Goal: Task Accomplishment & Management: Use online tool/utility

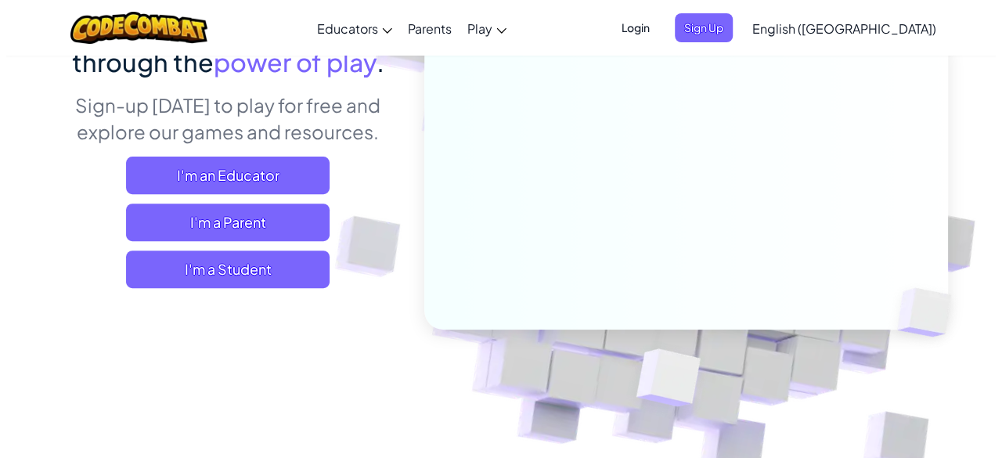
scroll to position [157, 0]
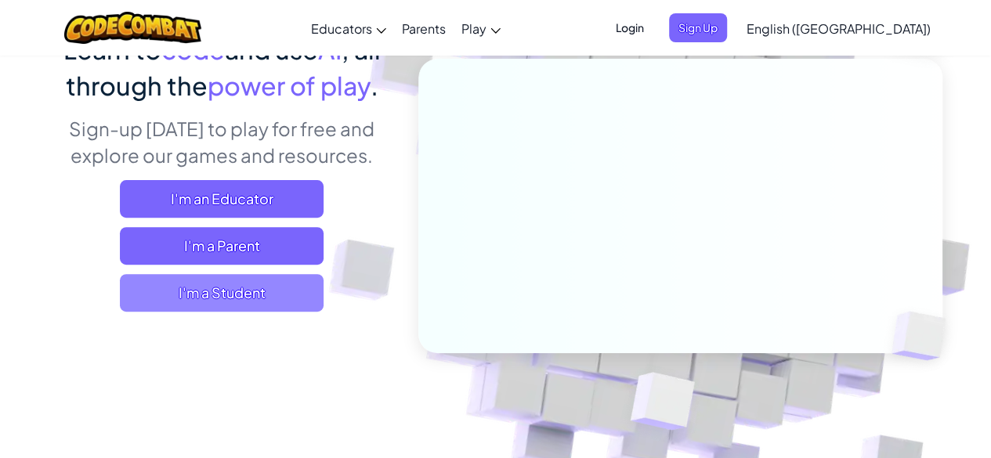
click at [196, 295] on span "I'm a Student" at bounding box center [222, 293] width 204 height 38
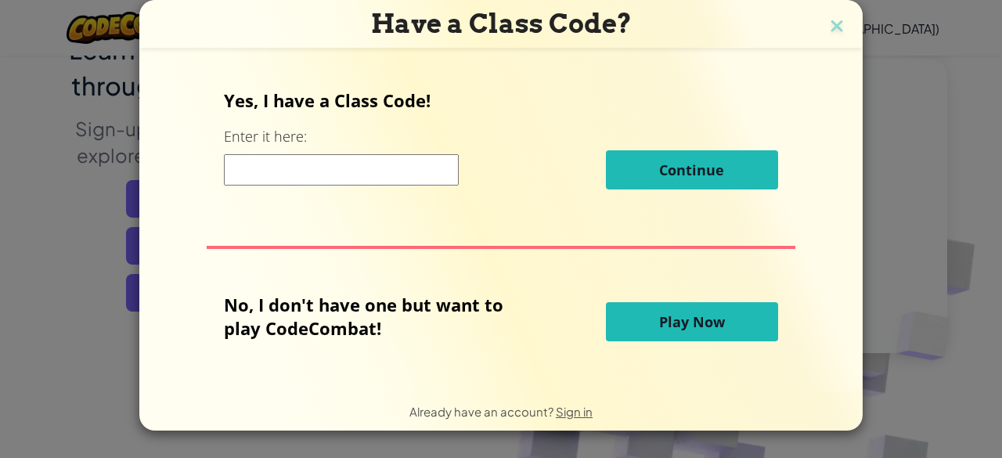
click at [682, 334] on button "Play Now" at bounding box center [692, 321] width 172 height 39
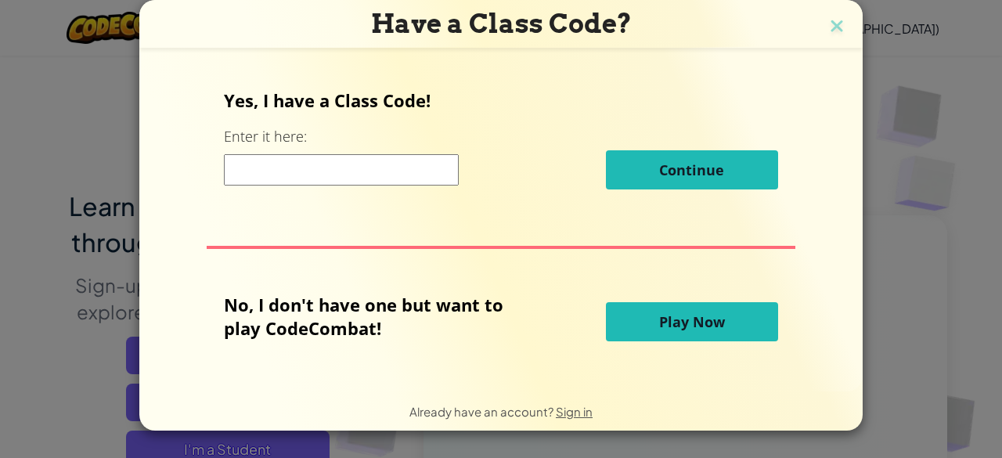
click at [703, 313] on span "Play Now" at bounding box center [692, 321] width 66 height 19
drag, startPoint x: 703, startPoint y: 313, endPoint x: 702, endPoint y: 323, distance: 10.2
click at [702, 323] on span "Play Now" at bounding box center [692, 321] width 66 height 19
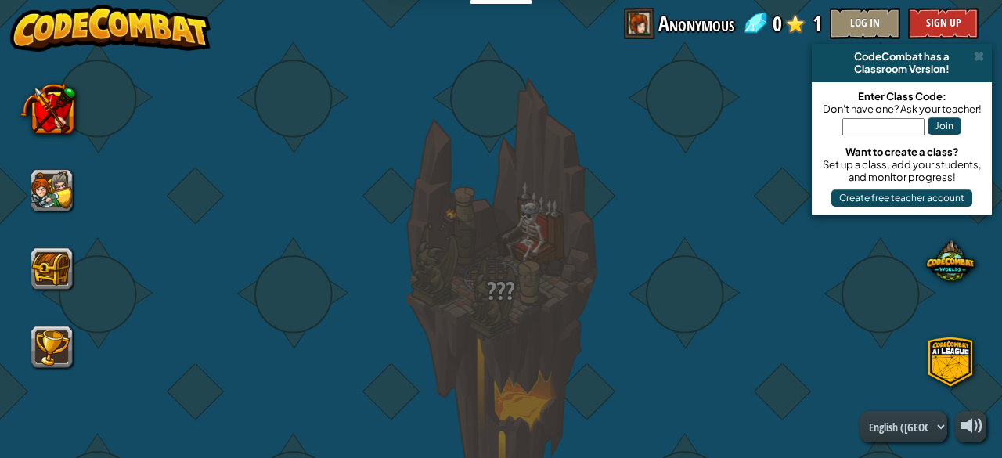
click at [702, 0] on body "Educators Create Free Account School & District Solutions Teacher Toolkit Previ…" at bounding box center [501, 0] width 1002 height 0
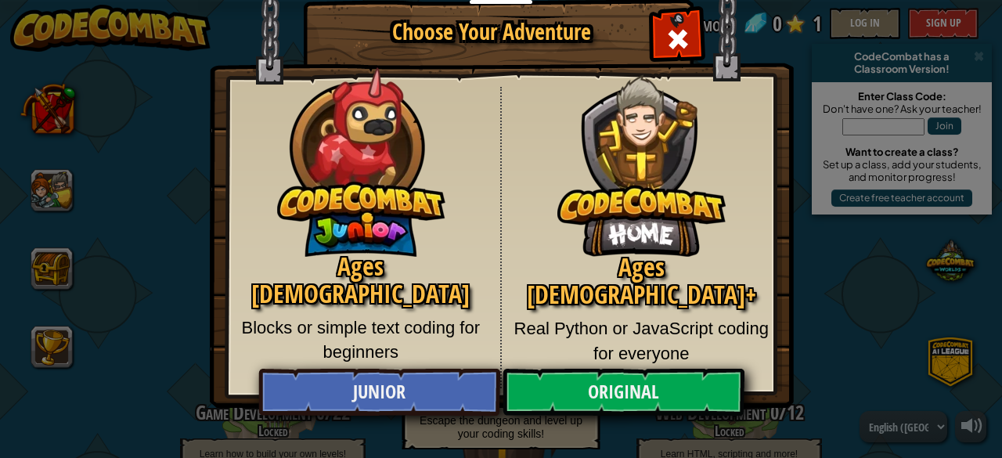
click at [504, 358] on div "Ages 8+ Real Python or JavaScript coding for everyone" at bounding box center [642, 237] width 280 height 301
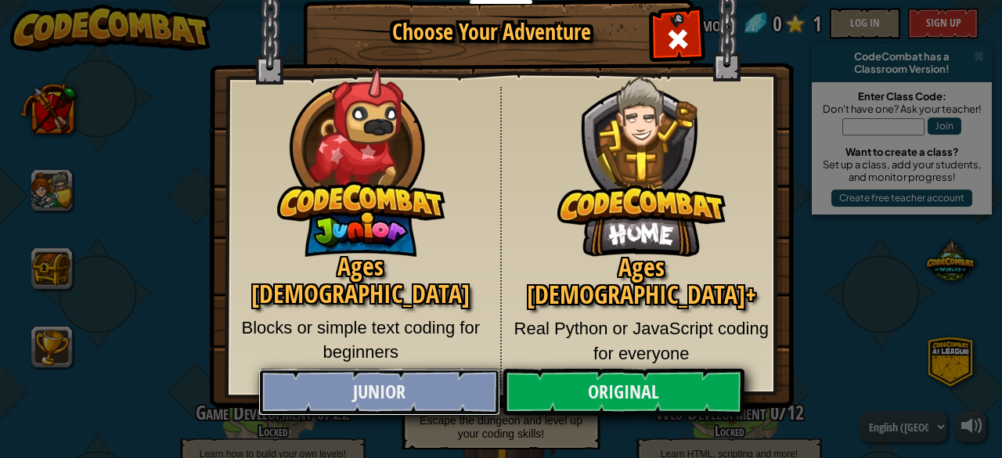
click at [437, 389] on link "Junior" at bounding box center [378, 392] width 241 height 47
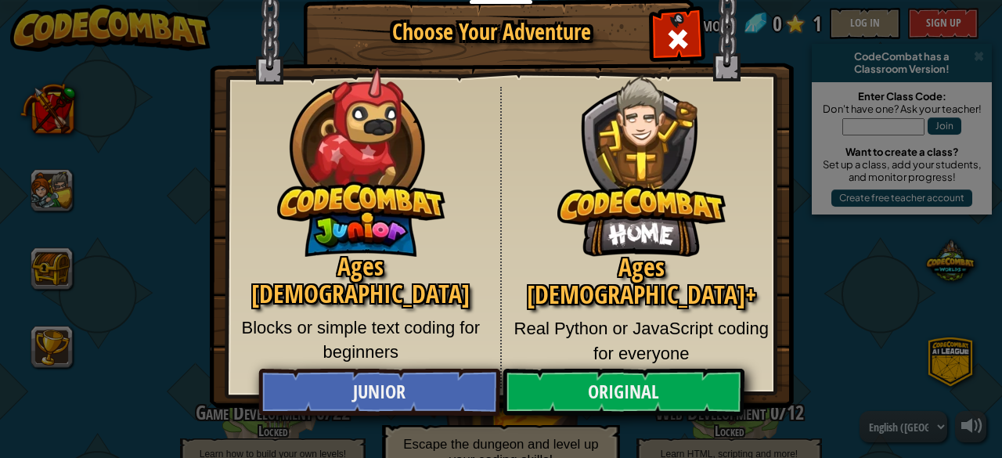
click at [439, 389] on div "Kithgard Dungeon 0 / 50 Play Escape the dungeon and level up your coding skills!" at bounding box center [501, 380] width 298 height 215
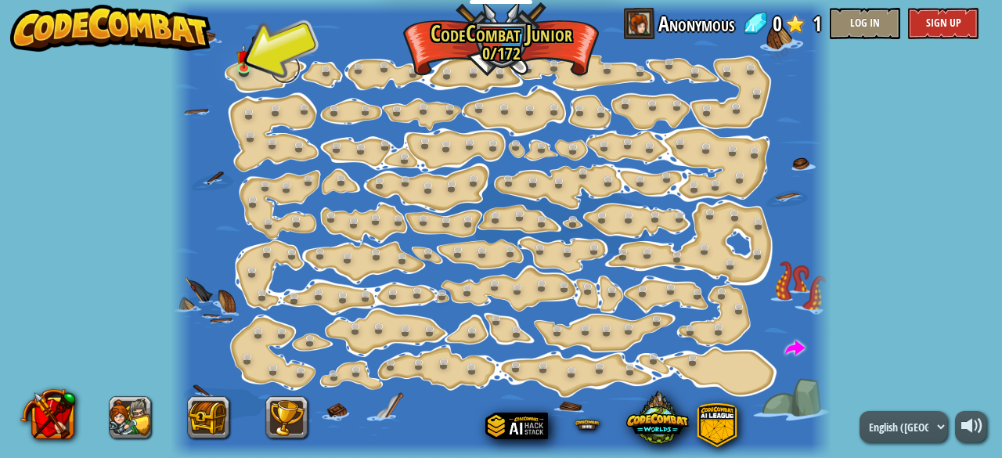
click at [273, 67] on link at bounding box center [284, 67] width 31 height 31
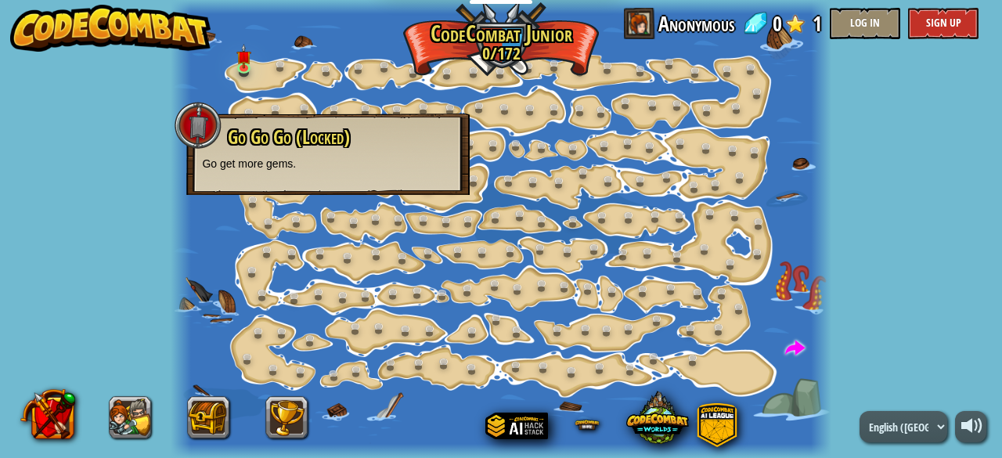
click at [269, 137] on span "Go Go Go (Locked)" at bounding box center [289, 137] width 122 height 27
click at [239, 154] on div "Go Go Go (Locked) Go get more gems." at bounding box center [328, 149] width 252 height 45
drag, startPoint x: 239, startPoint y: 154, endPoint x: 244, endPoint y: 144, distance: 11.6
click at [244, 144] on div "Go Go Go (Locked) Go get more gems." at bounding box center [328, 149] width 252 height 45
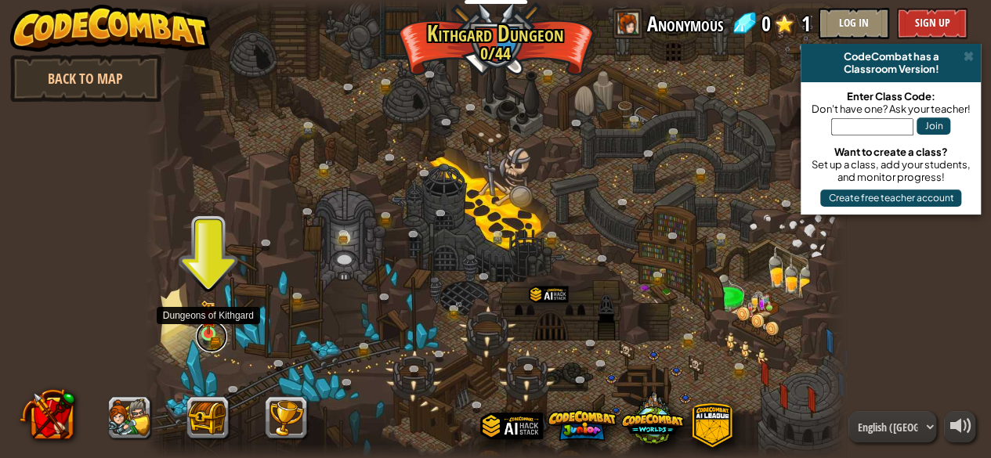
click at [215, 342] on link at bounding box center [211, 336] width 31 height 31
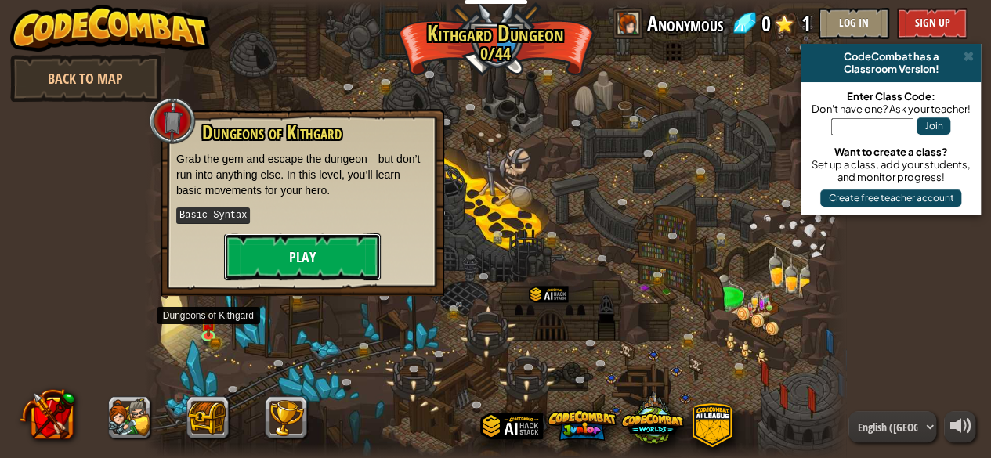
click at [309, 250] on button "Play" at bounding box center [302, 256] width 157 height 47
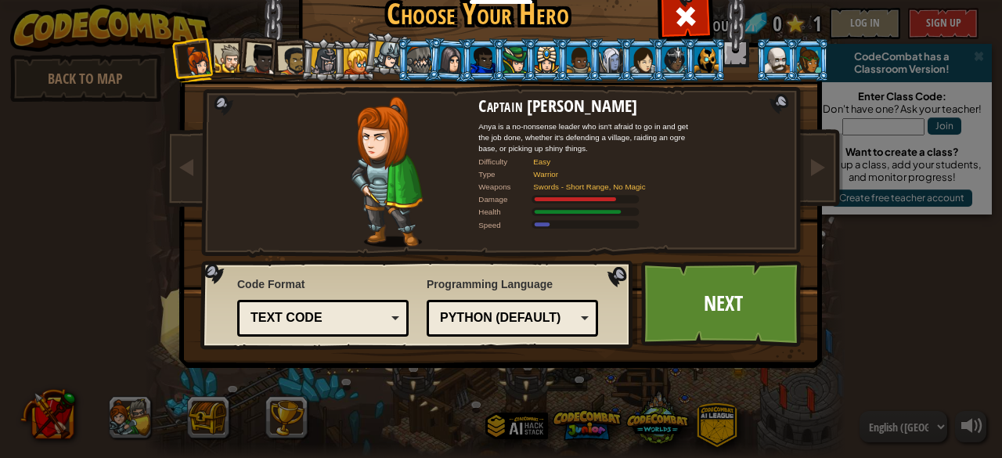
click at [229, 55] on div at bounding box center [229, 59] width 29 height 29
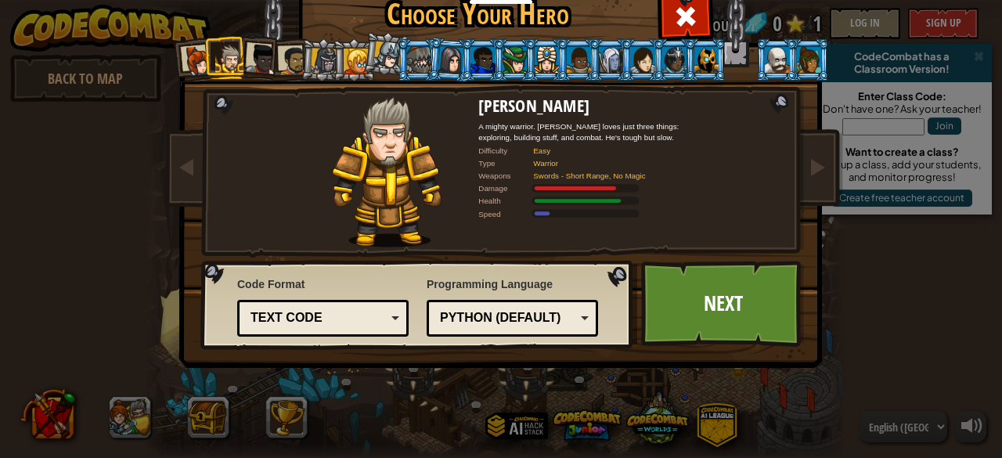
click at [286, 55] on div at bounding box center [293, 60] width 29 height 29
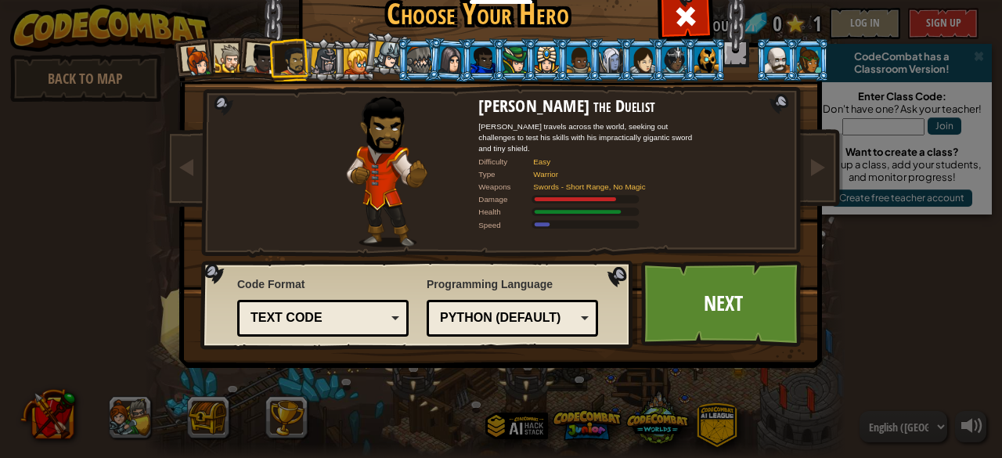
click at [318, 56] on div at bounding box center [324, 61] width 27 height 27
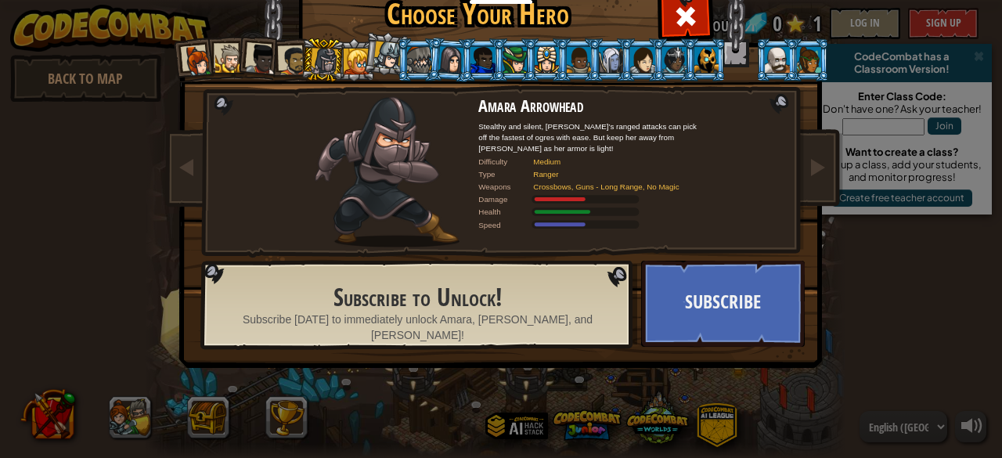
drag, startPoint x: 355, startPoint y: 60, endPoint x: 381, endPoint y: 57, distance: 26.7
click at [362, 38] on ol at bounding box center [502, 38] width 646 height 0
click at [379, 60] on div at bounding box center [388, 56] width 28 height 28
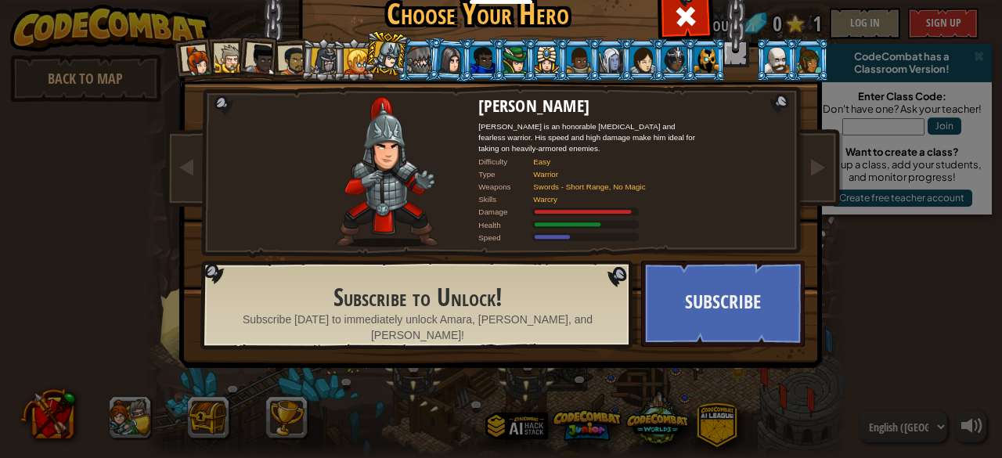
click at [410, 59] on div at bounding box center [419, 59] width 24 height 25
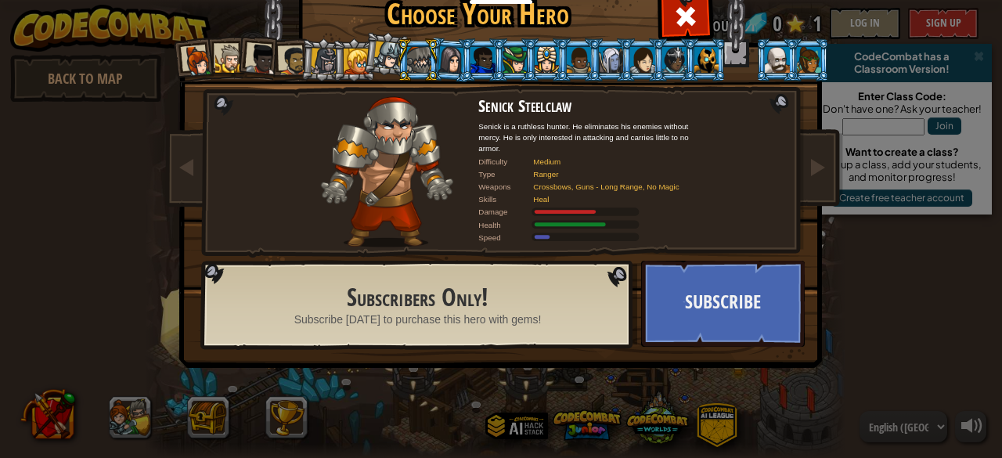
click at [428, 56] on li at bounding box center [418, 59] width 42 height 43
click at [438, 52] on div at bounding box center [451, 59] width 26 height 27
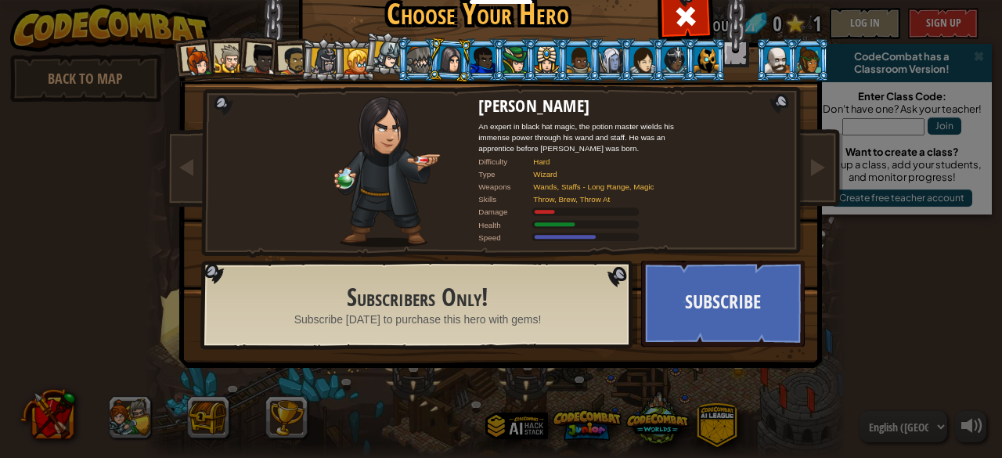
click at [428, 57] on li at bounding box center [450, 59] width 45 height 45
click at [464, 63] on li at bounding box center [450, 59] width 45 height 45
click at [478, 73] on li at bounding box center [482, 59] width 42 height 43
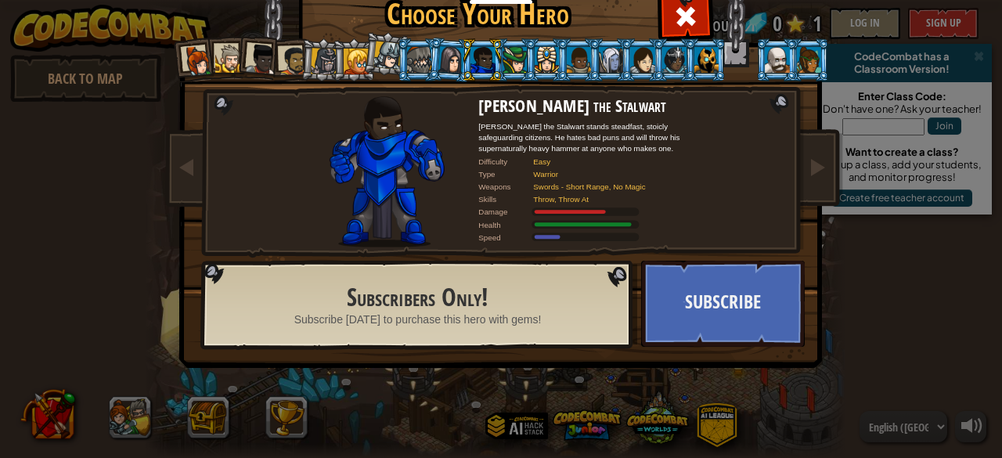
click at [515, 66] on div at bounding box center [515, 59] width 24 height 25
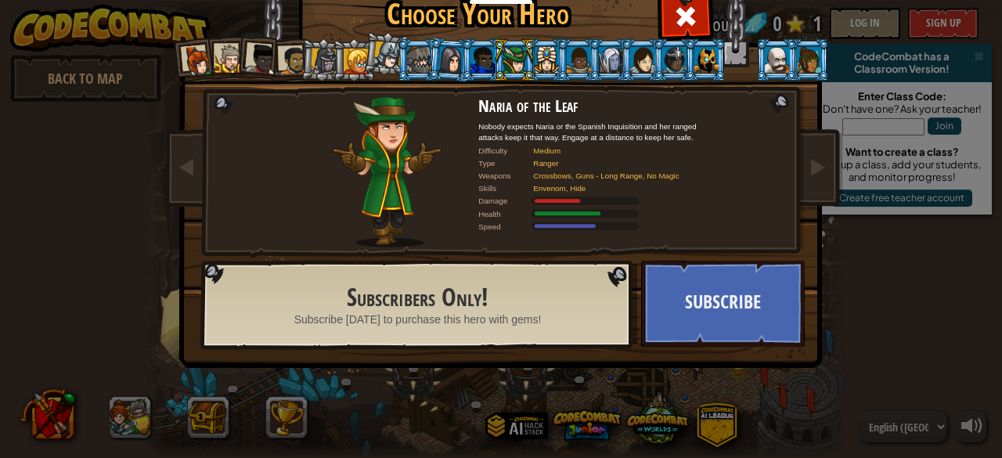
click at [535, 56] on div at bounding box center [547, 59] width 24 height 25
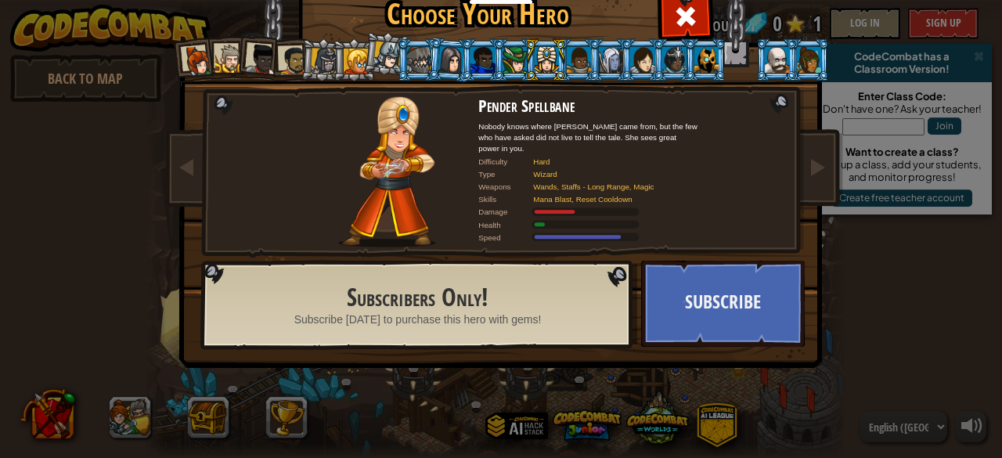
drag, startPoint x: 608, startPoint y: 63, endPoint x: 656, endPoint y: 61, distance: 48.6
click at [609, 63] on div at bounding box center [611, 59] width 24 height 25
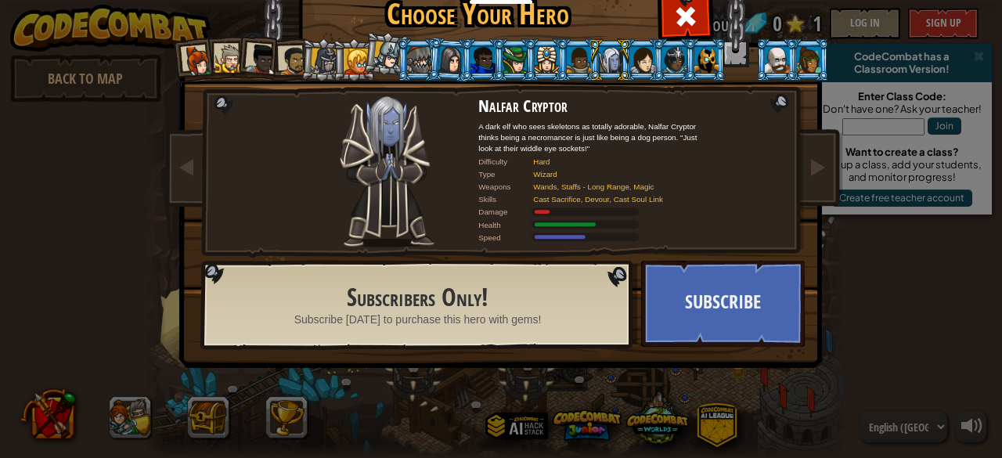
click at [669, 65] on div at bounding box center [675, 59] width 24 height 25
drag, startPoint x: 691, startPoint y: 67, endPoint x: 719, endPoint y: 67, distance: 28.2
click at [705, 69] on div at bounding box center [707, 59] width 24 height 25
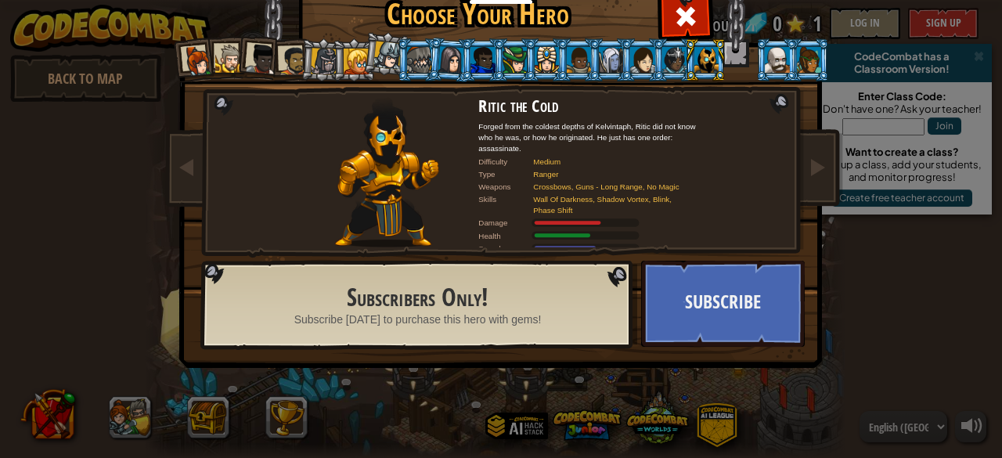
click at [782, 63] on div at bounding box center [777, 59] width 24 height 25
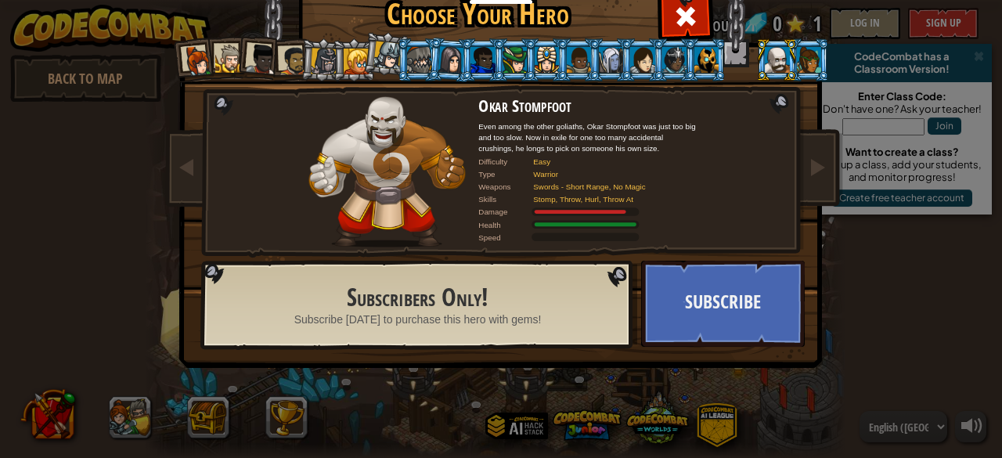
click at [798, 65] on div at bounding box center [809, 59] width 24 height 25
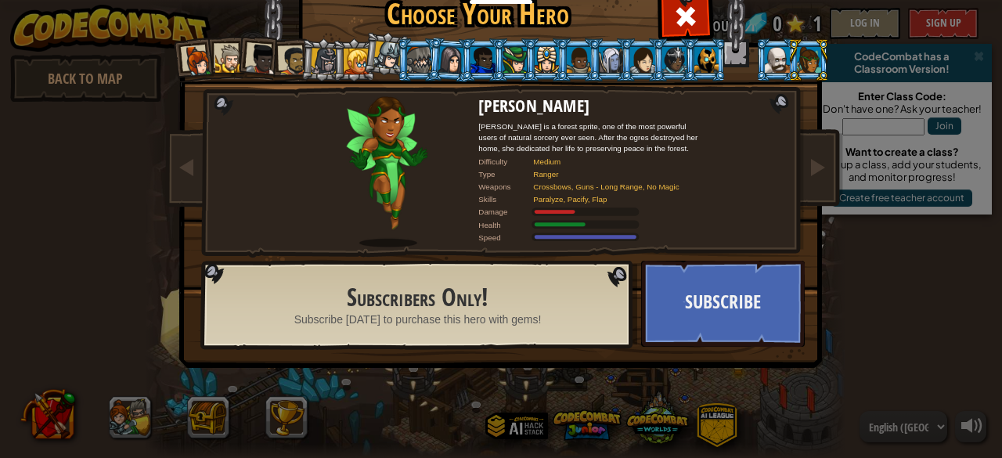
click at [428, 56] on li at bounding box center [450, 59] width 45 height 45
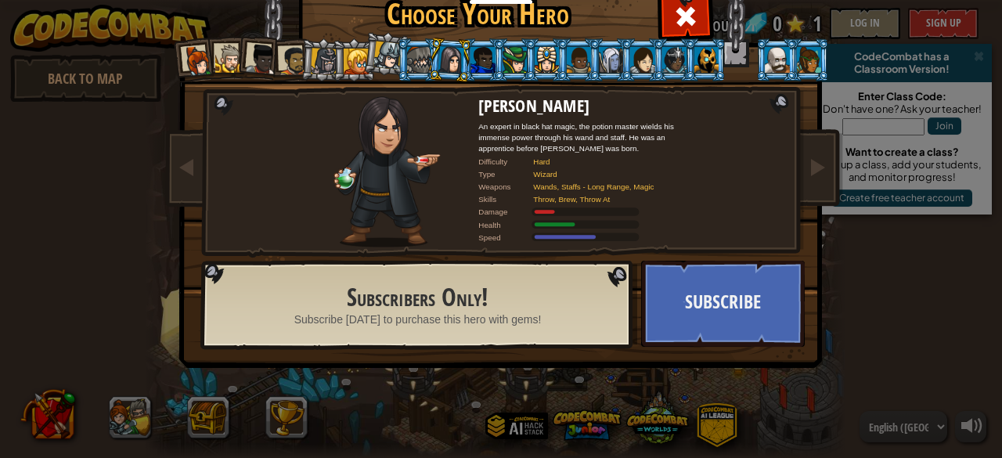
click at [363, 57] on li at bounding box center [386, 53] width 46 height 47
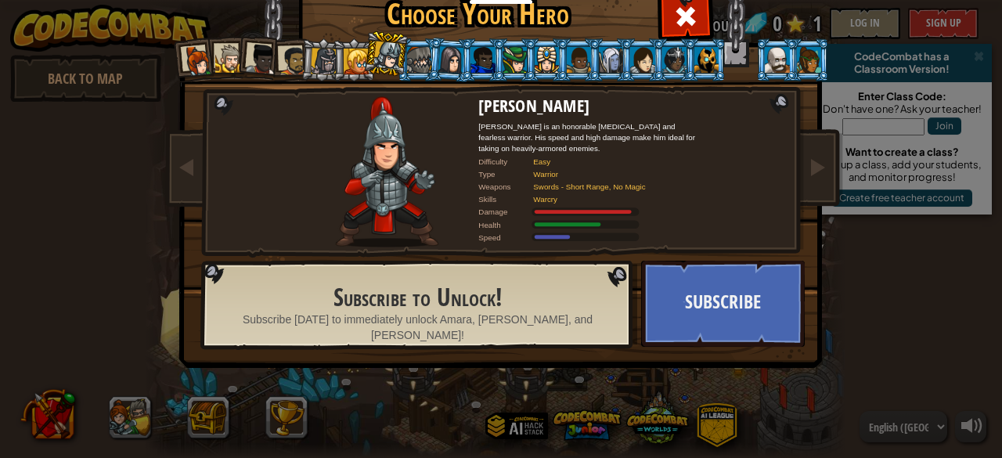
click at [322, 45] on li at bounding box center [322, 60] width 45 height 45
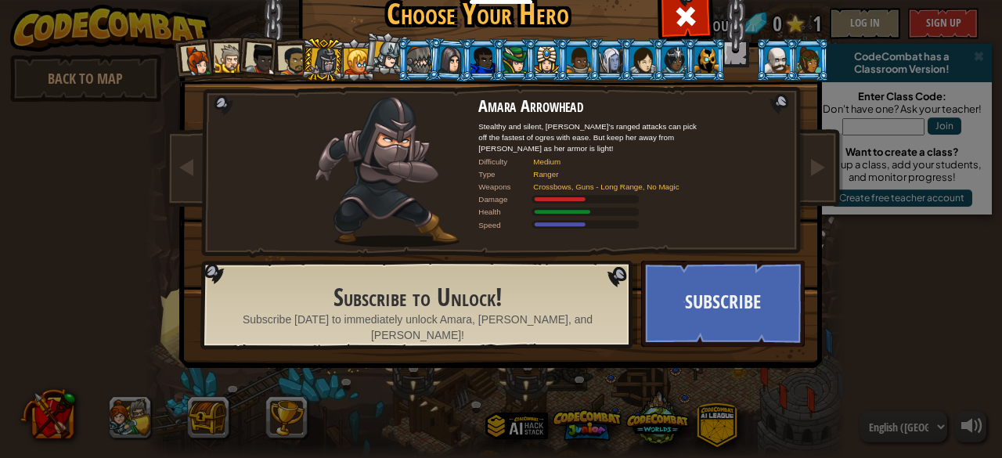
click at [312, 48] on li at bounding box center [322, 60] width 45 height 45
drag, startPoint x: 309, startPoint y: 48, endPoint x: 273, endPoint y: 49, distance: 36.1
click at [282, 38] on ol at bounding box center [502, 38] width 646 height 0
click at [271, 49] on li at bounding box center [259, 57] width 46 height 46
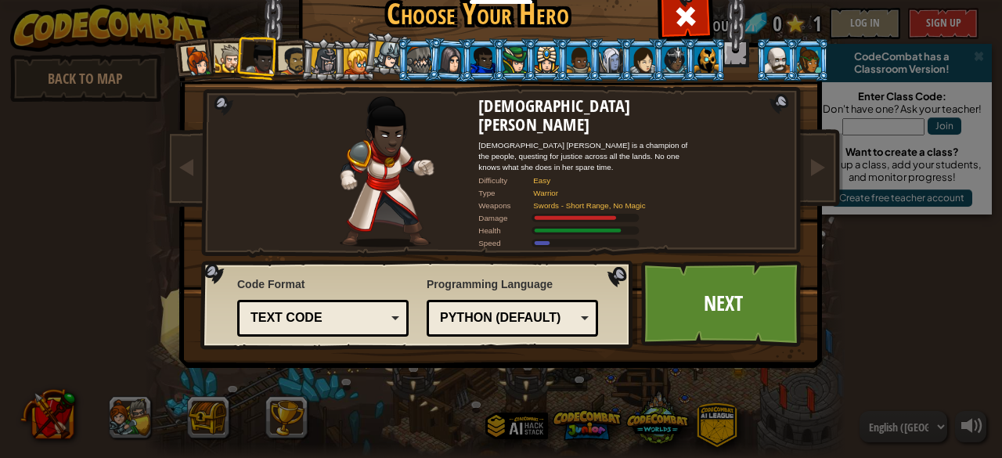
drag, startPoint x: 271, startPoint y: 49, endPoint x: 254, endPoint y: 49, distance: 17.2
click at [258, 49] on li at bounding box center [259, 57] width 46 height 46
click at [254, 49] on div at bounding box center [261, 59] width 31 height 31
drag, startPoint x: 252, startPoint y: 48, endPoint x: 243, endPoint y: 46, distance: 9.5
click at [251, 48] on div at bounding box center [261, 59] width 31 height 31
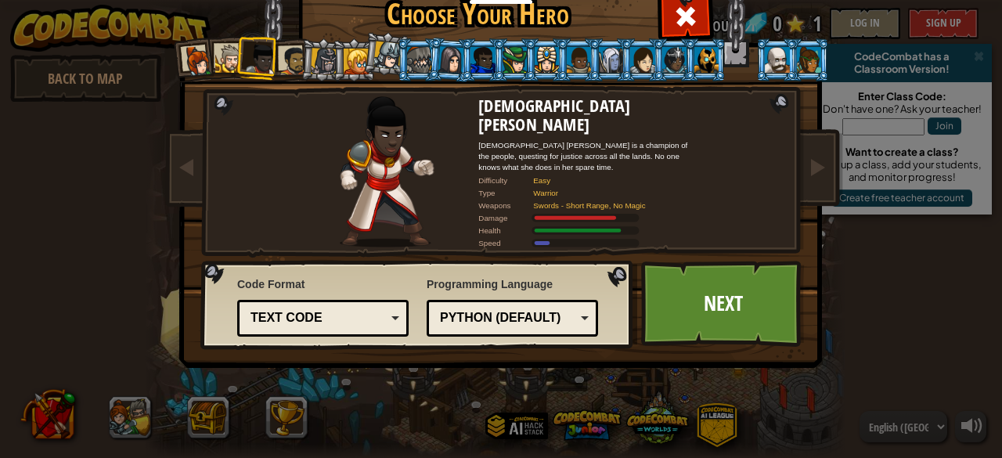
click at [201, 59] on div at bounding box center [197, 60] width 31 height 31
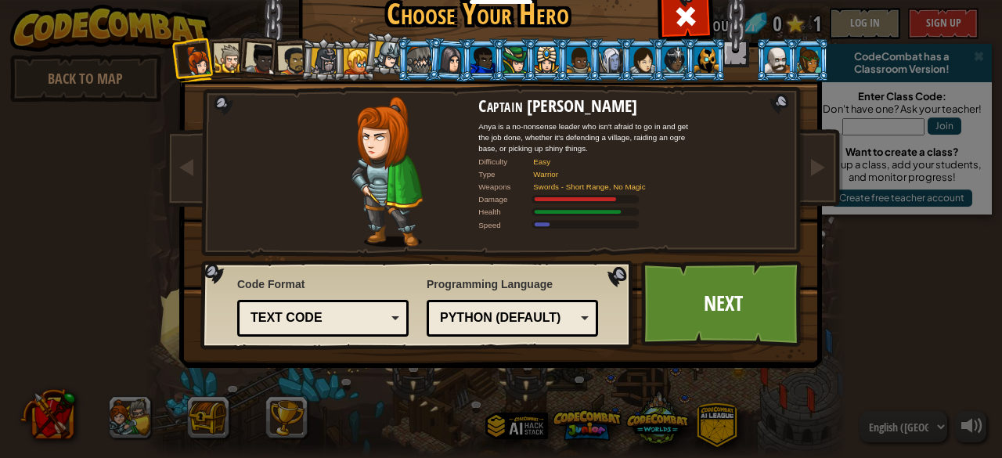
click at [215, 60] on div at bounding box center [229, 59] width 29 height 29
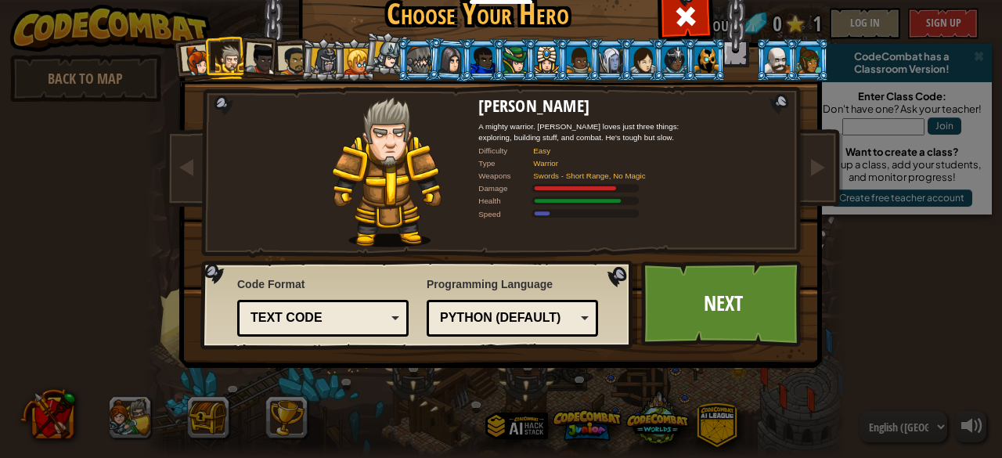
click at [249, 57] on div at bounding box center [261, 59] width 31 height 31
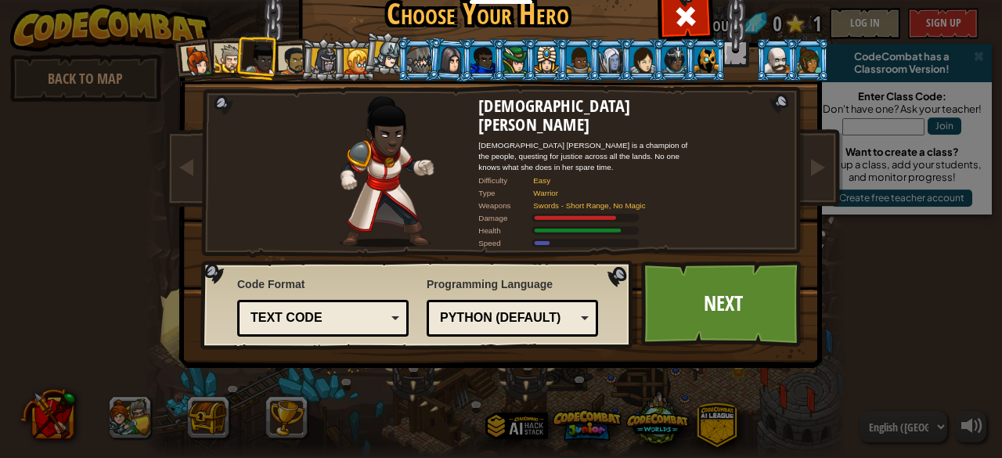
click at [279, 65] on div at bounding box center [293, 60] width 29 height 29
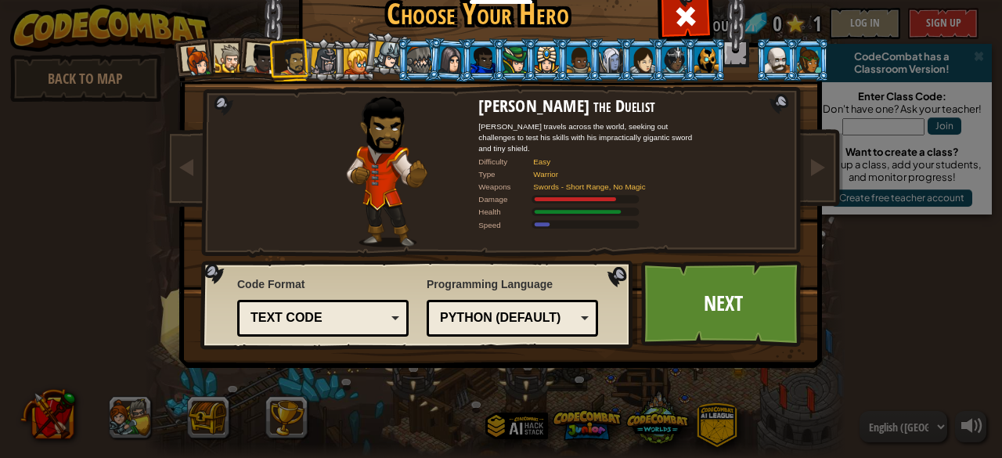
click at [324, 49] on div at bounding box center [324, 61] width 27 height 27
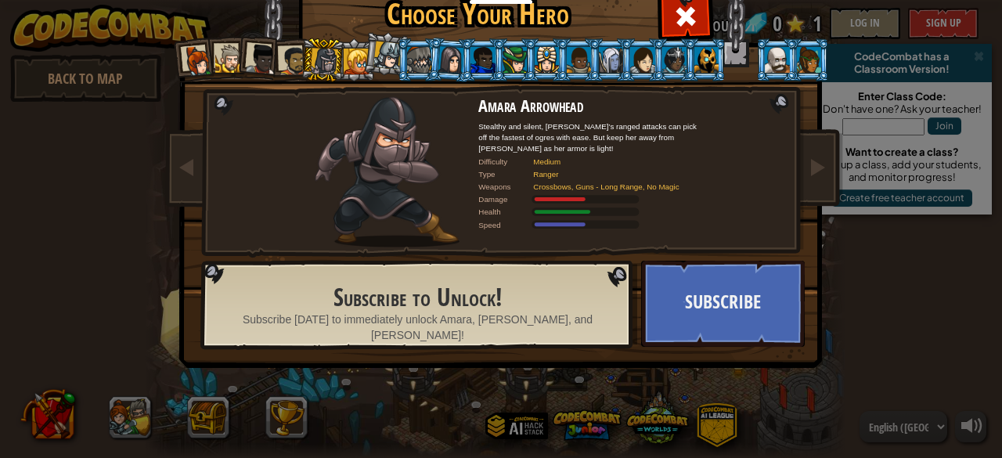
click at [290, 56] on div at bounding box center [293, 60] width 29 height 29
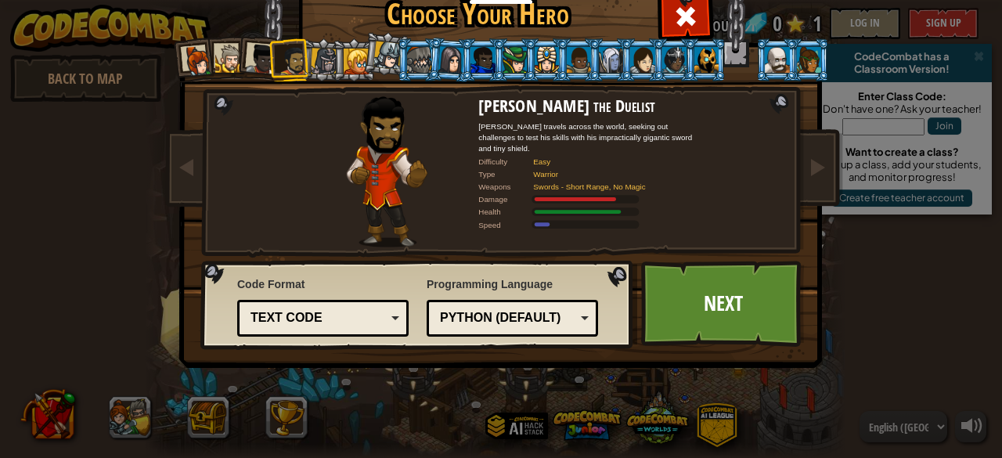
click at [262, 46] on div at bounding box center [261, 59] width 31 height 31
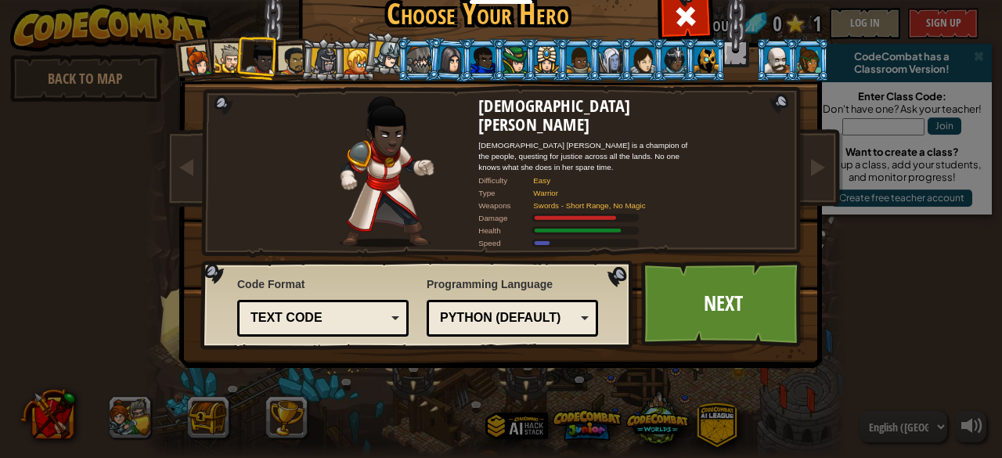
click at [215, 60] on div at bounding box center [229, 59] width 29 height 29
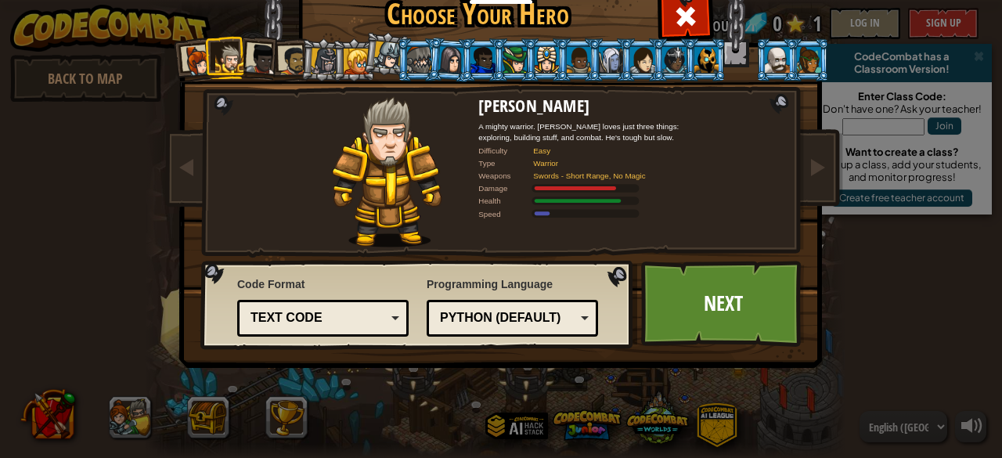
click at [199, 38] on ol at bounding box center [502, 38] width 646 height 0
click at [182, 51] on div at bounding box center [197, 60] width 31 height 31
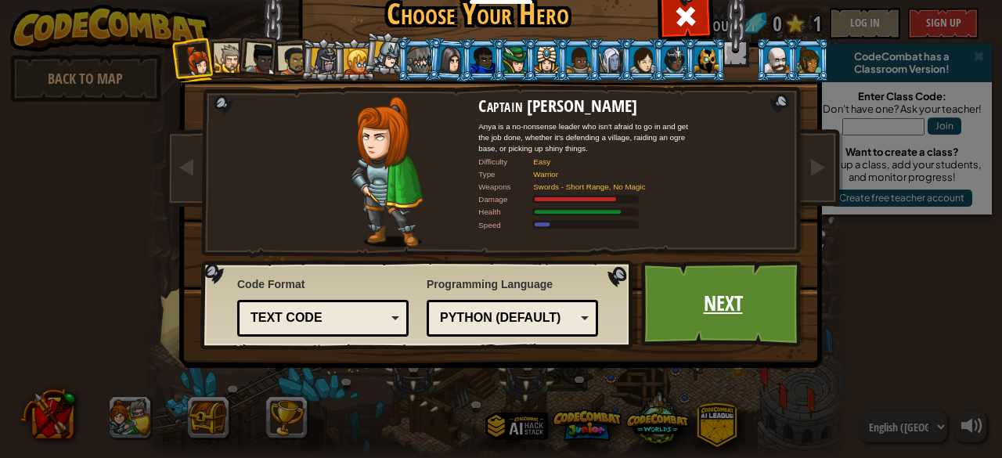
click at [725, 286] on link "Next" at bounding box center [723, 304] width 164 height 86
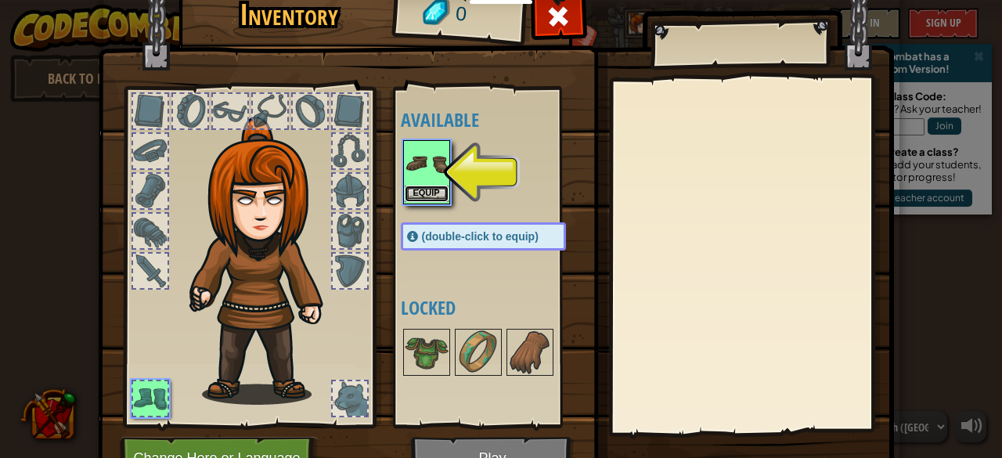
click at [413, 194] on button "Equip" at bounding box center [427, 194] width 44 height 16
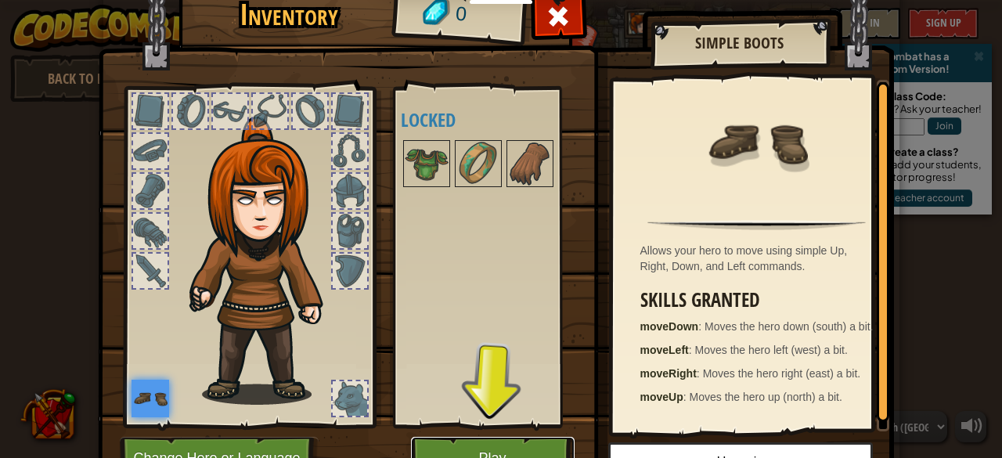
click at [487, 443] on button "Play" at bounding box center [493, 458] width 164 height 43
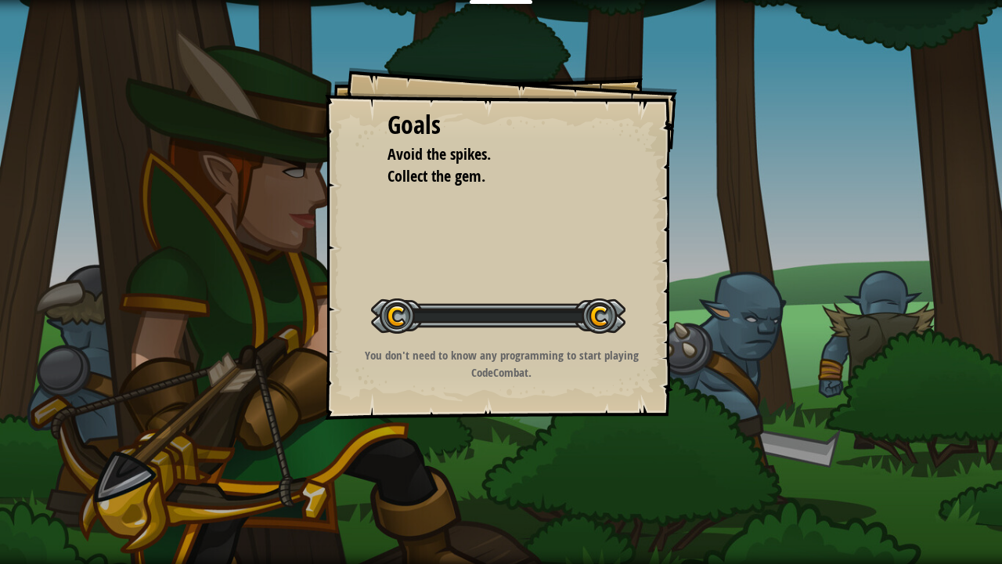
click at [481, 451] on div "Goals Avoid the spikes. Collect the gem. Start Level Error loading from server.…" at bounding box center [501, 282] width 1002 height 564
click at [502, 135] on div "Goals" at bounding box center [501, 125] width 227 height 36
click at [503, 131] on div "Goals" at bounding box center [501, 125] width 227 height 36
click at [518, 150] on div "Goals Avoid the spikes. Collect the gem." at bounding box center [501, 147] width 227 height 81
drag, startPoint x: 518, startPoint y: 150, endPoint x: 507, endPoint y: 150, distance: 10.2
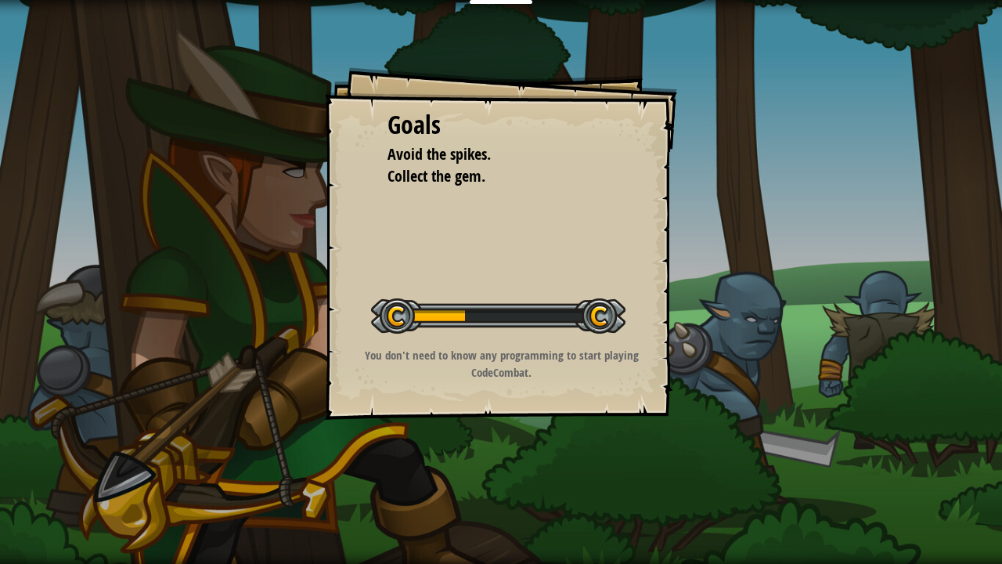
click at [509, 150] on li "Avoid the spikes." at bounding box center [489, 154] width 243 height 23
drag, startPoint x: 509, startPoint y: 147, endPoint x: 522, endPoint y: 135, distance: 17.7
click at [522, 135] on div "Goals Avoid the spikes. Collect the gem." at bounding box center [501, 147] width 227 height 81
drag, startPoint x: 522, startPoint y: 135, endPoint x: 512, endPoint y: 121, distance: 16.3
click at [520, 135] on div "Goals" at bounding box center [501, 125] width 227 height 36
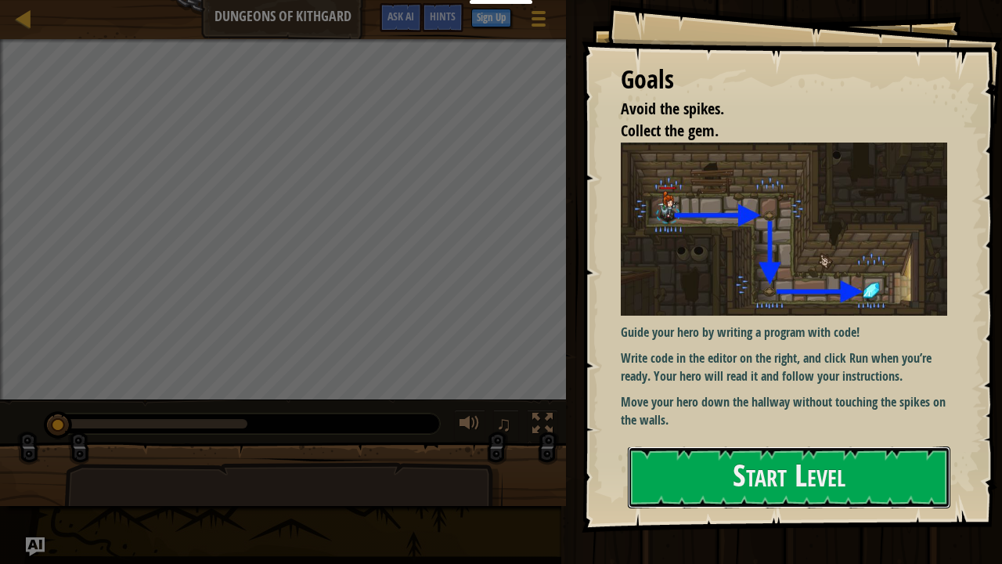
click at [785, 457] on button "Start Level" at bounding box center [789, 477] width 323 height 62
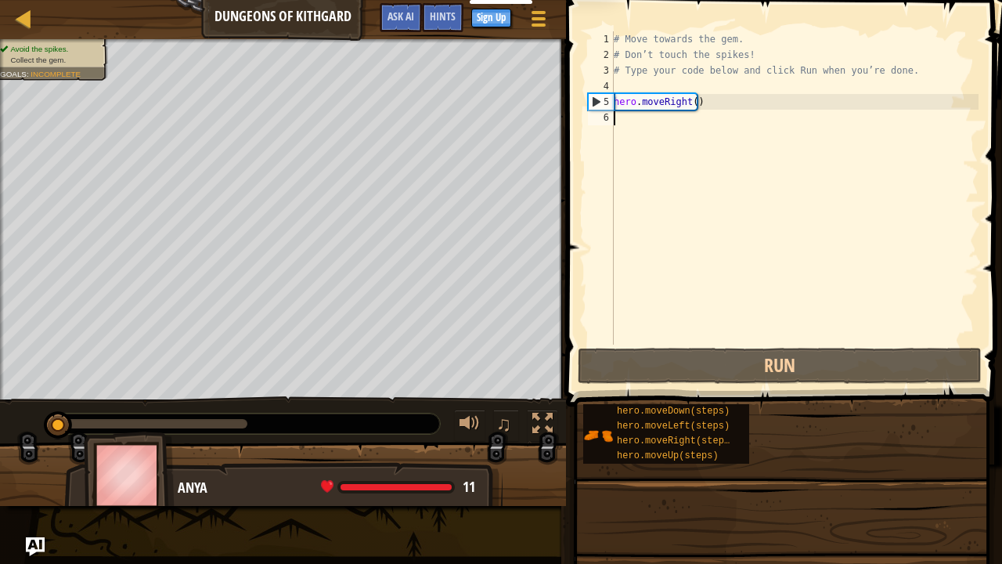
click at [762, 453] on div "hero.moveDown(steps) hero.moveLeft(steps) hero.moveRight(steps) hero.moveUp(ste…" at bounding box center [787, 433] width 409 height 61
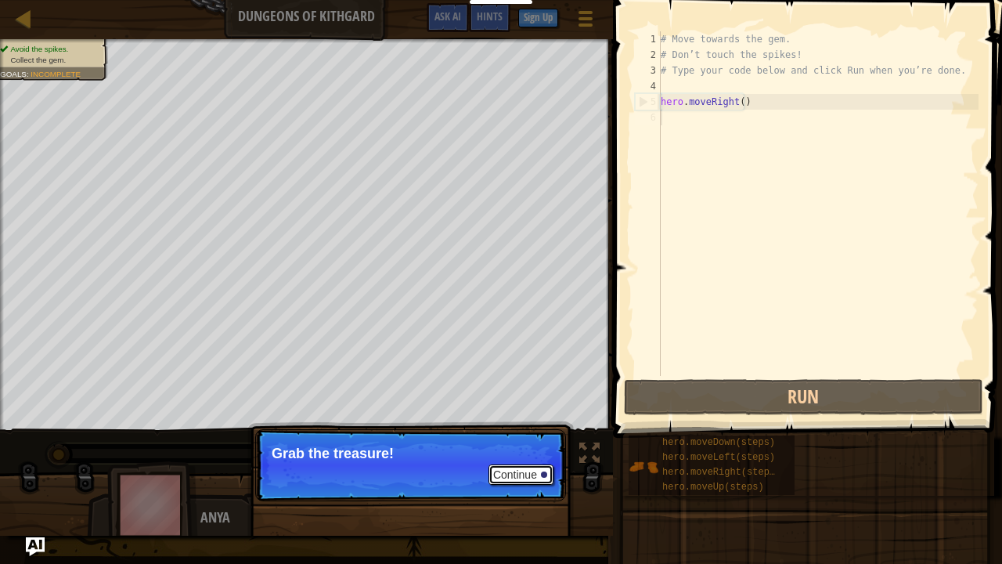
click at [522, 457] on button "Continue" at bounding box center [521, 474] width 65 height 20
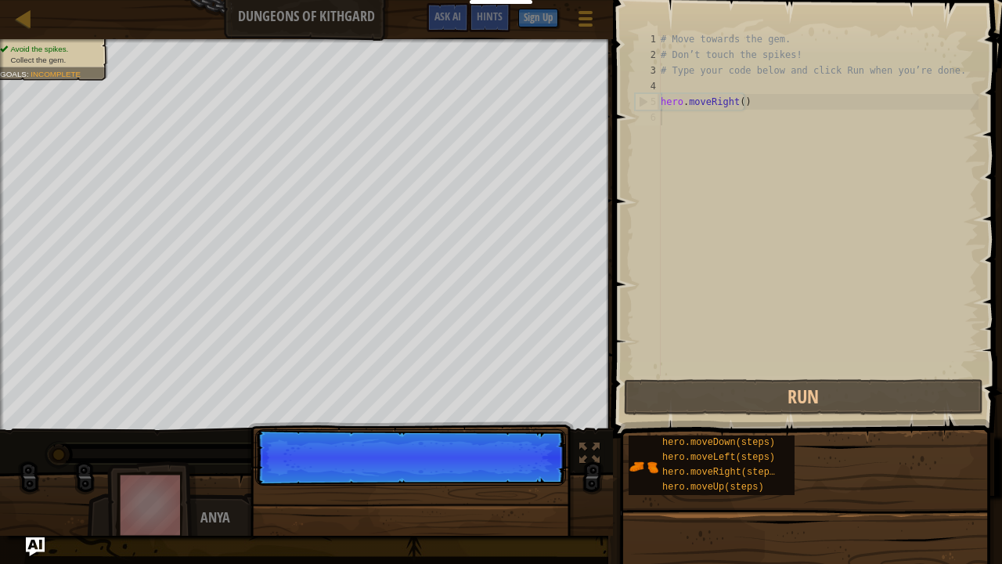
scroll to position [7, 0]
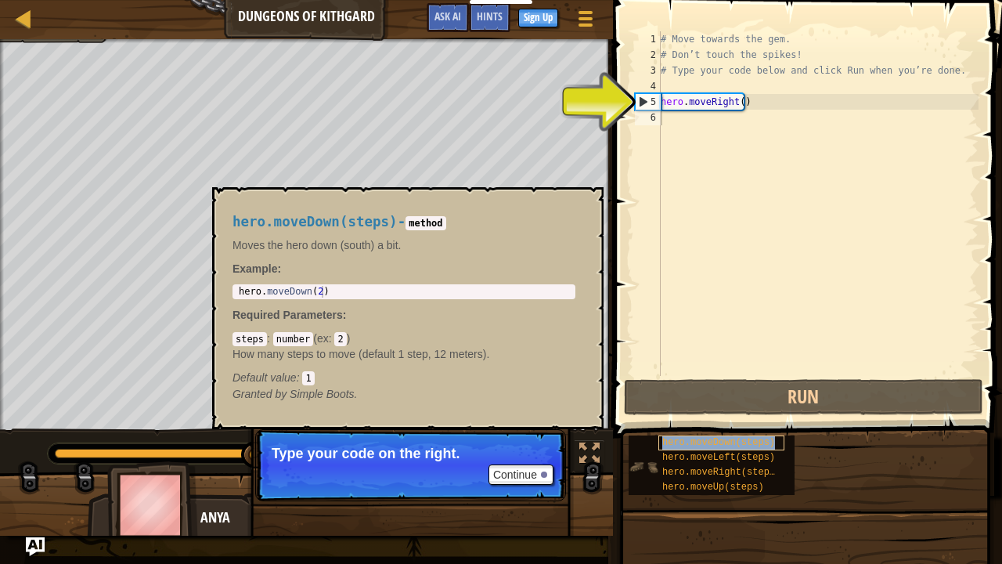
click at [727, 441] on span "hero.moveDown(steps)" at bounding box center [719, 442] width 113 height 11
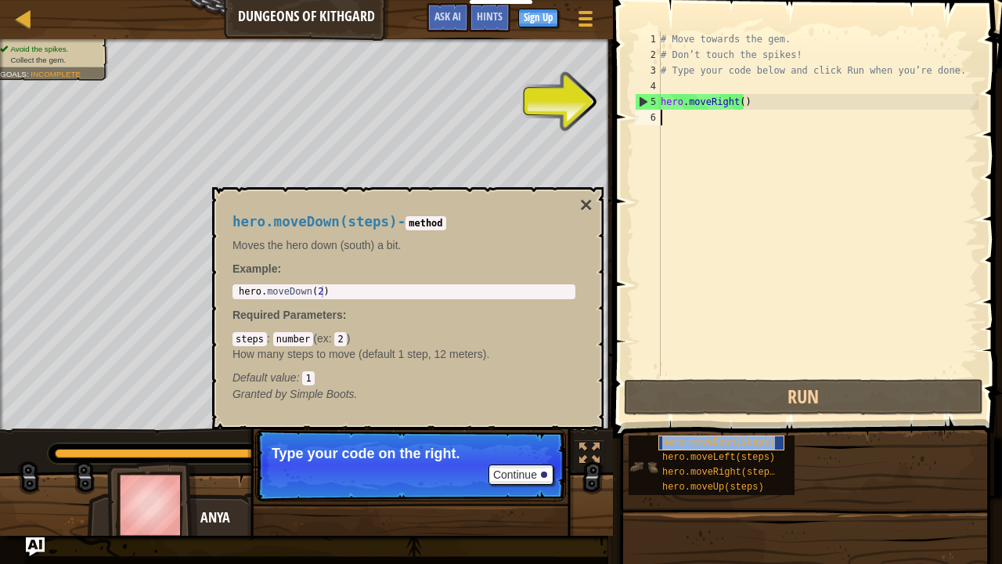
click at [727, 441] on span "hero.moveDown(steps)" at bounding box center [719, 442] width 113 height 11
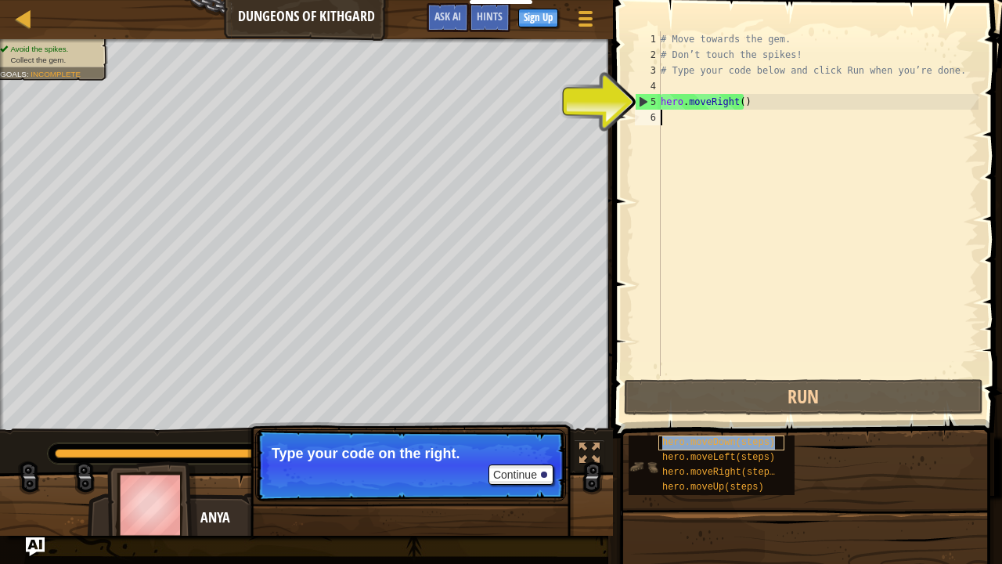
click at [727, 441] on span "hero.moveDown(steps)" at bounding box center [719, 442] width 113 height 11
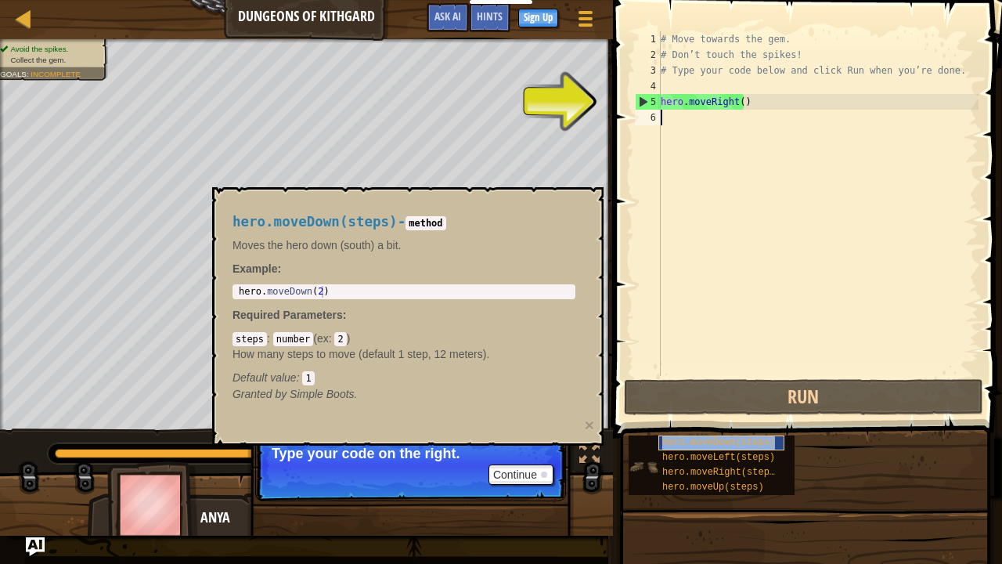
click at [727, 441] on span "hero.moveDown(steps)" at bounding box center [719, 442] width 113 height 11
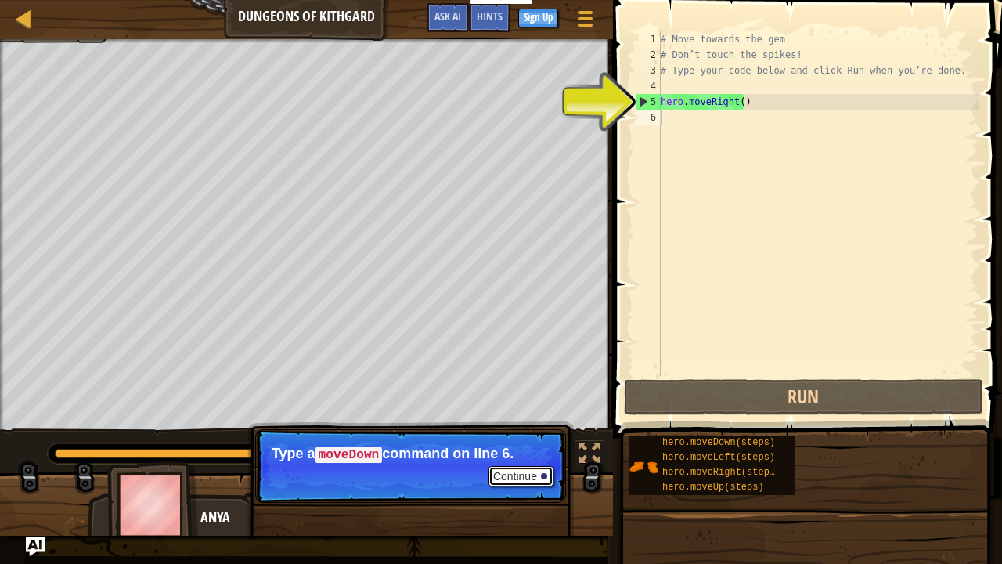
click at [525, 457] on button "Continue" at bounding box center [521, 476] width 65 height 20
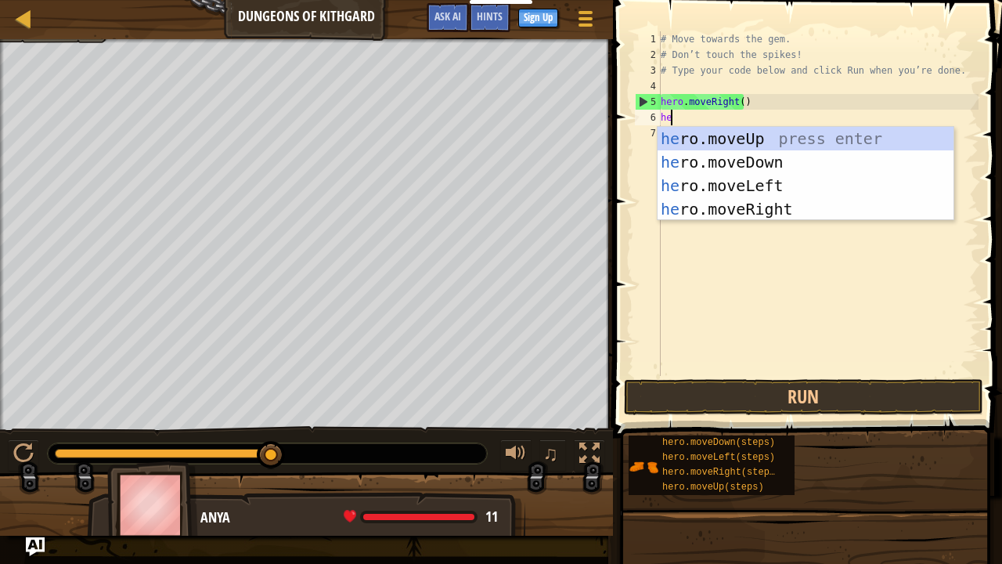
type textarea "her"
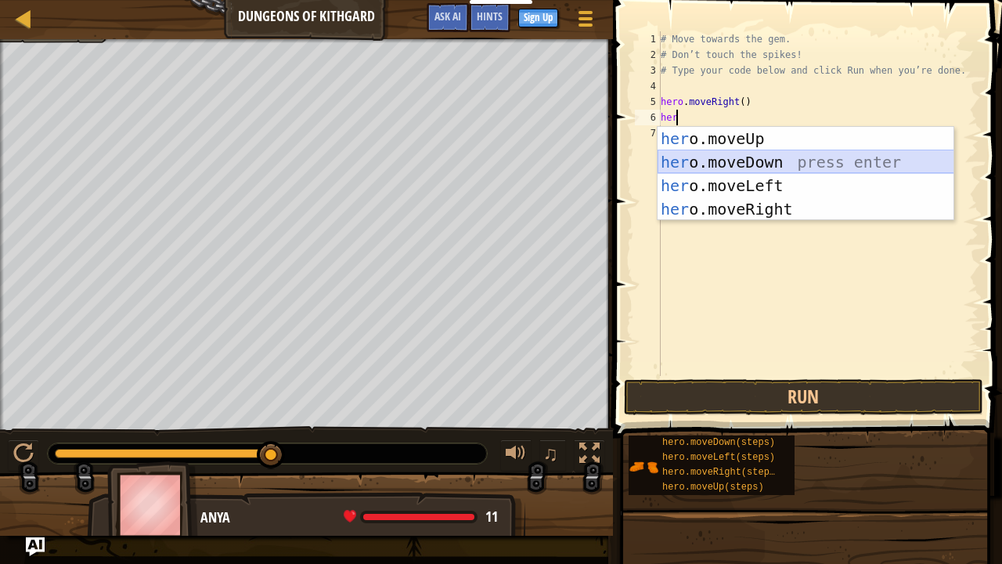
click at [747, 157] on div "her o.moveUp press enter her o.moveDown press enter her o.moveLeft press enter …" at bounding box center [806, 197] width 297 height 141
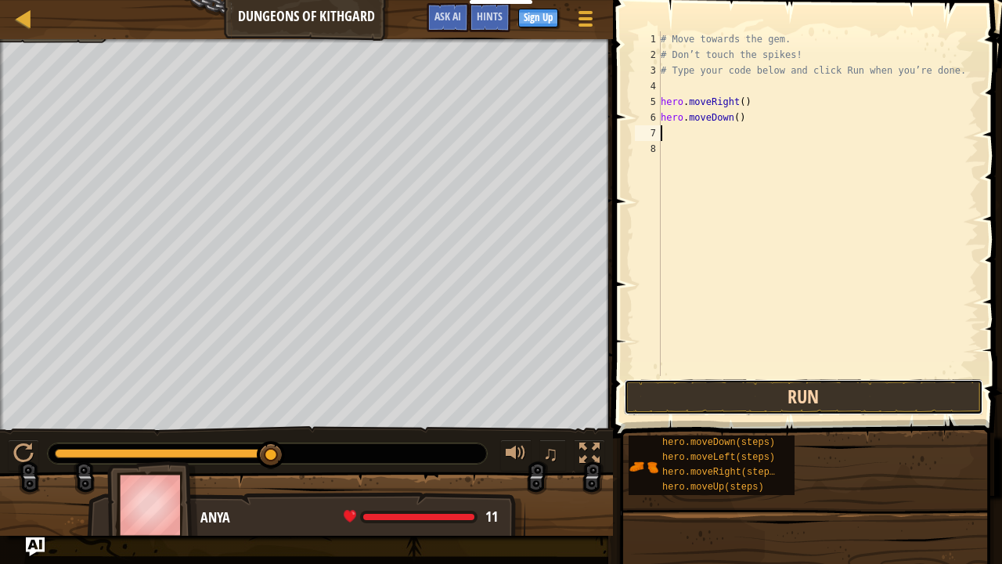
click at [640, 398] on button "Run" at bounding box center [803, 397] width 359 height 36
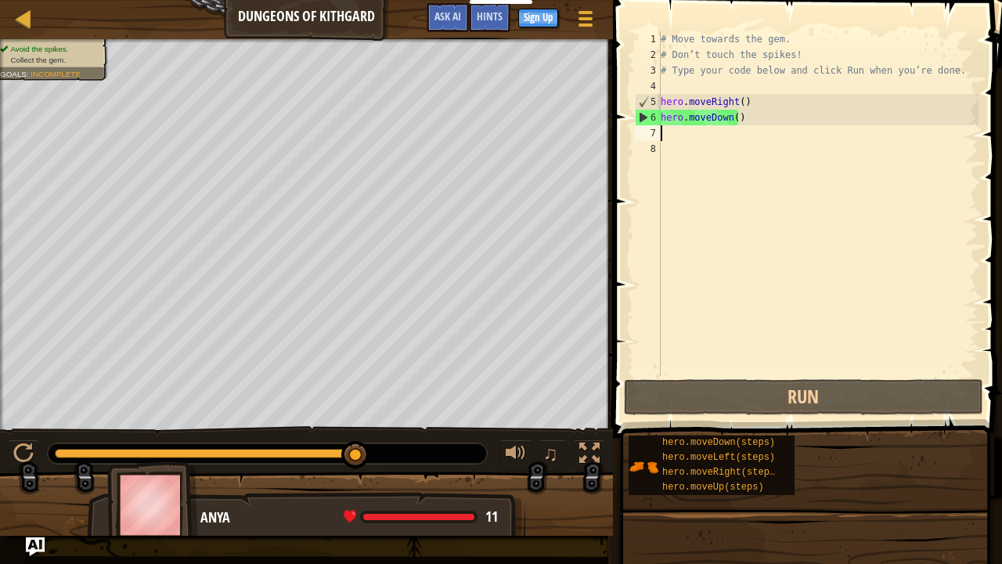
type textarea "h"
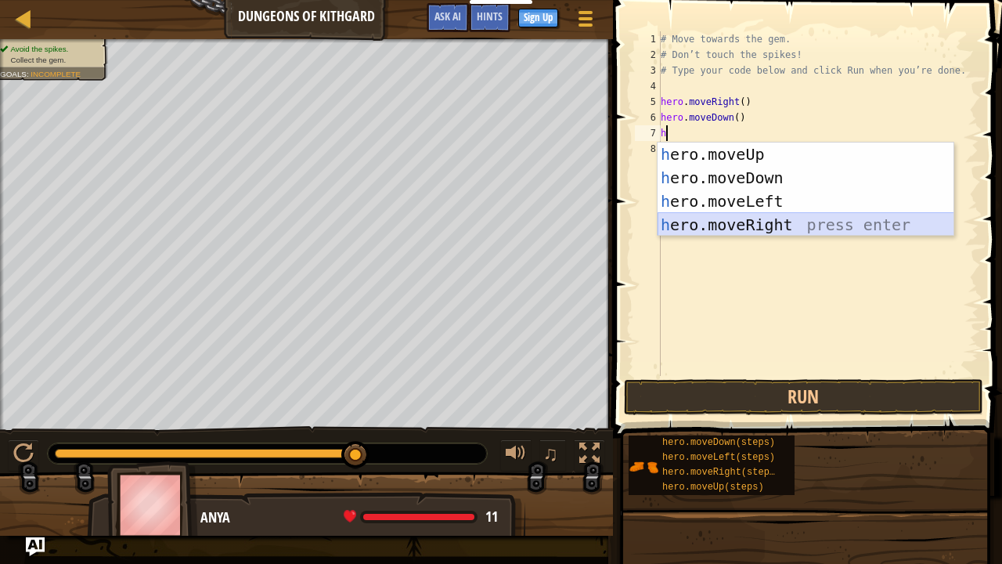
click at [762, 220] on div "h ero.moveUp press enter h ero.moveDown press enter h ero.moveLeft press enter …" at bounding box center [806, 213] width 297 height 141
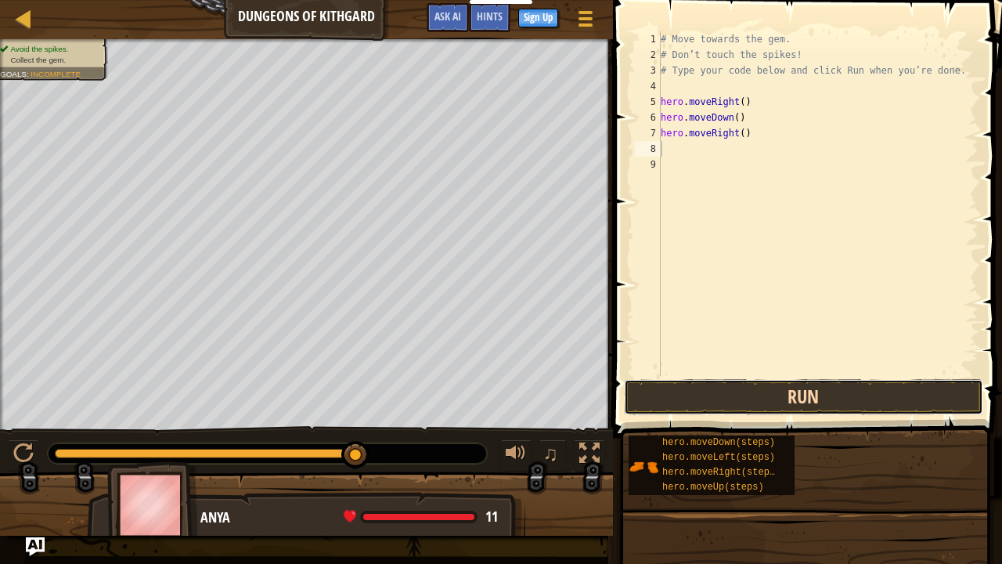
click at [705, 406] on button "Run" at bounding box center [803, 397] width 359 height 36
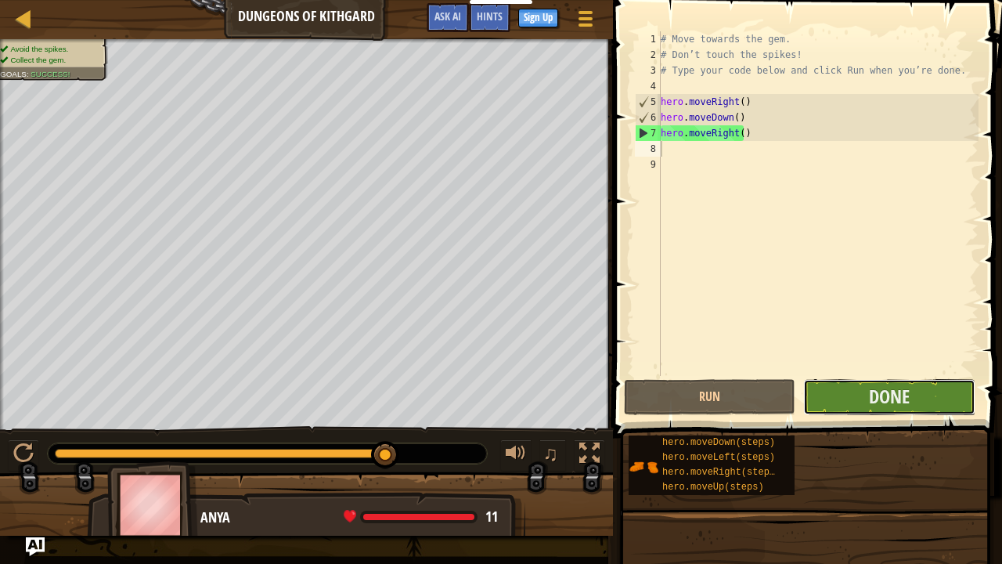
click at [849, 405] on button "Done" at bounding box center [889, 397] width 172 height 36
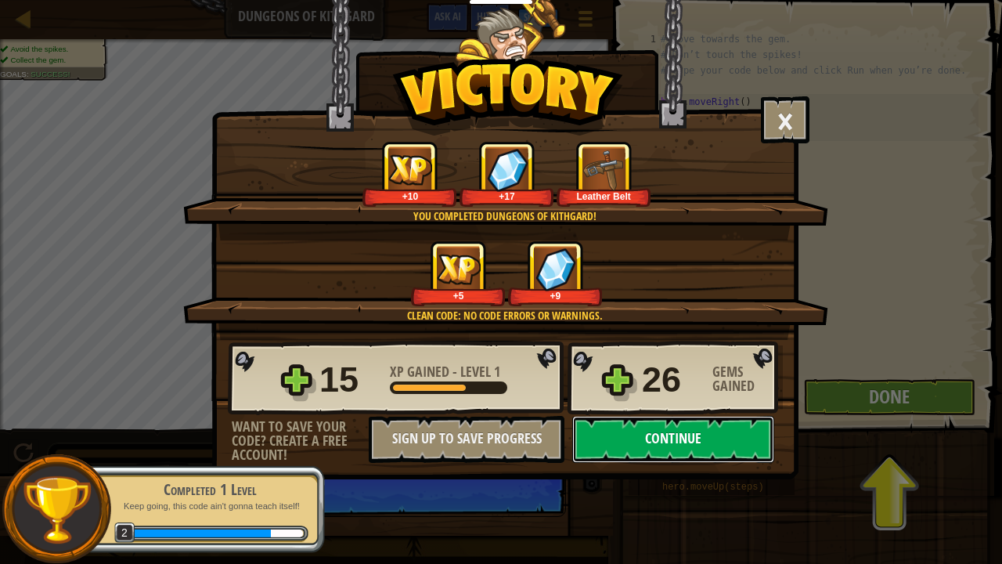
click at [637, 437] on button "Continue" at bounding box center [673, 439] width 202 height 47
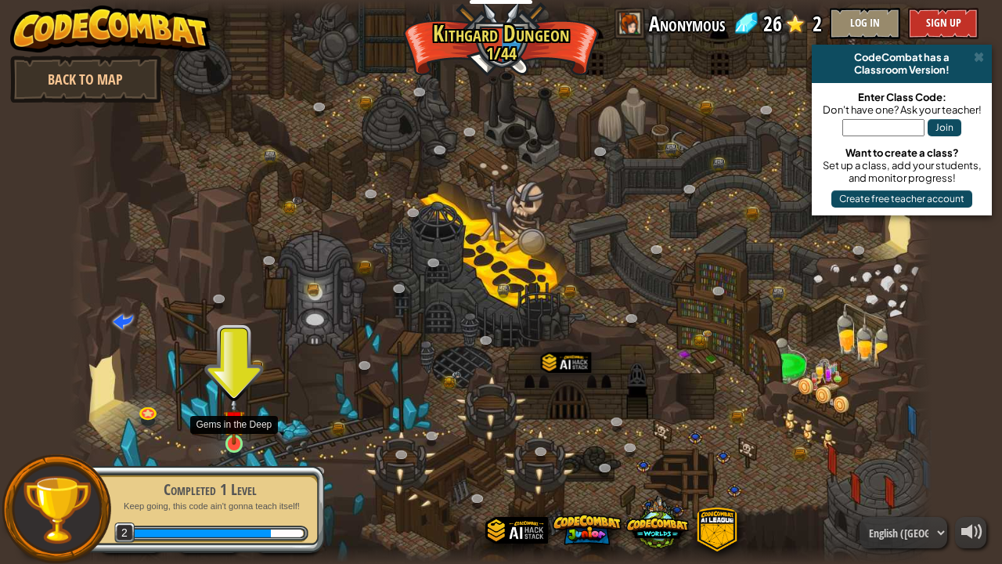
click at [233, 437] on img at bounding box center [233, 420] width 21 height 49
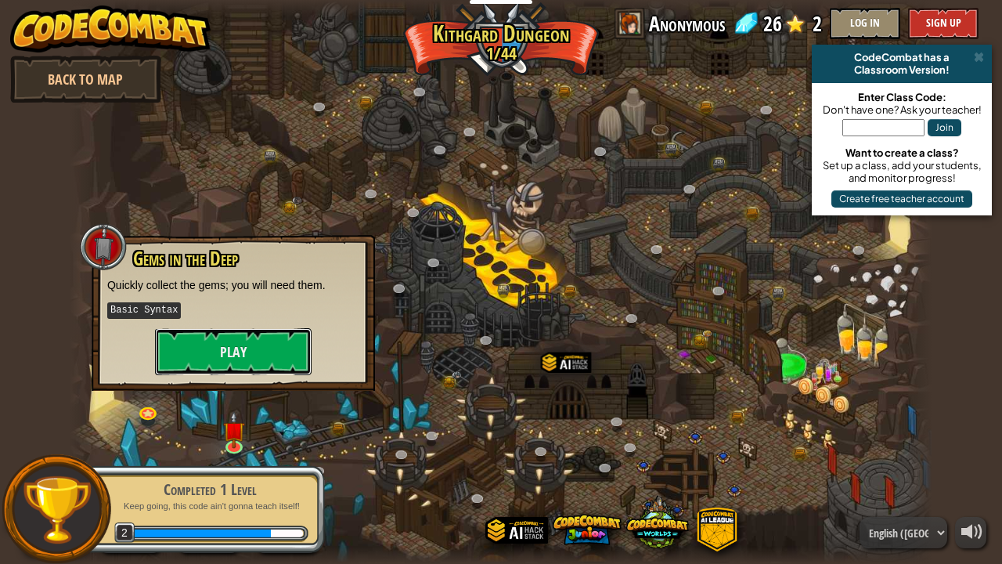
drag, startPoint x: 264, startPoint y: 355, endPoint x: 273, endPoint y: 360, distance: 10.2
click at [276, 370] on button "Play" at bounding box center [233, 351] width 157 height 47
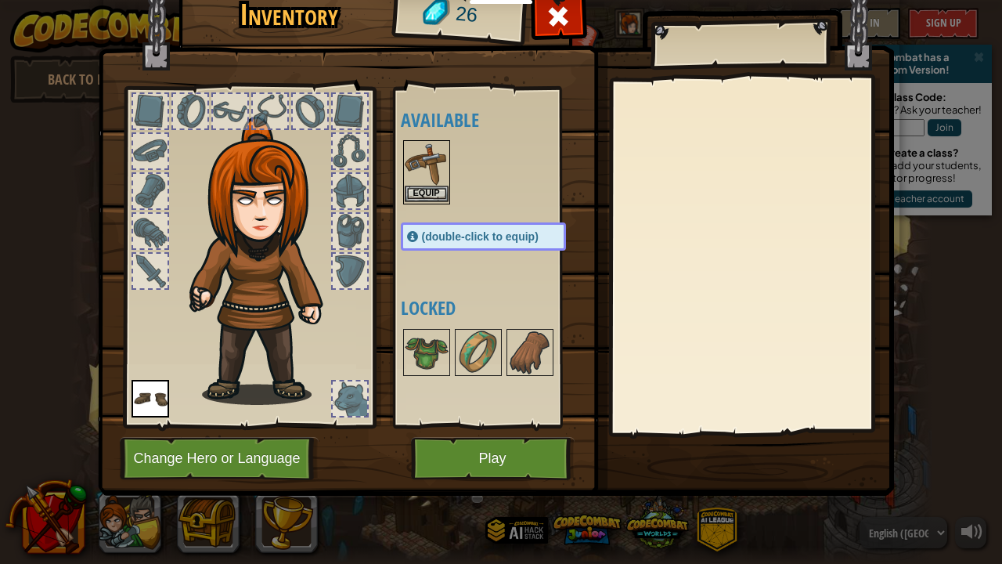
click at [439, 157] on img at bounding box center [427, 164] width 44 height 44
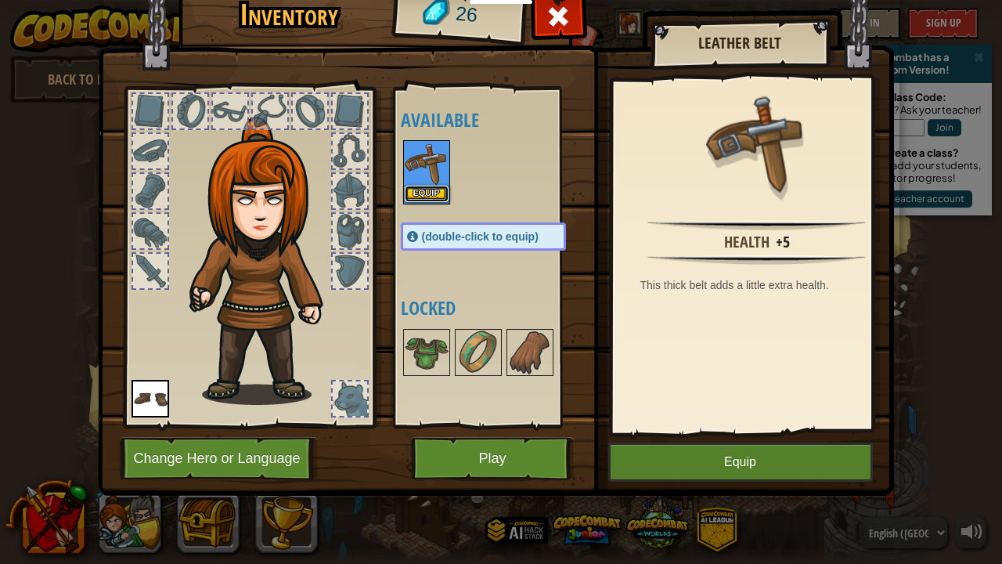
click at [437, 197] on button "Equip" at bounding box center [427, 194] width 44 height 16
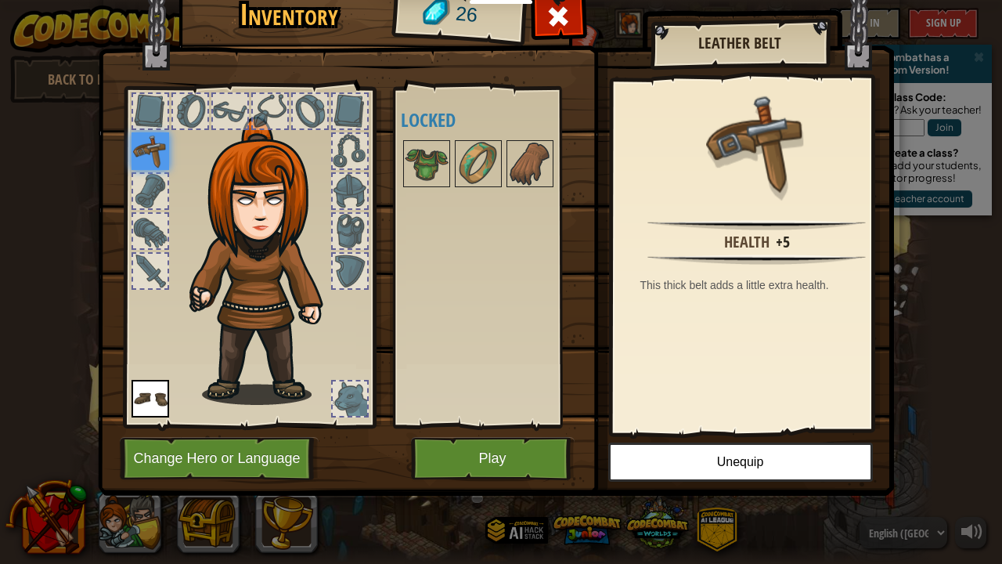
click at [144, 150] on img at bounding box center [151, 151] width 38 height 38
click at [216, 255] on img at bounding box center [266, 261] width 168 height 288
click at [531, 456] on button "Play" at bounding box center [493, 458] width 164 height 43
click at [528, 455] on button "Play" at bounding box center [493, 458] width 164 height 43
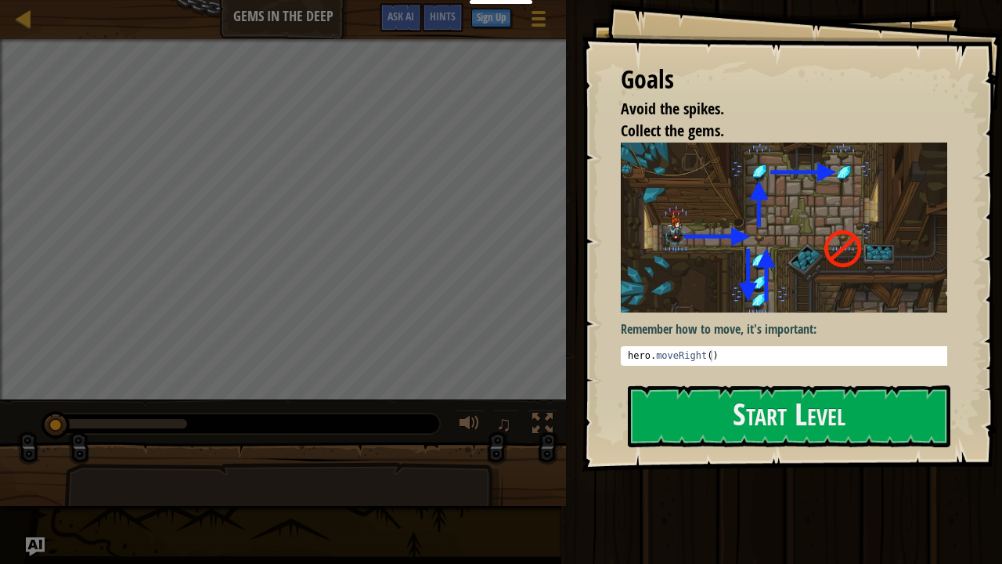
click at [825, 381] on div "Goals Avoid the spikes. Collect the gems. Remember how to move, it's important:…" at bounding box center [792, 235] width 421 height 471
click at [742, 407] on button "Start Level" at bounding box center [789, 416] width 323 height 62
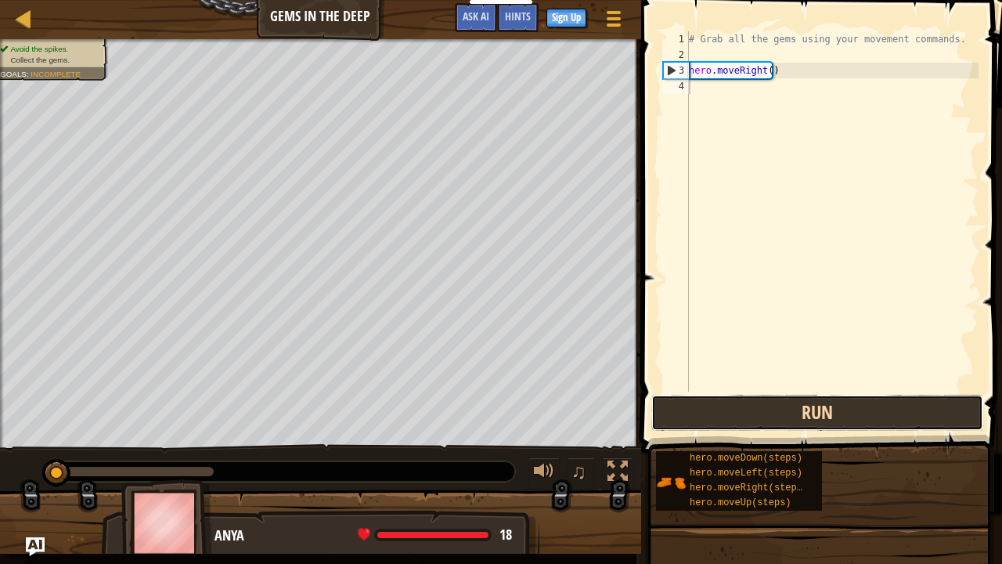
click at [809, 413] on button "Run" at bounding box center [818, 413] width 332 height 36
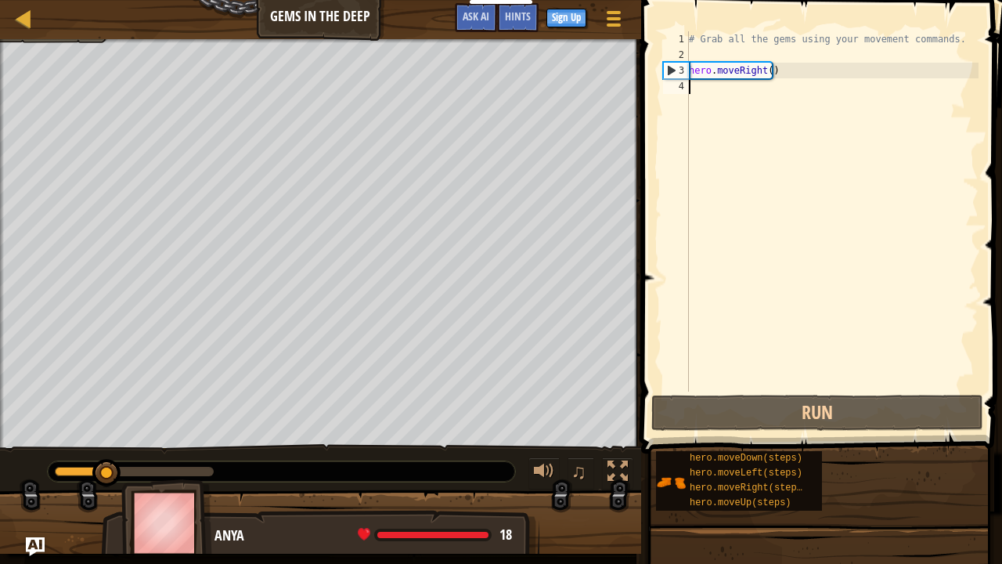
type textarea "h"
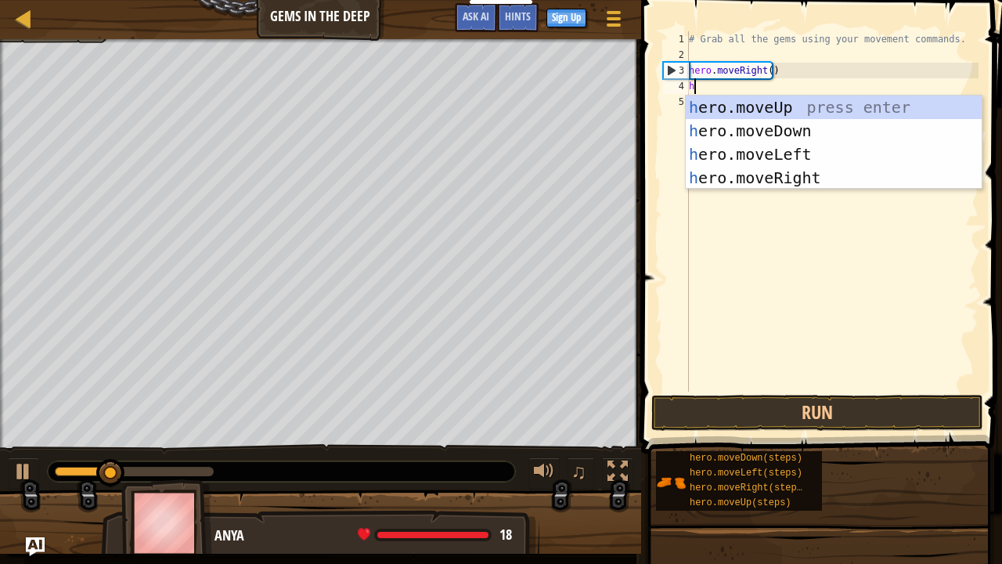
scroll to position [7, 0]
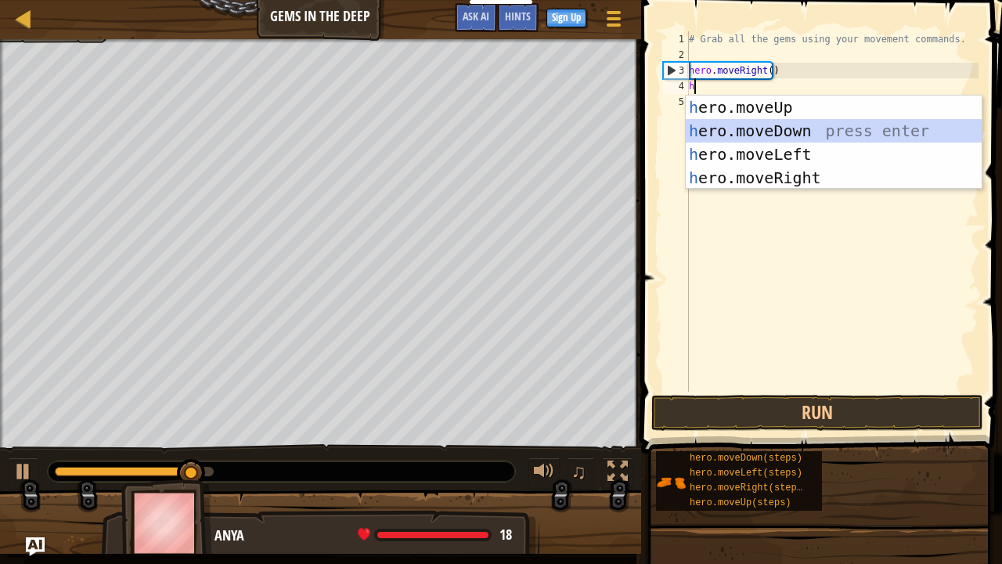
click at [786, 127] on div "h ero.moveUp press enter h ero.moveDown press enter h ero.moveLeft press enter …" at bounding box center [834, 166] width 297 height 141
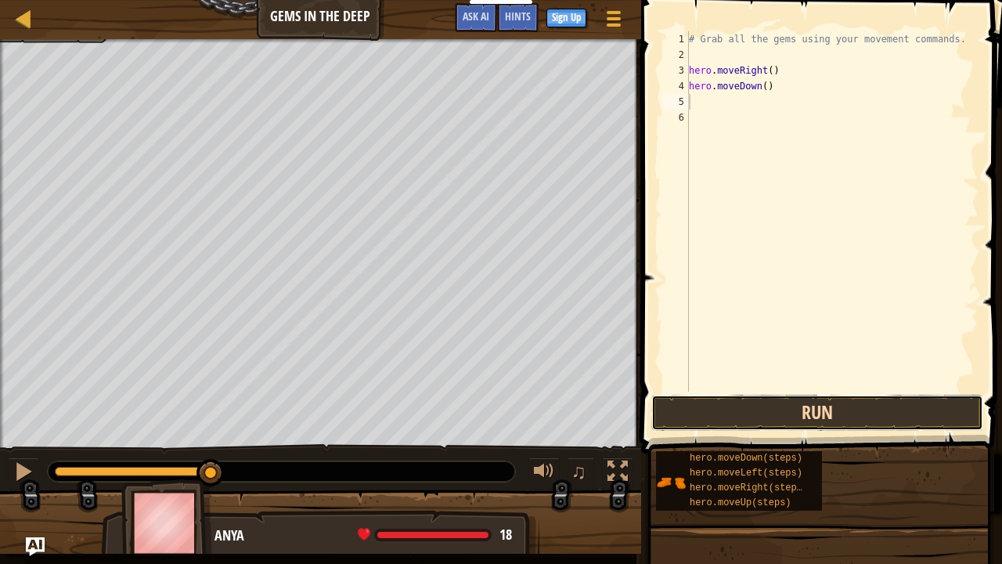
click at [782, 401] on button "Run" at bounding box center [818, 413] width 332 height 36
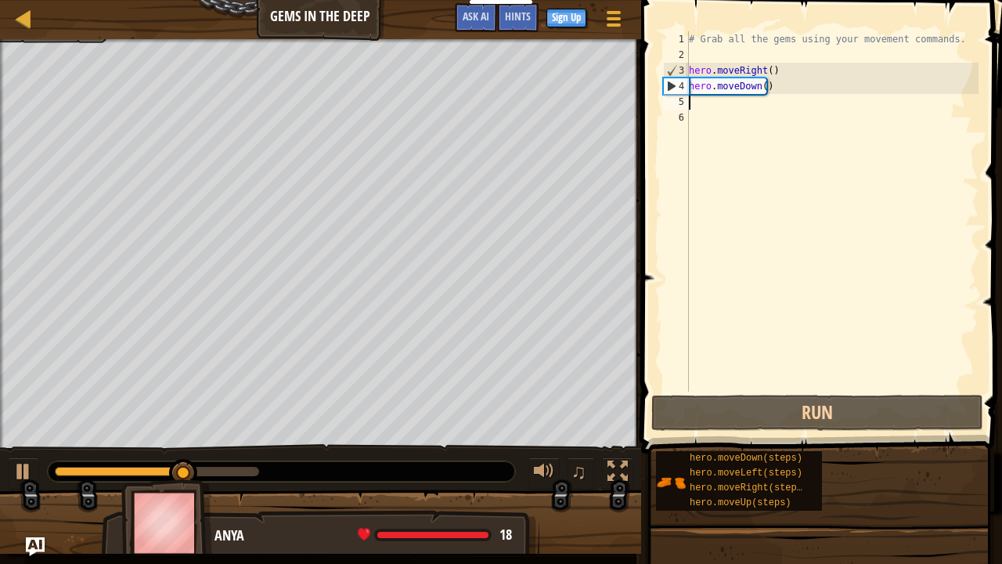
type textarea "h"
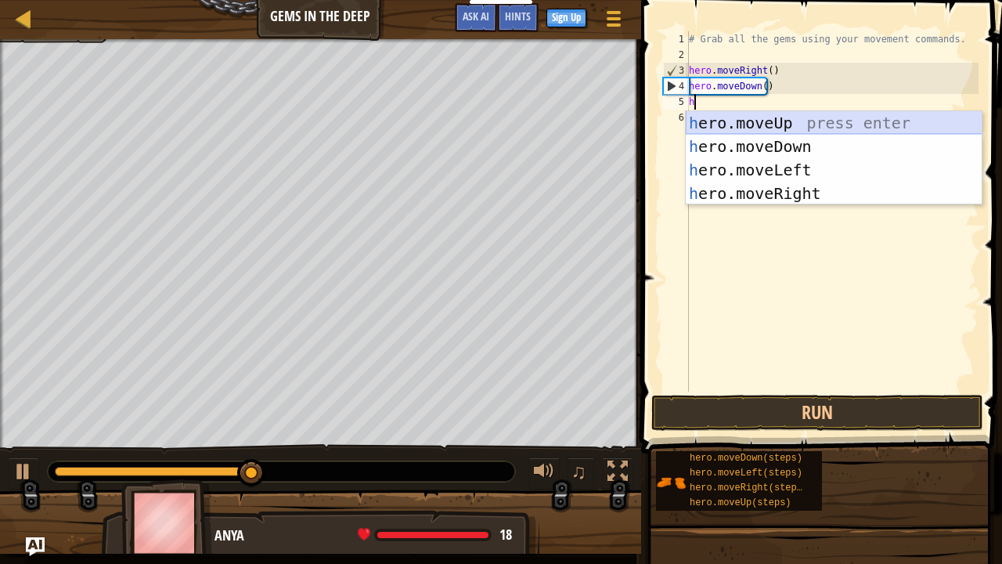
click at [730, 124] on div "h ero.moveUp press enter h ero.moveDown press enter h ero.moveLeft press enter …" at bounding box center [834, 181] width 297 height 141
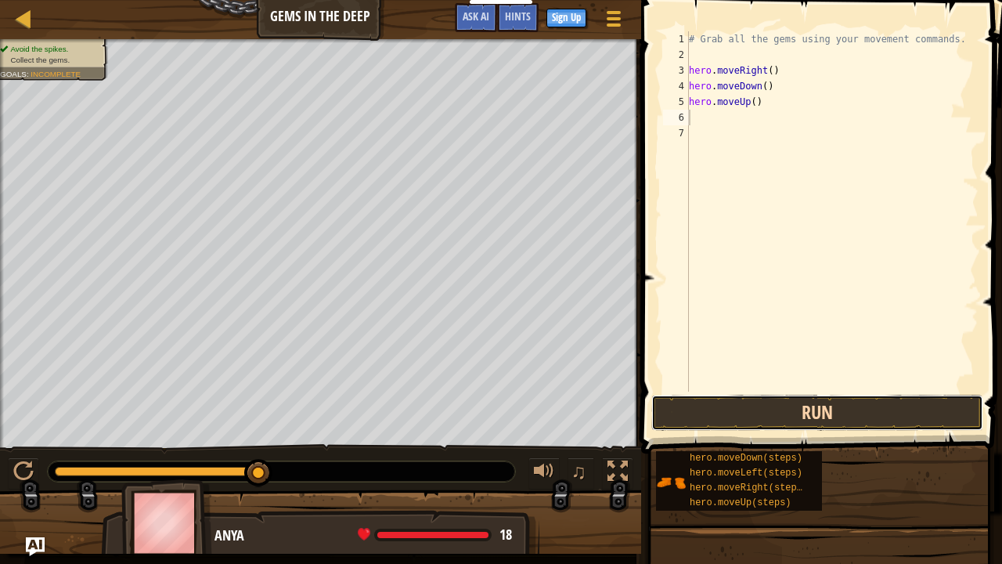
click at [722, 412] on button "Run" at bounding box center [818, 413] width 332 height 36
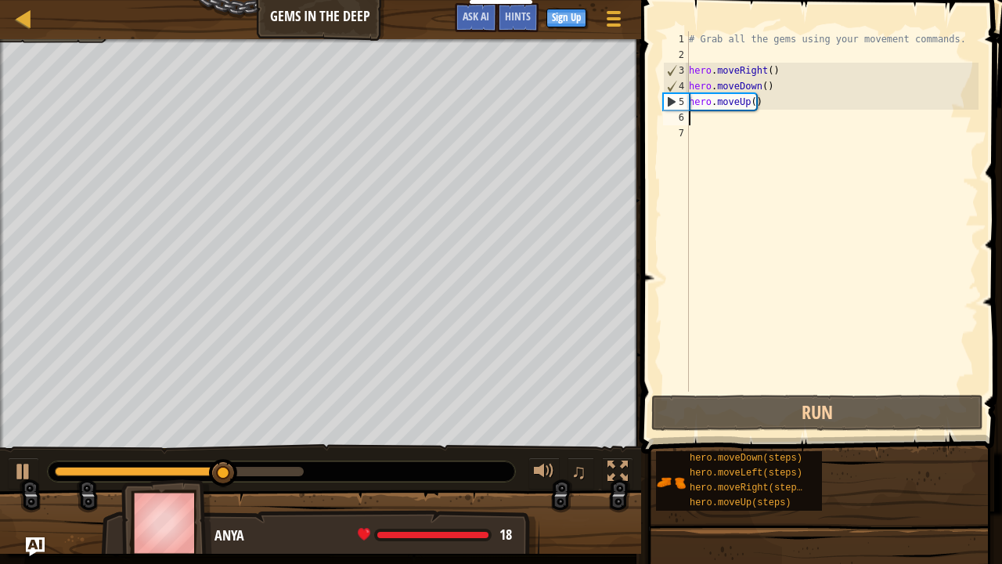
type textarea "h"
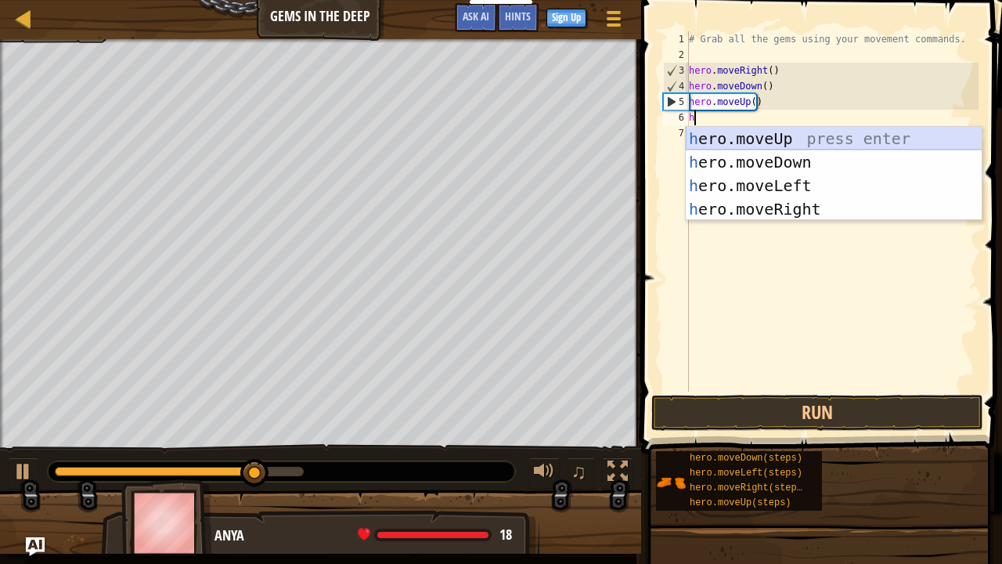
click at [866, 138] on div "h ero.moveUp press enter h ero.moveDown press enter h ero.moveLeft press enter …" at bounding box center [834, 197] width 297 height 141
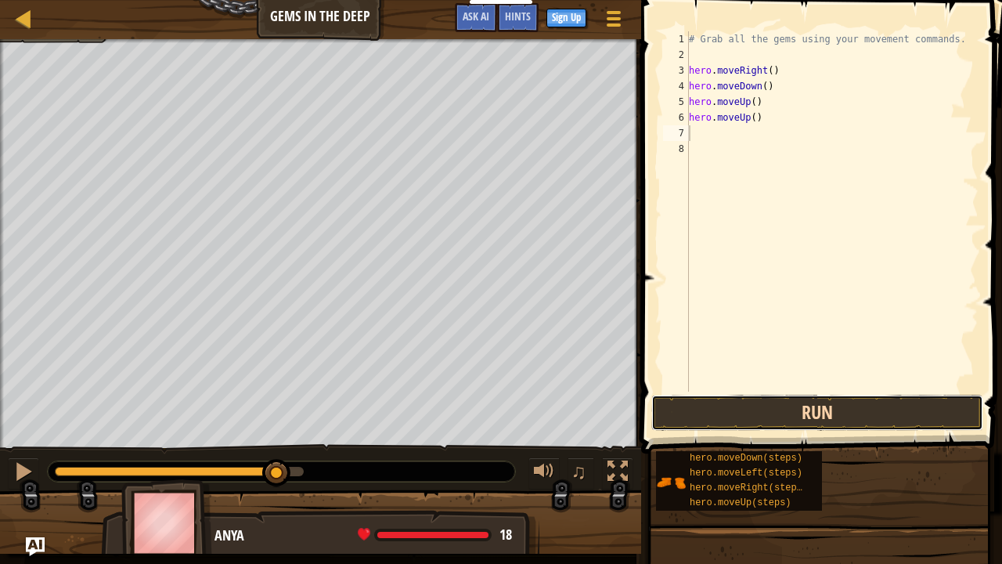
click at [698, 396] on button "Run" at bounding box center [818, 413] width 332 height 36
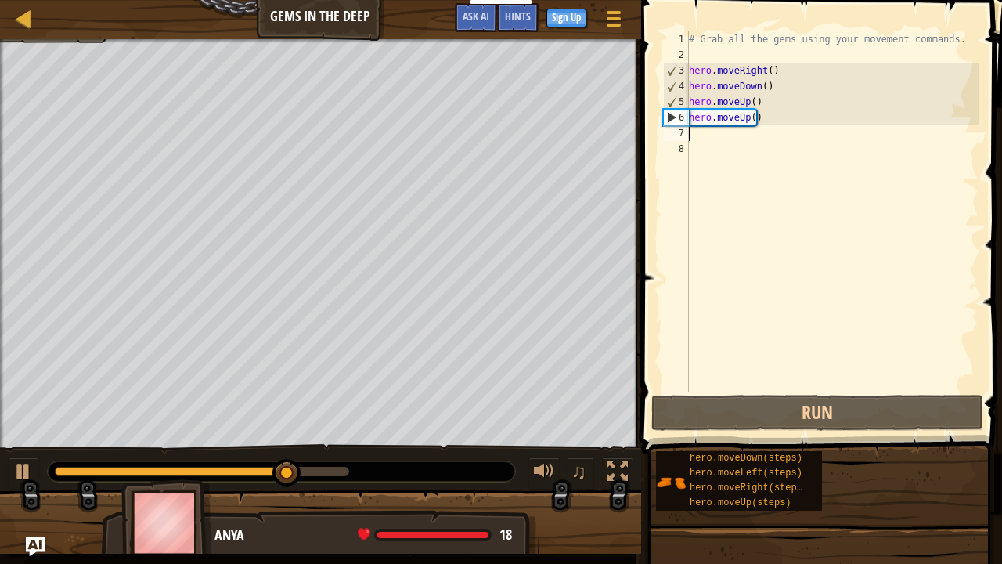
type textarea "h"
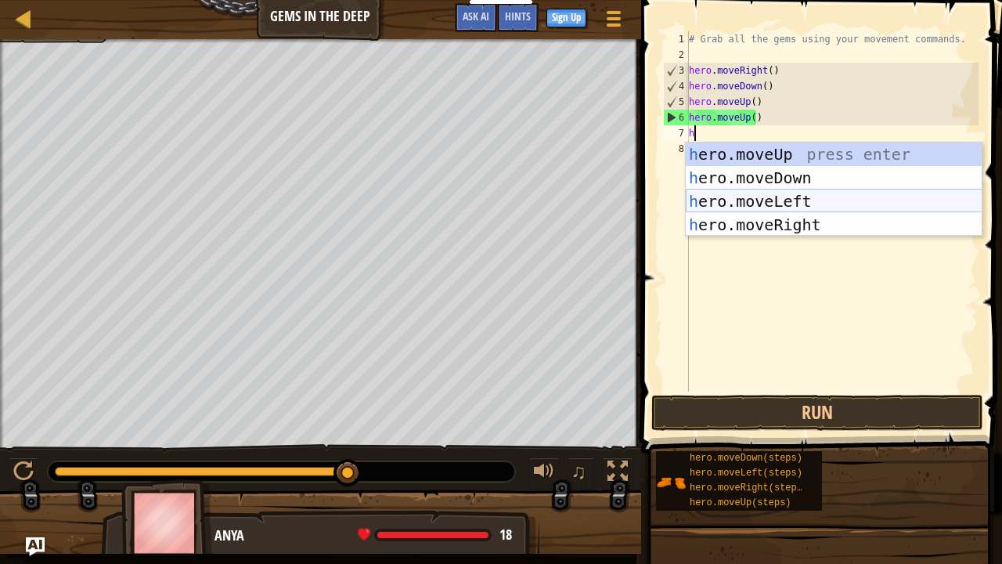
click at [774, 195] on div "h ero.moveUp press enter h ero.moveDown press enter h ero.moveLeft press enter …" at bounding box center [834, 213] width 297 height 141
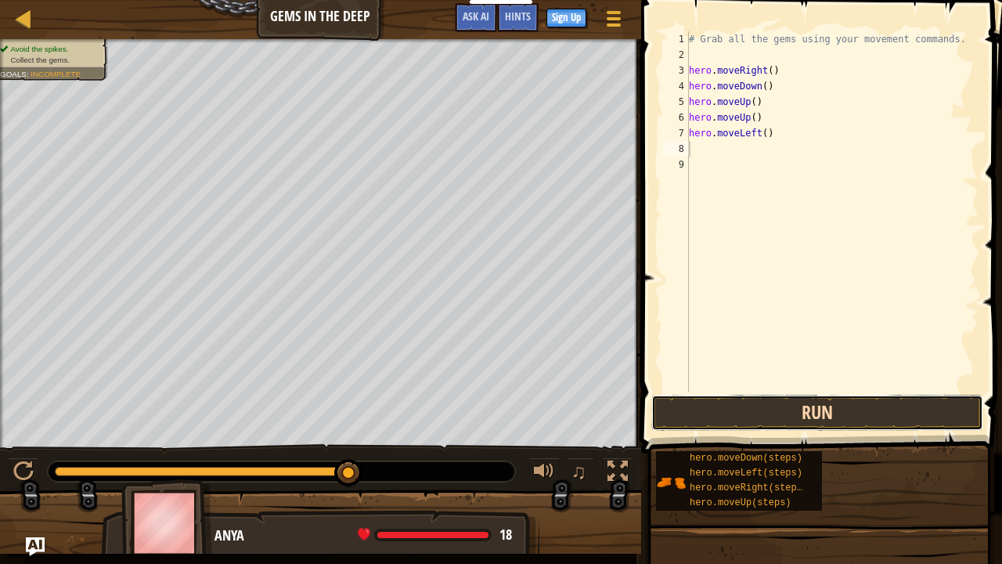
click at [749, 407] on button "Run" at bounding box center [818, 413] width 332 height 36
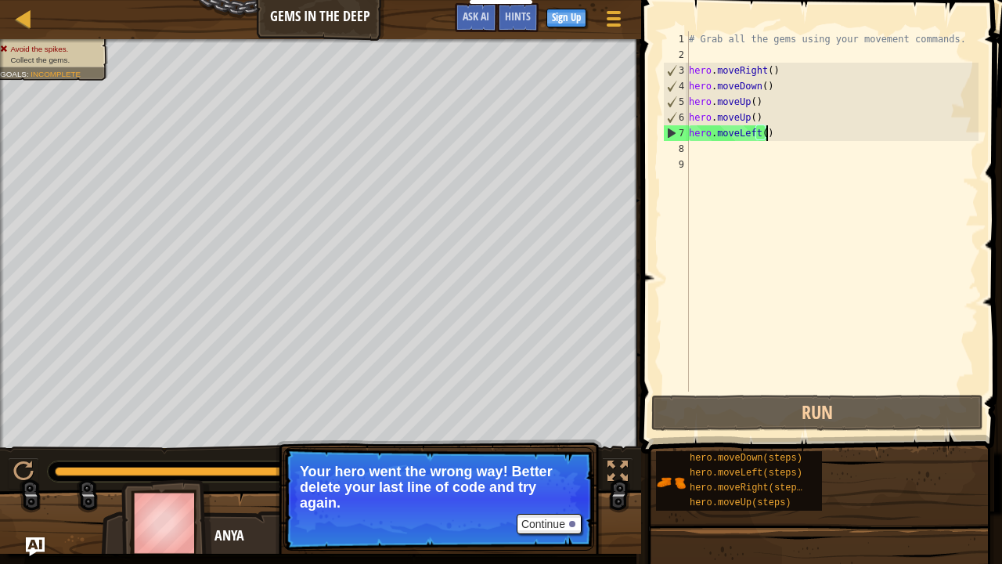
click at [774, 132] on div "# Grab all the gems using your movement commands. hero . moveRight ( ) hero . m…" at bounding box center [832, 227] width 293 height 392
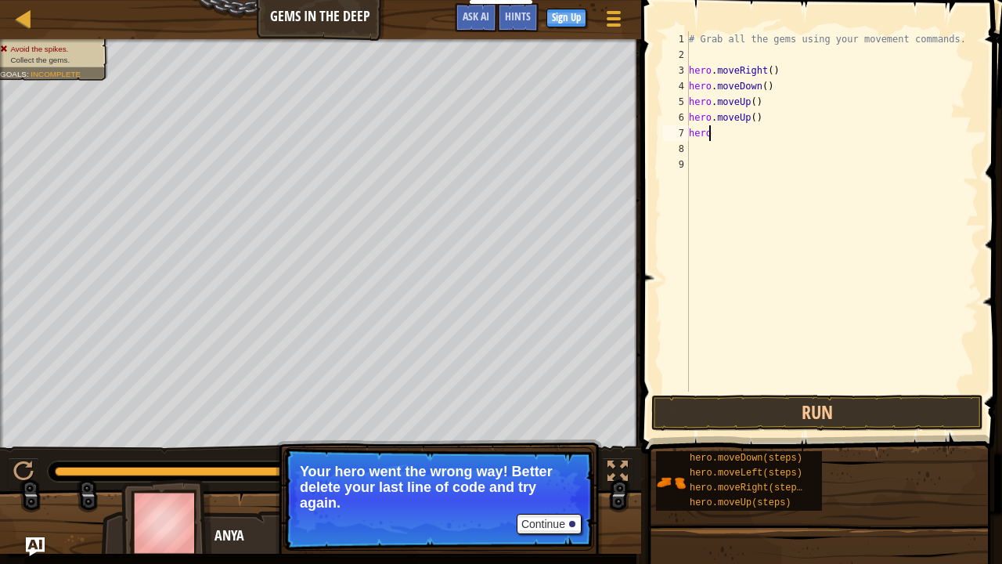
type textarea "h"
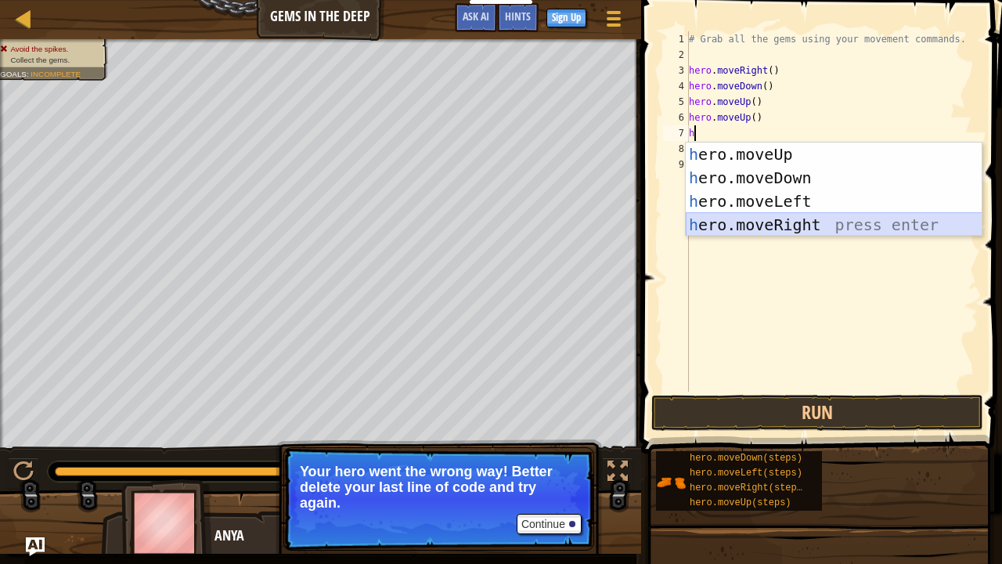
click at [765, 224] on div "h ero.moveUp press enter h ero.moveDown press enter h ero.moveLeft press enter …" at bounding box center [834, 213] width 297 height 141
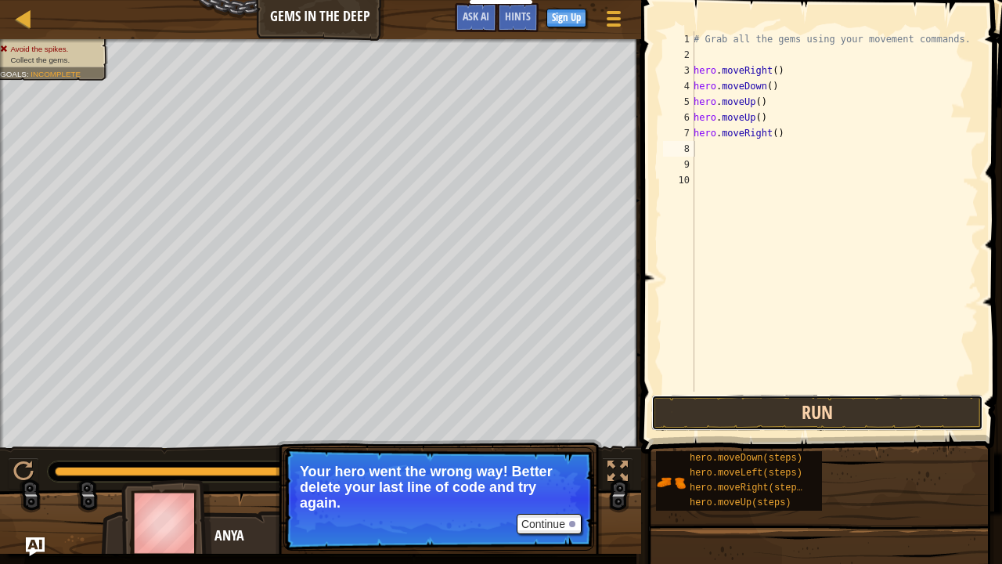
drag, startPoint x: 726, startPoint y: 420, endPoint x: 719, endPoint y: 412, distance: 10.5
click at [725, 420] on button "Run" at bounding box center [818, 413] width 332 height 36
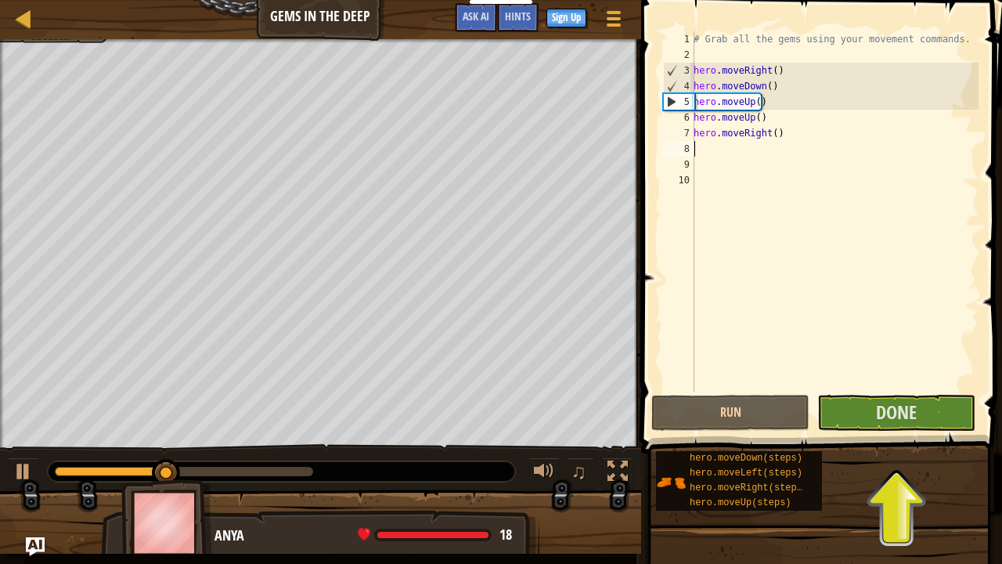
click at [722, 151] on div "# Grab all the gems using your movement commands. hero . moveRight ( ) hero . m…" at bounding box center [835, 227] width 288 height 392
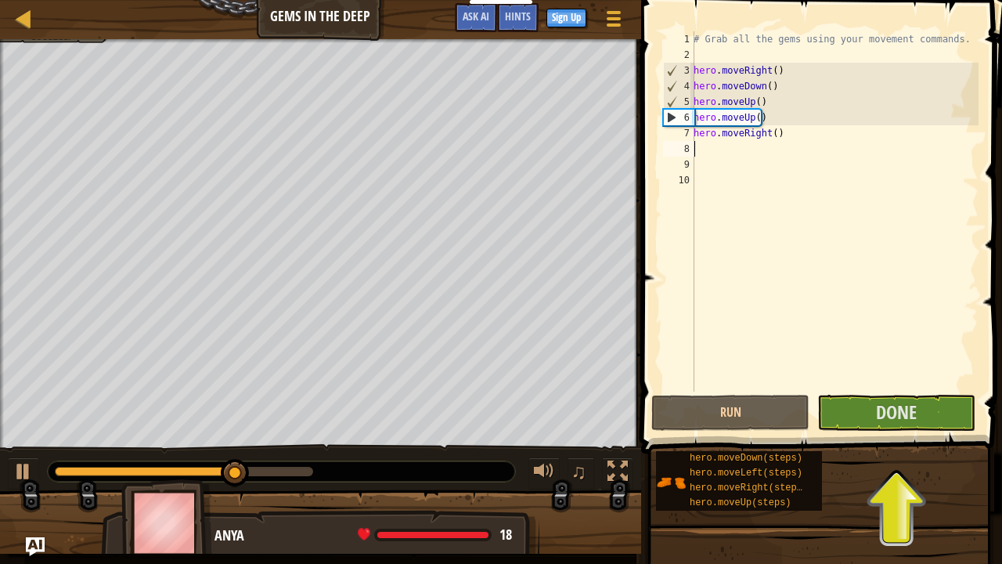
click at [722, 151] on div "# Grab all the gems using your movement commands. hero . moveRight ( ) hero . m…" at bounding box center [835, 227] width 288 height 392
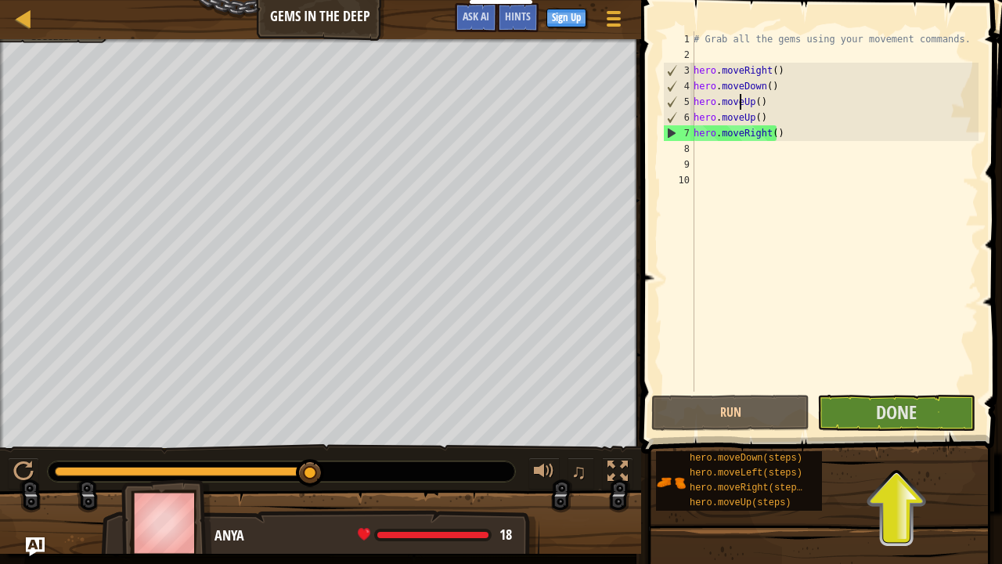
click at [738, 101] on div "# Grab all the gems using your movement commands. hero . moveRight ( ) hero . m…" at bounding box center [835, 227] width 288 height 392
click at [742, 103] on div "# Grab all the gems using your movement commands. hero . moveRight ( ) hero . m…" at bounding box center [835, 227] width 288 height 392
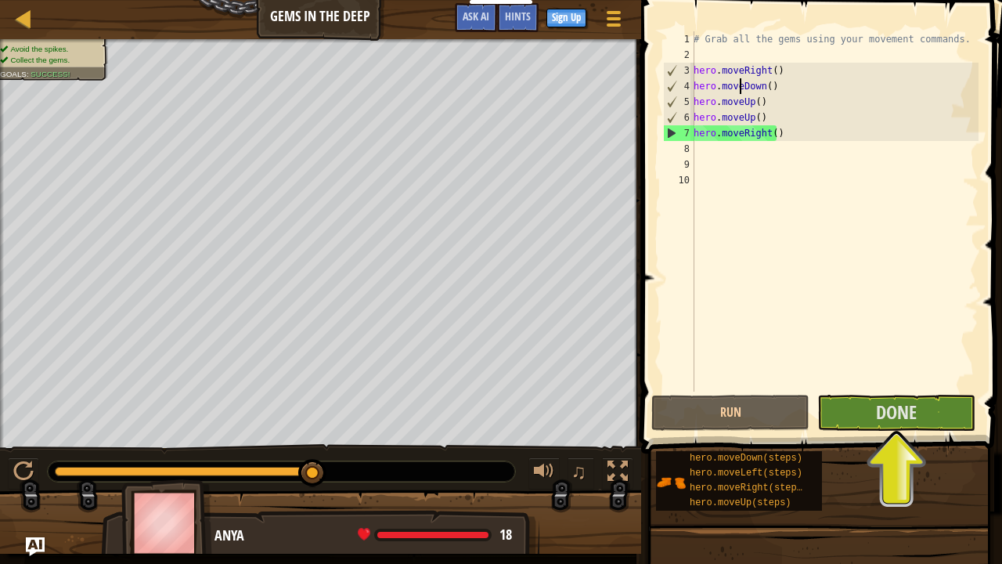
type textarea "hero.moveRight()"
type textarea "# Grab all the gems using your movement commands."
type textarea "hero.moveRight()"
type textarea "h"
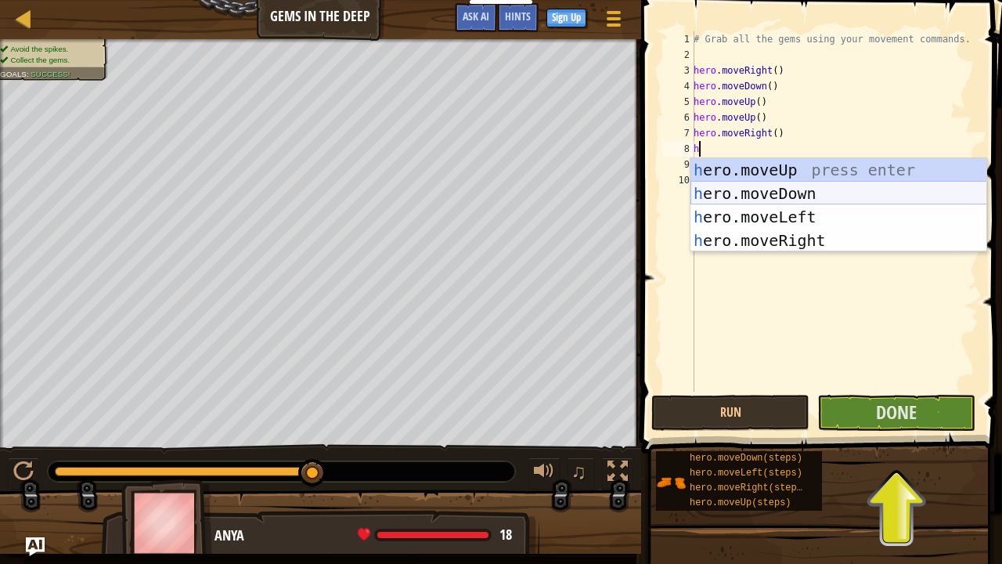
click at [774, 187] on div "h ero.moveUp press enter h ero.moveDown press enter h ero.moveLeft press enter …" at bounding box center [839, 228] width 297 height 141
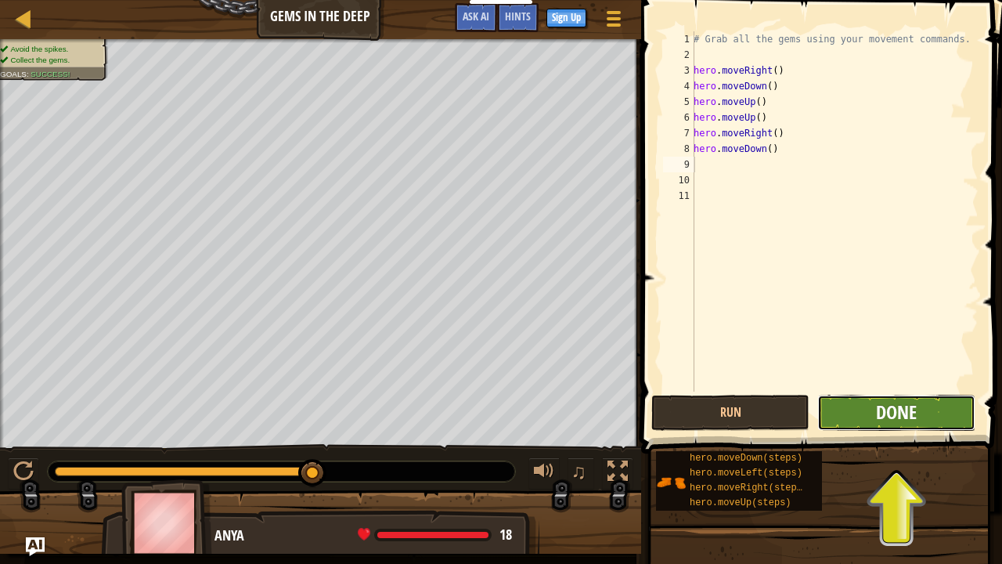
click at [915, 407] on span "Done" at bounding box center [896, 411] width 41 height 25
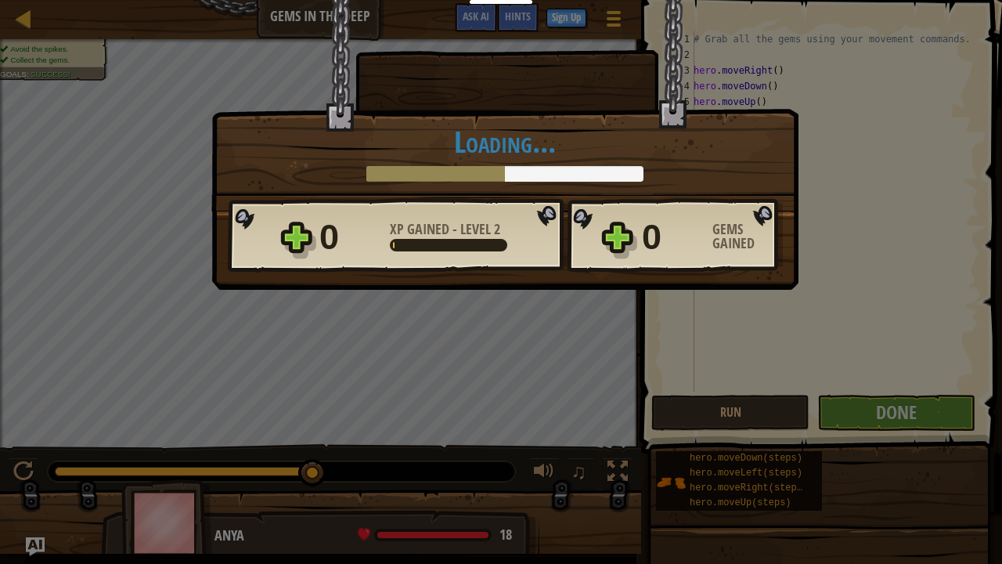
click at [523, 262] on div "0 XP Gained - Level 2" at bounding box center [437, 237] width 235 height 50
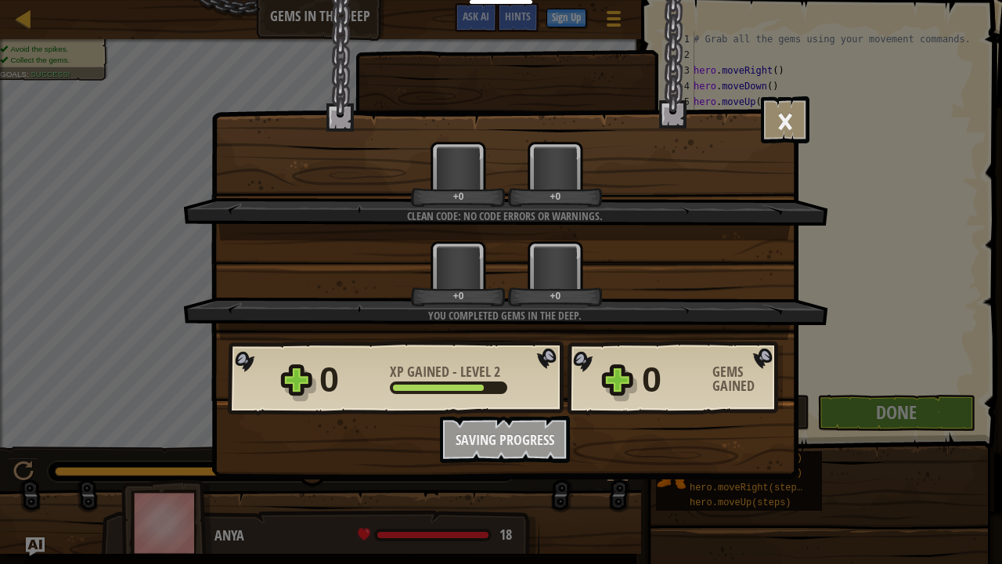
click at [547, 233] on div "Clean code: no code errors or warnings. +0 +0" at bounding box center [505, 190] width 645 height 99
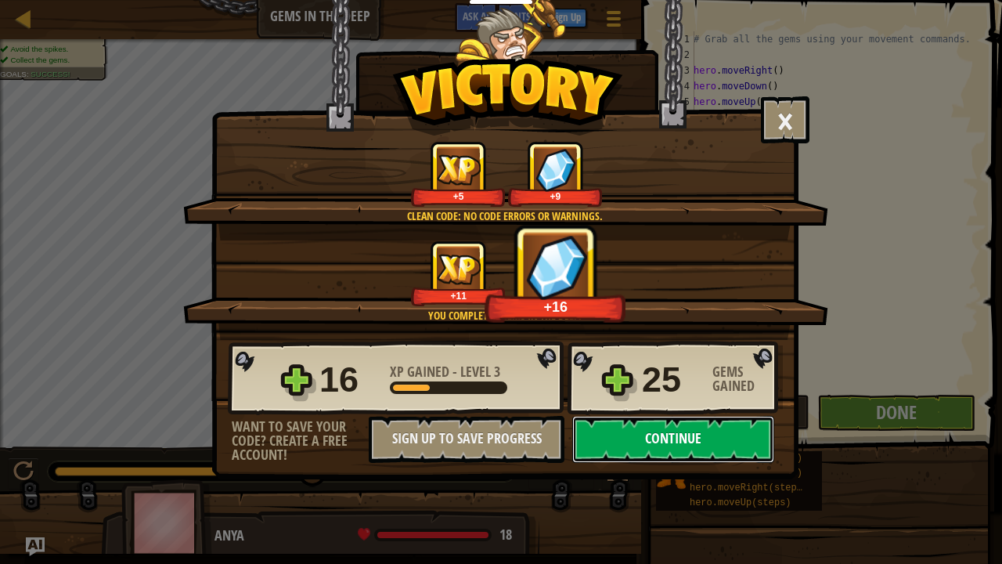
drag, startPoint x: 637, startPoint y: 425, endPoint x: 648, endPoint y: 432, distance: 12.4
click at [648, 432] on button "Continue" at bounding box center [673, 439] width 202 height 47
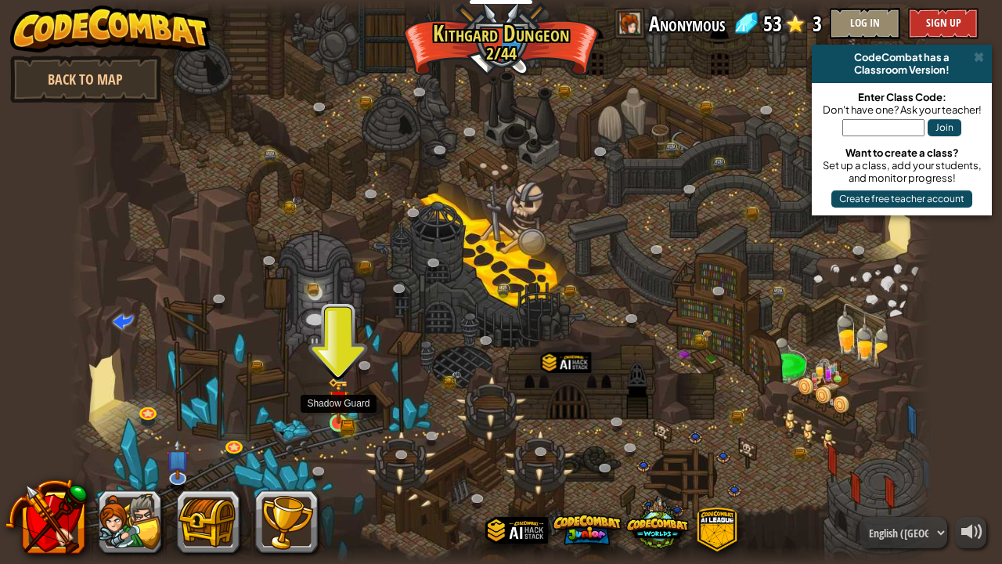
click at [346, 419] on img at bounding box center [338, 400] width 21 height 47
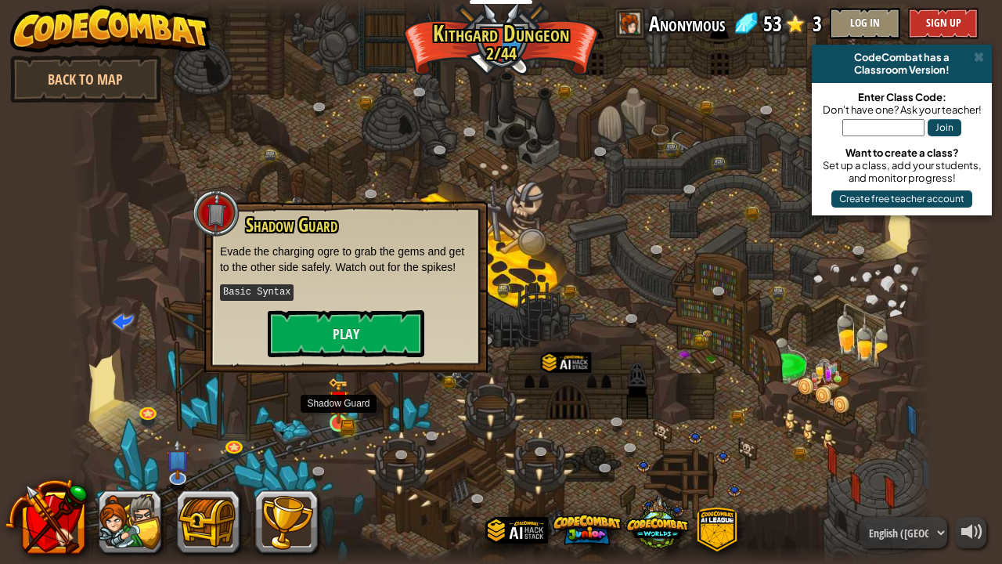
click at [346, 424] on div at bounding box center [338, 422] width 17 height 17
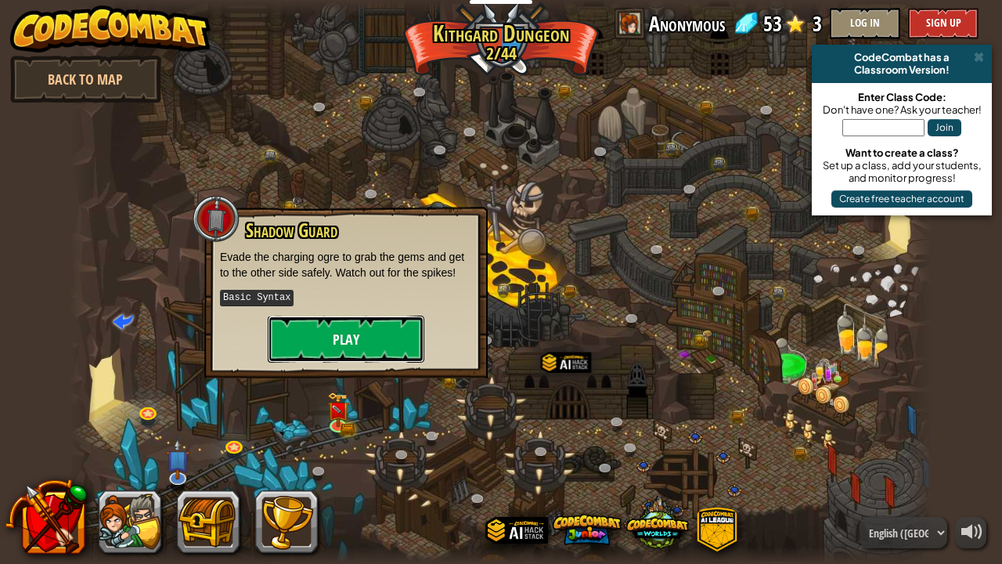
click at [396, 345] on button "Play" at bounding box center [346, 339] width 157 height 47
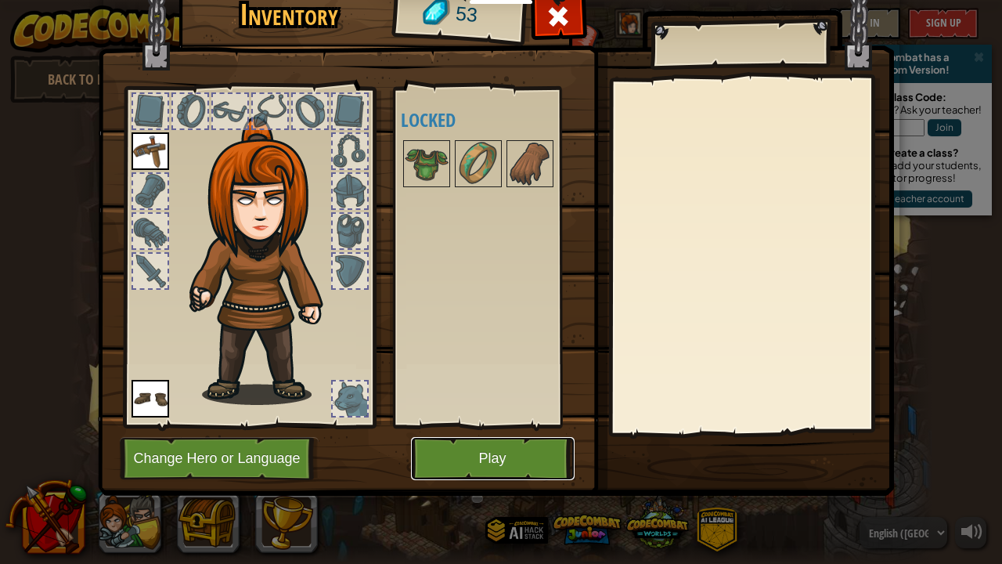
click at [479, 457] on button "Play" at bounding box center [493, 458] width 164 height 43
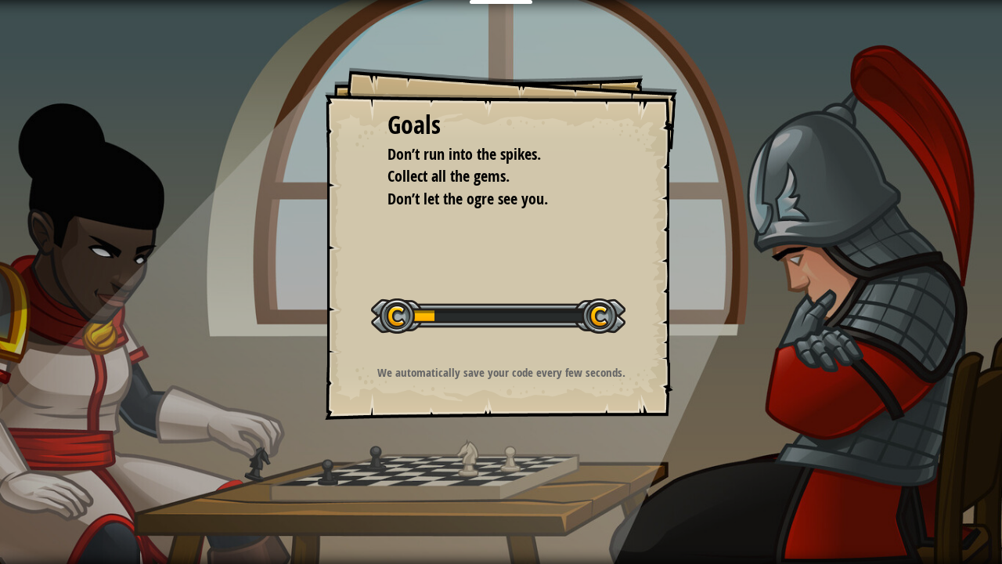
drag, startPoint x: 479, startPoint y: 464, endPoint x: 493, endPoint y: 446, distance: 21.8
click at [493, 446] on div "Goals Don’t run into the spikes. Collect all the gems. Don’t let the ogre see y…" at bounding box center [501, 282] width 1002 height 564
drag, startPoint x: 522, startPoint y: 313, endPoint x: 527, endPoint y: 304, distance: 10.9
click at [524, 307] on div at bounding box center [498, 315] width 255 height 35
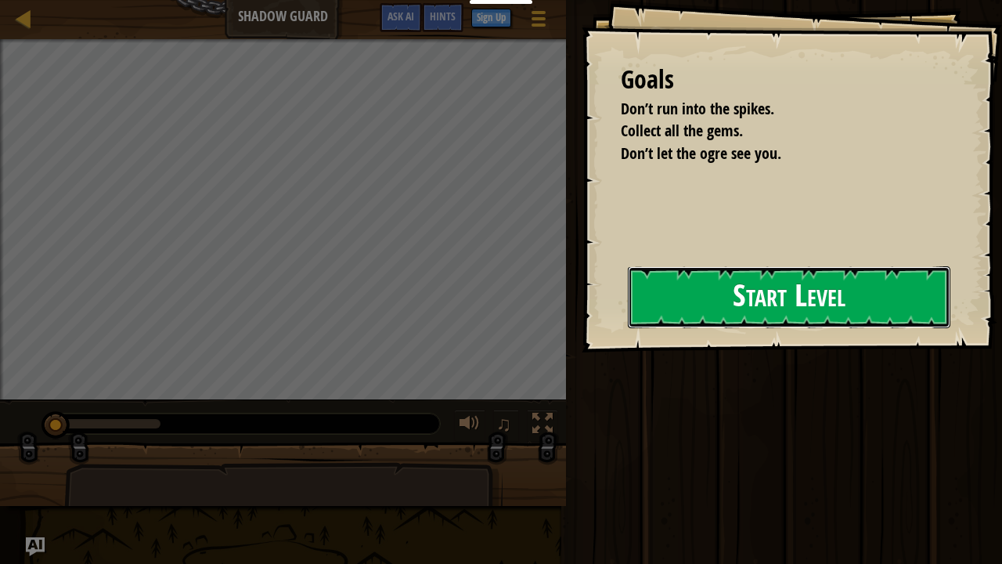
click at [769, 301] on button "Start Level" at bounding box center [789, 297] width 323 height 62
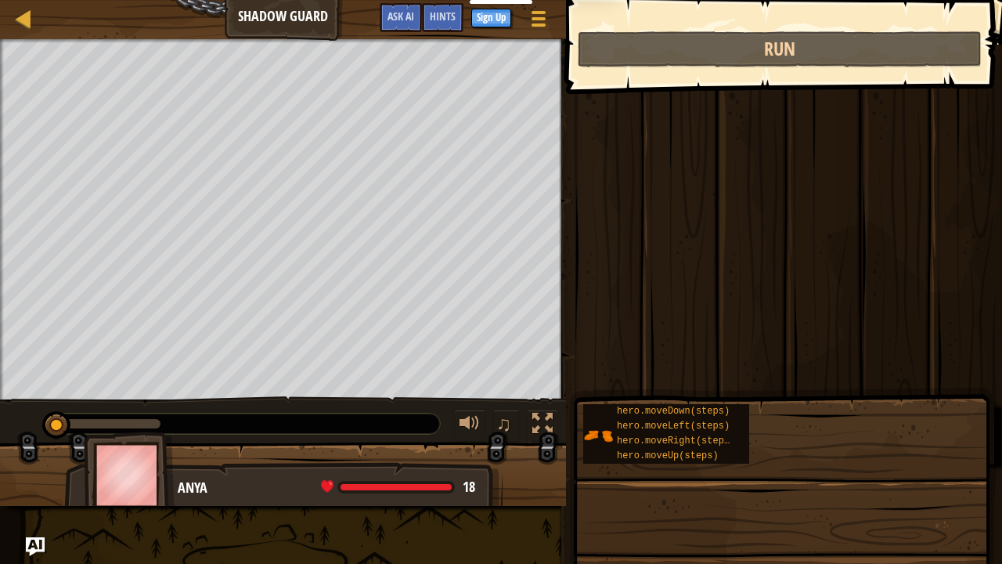
drag, startPoint x: 766, startPoint y: 305, endPoint x: 752, endPoint y: 301, distance: 14.9
click at [585, 31] on div at bounding box center [585, 31] width 0 height 0
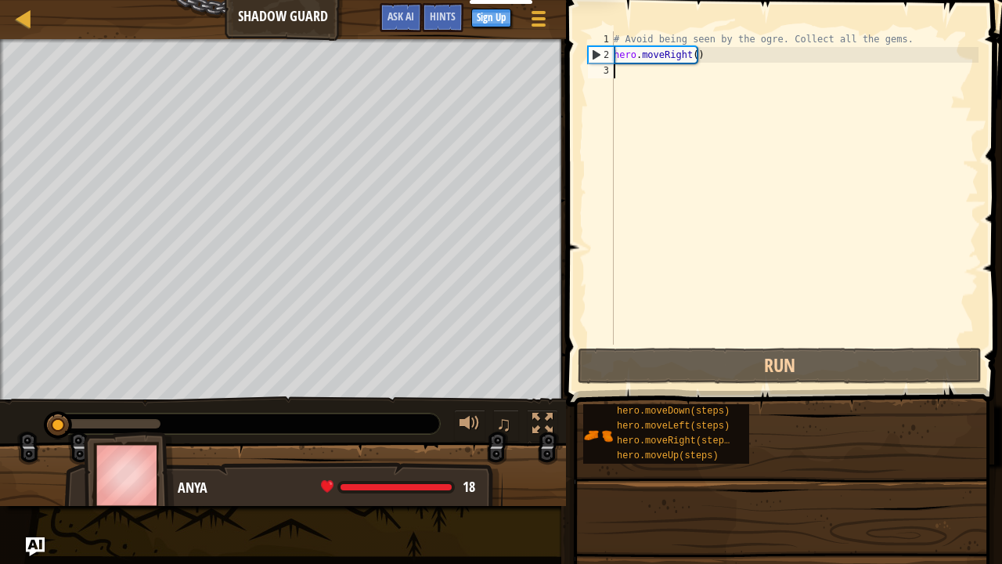
drag, startPoint x: 752, startPoint y: 301, endPoint x: 684, endPoint y: 249, distance: 84.9
click at [746, 301] on div "# Avoid being seen by the ogre. Collect all the gems. hero . moveRight ( )" at bounding box center [795, 203] width 368 height 345
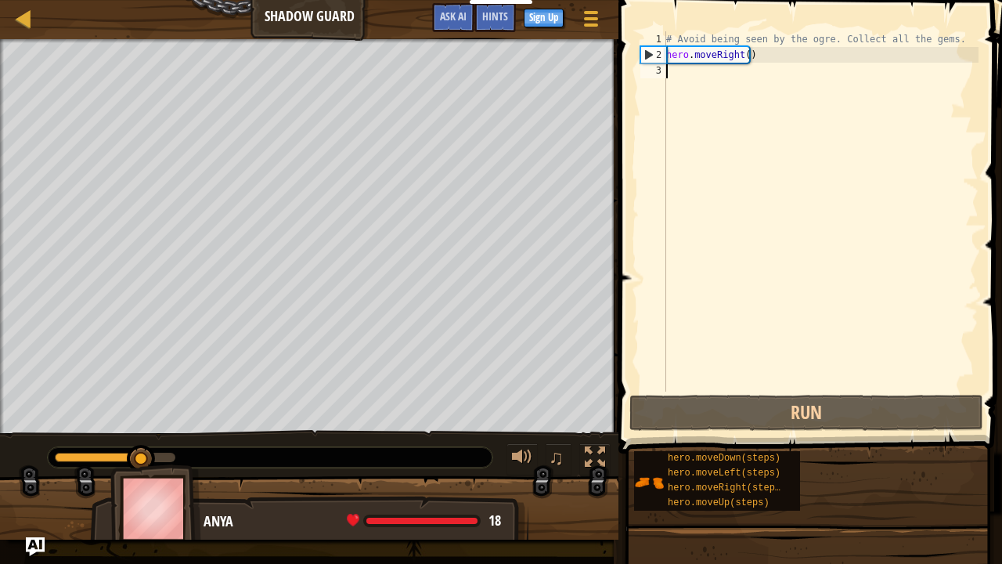
type textarea "h"
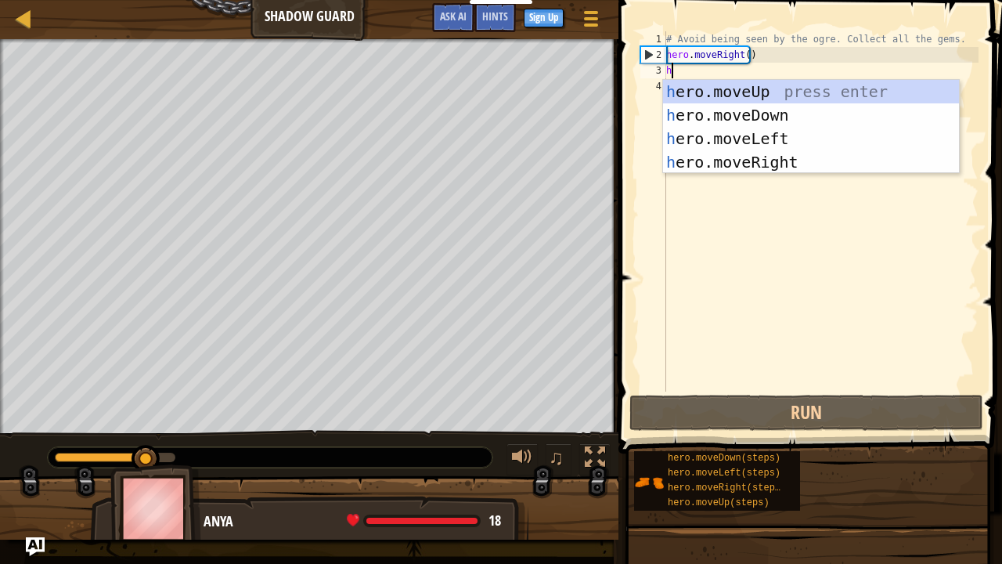
scroll to position [7, 0]
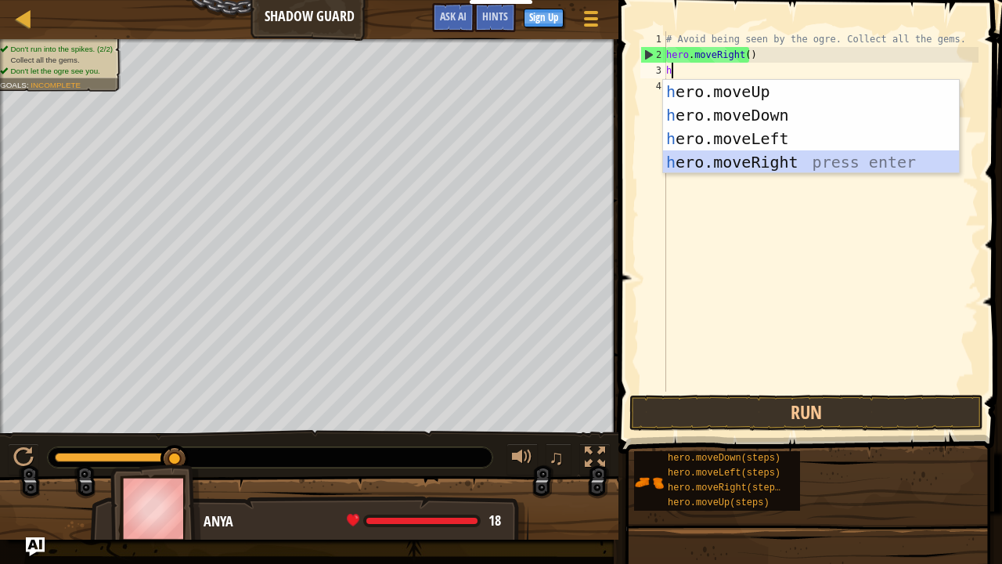
click at [739, 157] on div "h ero.moveUp press enter h ero.moveDown press enter h ero.moveLeft press enter …" at bounding box center [811, 150] width 297 height 141
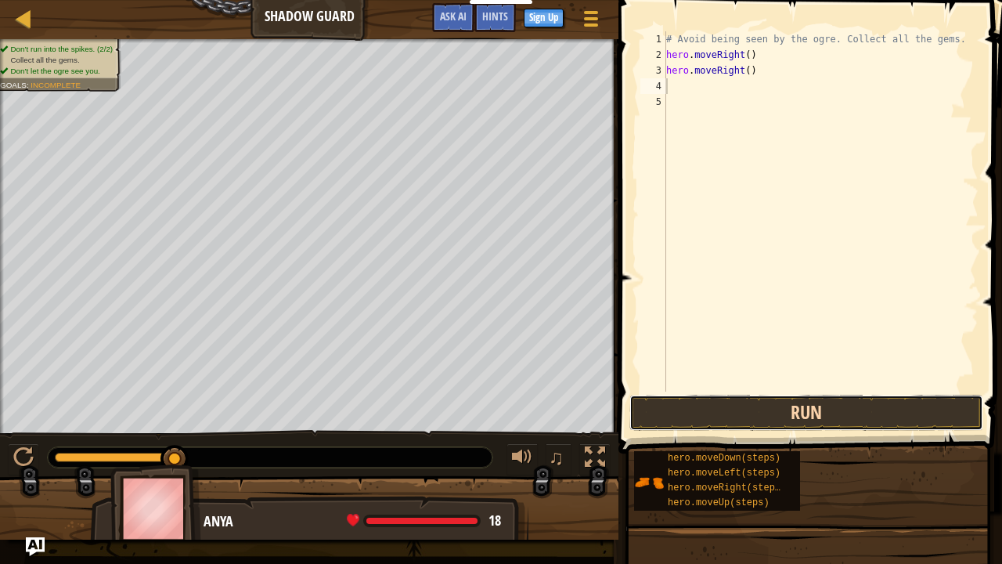
drag, startPoint x: 800, startPoint y: 419, endPoint x: 811, endPoint y: 415, distance: 12.4
click at [804, 418] on button "Run" at bounding box center [807, 413] width 354 height 36
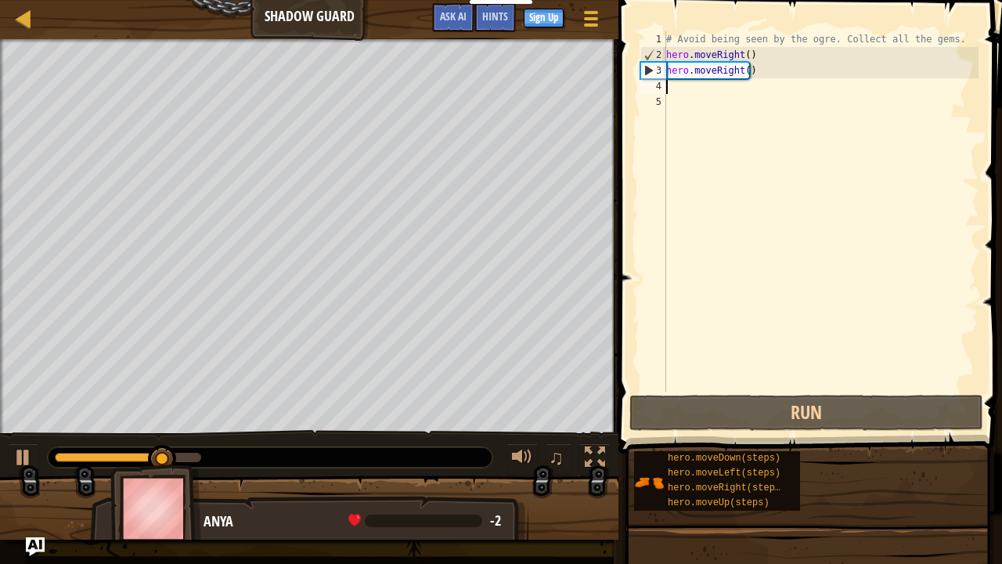
type textarea "h"
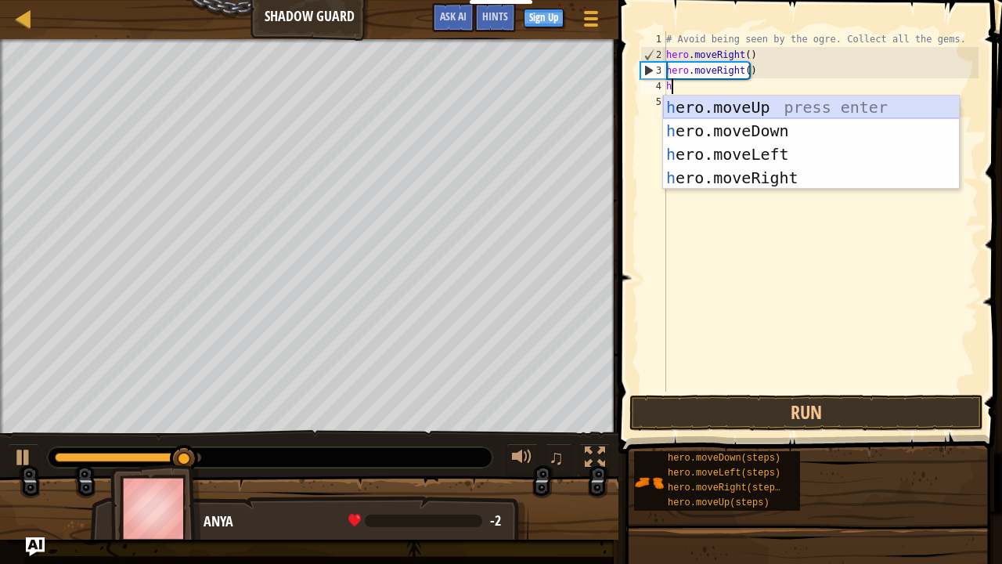
click at [718, 107] on div "h ero.moveUp press enter h ero.moveDown press enter h ero.moveLeft press enter …" at bounding box center [811, 166] width 297 height 141
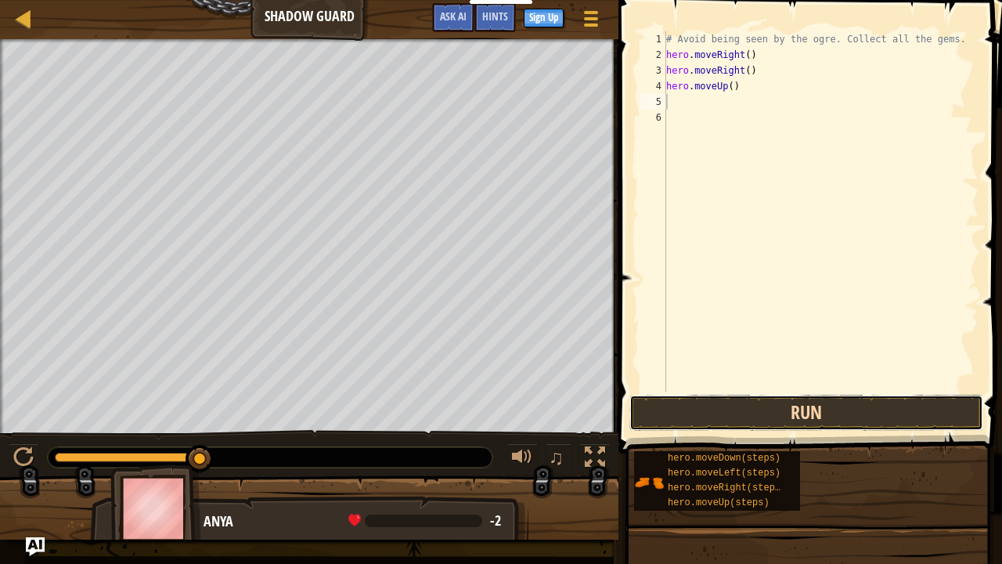
click at [726, 401] on button "Run" at bounding box center [807, 413] width 354 height 36
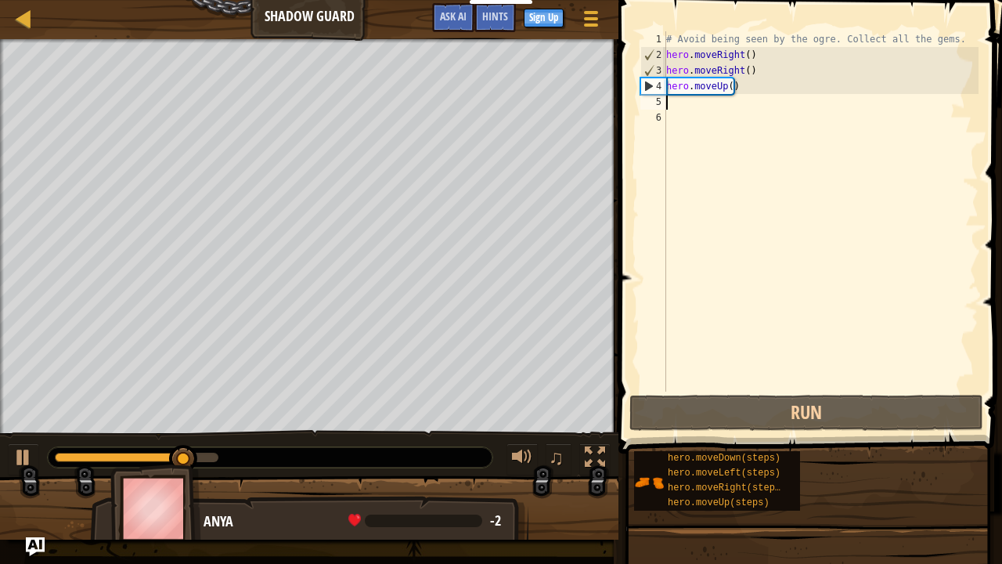
type textarea "h"
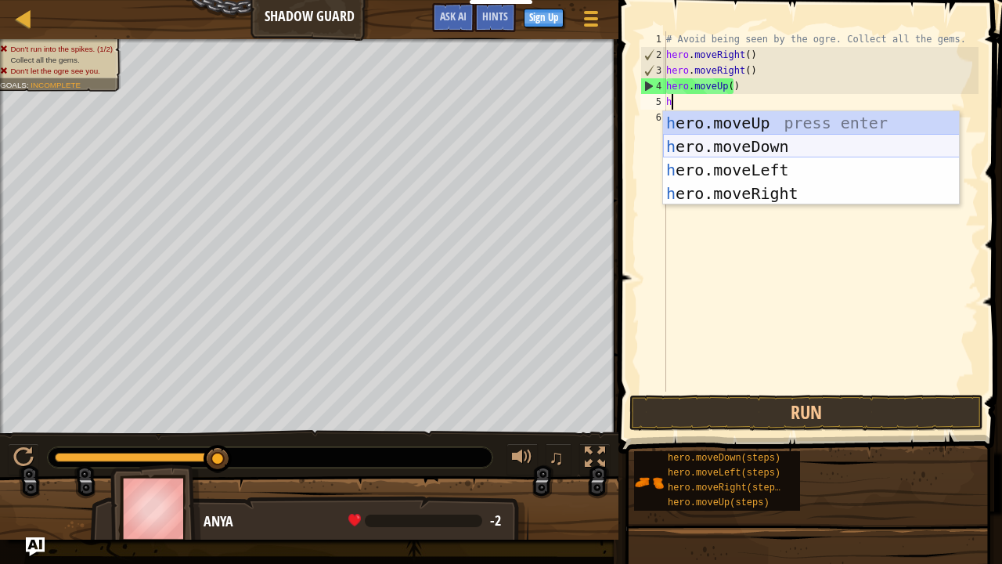
click at [734, 143] on div "h ero.moveUp press enter h ero.moveDown press enter h ero.moveLeft press enter …" at bounding box center [811, 181] width 297 height 141
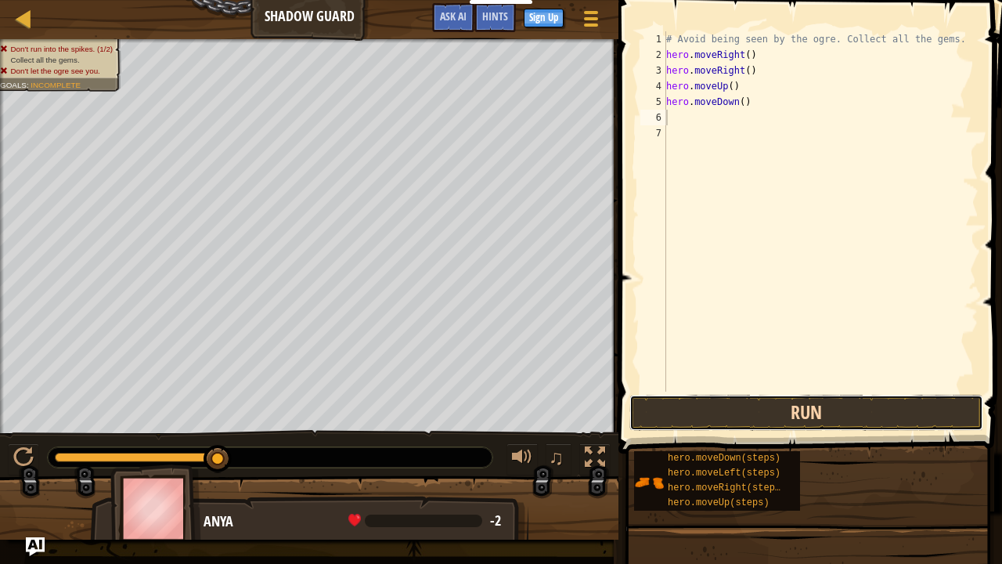
click at [756, 403] on button "Run" at bounding box center [807, 413] width 354 height 36
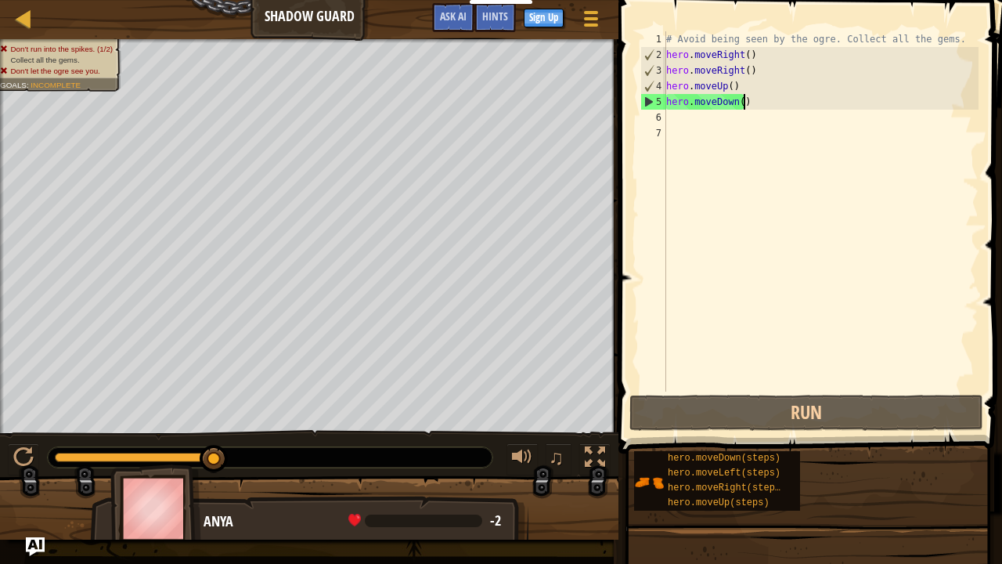
click at [763, 100] on div "# Avoid being seen by the ogre. Collect all the gems. hero . moveRight ( ) hero…" at bounding box center [821, 227] width 316 height 392
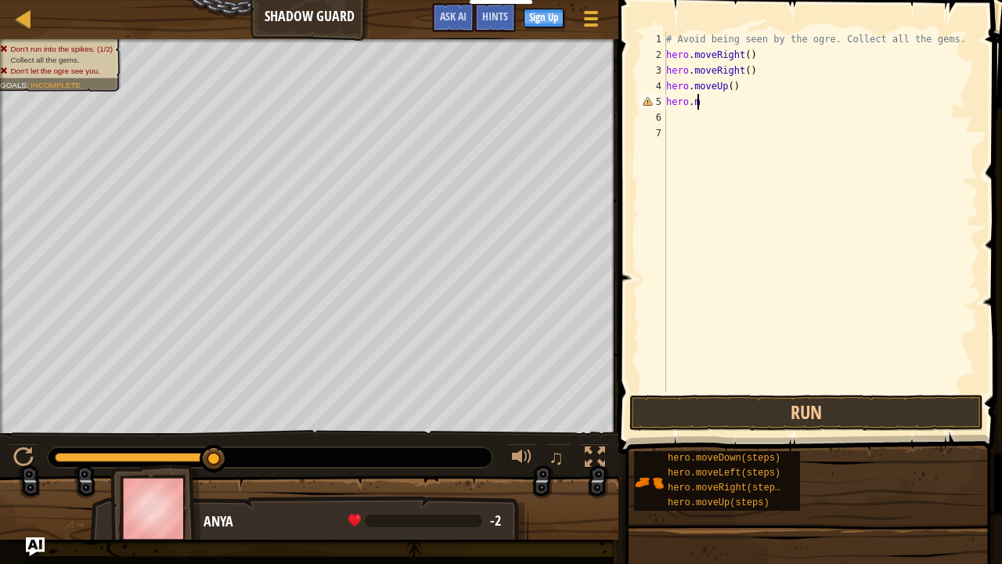
type textarea "hero.mo"
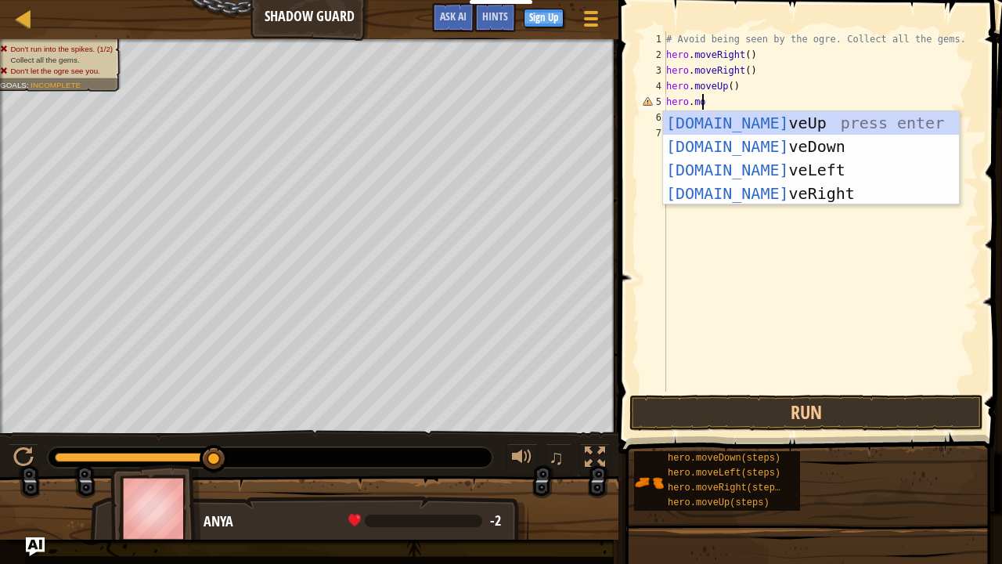
scroll to position [7, 2]
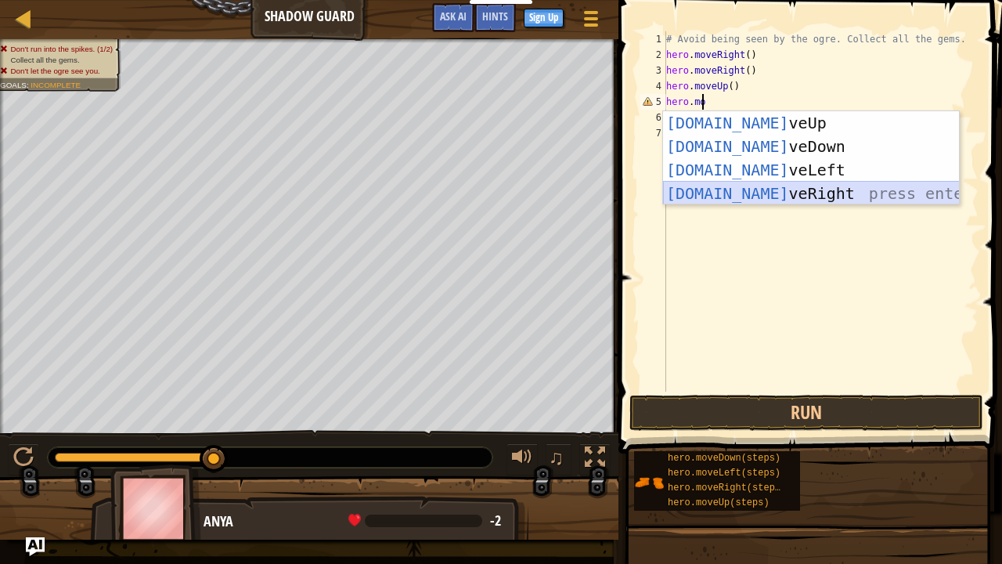
click at [778, 193] on div "hero.mo veUp press enter hero.mo veDown press enter hero.mo veLeft press enter …" at bounding box center [811, 181] width 297 height 141
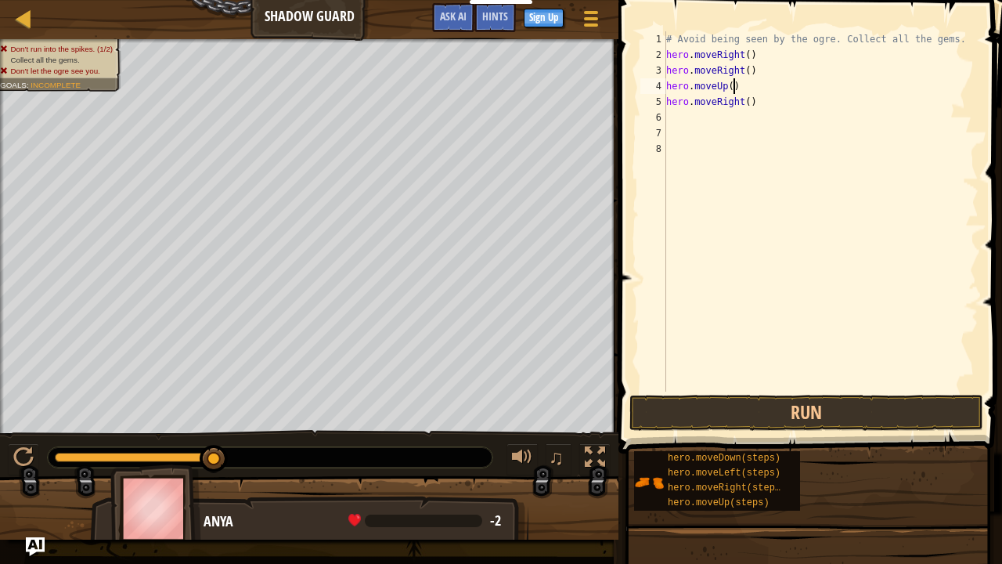
click at [744, 88] on div "# Avoid being seen by the ogre. Collect all the gems. hero . moveRight ( ) hero…" at bounding box center [821, 227] width 316 height 392
type textarea "h"
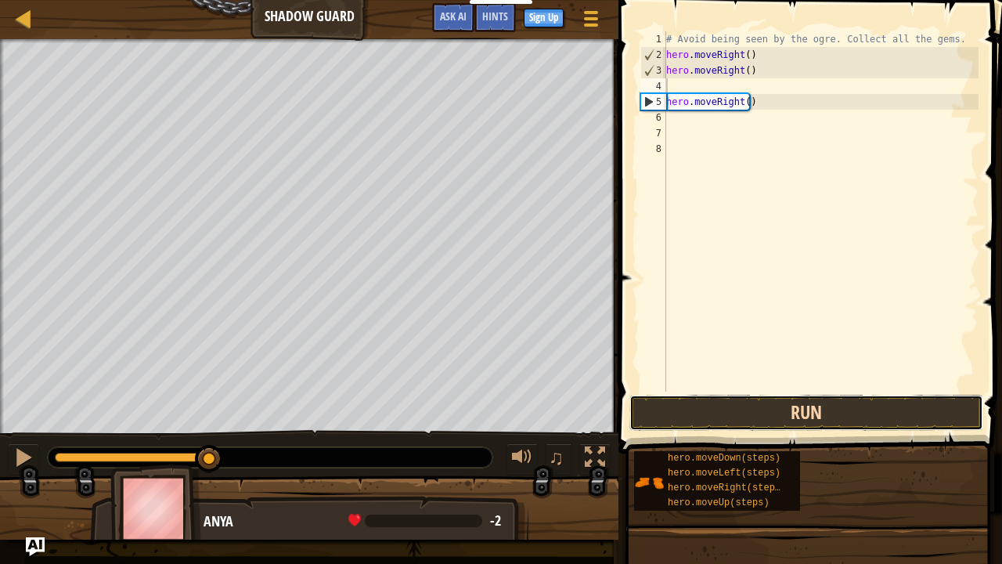
click at [704, 409] on button "Run" at bounding box center [807, 413] width 354 height 36
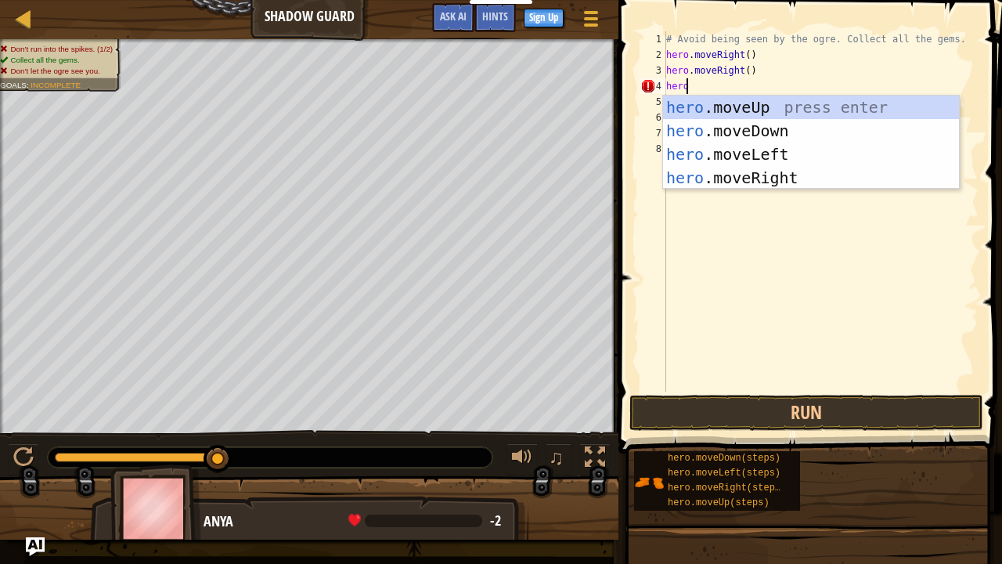
scroll to position [7, 1]
type textarea "h"
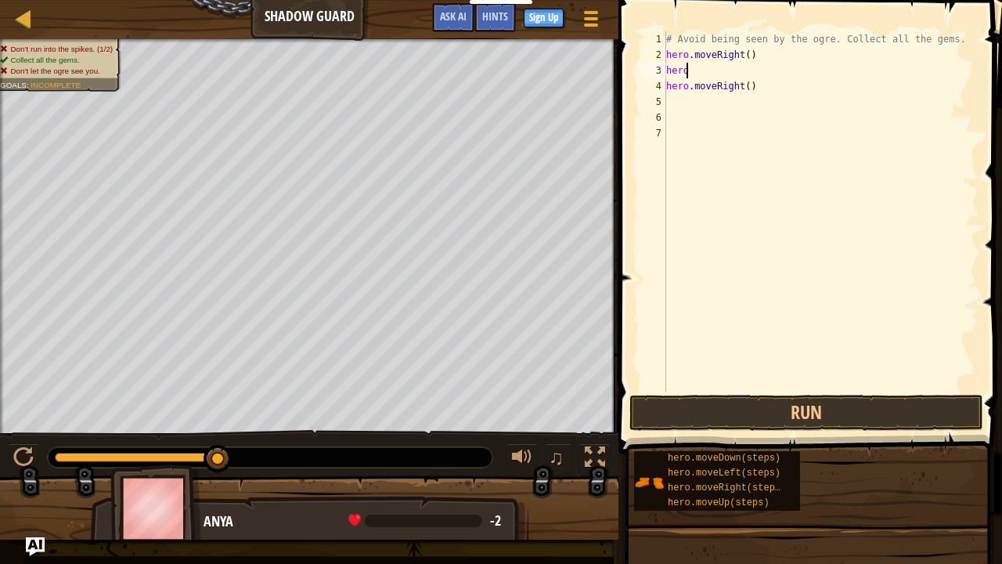
type textarea "h"
type textarea "hero.moveRight()"
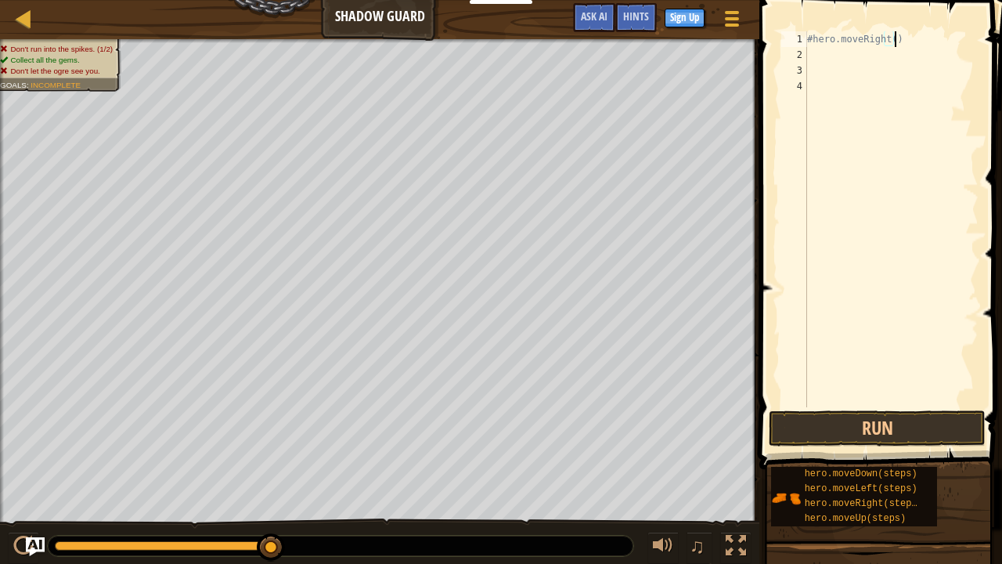
click at [914, 35] on div "#hero.moveRight()" at bounding box center [891, 234] width 175 height 407
type textarea "#"
type textarea "h"
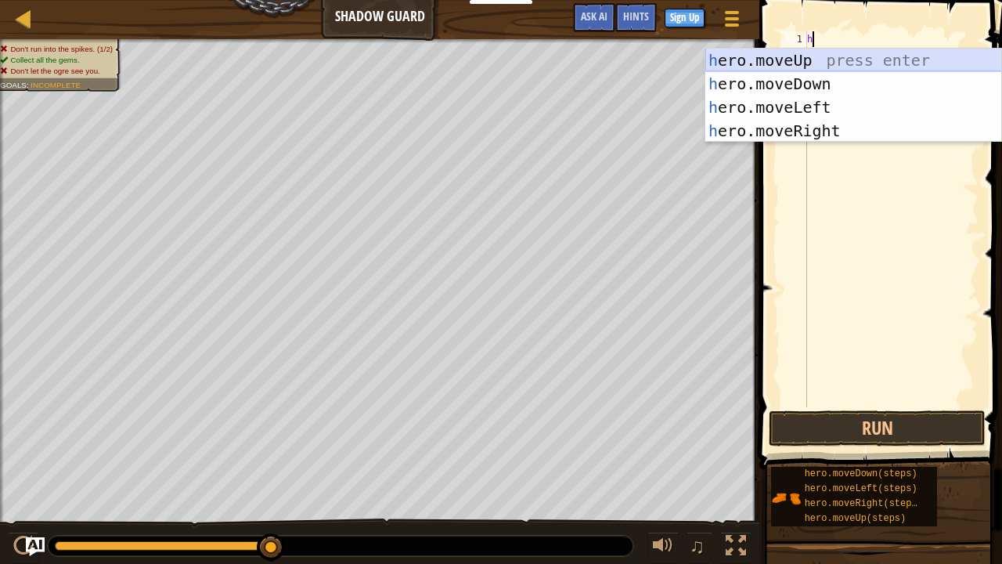
click at [809, 52] on div "h ero.moveUp press enter h ero.moveDown press enter h ero.moveLeft press enter …" at bounding box center [854, 119] width 297 height 141
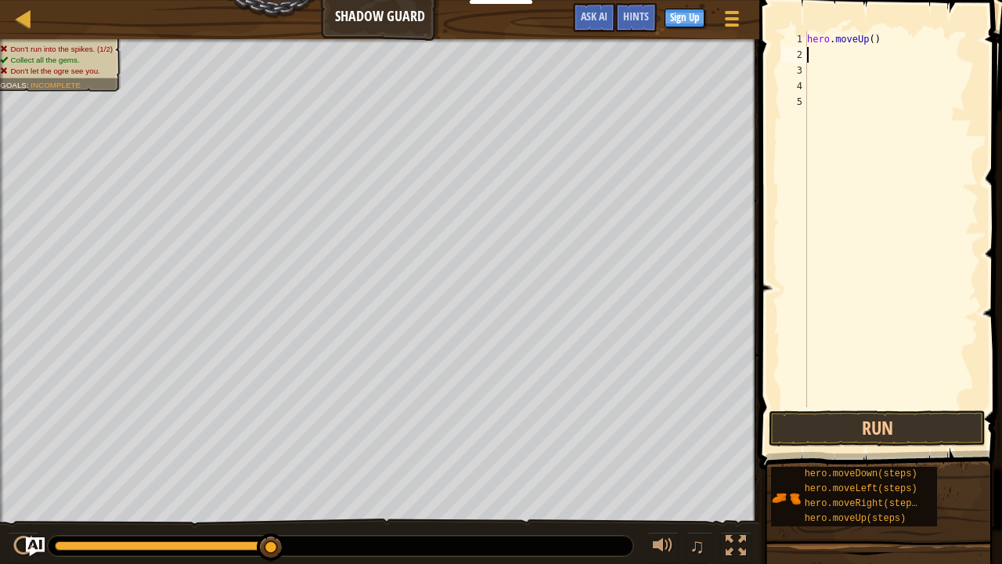
click at [868, 36] on div "hero . moveUp ( )" at bounding box center [891, 234] width 175 height 407
click at [808, 426] on button "Run" at bounding box center [877, 428] width 217 height 36
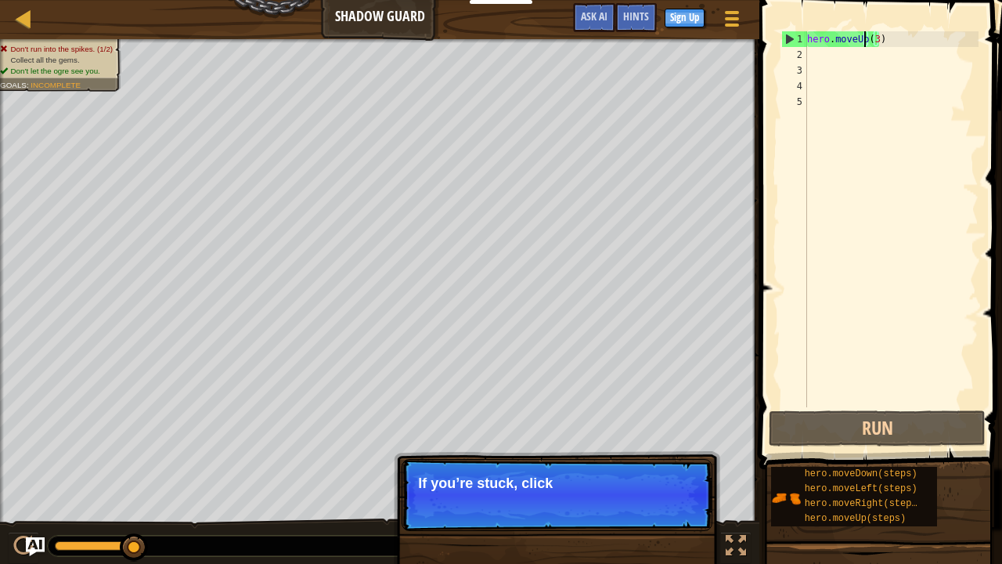
click at [865, 39] on div "hero . moveUp ( 3 )" at bounding box center [891, 234] width 175 height 407
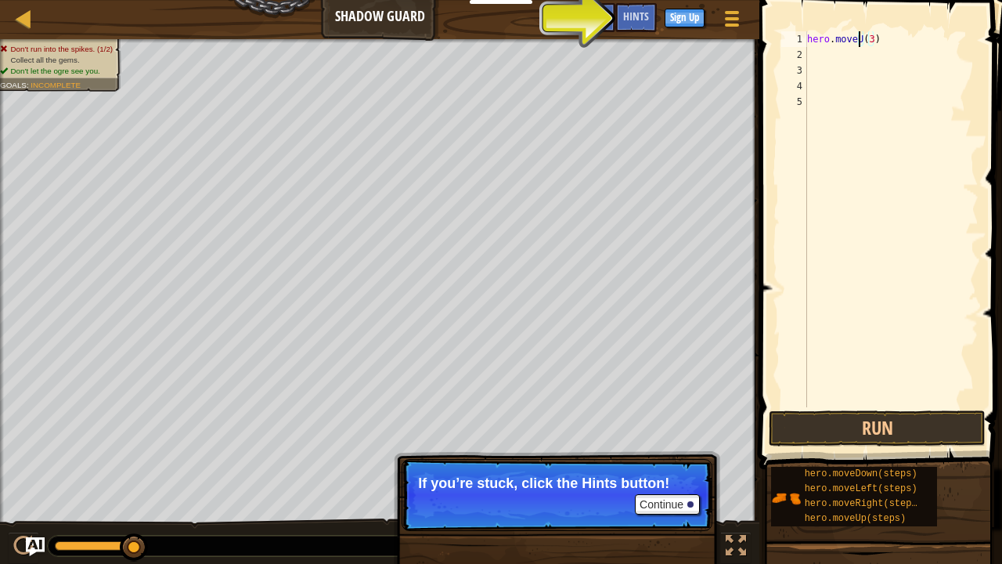
scroll to position [7, 4]
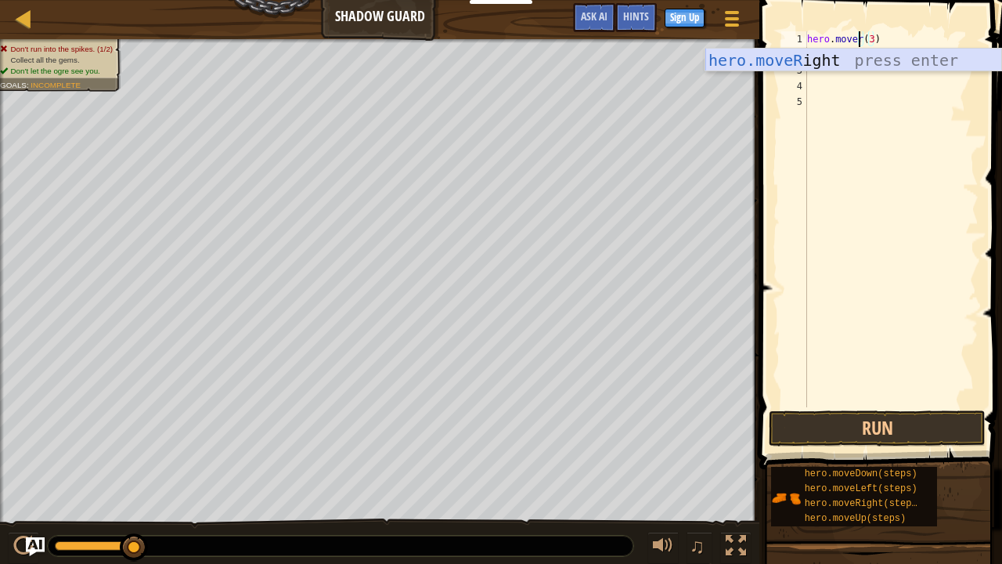
click at [892, 54] on div "hero.moveR ight press enter" at bounding box center [854, 84] width 297 height 70
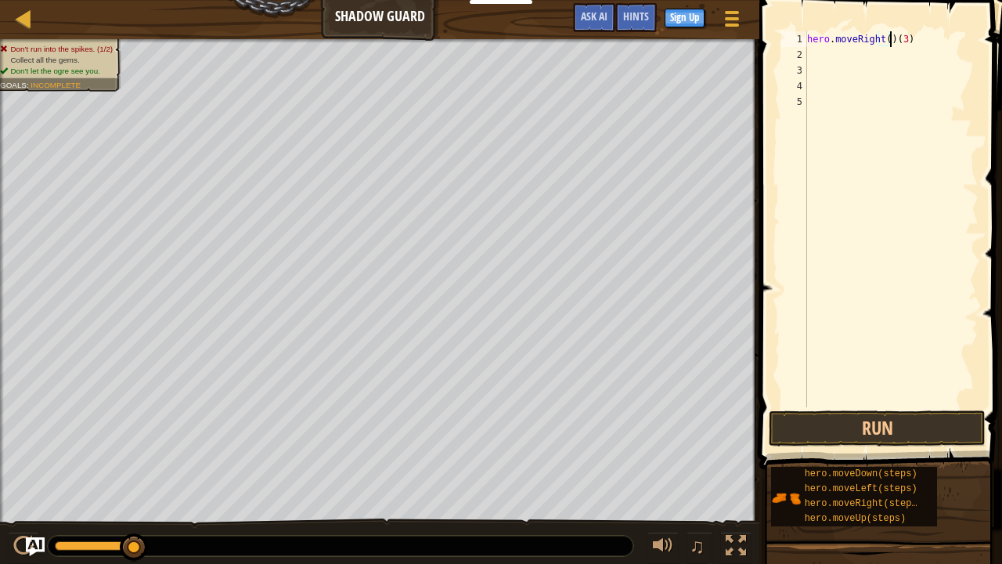
click at [915, 36] on div "hero . moveRight ( ) ( 3 )" at bounding box center [891, 234] width 175 height 407
click at [886, 38] on div "hero . moveRight ( )" at bounding box center [891, 234] width 175 height 407
click at [858, 430] on button "Run" at bounding box center [877, 428] width 217 height 36
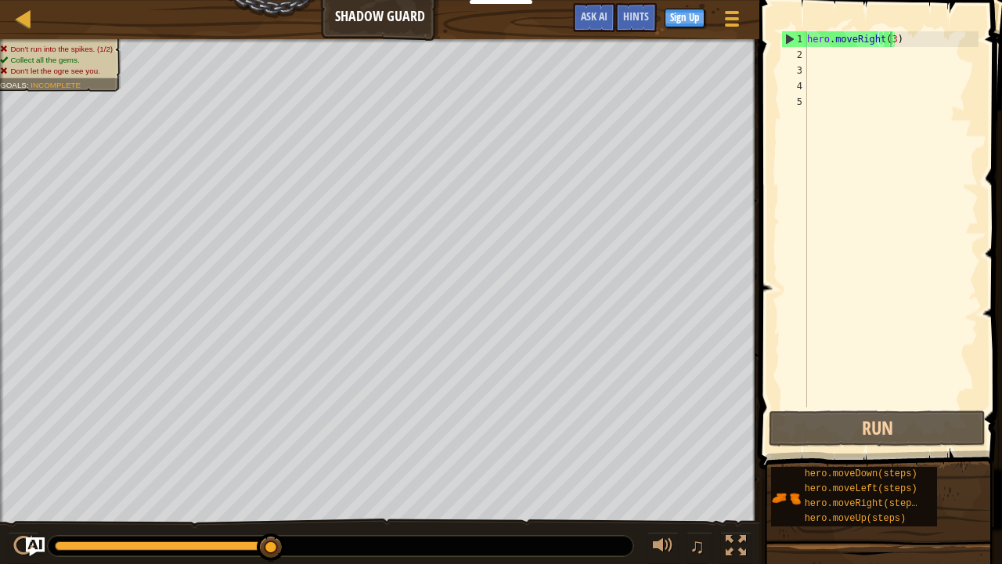
drag, startPoint x: 929, startPoint y: 22, endPoint x: 927, endPoint y: 31, distance: 9.5
click at [928, 31] on span at bounding box center [882, 212] width 255 height 515
click at [922, 43] on div "hero . moveRight ( 3 )" at bounding box center [891, 234] width 175 height 407
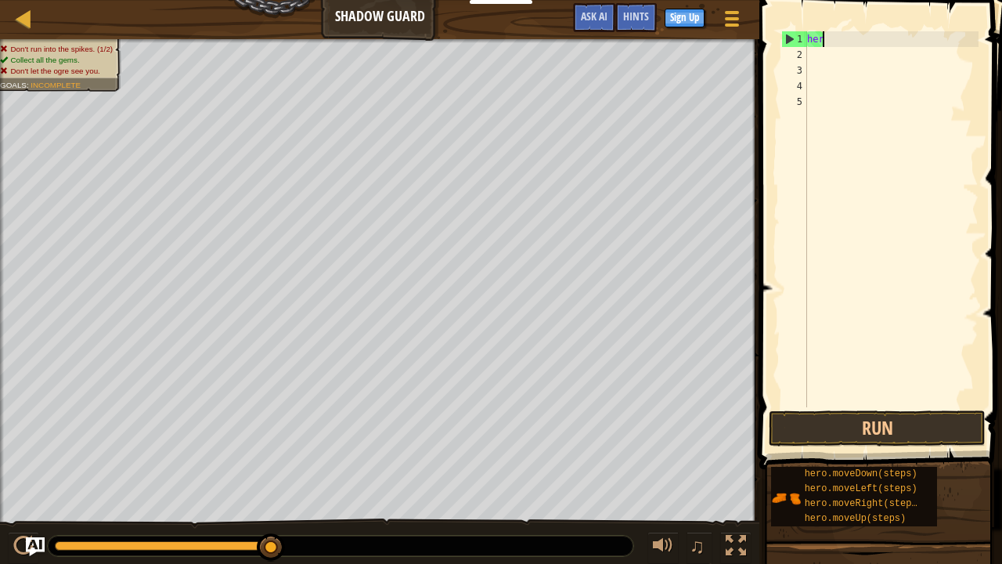
scroll to position [7, 0]
type textarea "h"
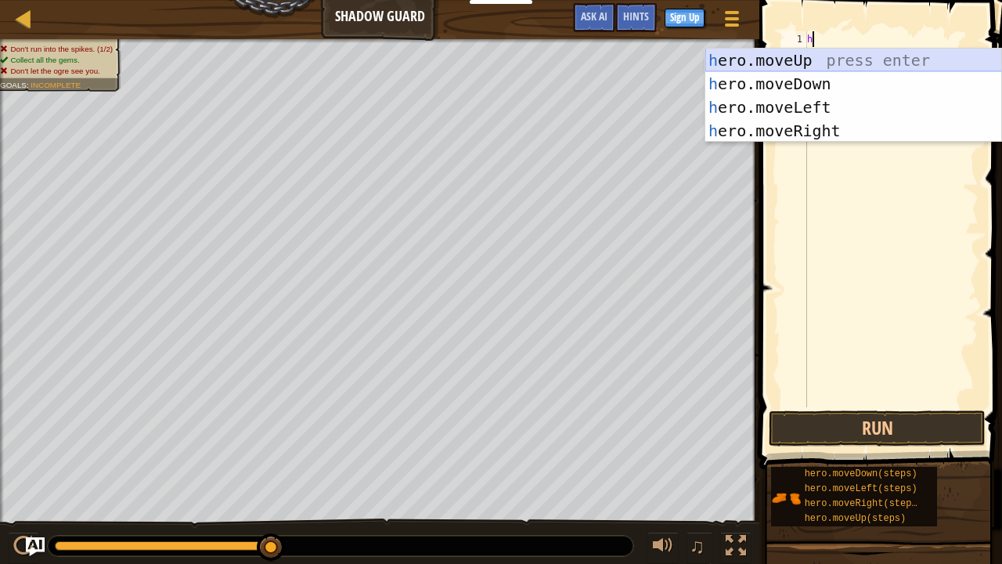
click at [763, 60] on div "h ero.moveUp press enter h ero.moveDown press enter h ero.moveLeft press enter …" at bounding box center [854, 119] width 297 height 141
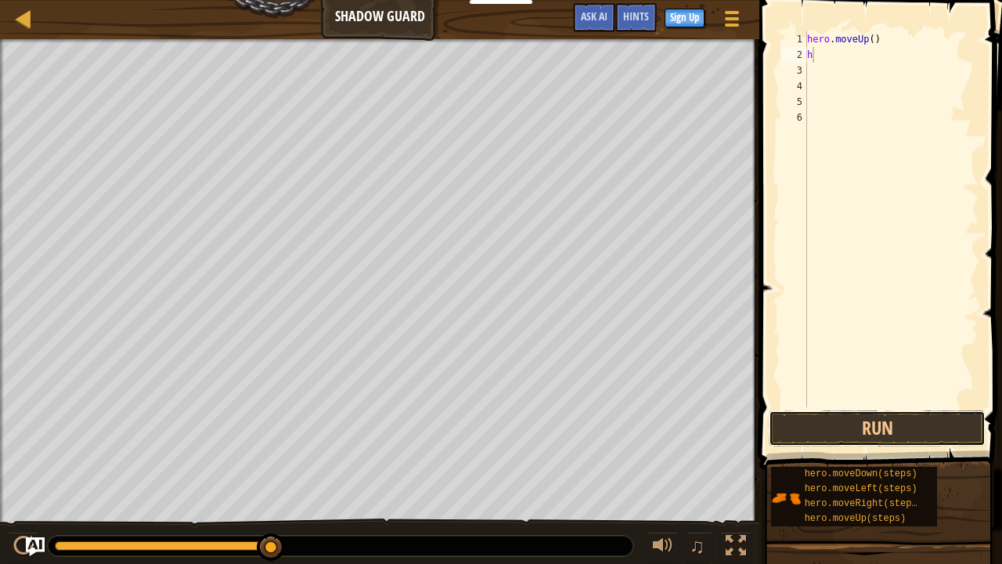
drag, startPoint x: 904, startPoint y: 424, endPoint x: 918, endPoint y: 403, distance: 26.1
click at [912, 424] on button "Run" at bounding box center [877, 428] width 217 height 36
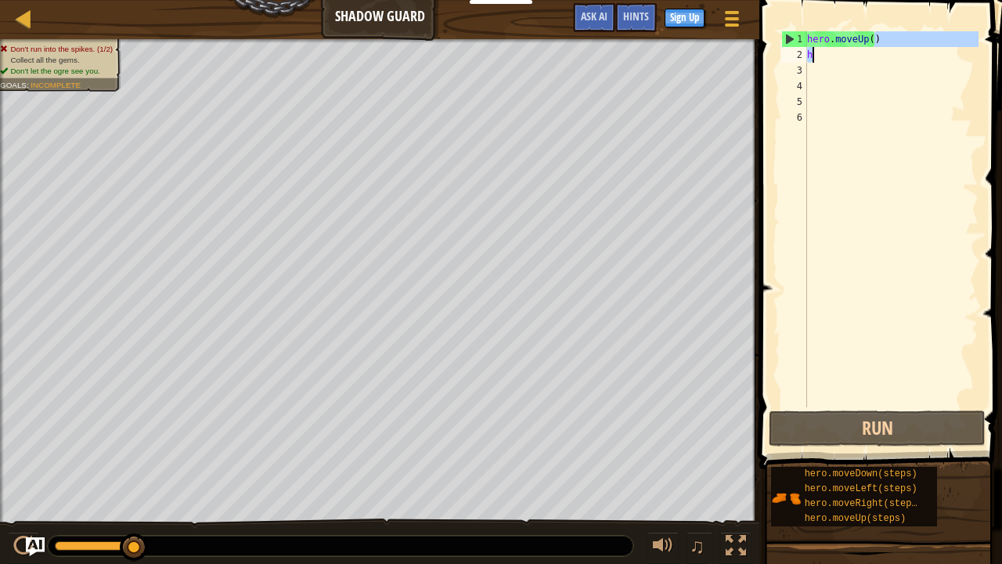
click at [883, 59] on div "hero . moveUp ( ) h" at bounding box center [891, 234] width 175 height 407
click at [890, 33] on div "hero . moveUp ( ) h" at bounding box center [891, 219] width 175 height 376
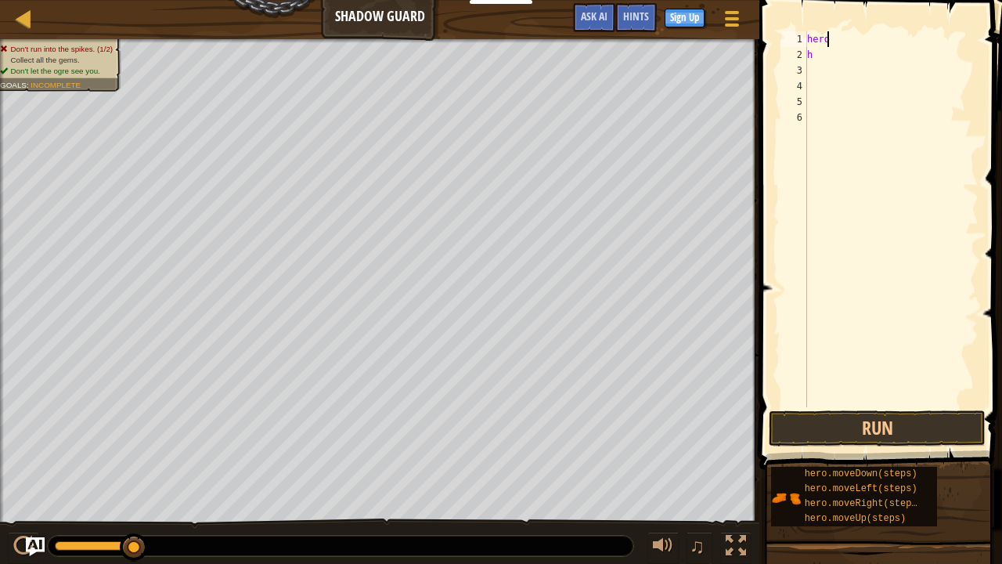
type textarea "hero."
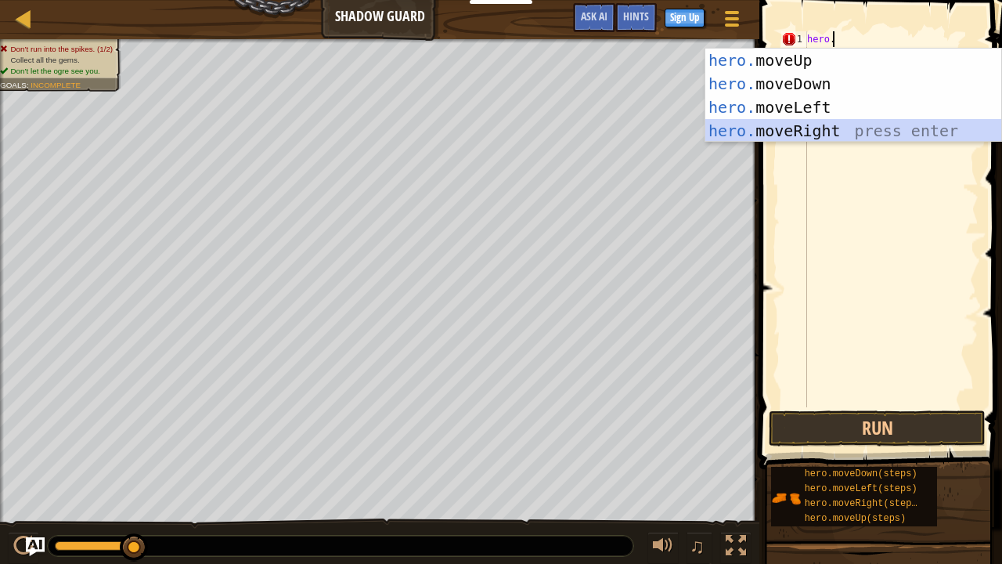
click at [823, 123] on div "hero. moveUp press enter hero. moveDown press enter hero. moveLeft press enter …" at bounding box center [854, 119] width 297 height 141
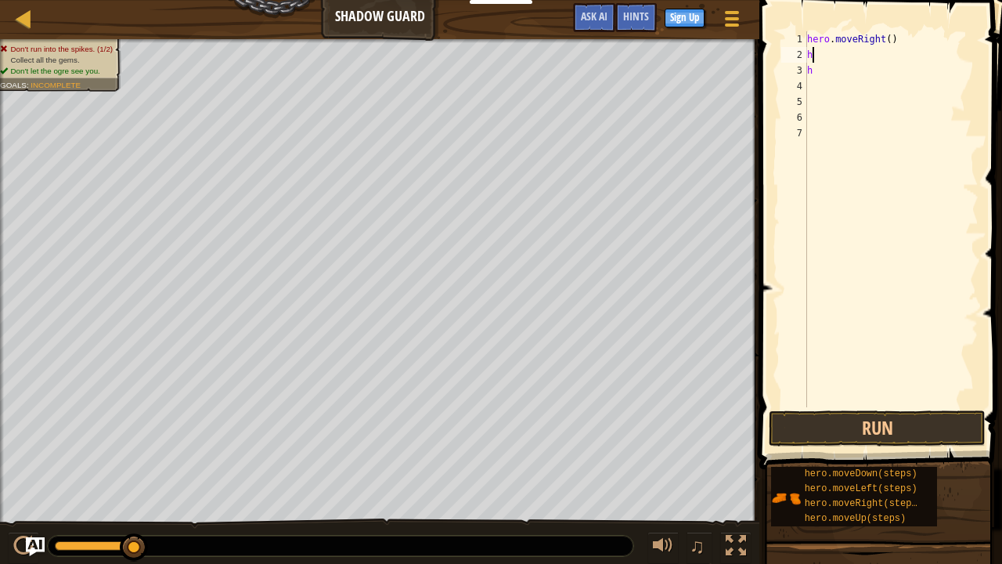
click at [838, 57] on div "hero . moveRight ( ) h h" at bounding box center [891, 234] width 175 height 407
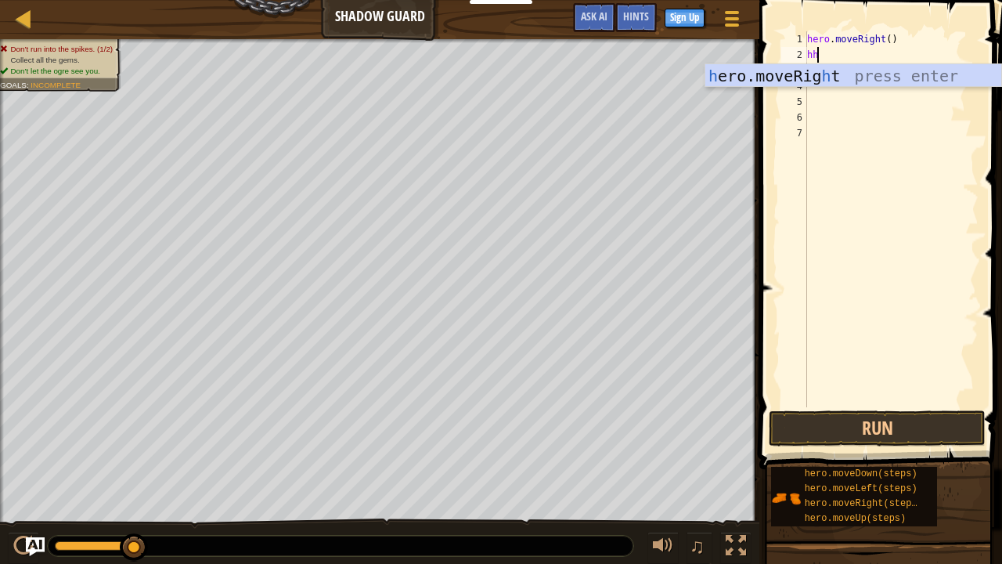
type textarea "h"
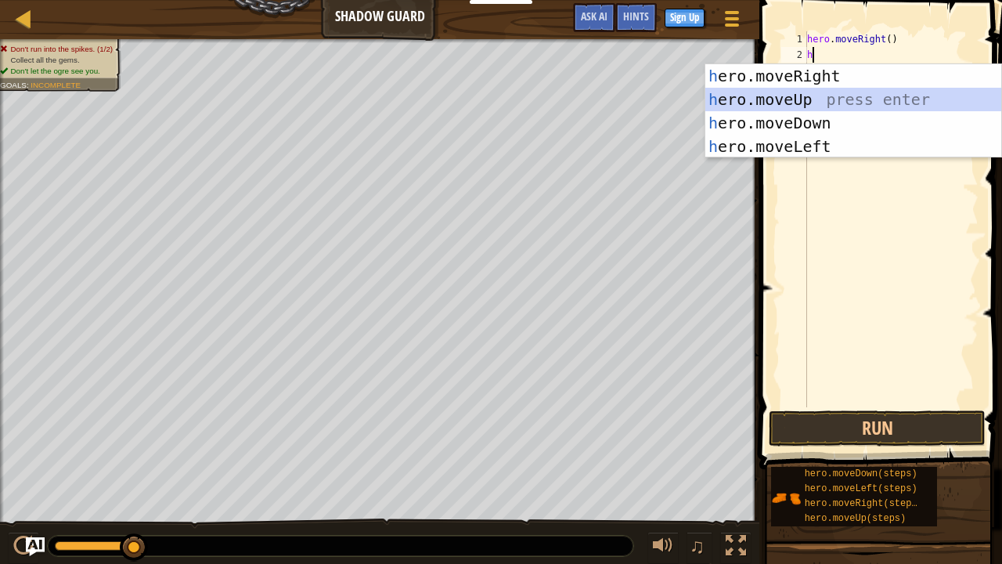
click at [819, 92] on div "h ero.moveRight press enter h ero.moveUp press enter h ero.moveDown press enter…" at bounding box center [854, 134] width 297 height 141
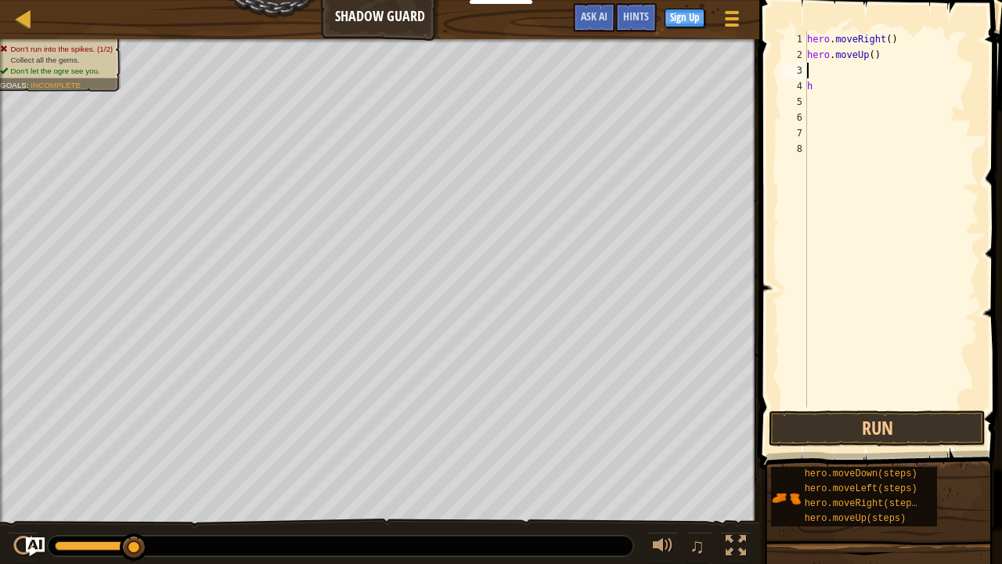
type textarea "h"
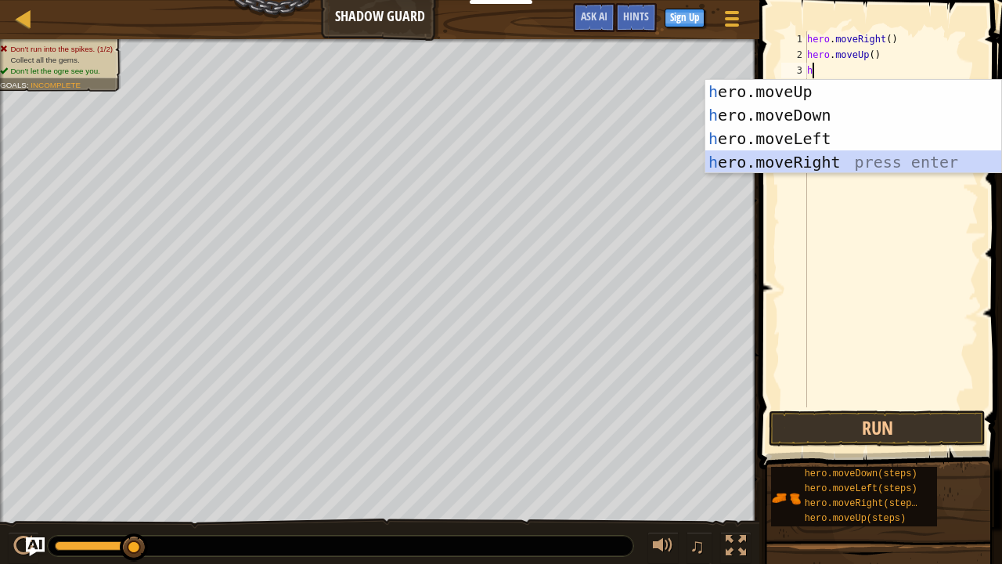
click at [804, 163] on div "h ero.moveUp press enter h ero.moveDown press enter h ero.moveLeft press enter …" at bounding box center [854, 150] width 297 height 141
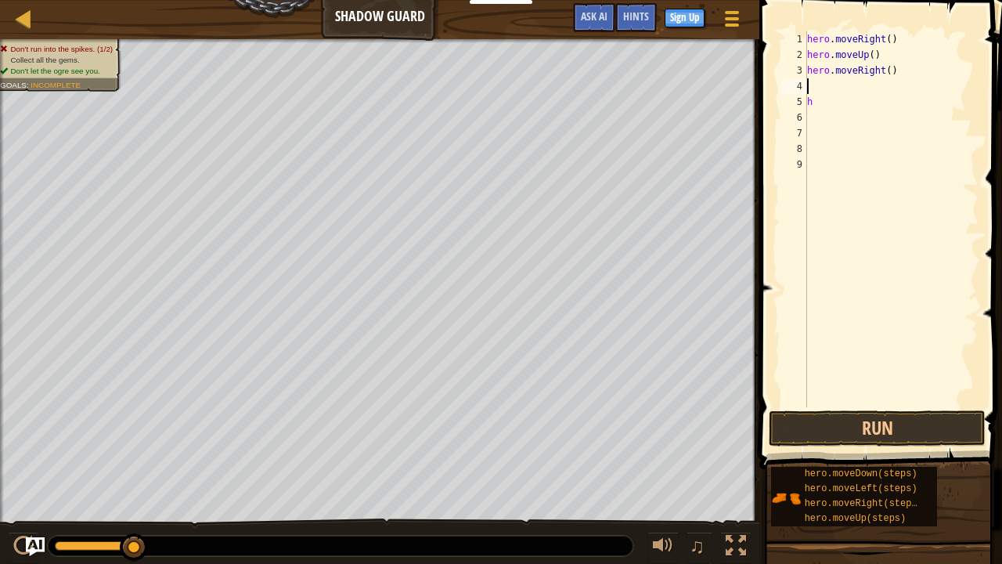
type textarea "h"
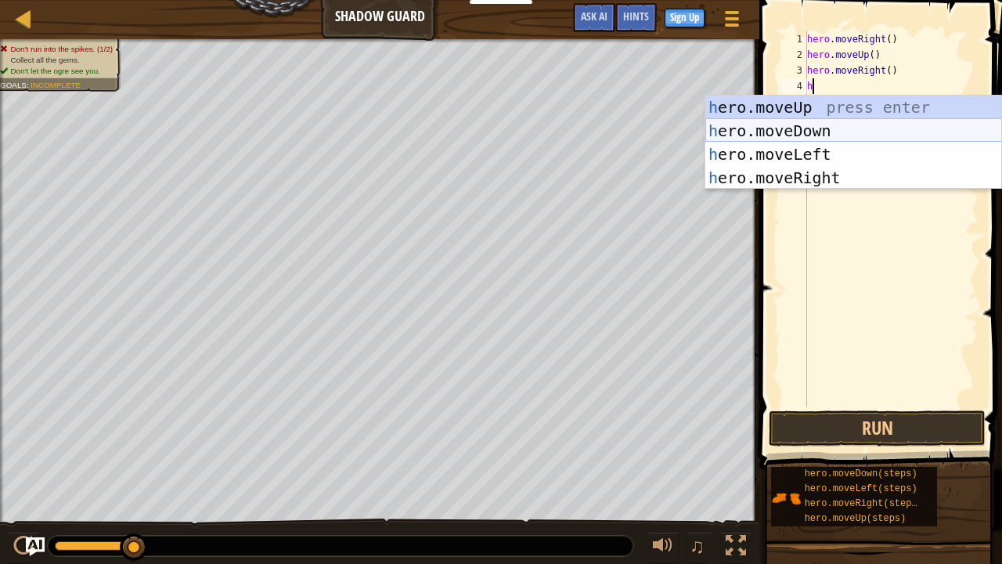
click at [800, 135] on div "h ero.moveUp press enter h ero.moveDown press enter h ero.moveLeft press enter …" at bounding box center [854, 166] width 297 height 141
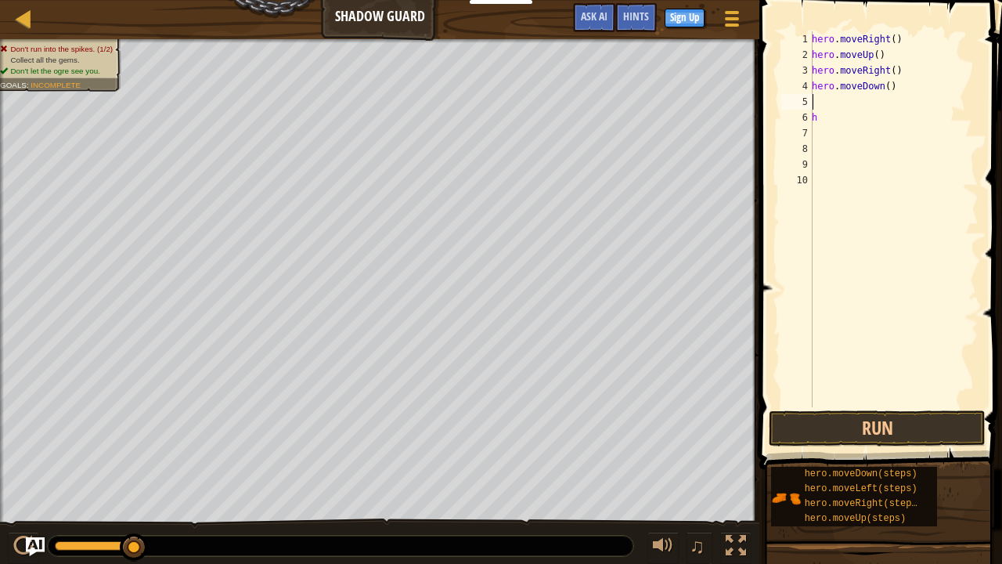
type textarea "h"
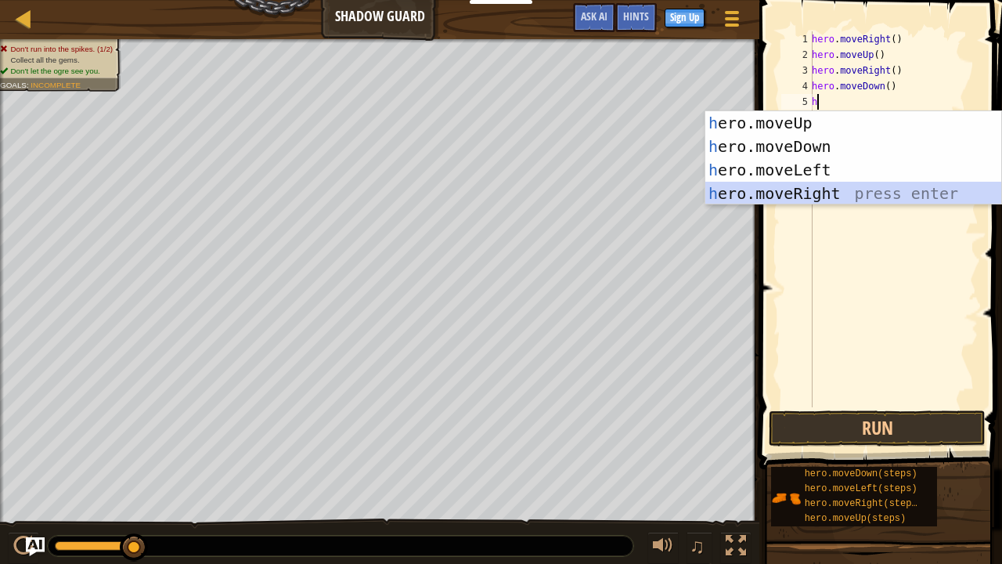
click at [789, 182] on div "h ero.moveUp press enter h ero.moveDown press enter h ero.moveLeft press enter …" at bounding box center [854, 181] width 297 height 141
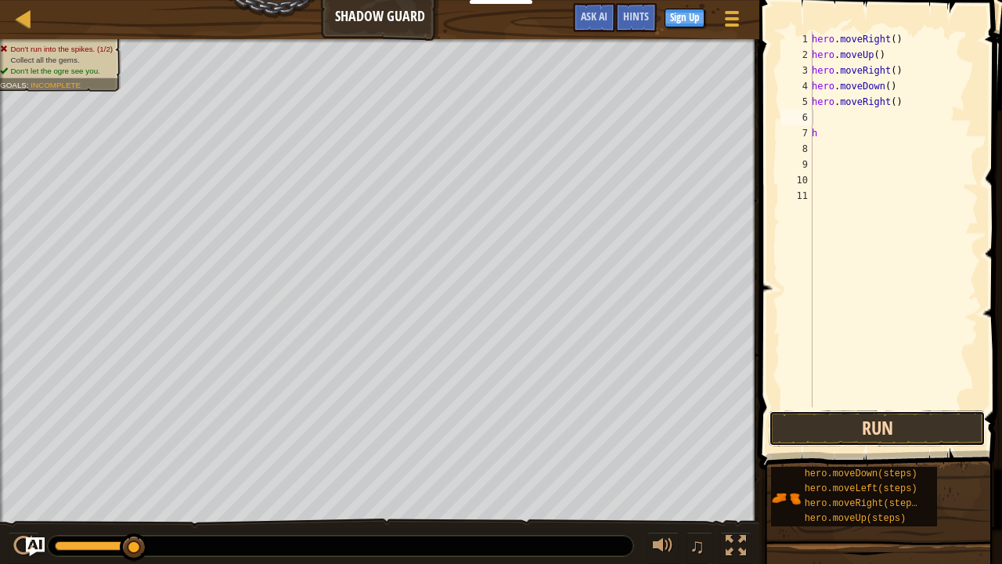
click at [882, 423] on button "Run" at bounding box center [877, 428] width 217 height 36
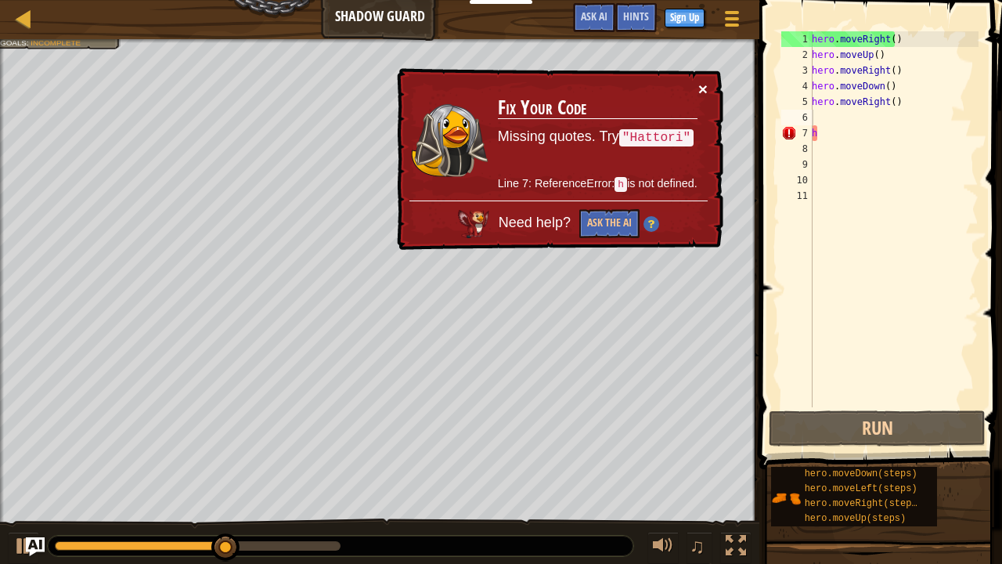
click at [705, 85] on button "×" at bounding box center [703, 89] width 9 height 16
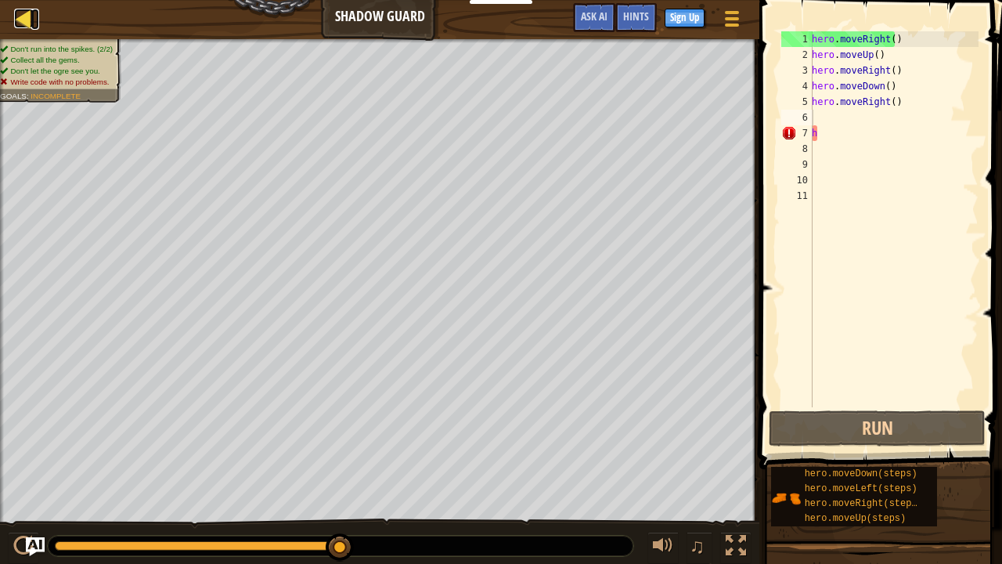
click at [27, 11] on div at bounding box center [24, 19] width 20 height 20
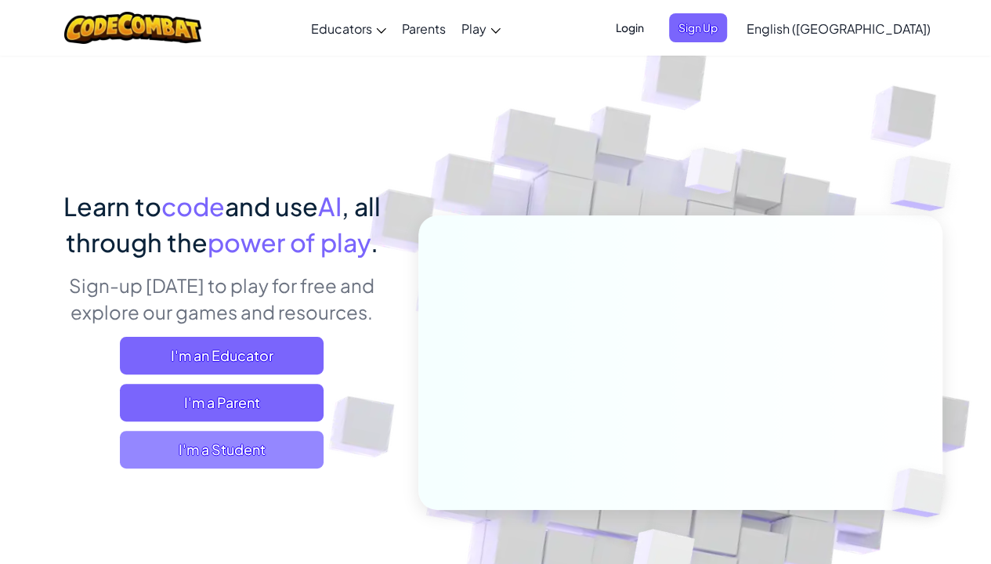
click at [233, 446] on span "I'm a Student" at bounding box center [222, 450] width 204 height 38
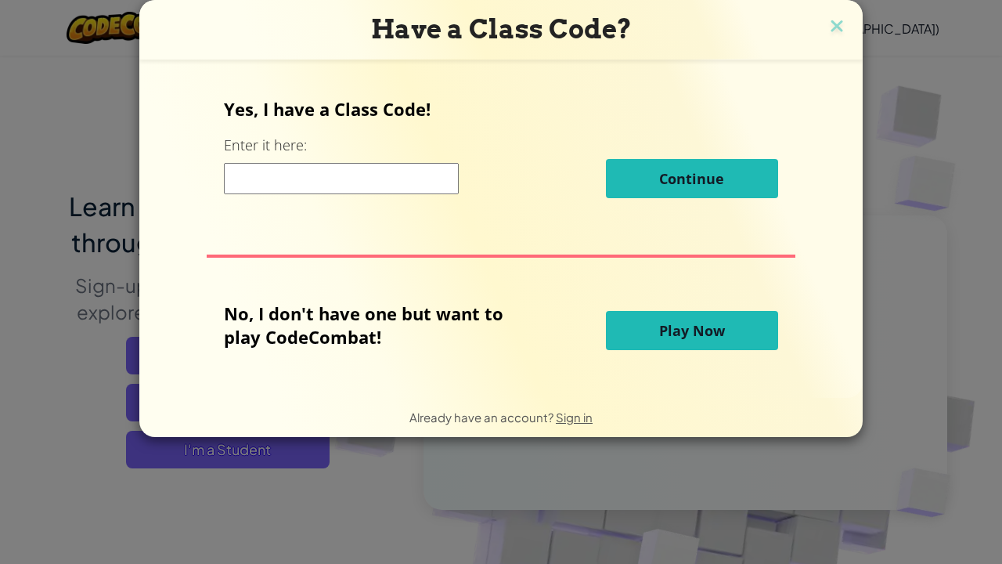
drag, startPoint x: 688, startPoint y: 327, endPoint x: 688, endPoint y: 340, distance: 12.5
click at [688, 340] on button "Play Now" at bounding box center [692, 330] width 172 height 39
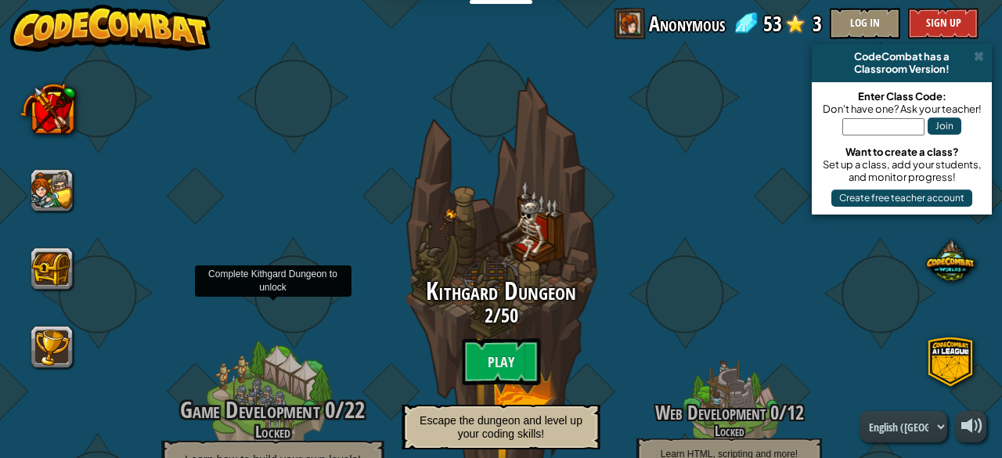
click at [222, 391] on div at bounding box center [272, 427] width 149 height 298
click at [224, 391] on div at bounding box center [272, 427] width 149 height 298
drag, startPoint x: 240, startPoint y: 391, endPoint x: 262, endPoint y: 399, distance: 23.3
click at [246, 392] on div at bounding box center [272, 427] width 149 height 298
click at [264, 400] on span "Game Development" at bounding box center [249, 410] width 139 height 32
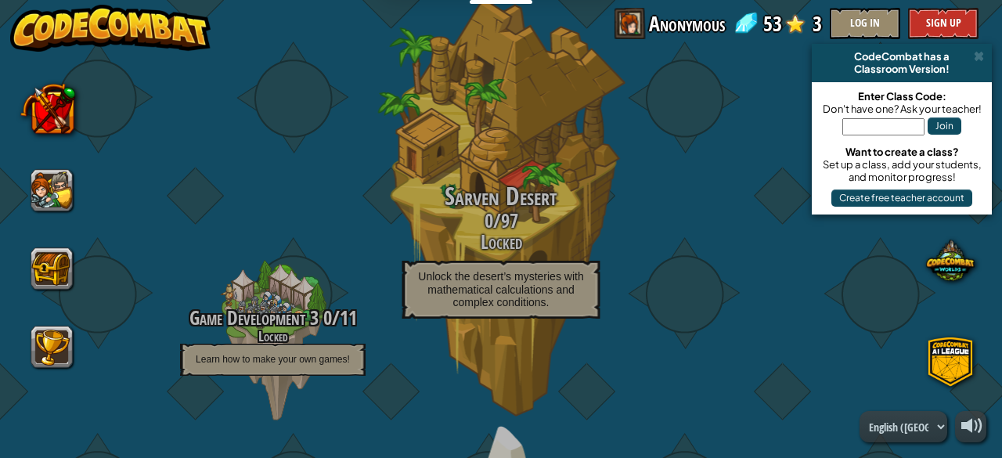
scroll to position [1175, 0]
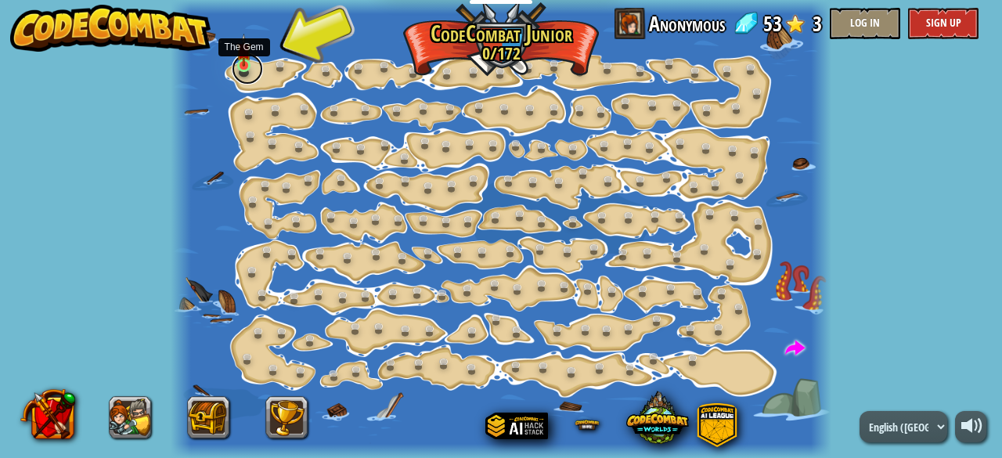
click at [243, 73] on link at bounding box center [247, 68] width 31 height 31
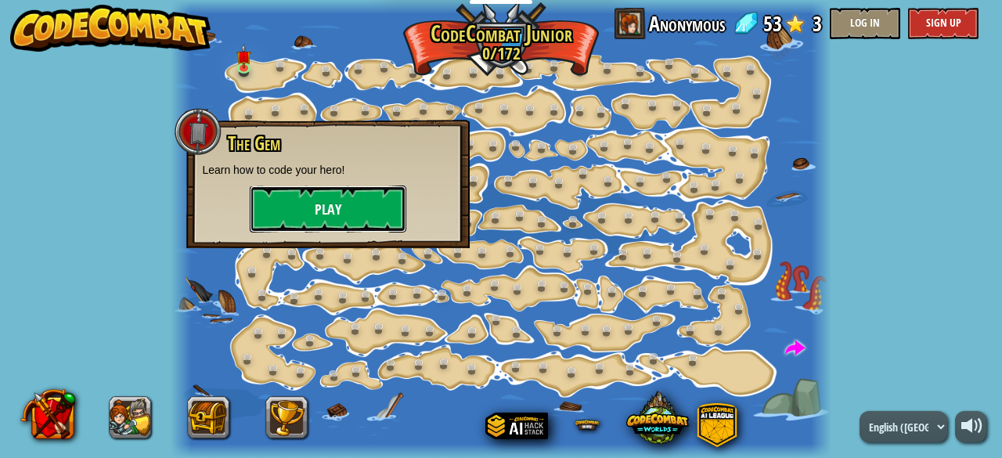
click at [348, 200] on button "Play" at bounding box center [328, 209] width 157 height 47
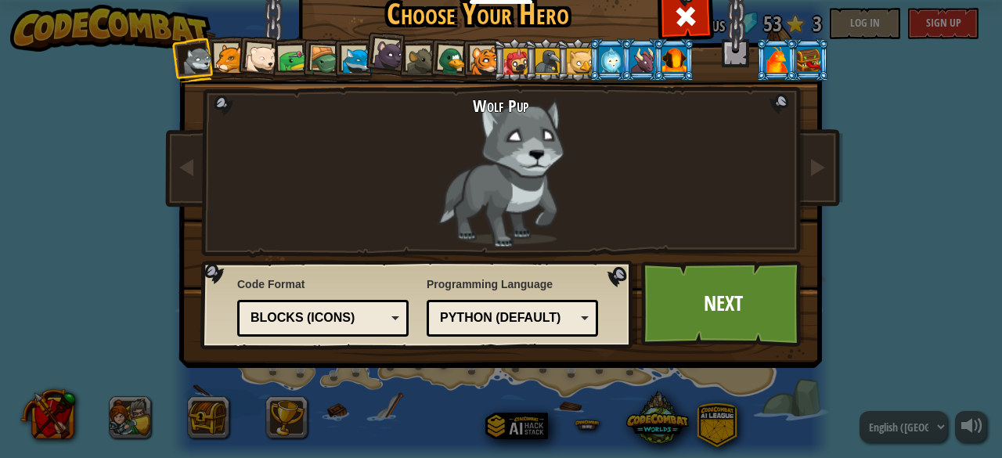
click at [327, 323] on div "Blocks (Icons)" at bounding box center [318, 318] width 135 height 18
click at [235, 38] on ol at bounding box center [502, 38] width 646 height 0
click at [240, 57] on li at bounding box center [259, 57] width 46 height 46
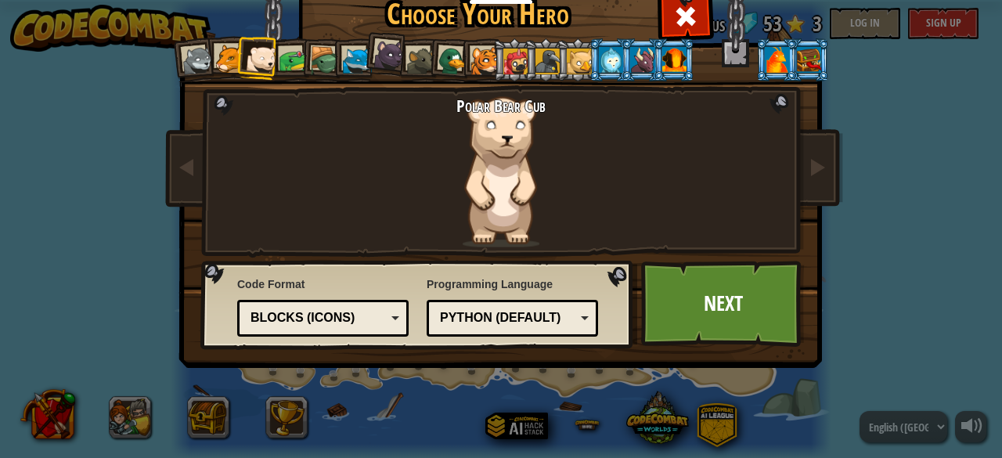
click at [220, 56] on div at bounding box center [229, 59] width 29 height 29
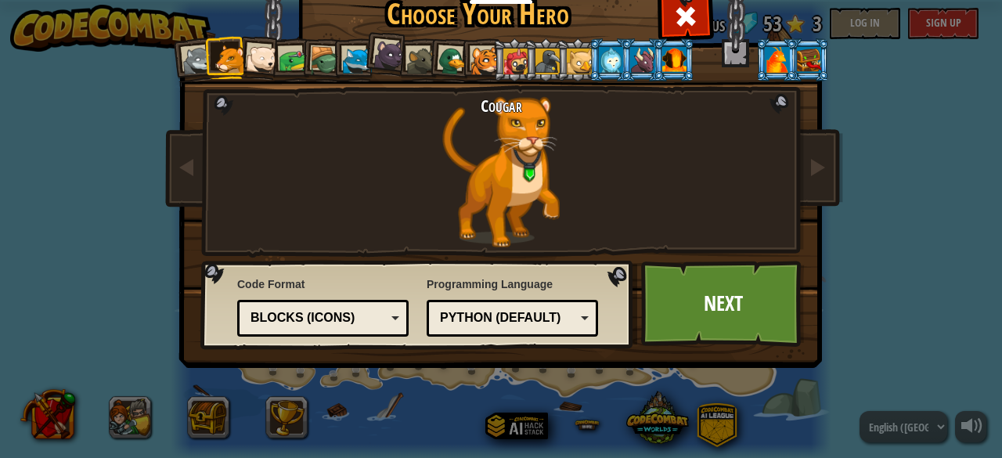
click at [286, 57] on div at bounding box center [293, 60] width 29 height 29
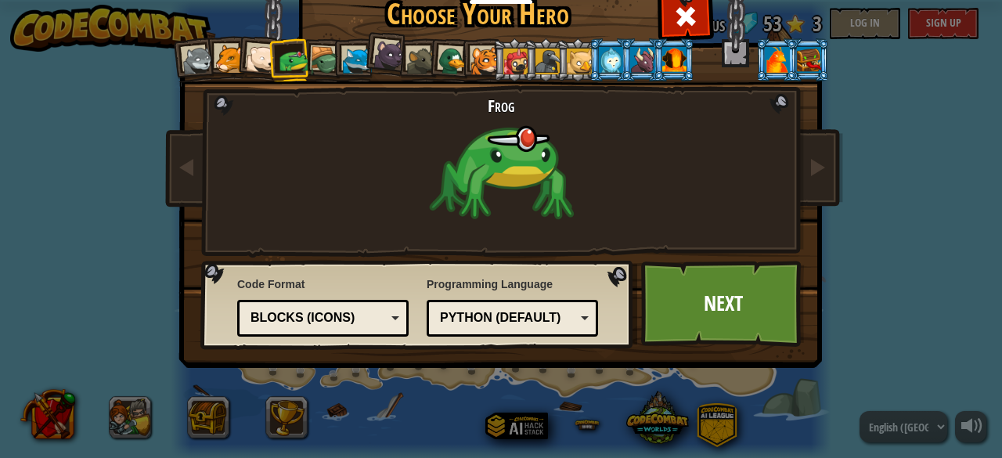
click at [317, 72] on div at bounding box center [325, 61] width 30 height 30
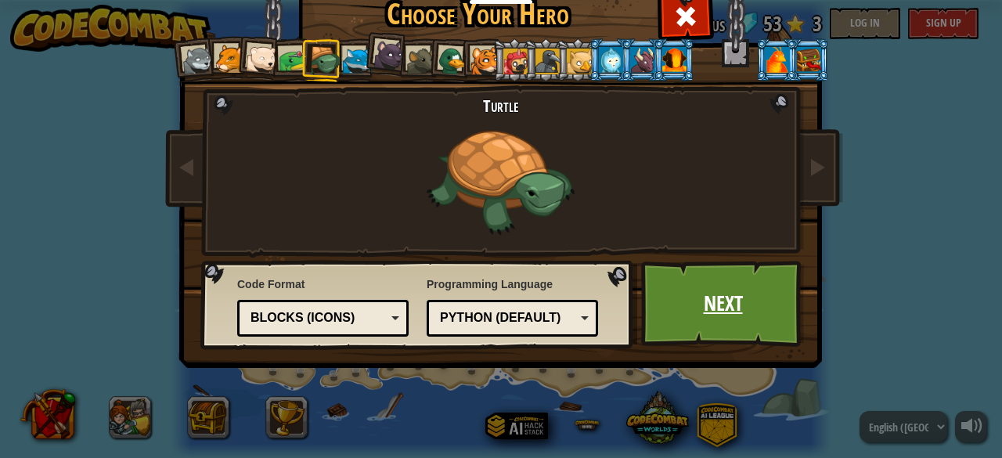
click at [698, 312] on link "Next" at bounding box center [723, 304] width 164 height 86
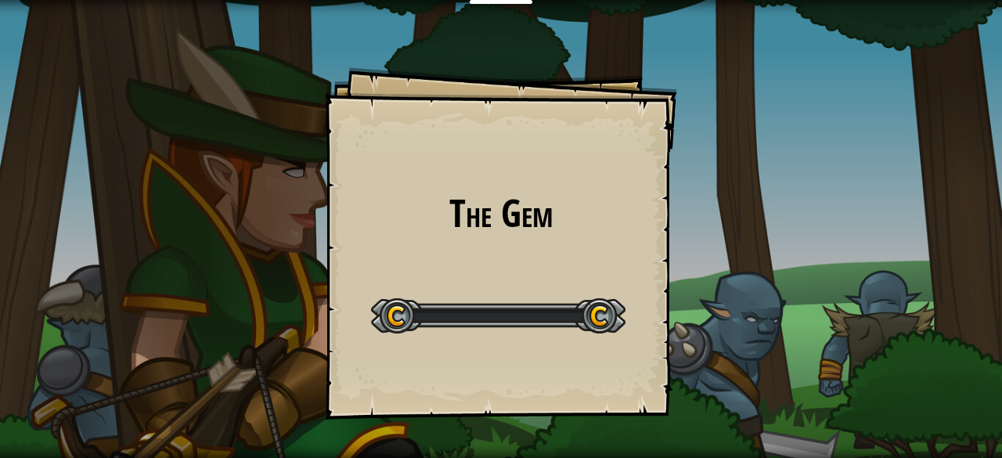
click at [686, 313] on div "The Gem Goals Start Level Error loading from server. Try refreshing the page. Y…" at bounding box center [501, 229] width 1002 height 458
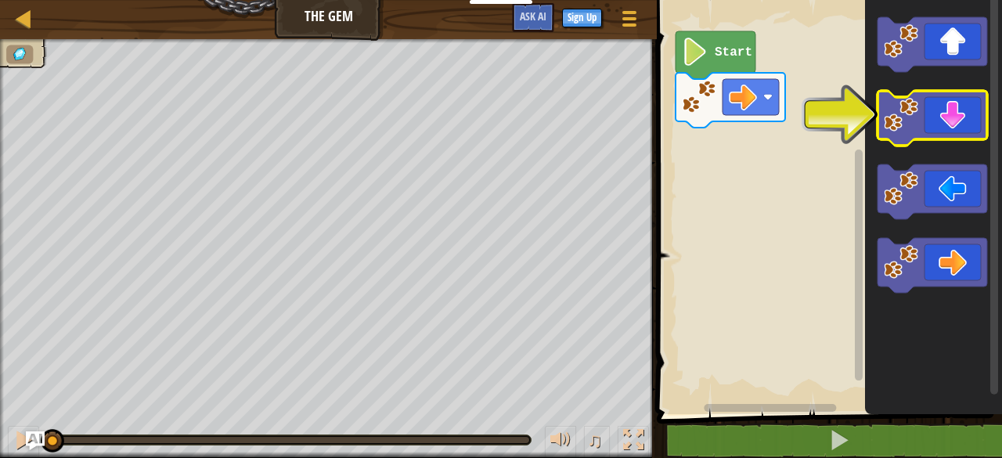
click at [959, 116] on icon "Blockly Workspace" at bounding box center [933, 118] width 110 height 55
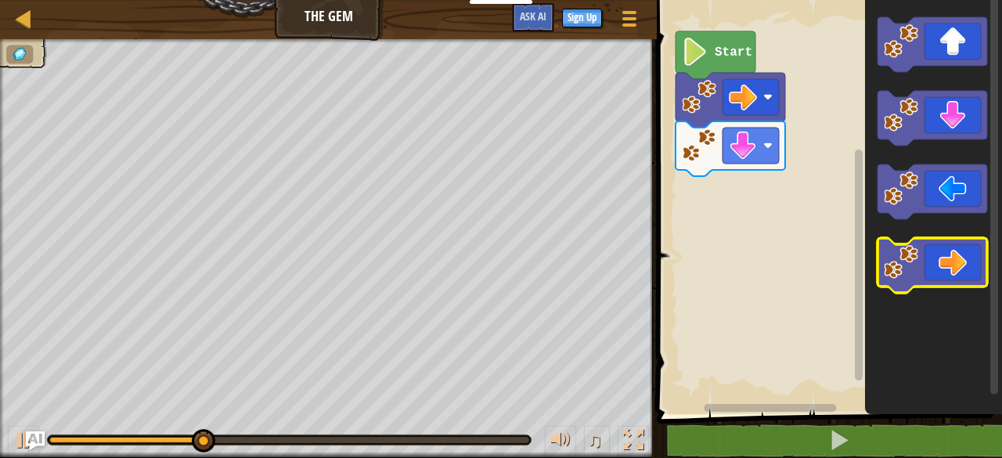
click at [969, 259] on icon "Blockly Workspace" at bounding box center [933, 265] width 110 height 55
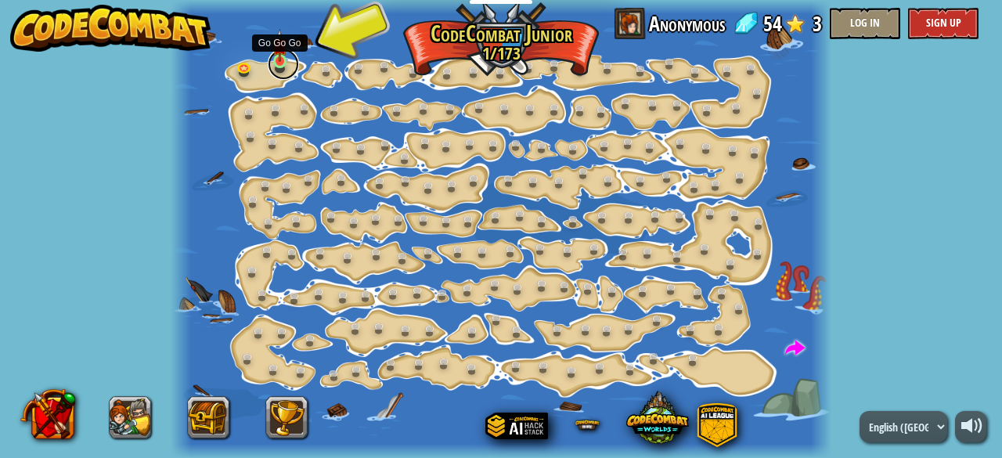
click at [282, 67] on link at bounding box center [283, 64] width 31 height 31
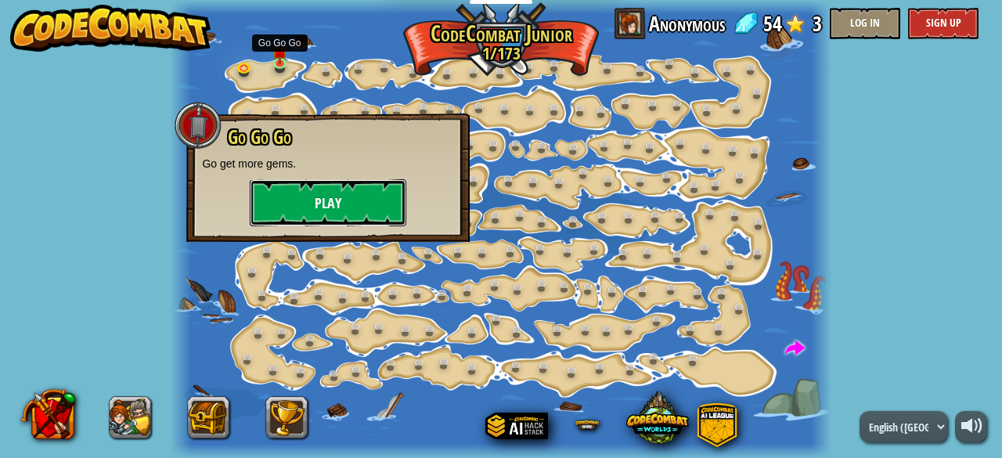
click at [338, 197] on button "Play" at bounding box center [328, 202] width 157 height 47
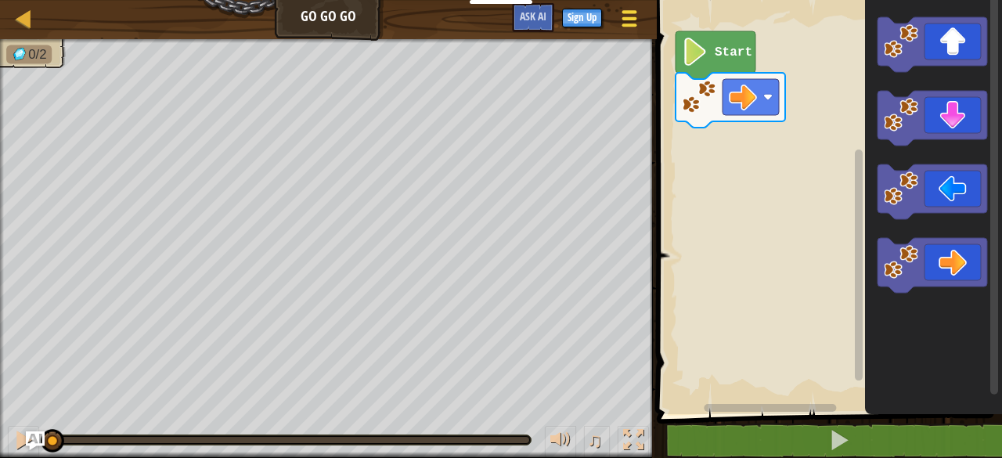
click at [626, 13] on span at bounding box center [630, 11] width 15 height 3
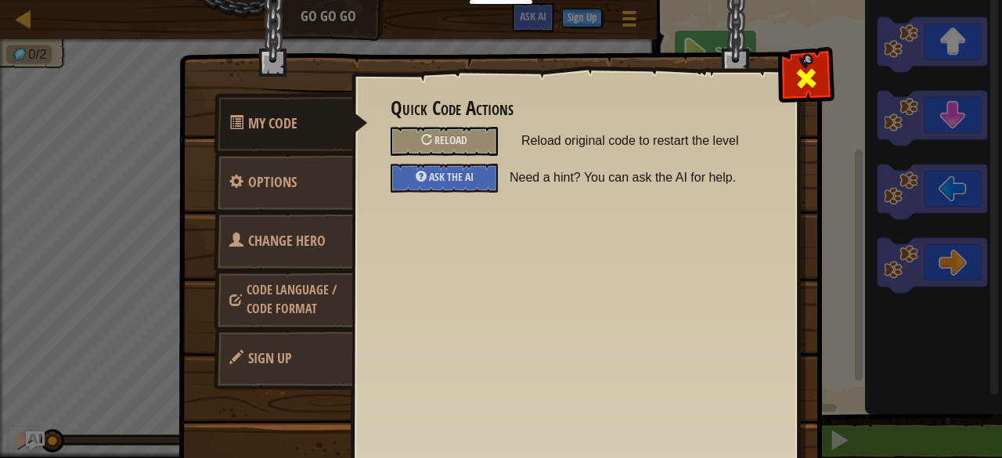
click at [794, 74] on span at bounding box center [806, 78] width 25 height 25
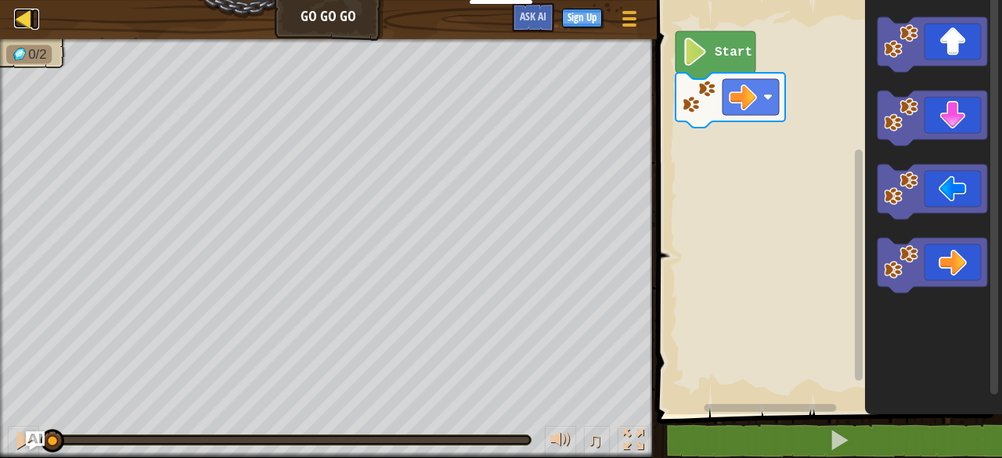
click at [30, 20] on div at bounding box center [24, 19] width 20 height 20
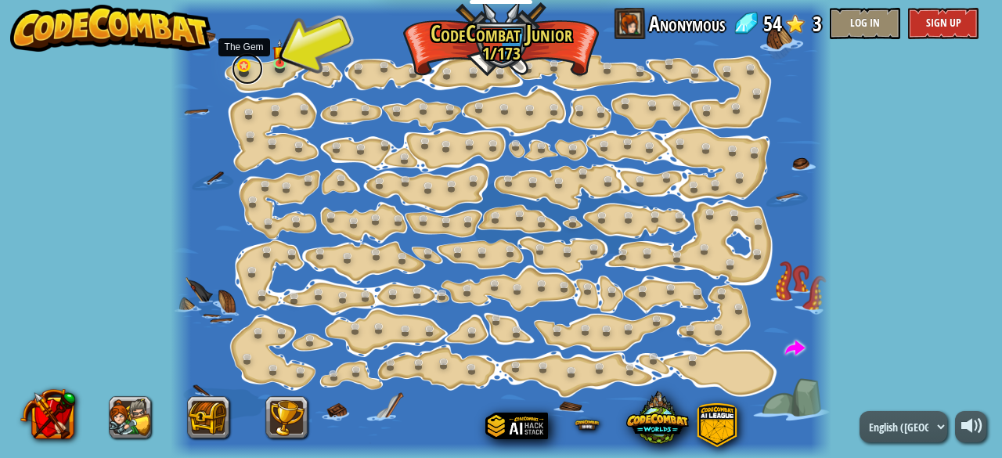
click at [239, 68] on link at bounding box center [247, 68] width 31 height 31
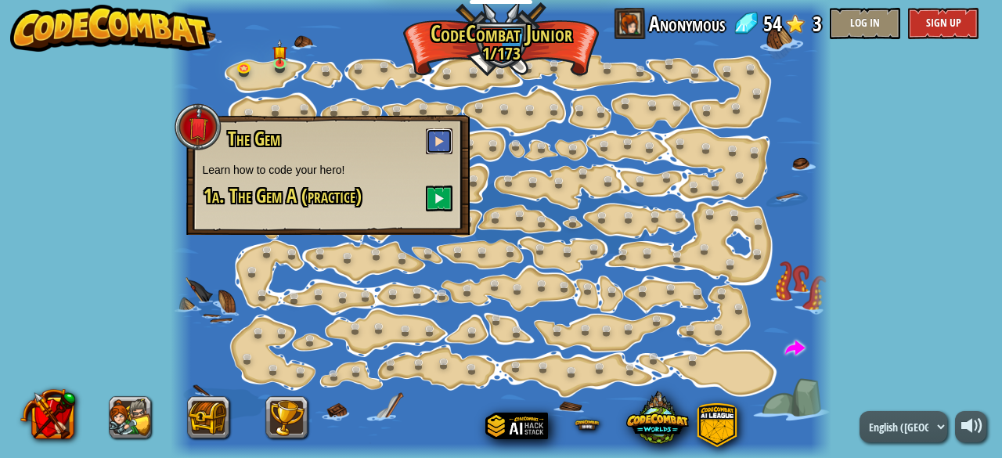
click at [429, 142] on button at bounding box center [439, 141] width 27 height 26
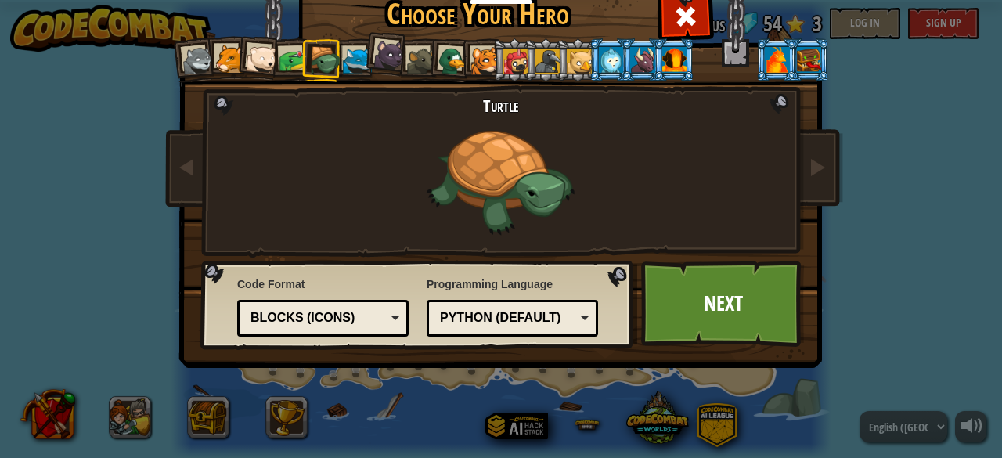
click at [364, 312] on div "Blocks (Icons)" at bounding box center [318, 318] width 135 height 18
drag, startPoint x: 321, startPoint y: 66, endPoint x: 357, endPoint y: 67, distance: 36.1
click at [323, 66] on div at bounding box center [325, 61] width 30 height 30
click at [363, 67] on li at bounding box center [386, 53] width 46 height 47
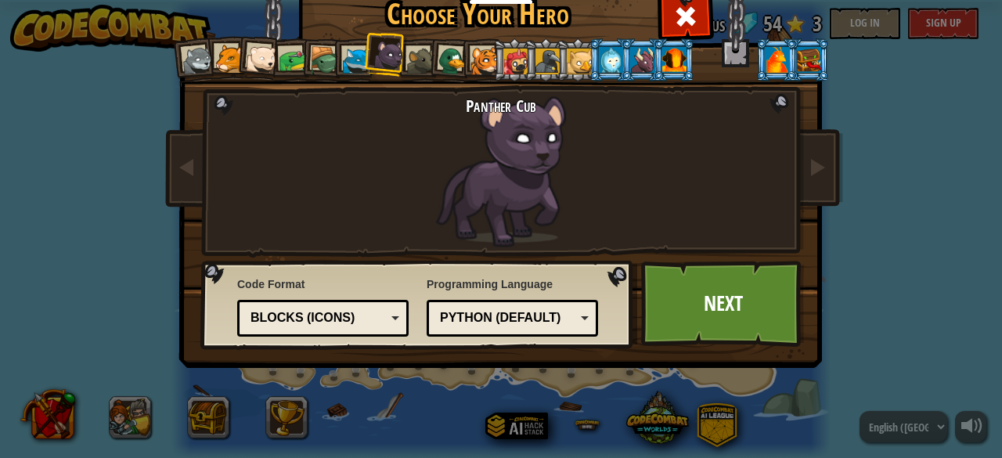
click at [333, 58] on li at bounding box center [354, 59] width 42 height 43
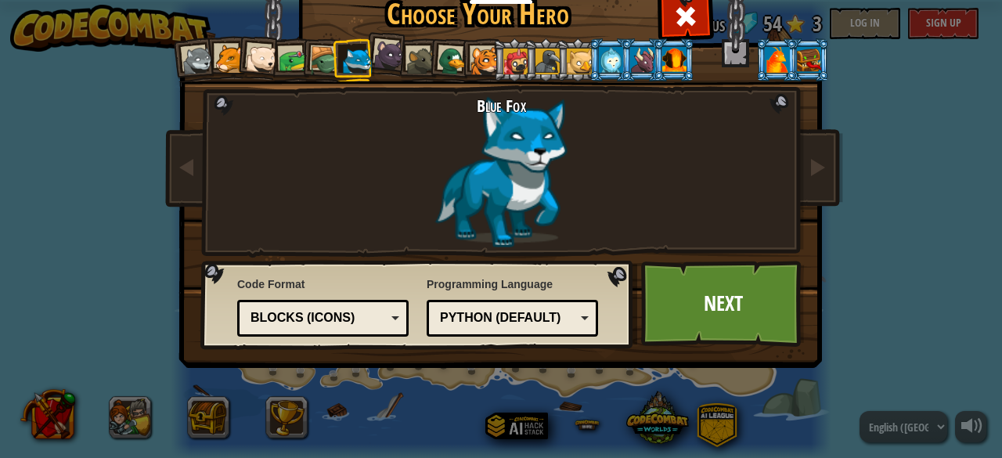
click at [320, 57] on div at bounding box center [325, 61] width 30 height 30
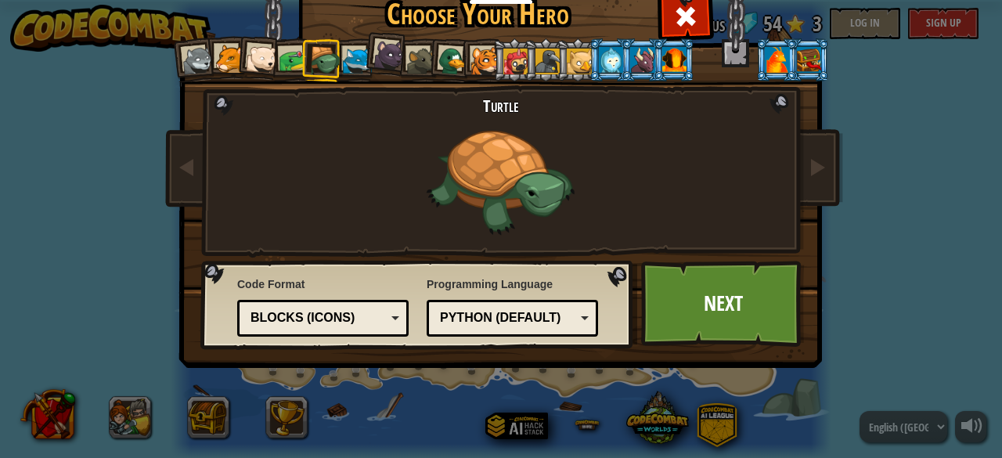
click at [315, 311] on div "Blocks (Icons)" at bounding box center [318, 318] width 135 height 18
click at [716, 300] on link "Next" at bounding box center [723, 304] width 164 height 86
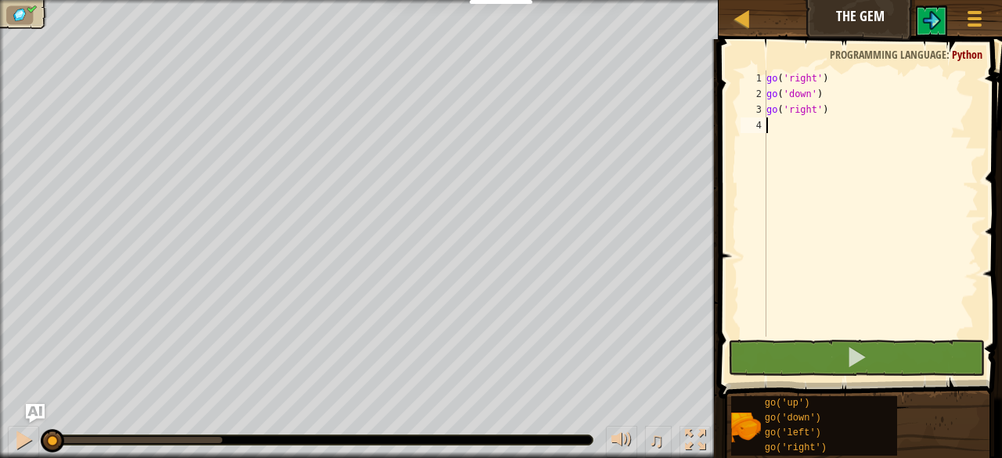
click at [767, 128] on div "go ( 'right' ) go ( 'down' ) go ( 'right' )" at bounding box center [871, 219] width 215 height 298
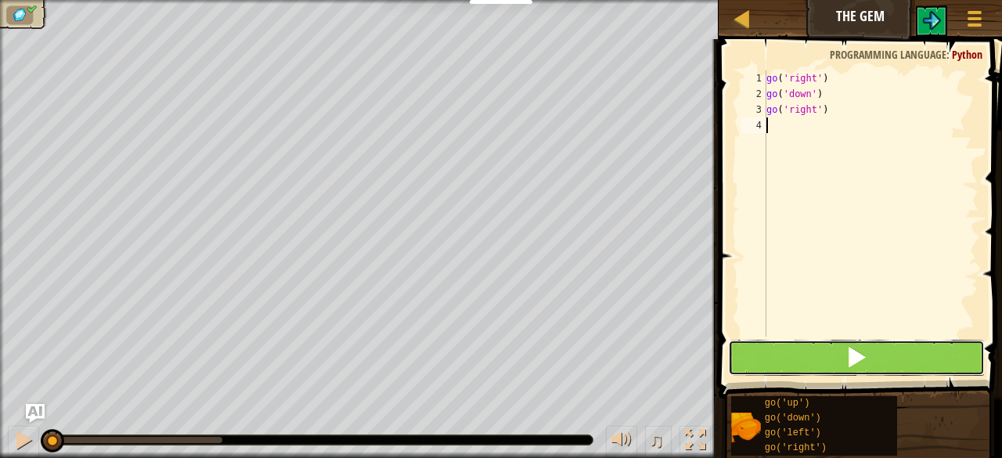
click at [892, 355] on button at bounding box center [856, 358] width 257 height 36
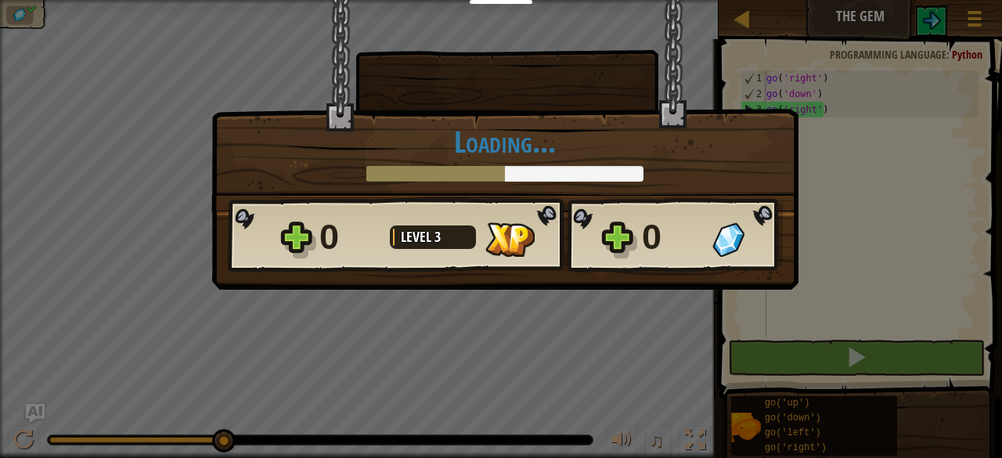
scroll to position [7, 0]
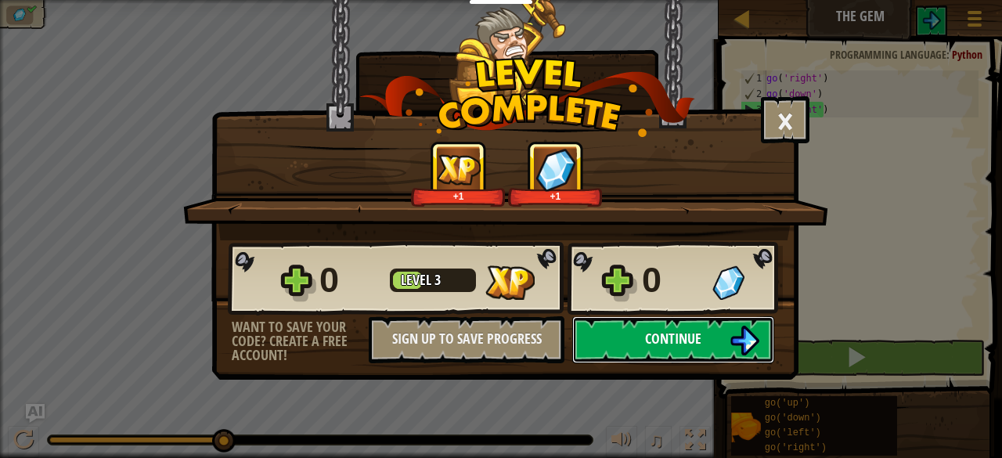
click at [694, 346] on span "Continue" at bounding box center [673, 339] width 56 height 20
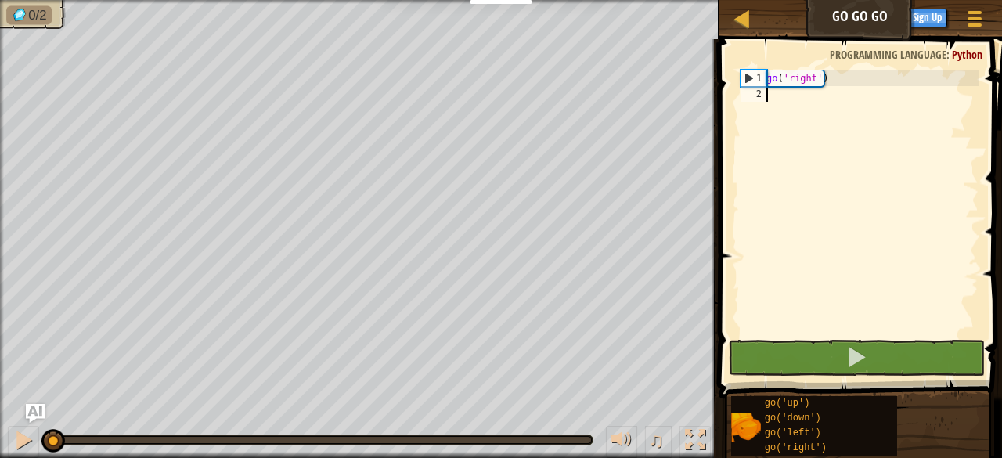
click at [778, 96] on div "go ( 'right' )" at bounding box center [871, 219] width 215 height 298
type textarea "g"
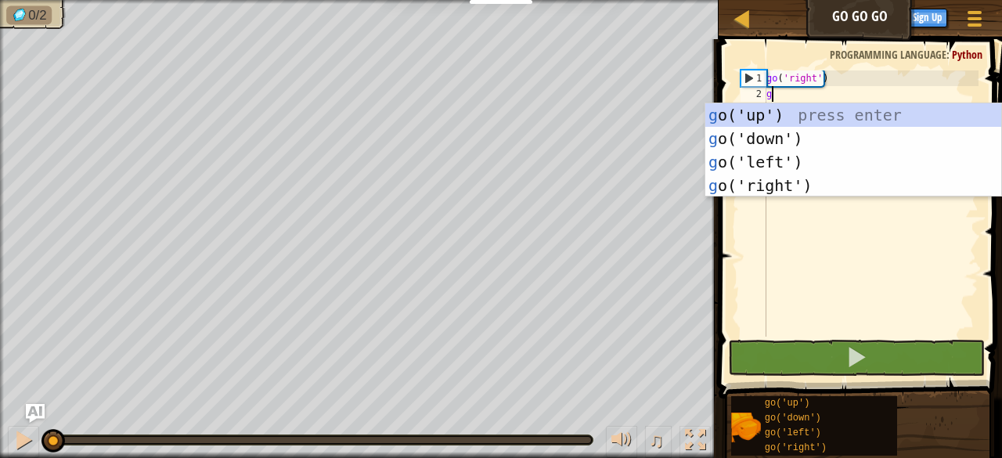
scroll to position [7, 0]
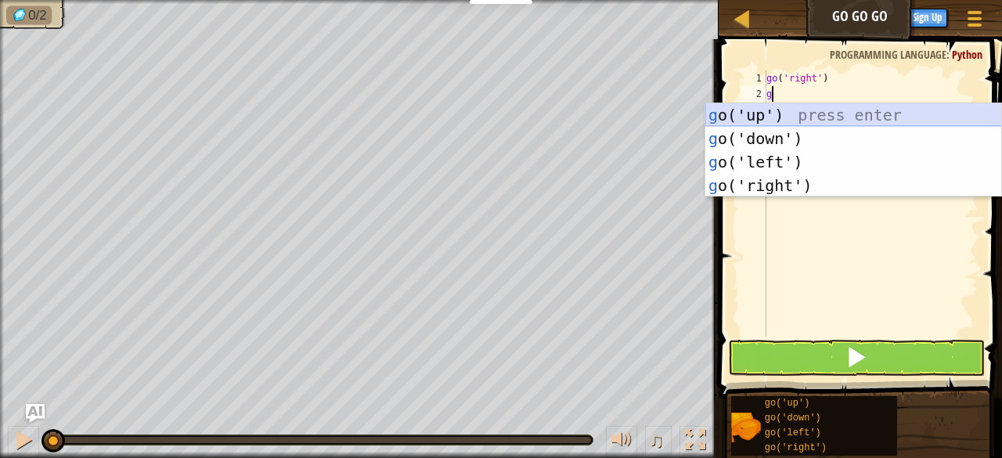
click at [774, 110] on div "g o('up') press enter g o('down') press enter g o('left') press enter g o('righ…" at bounding box center [854, 173] width 297 height 141
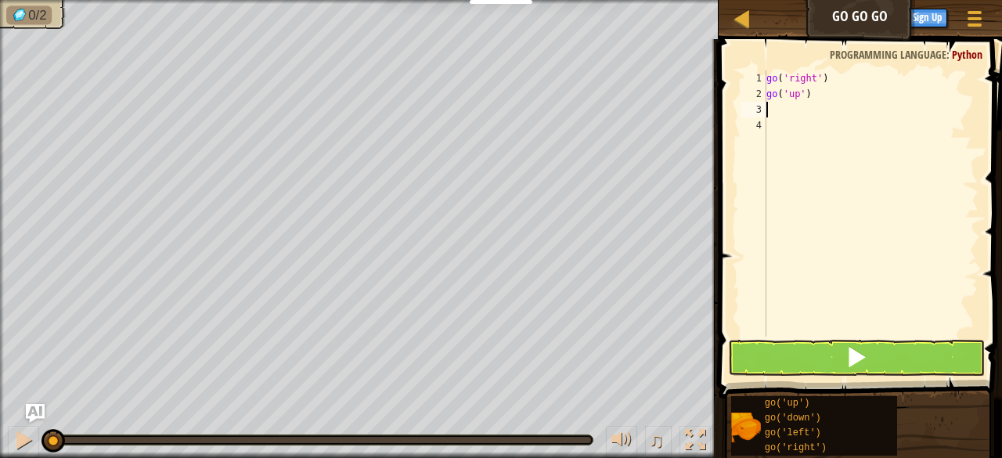
type textarea "g"
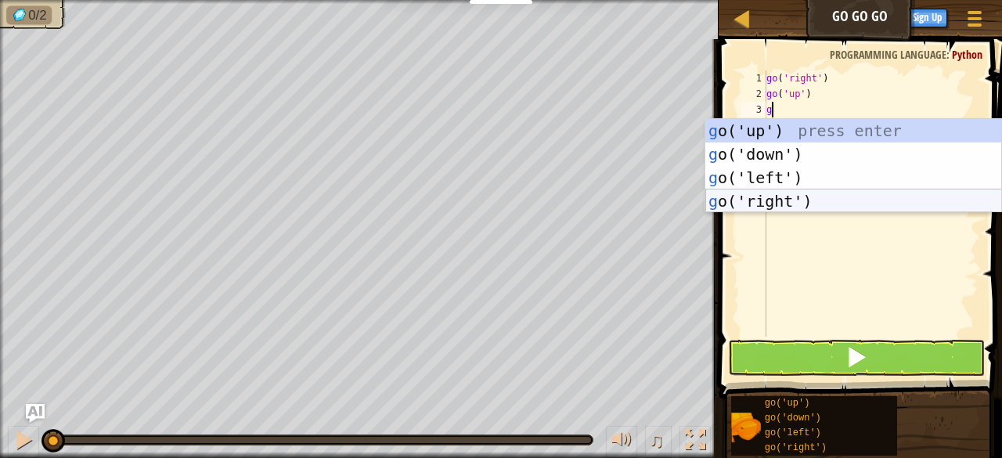
click at [784, 199] on div "g o('up') press enter g o('down') press enter g o('left') press enter g o('righ…" at bounding box center [854, 189] width 297 height 141
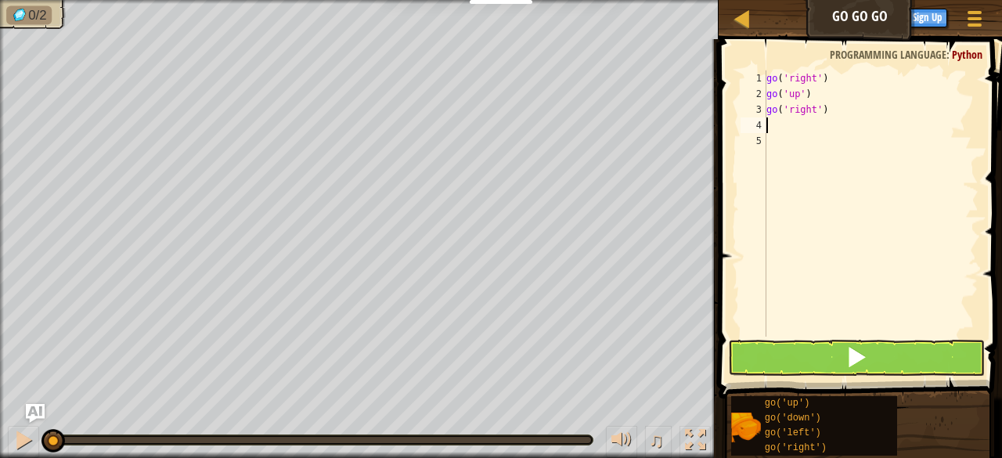
type textarea "g"
click at [830, 110] on div "go ( 'right' ) go ( 'up' ) go ( 'right' )" at bounding box center [871, 219] width 215 height 298
type textarea "go('right')(2)"
click at [777, 128] on div "go ( 'right' ) go ( 'up' ) go ( 'right' ) ( 2 )" at bounding box center [871, 219] width 215 height 298
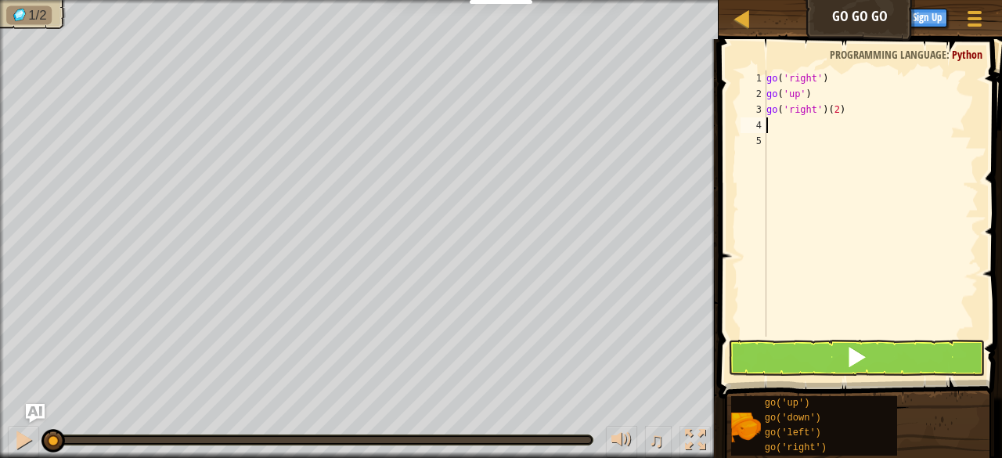
scroll to position [7, 0]
click at [861, 113] on div "go ( 'right' ) go ( 'up' ) go ( 'right' ) ( 2 )" at bounding box center [871, 219] width 215 height 298
type textarea "go('right')"
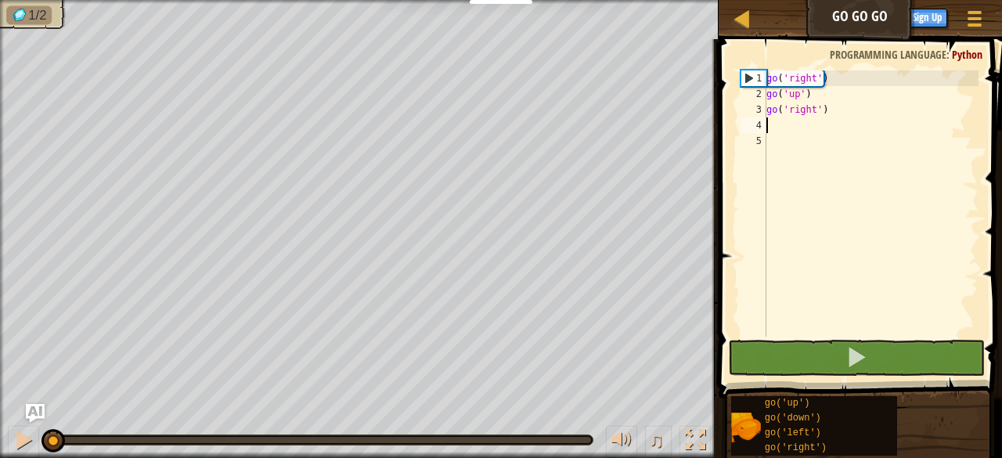
type textarea "g"
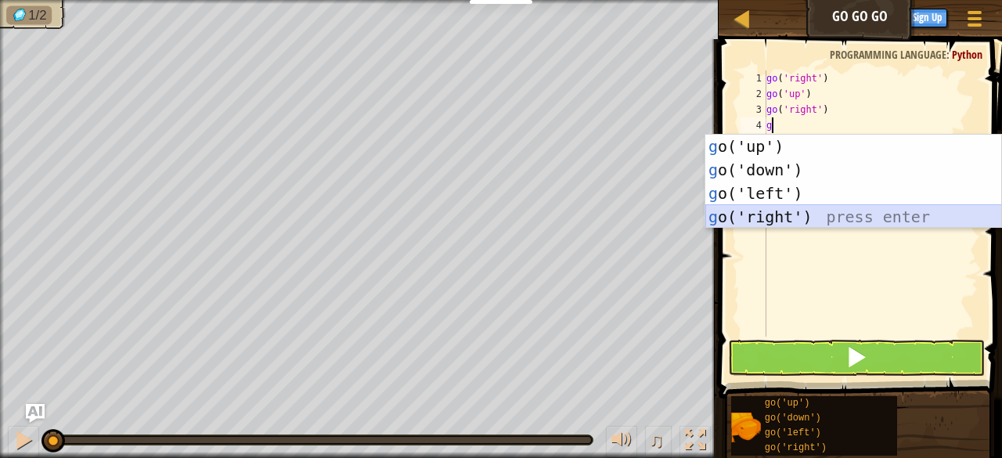
click at [787, 213] on div "g o('up') press enter g o('down') press enter g o('left') press enter g o('righ…" at bounding box center [854, 205] width 297 height 141
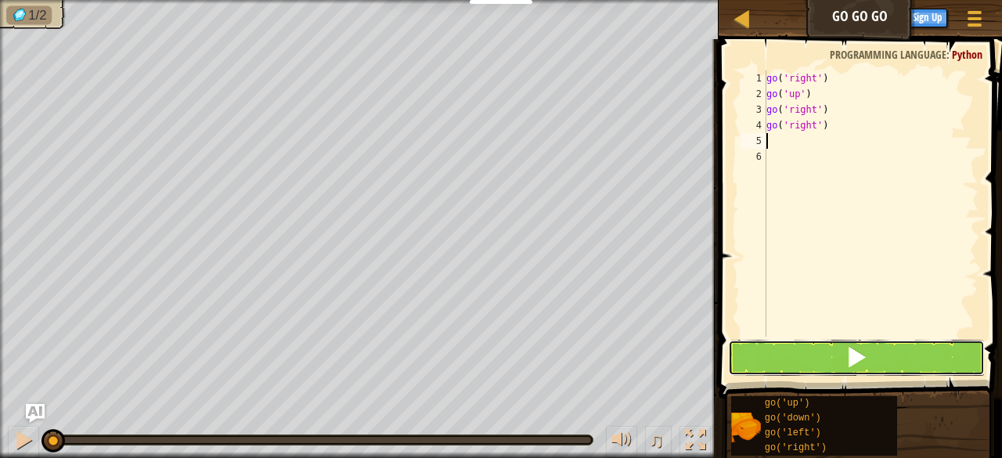
click at [817, 361] on button at bounding box center [856, 358] width 257 height 36
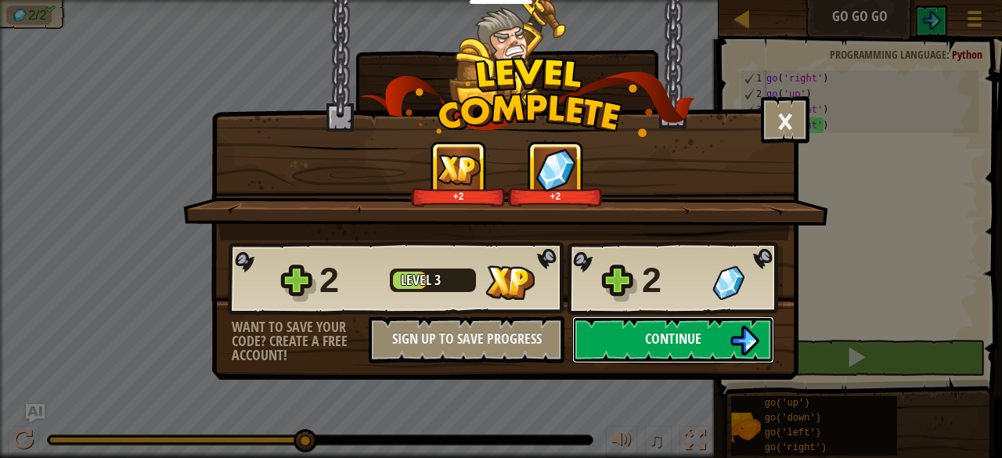
click at [695, 347] on span "Continue" at bounding box center [673, 339] width 56 height 20
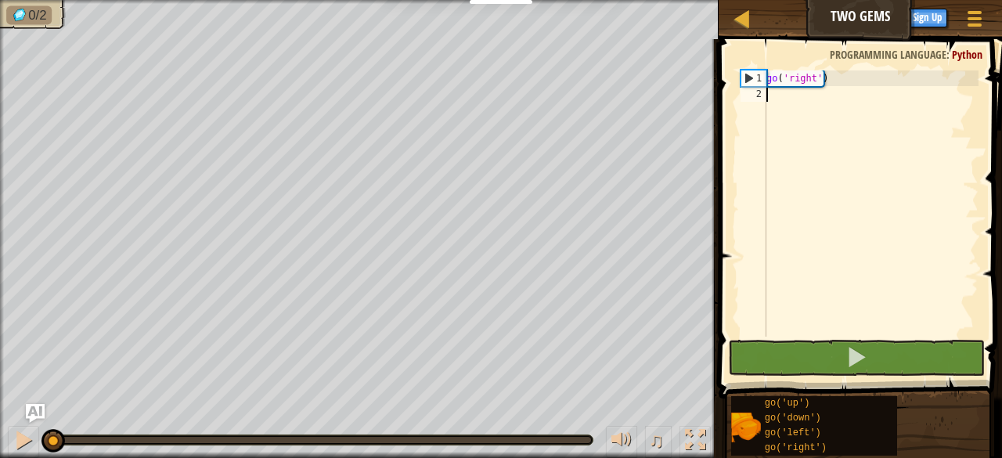
type textarea "g"
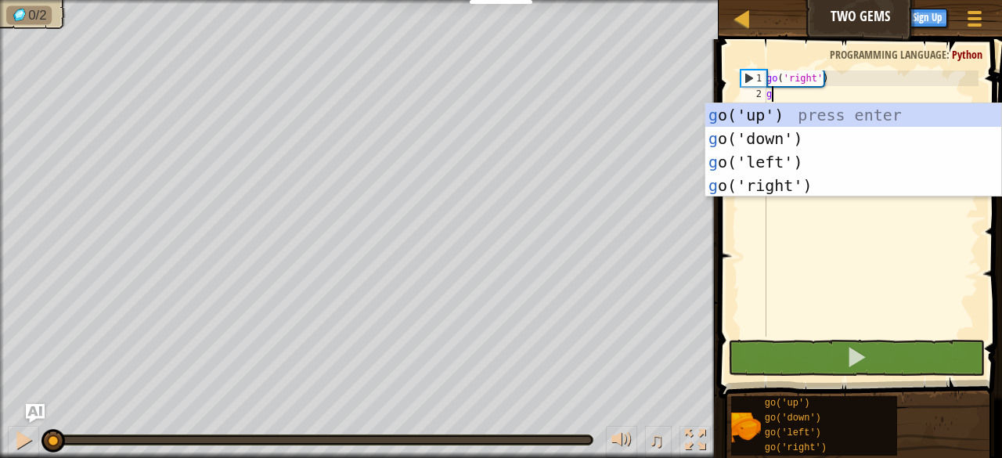
scroll to position [7, 0]
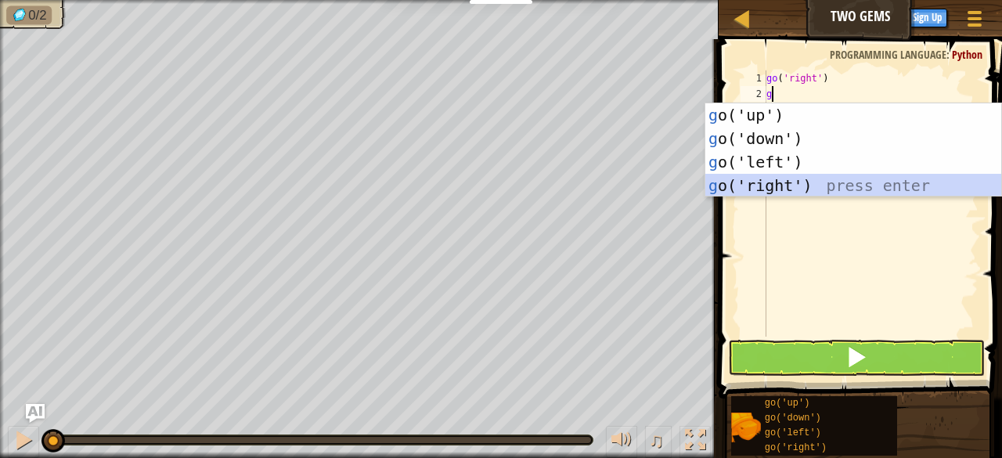
click at [765, 192] on div "g o('up') press enter g o('down') press enter g o('left') press enter g o('righ…" at bounding box center [854, 173] width 297 height 141
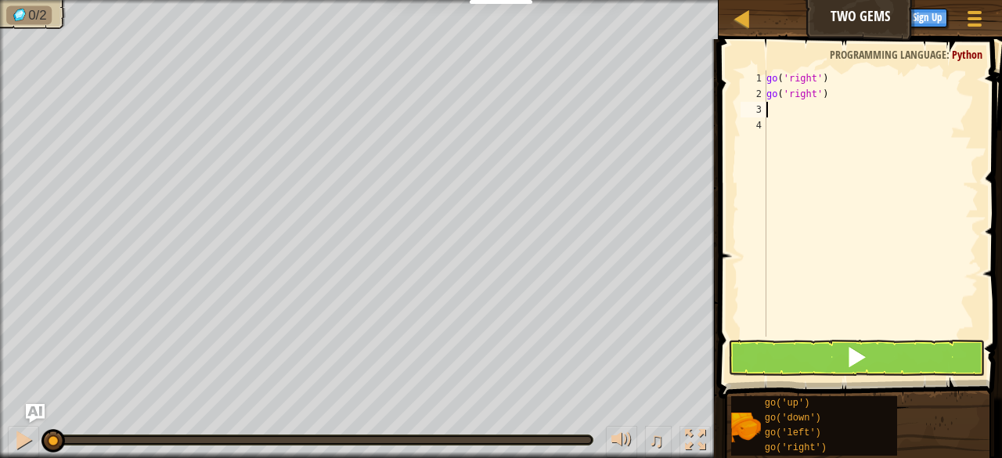
type textarea "g"
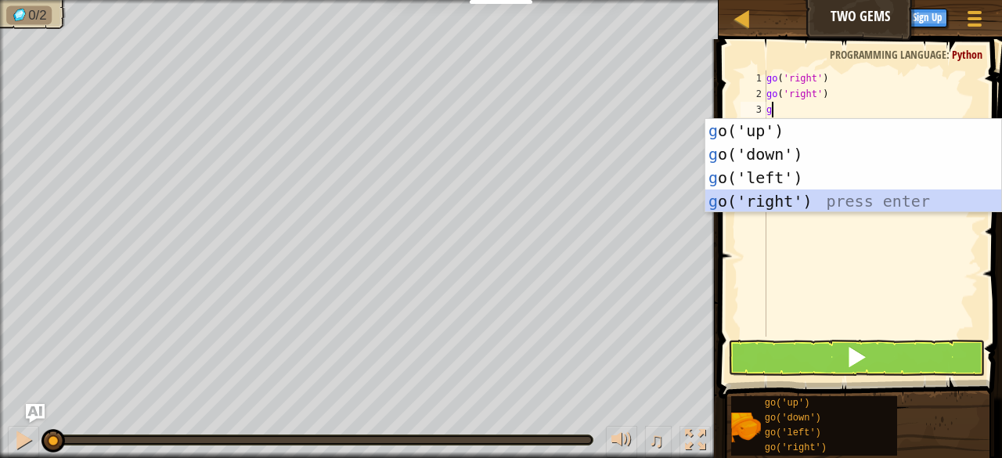
click at [788, 197] on div "g o('up') press enter g o('down') press enter g o('left') press enter g o('righ…" at bounding box center [854, 189] width 297 height 141
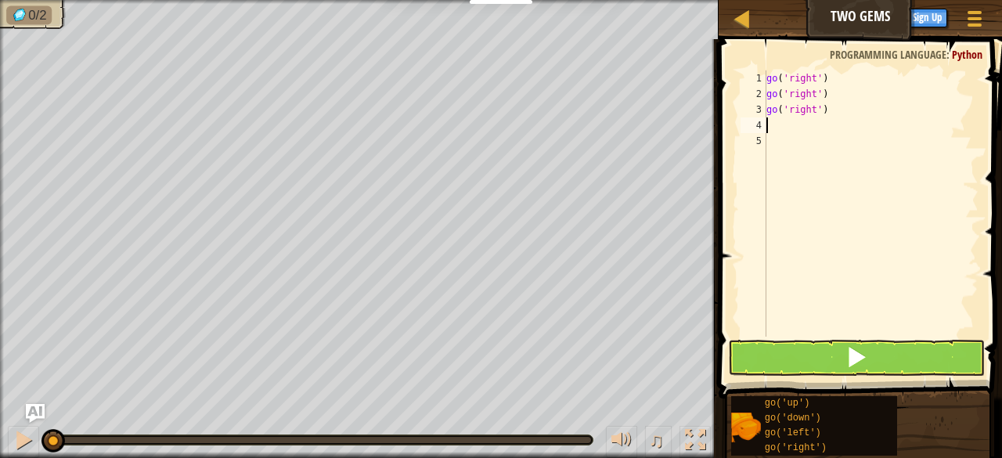
type textarea "g"
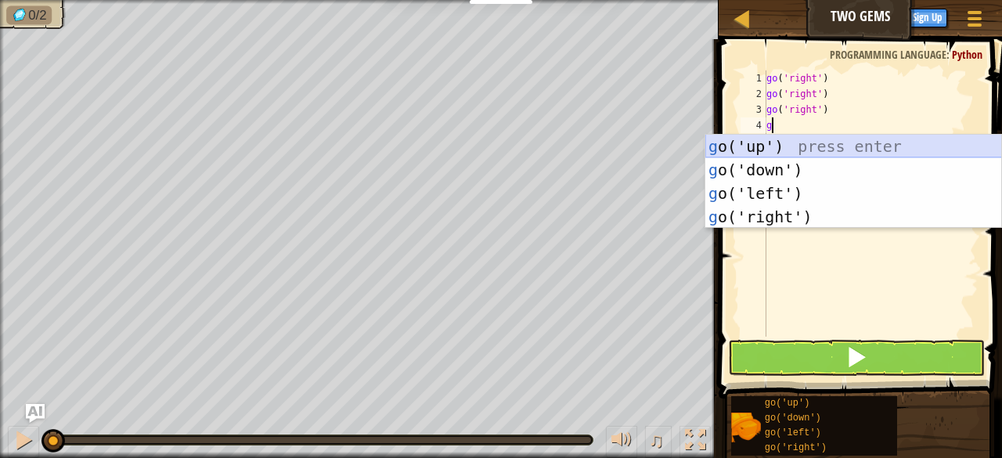
click at [839, 143] on div "g o('up') press enter g o('down') press enter g o('left') press enter g o('righ…" at bounding box center [854, 205] width 297 height 141
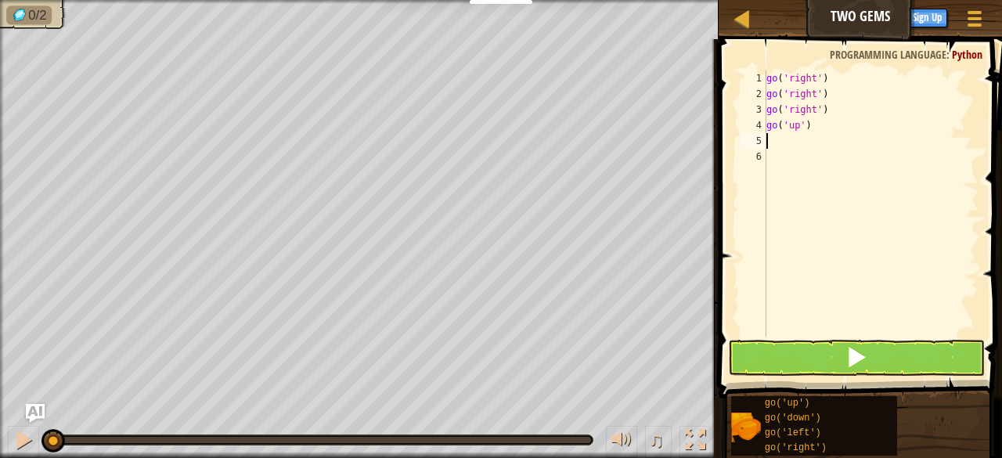
type textarea "g"
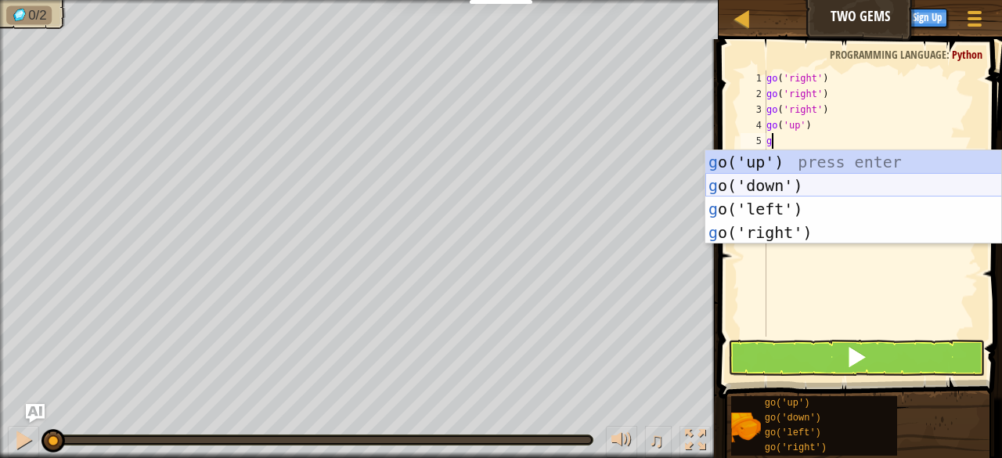
click at [725, 178] on div "g o('up') press enter g o('down') press enter g o('left') press enter g o('righ…" at bounding box center [854, 220] width 297 height 141
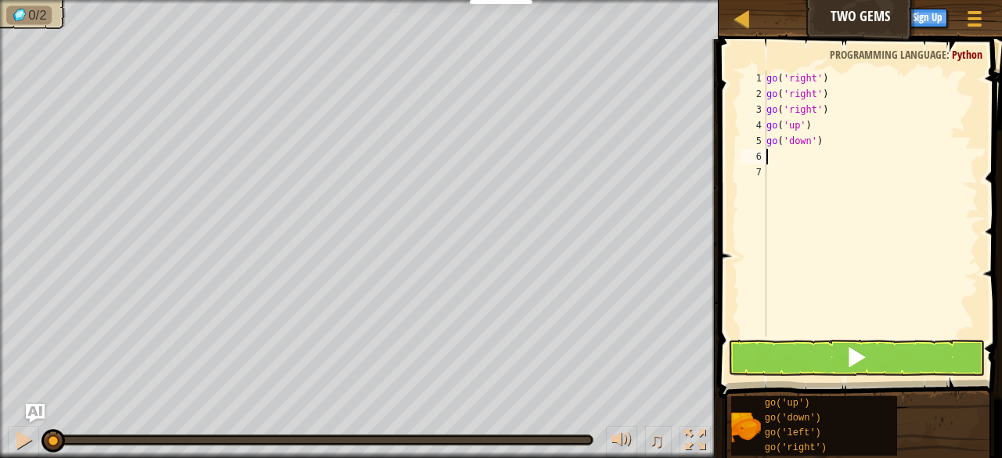
type textarea "g"
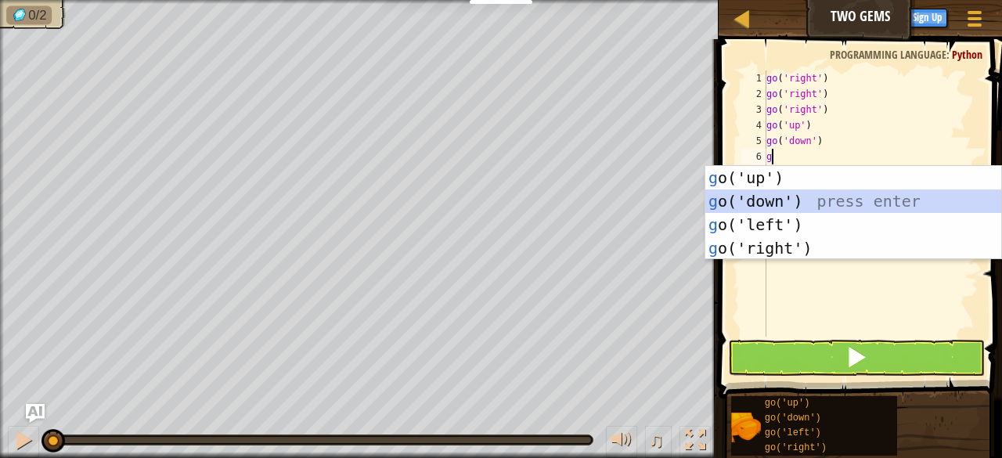
click at [785, 204] on div "g o('up') press enter g o('down') press enter g o('left') press enter g o('righ…" at bounding box center [854, 236] width 297 height 141
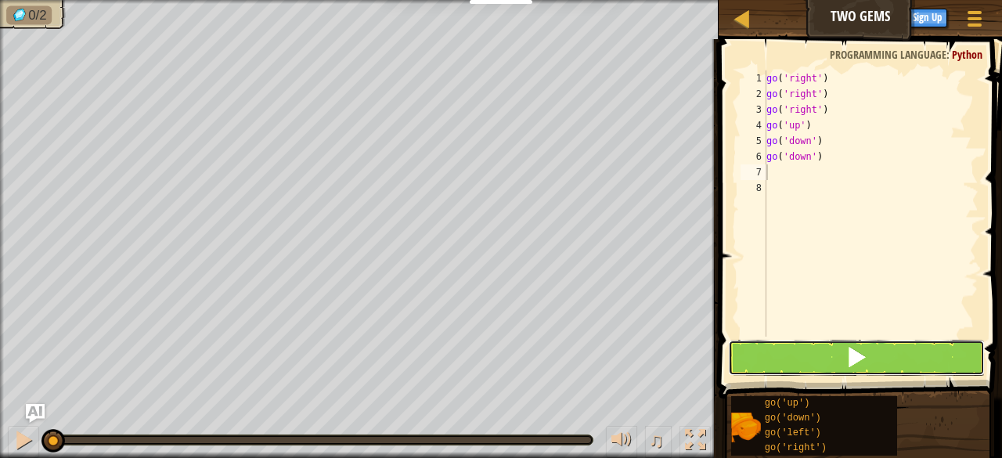
click at [832, 356] on button at bounding box center [856, 358] width 257 height 36
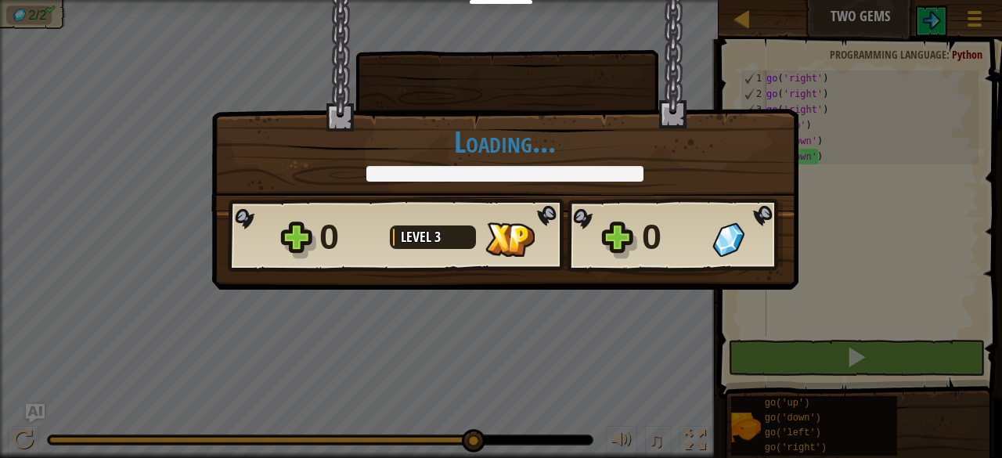
click at [797, 358] on div "× How fun was this level? Loading... Reticulating Splines... Loading... 0 Level…" at bounding box center [501, 229] width 1002 height 458
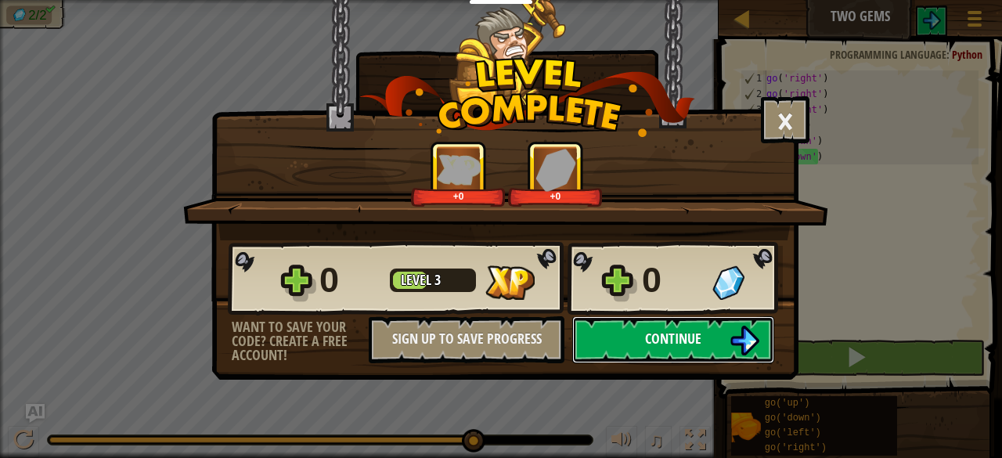
drag, startPoint x: 633, startPoint y: 341, endPoint x: 643, endPoint y: 347, distance: 12.0
click at [643, 347] on button "Continue" at bounding box center [673, 339] width 202 height 47
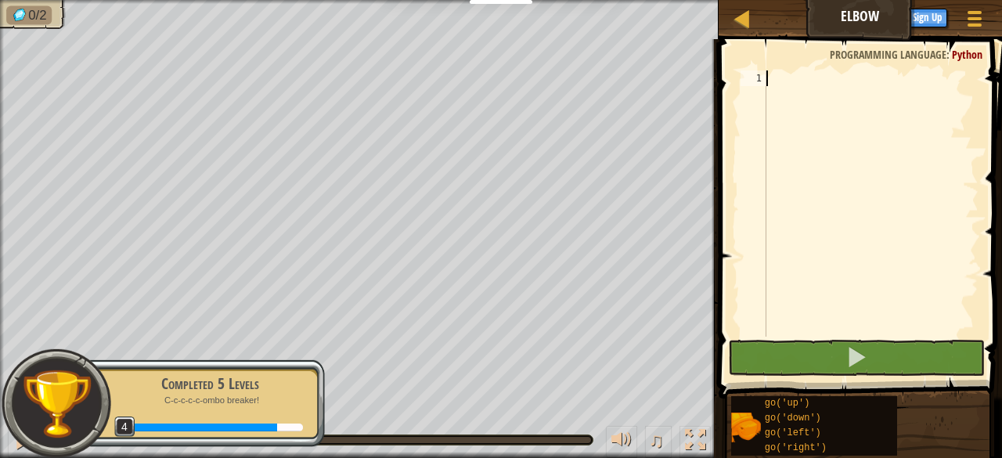
type textarea "g"
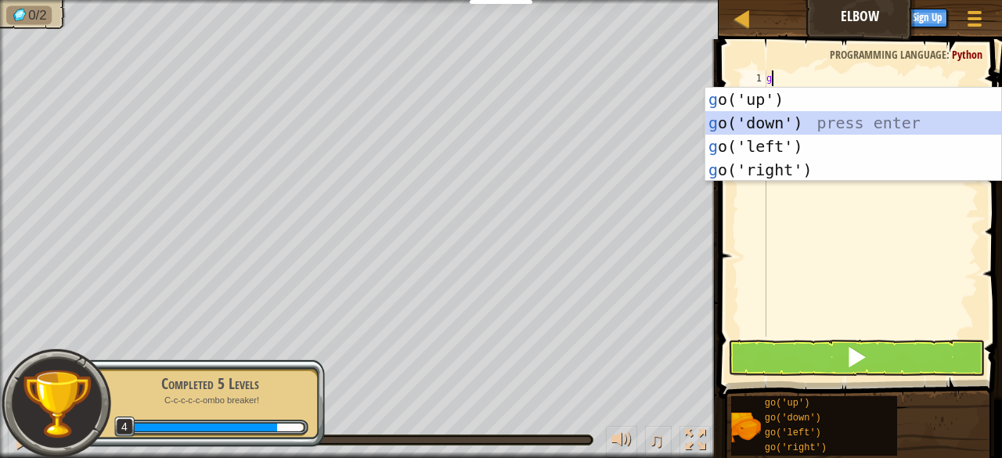
click at [837, 121] on div "g o('up') press enter g o('down') press enter g o('left') press enter g o('righ…" at bounding box center [854, 158] width 297 height 141
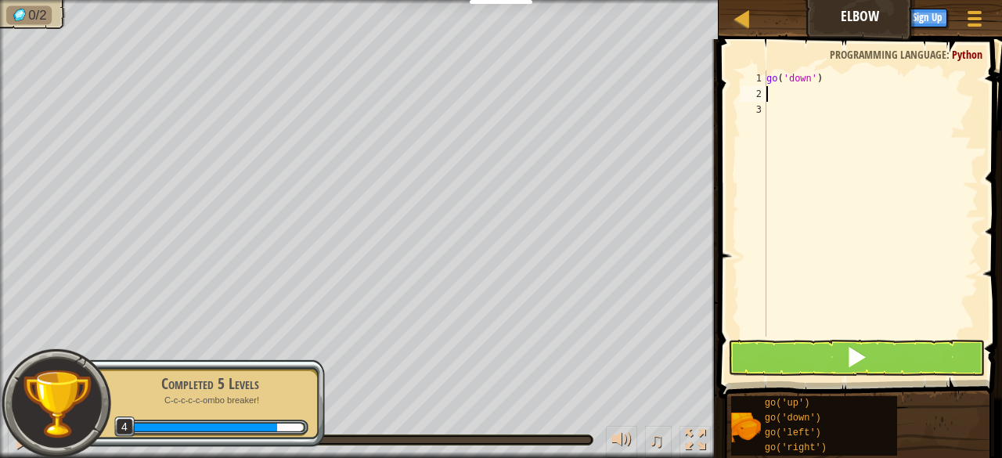
type textarea "g"
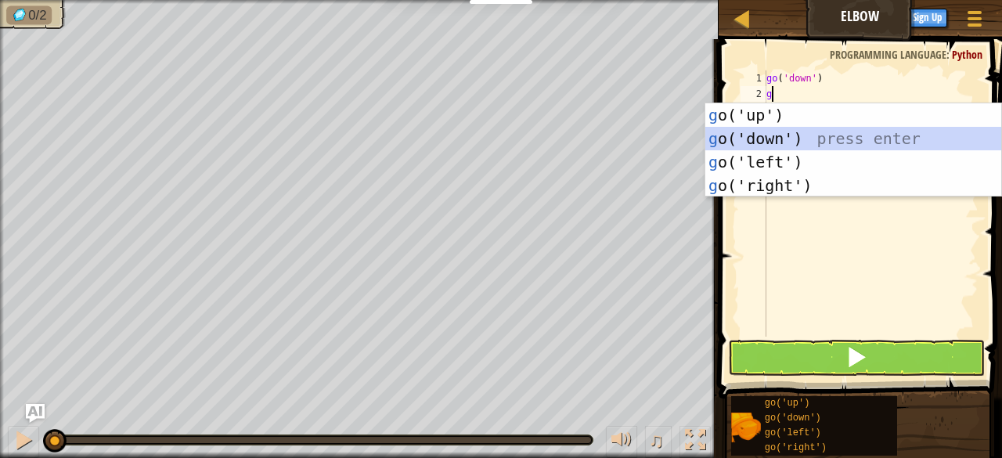
click at [772, 134] on div "g o('up') press enter g o('down') press enter g o('left') press enter g o('righ…" at bounding box center [854, 173] width 297 height 141
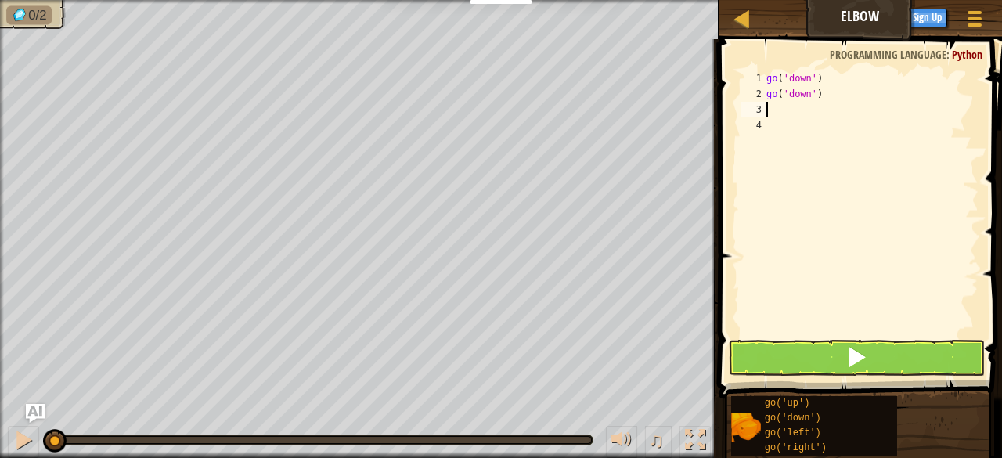
type textarea "g"
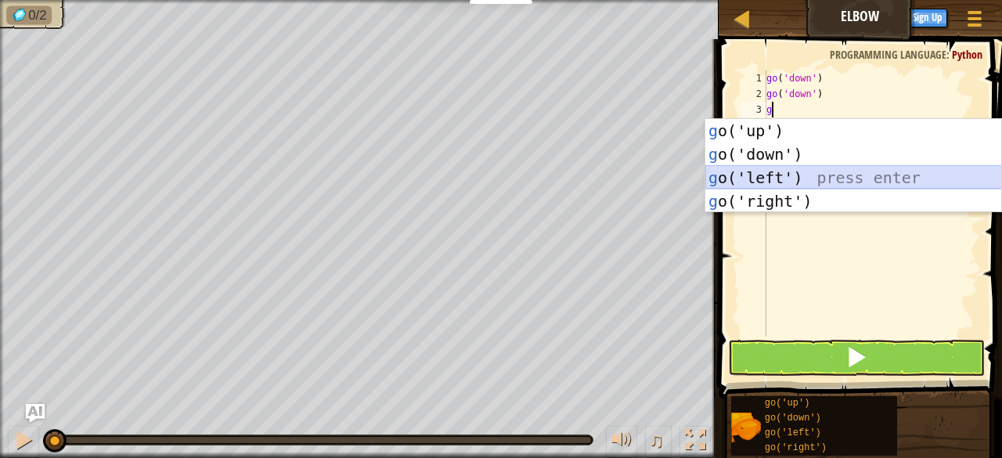
click at [758, 181] on div "g o('up') press enter g o('down') press enter g o('left') press enter g o('righ…" at bounding box center [854, 189] width 297 height 141
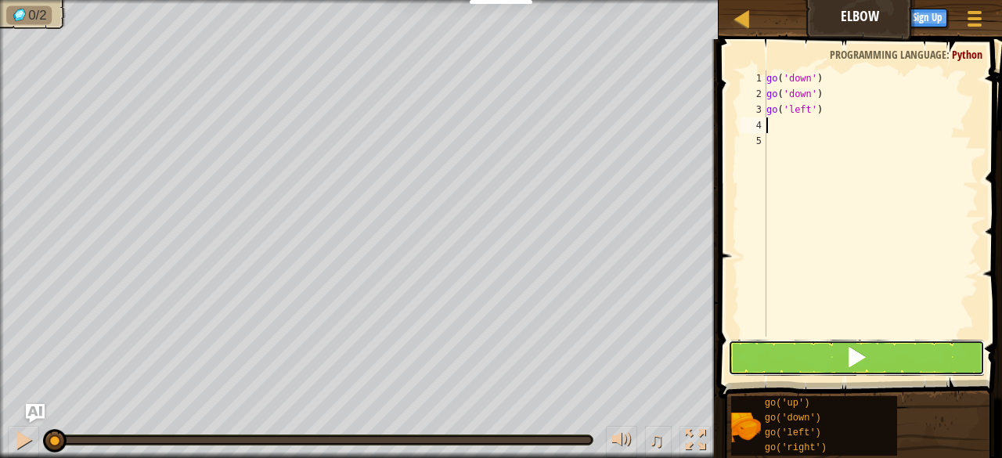
click at [773, 354] on button at bounding box center [856, 358] width 257 height 36
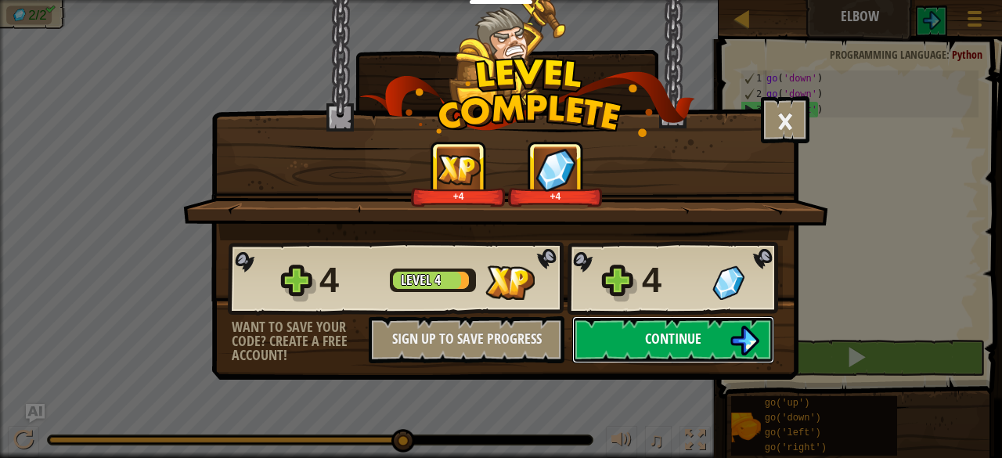
drag, startPoint x: 690, startPoint y: 339, endPoint x: 705, endPoint y: 335, distance: 15.4
click at [705, 335] on button "Continue" at bounding box center [673, 339] width 202 height 47
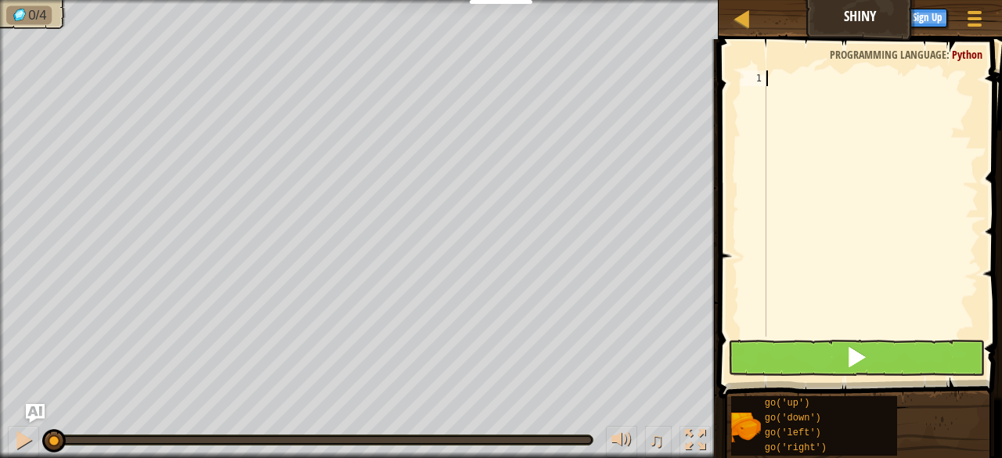
type textarea "g"
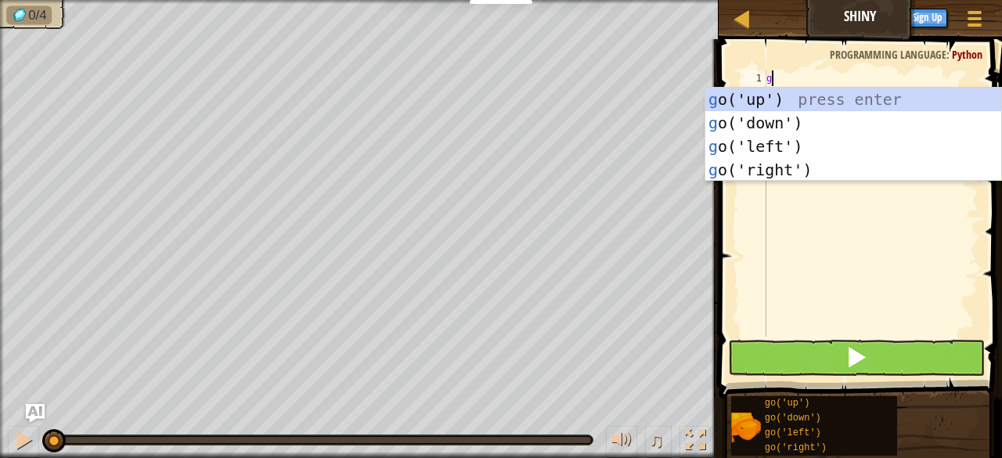
scroll to position [7, 0]
click at [763, 141] on div "g o('up') press enter g o('down') press enter g o('left') press enter g o('righ…" at bounding box center [854, 158] width 297 height 141
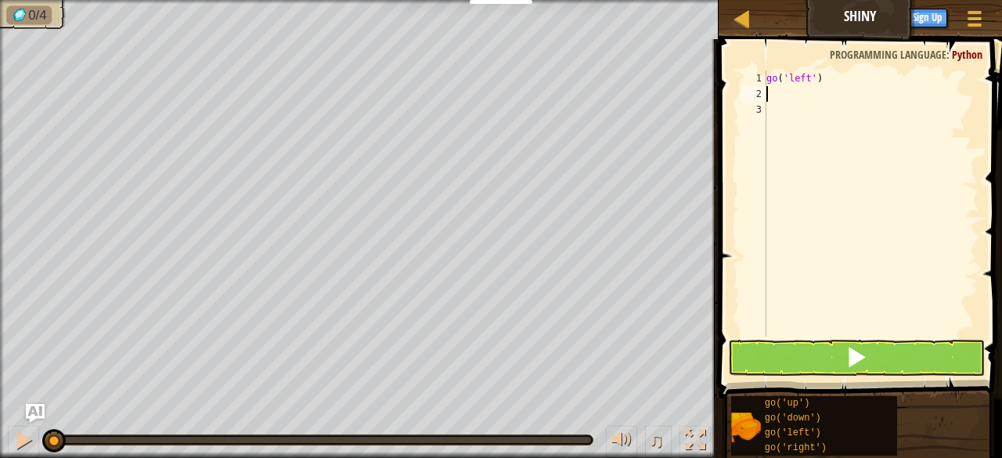
type textarea "g"
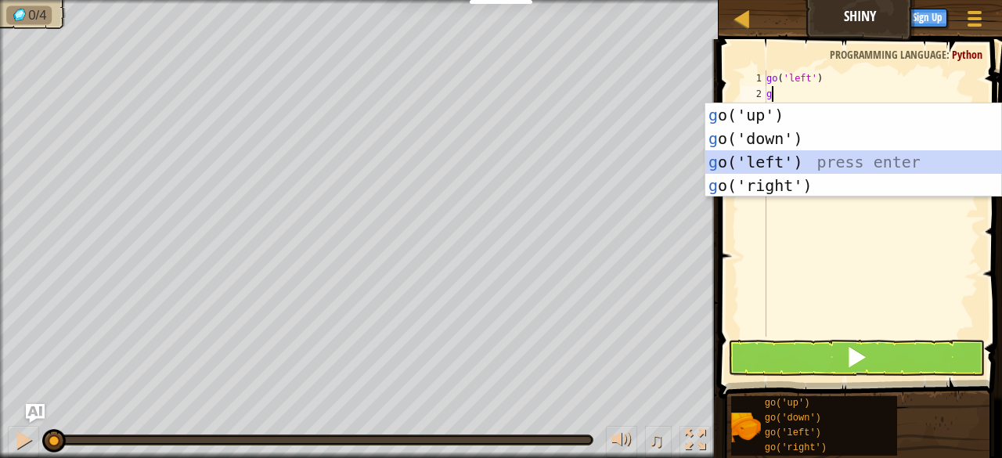
click at [797, 156] on div "g o('up') press enter g o('down') press enter g o('left') press enter g o('righ…" at bounding box center [854, 173] width 297 height 141
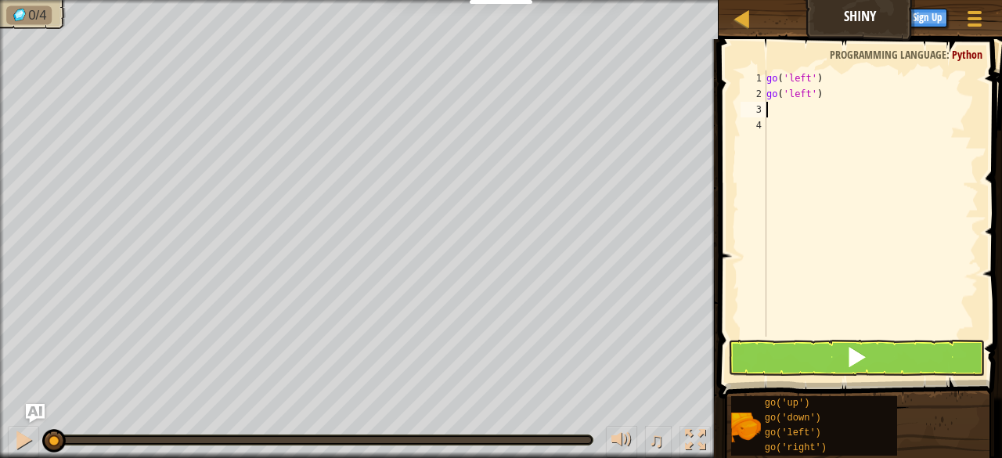
type textarea "g"
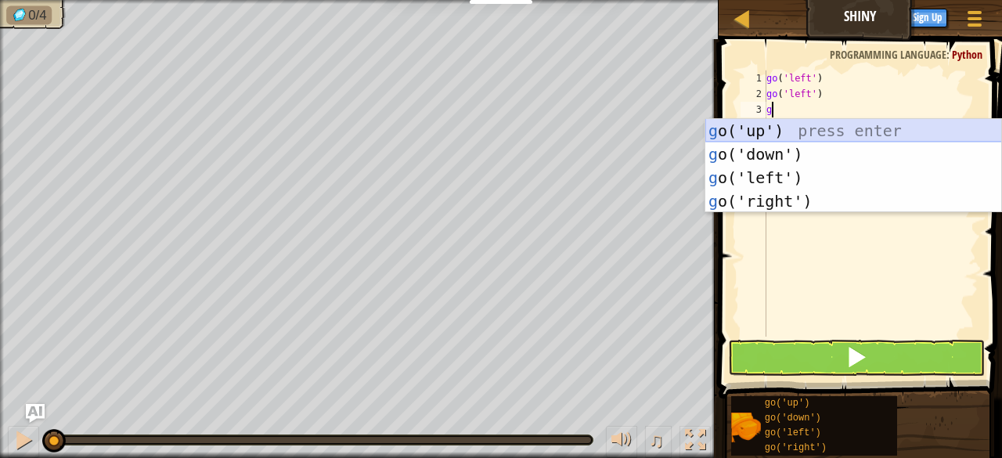
click at [775, 142] on div "g o('up') press enter g o('down') press enter g o('left') press enter g o('righ…" at bounding box center [854, 189] width 297 height 141
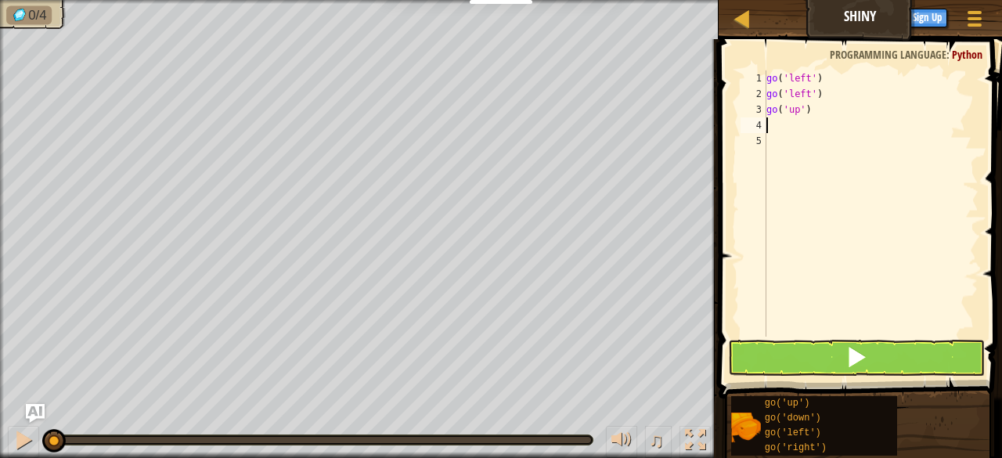
click at [812, 113] on div "go ( 'left' ) go ( 'left' ) go ( 'up' )" at bounding box center [871, 219] width 215 height 298
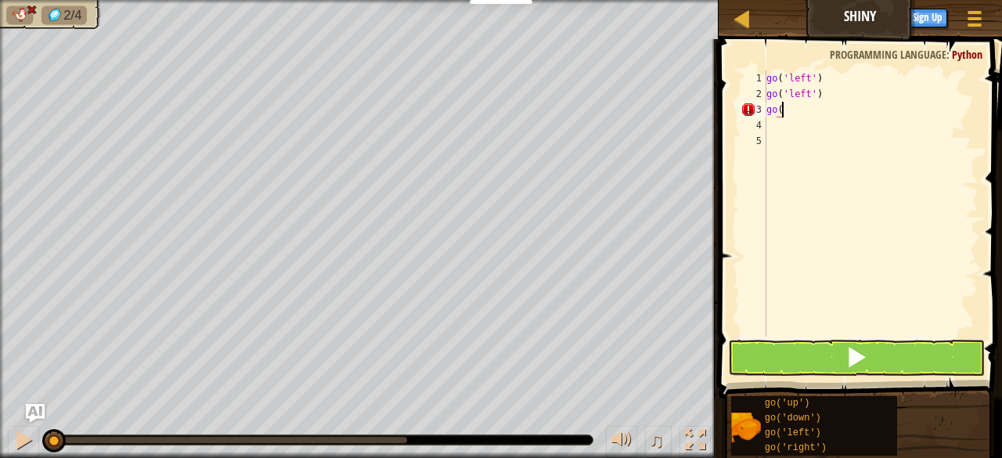
type textarea "go(d"
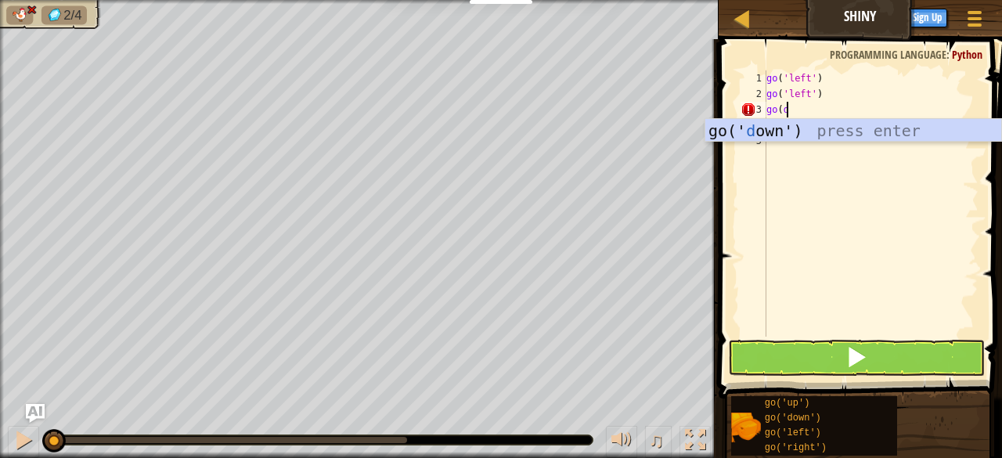
click at [799, 128] on div "go(' d own') press enter" at bounding box center [854, 154] width 297 height 70
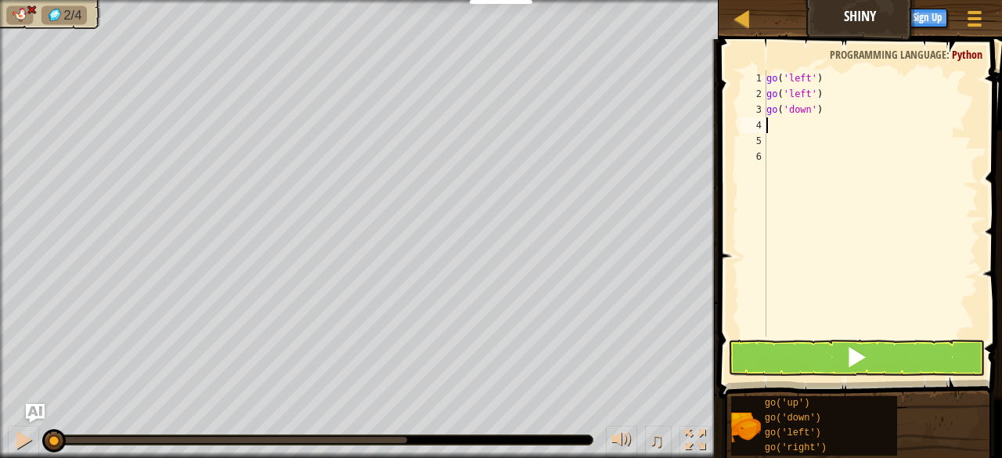
type textarea "g"
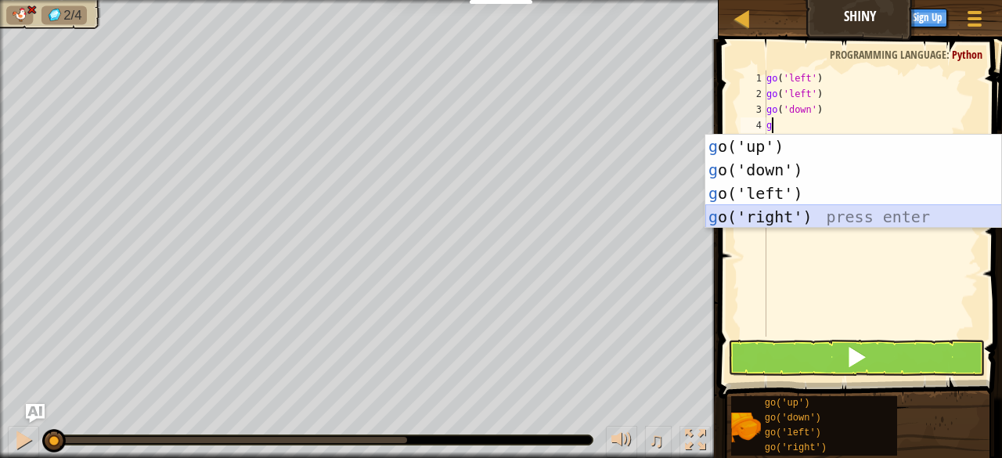
click at [832, 212] on div "g o('up') press enter g o('down') press enter g o('left') press enter g o('righ…" at bounding box center [854, 205] width 297 height 141
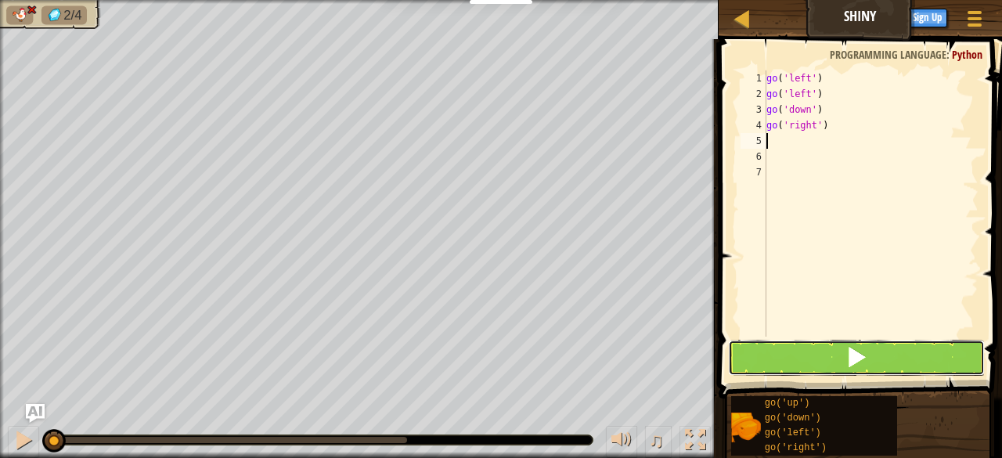
click at [748, 364] on button at bounding box center [856, 358] width 257 height 36
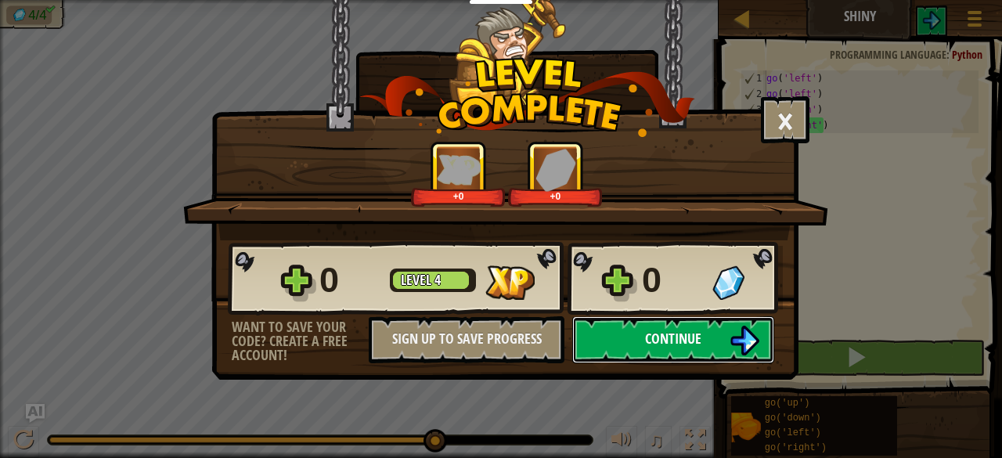
click at [607, 330] on button "Continue" at bounding box center [673, 339] width 202 height 47
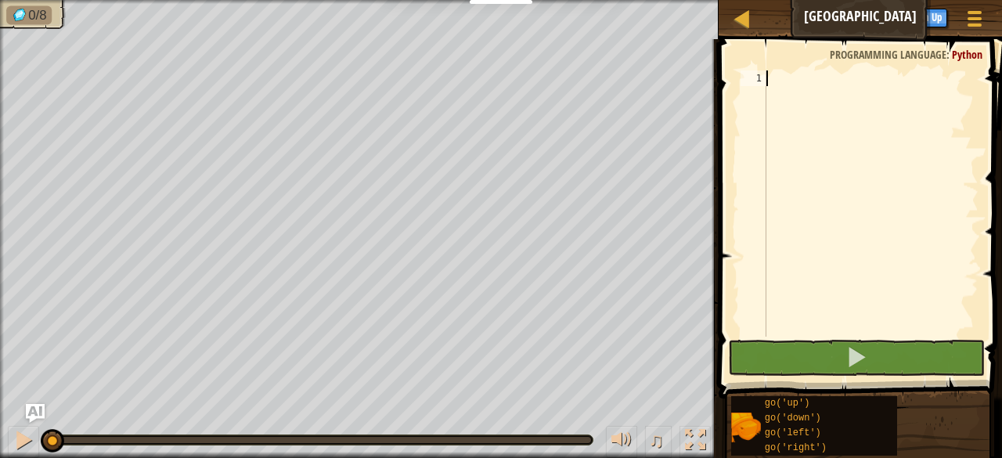
type textarea "g"
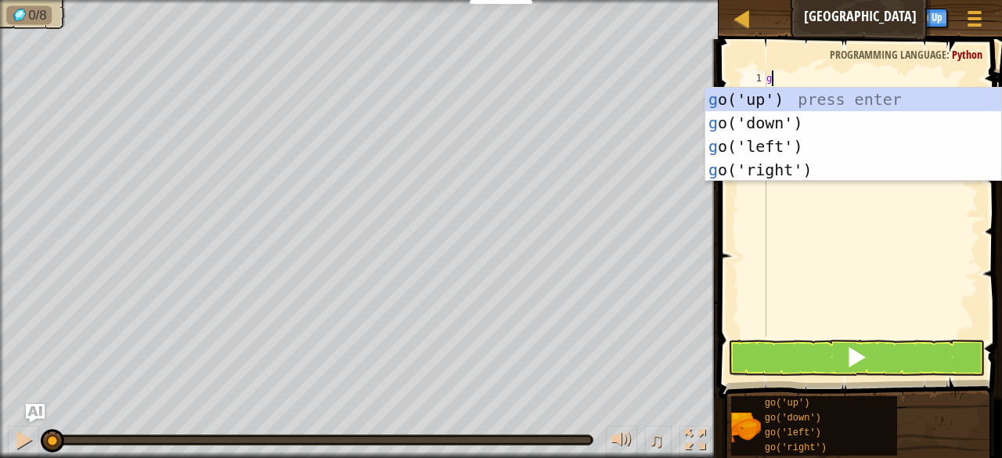
scroll to position [7, 0]
click at [756, 100] on div "g o('up') press enter g o('down') press enter g o('left') press enter g o('righ…" at bounding box center [854, 158] width 297 height 141
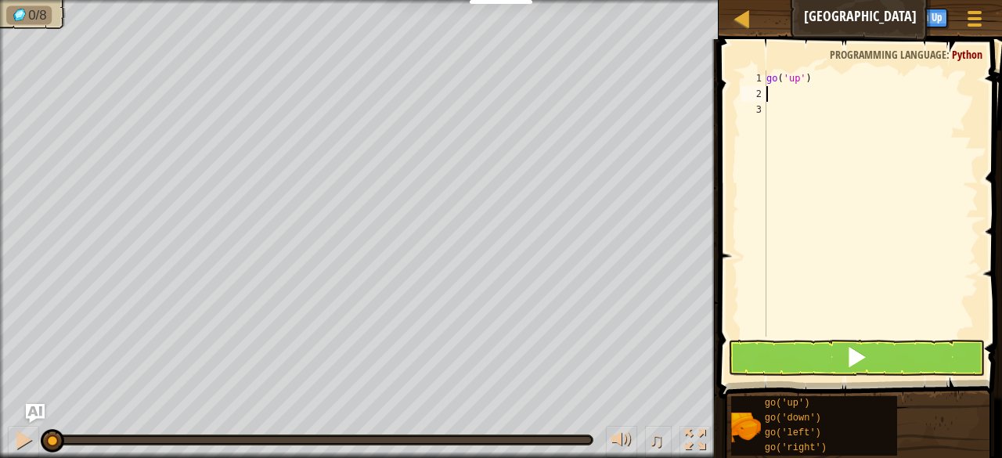
type textarea "g"
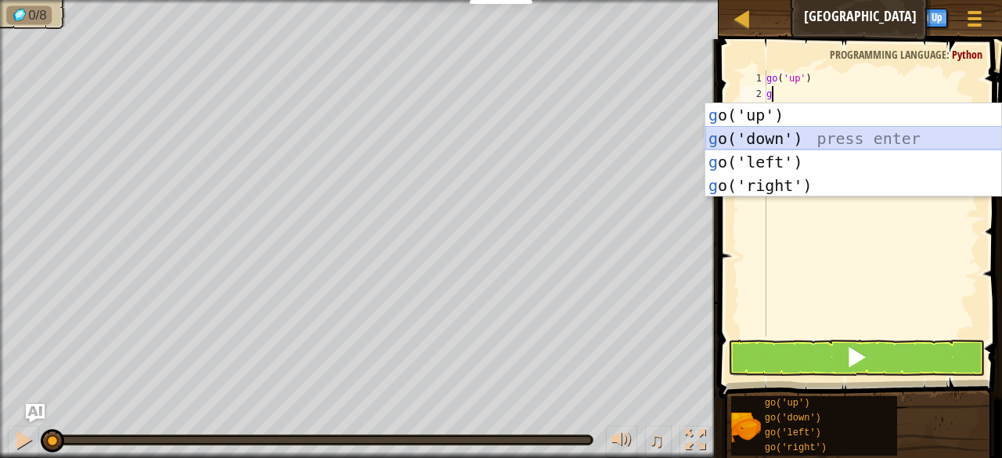
click at [753, 139] on div "g o('up') press enter g o('down') press enter g o('left') press enter g o('righ…" at bounding box center [854, 173] width 297 height 141
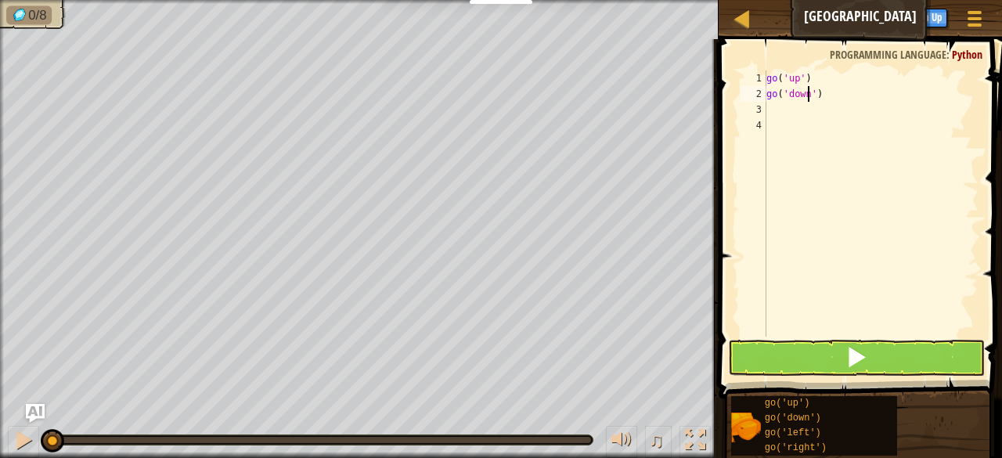
click at [808, 92] on div "go ( 'up' ) go ( 'down' )" at bounding box center [871, 219] width 215 height 298
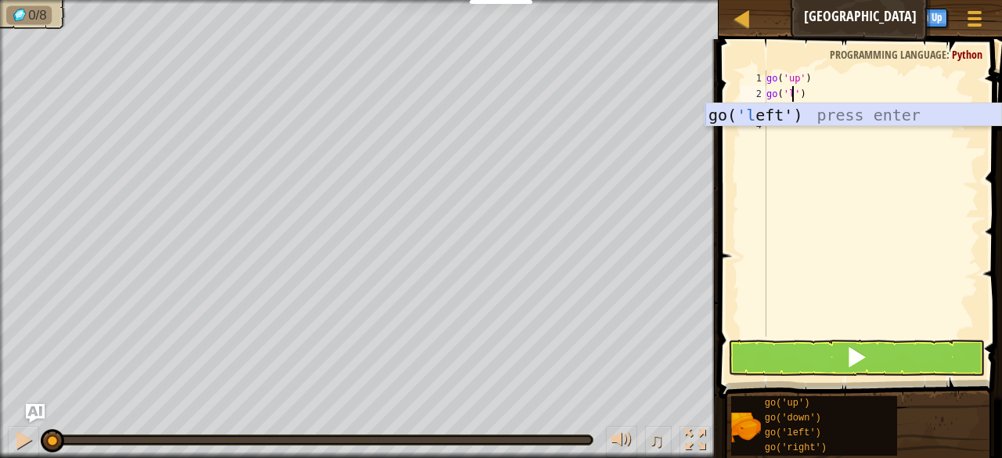
click at [829, 106] on div "go( 'l eft') press enter" at bounding box center [854, 138] width 297 height 70
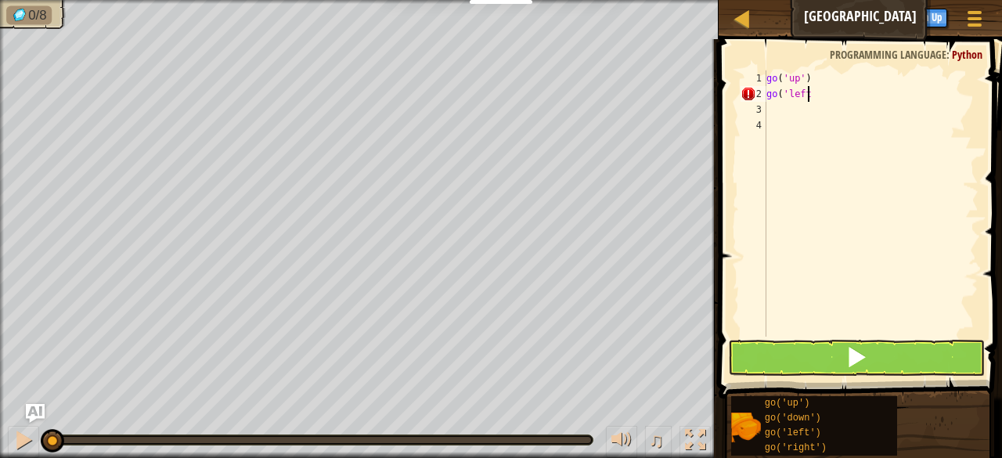
type textarea "go('left)"
click at [772, 117] on div "go ( 'up' ) go ( 'left)" at bounding box center [871, 219] width 215 height 298
click at [814, 98] on div "go ( 'up' ) go ( 'left) g" at bounding box center [871, 219] width 215 height 298
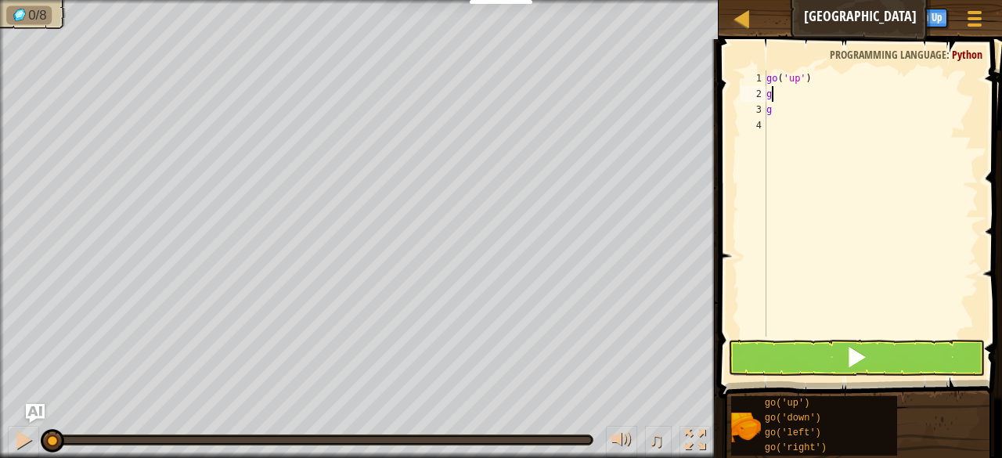
type textarea "go"
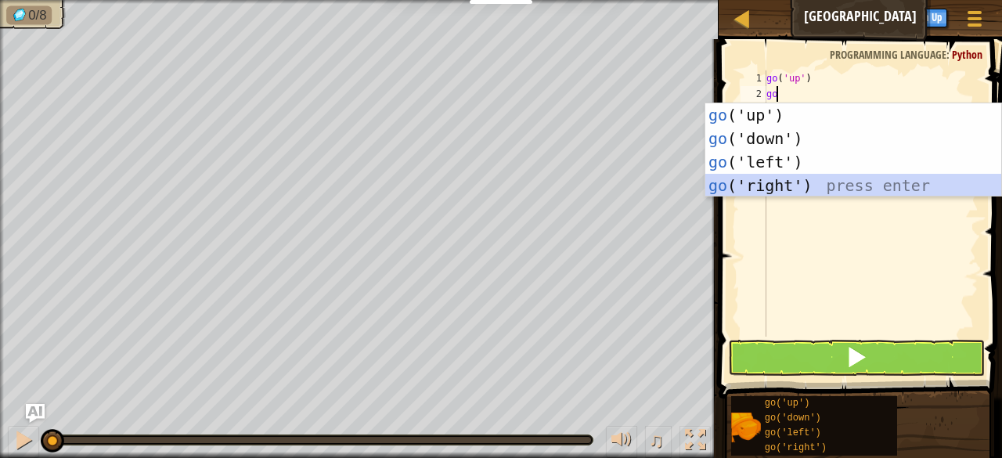
click at [807, 179] on div "go ('up') press enter go ('down') press enter go ('left') press enter go ('righ…" at bounding box center [854, 173] width 297 height 141
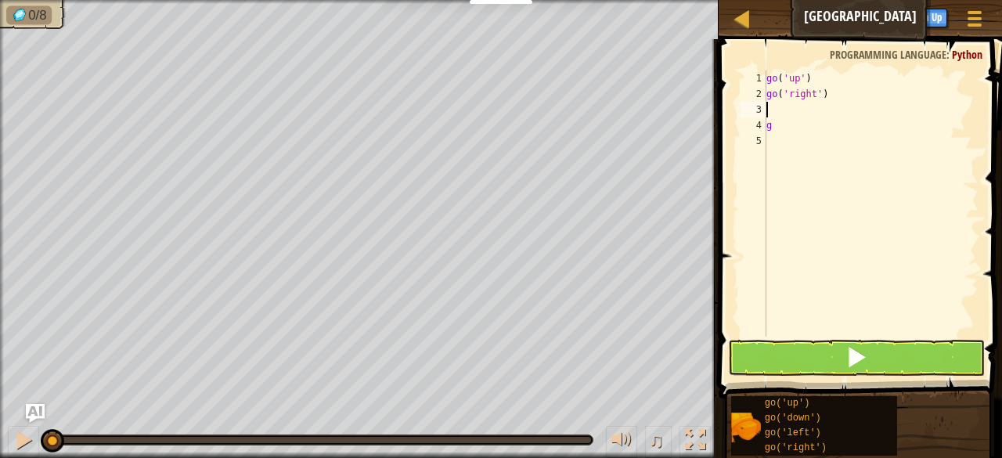
type textarea "g"
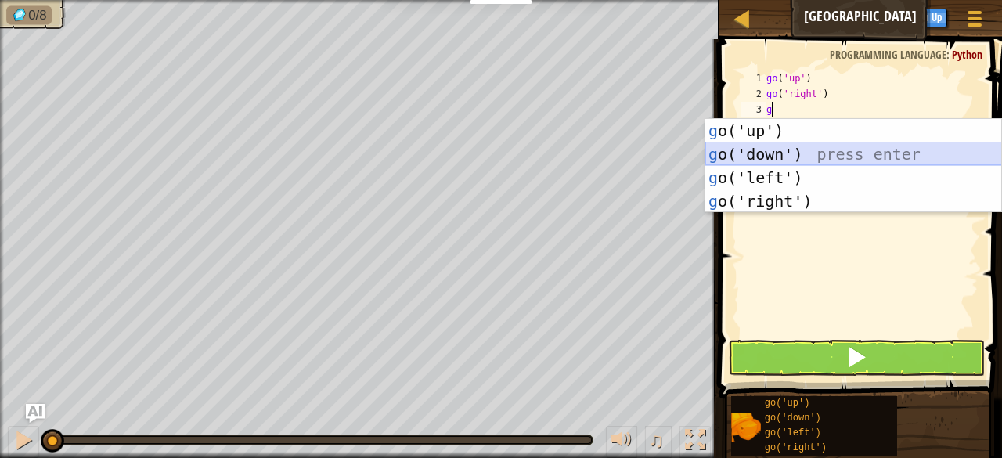
click at [768, 151] on div "g o('up') press enter g o('down') press enter g o('left') press enter g o('righ…" at bounding box center [854, 189] width 297 height 141
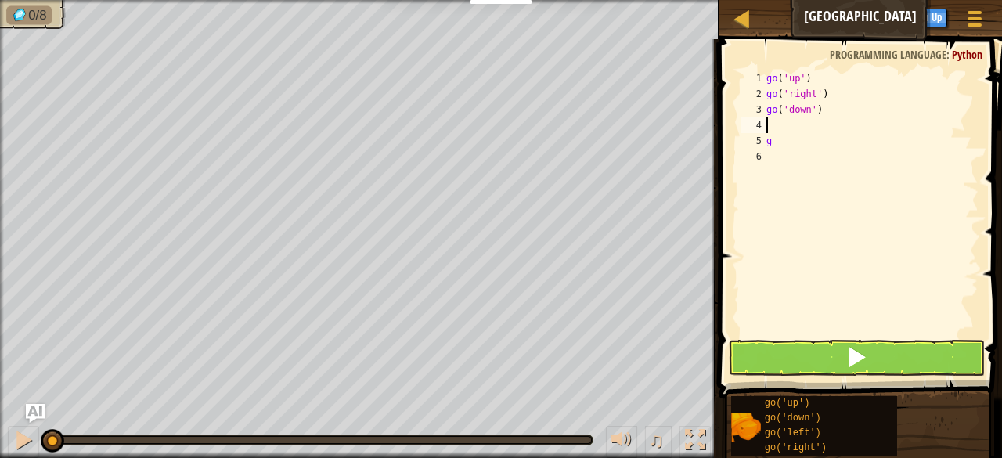
type textarea "g"
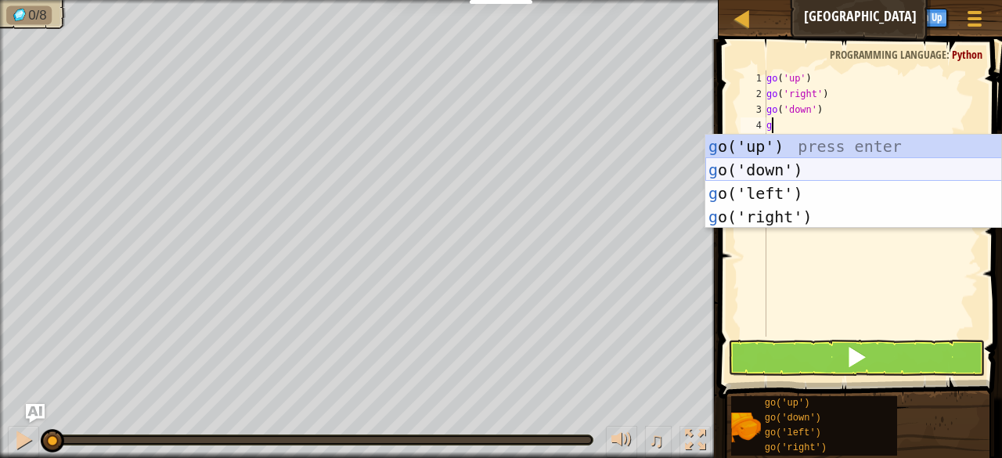
click at [810, 167] on div "g o('up') press enter g o('down') press enter g o('left') press enter g o('righ…" at bounding box center [854, 205] width 297 height 141
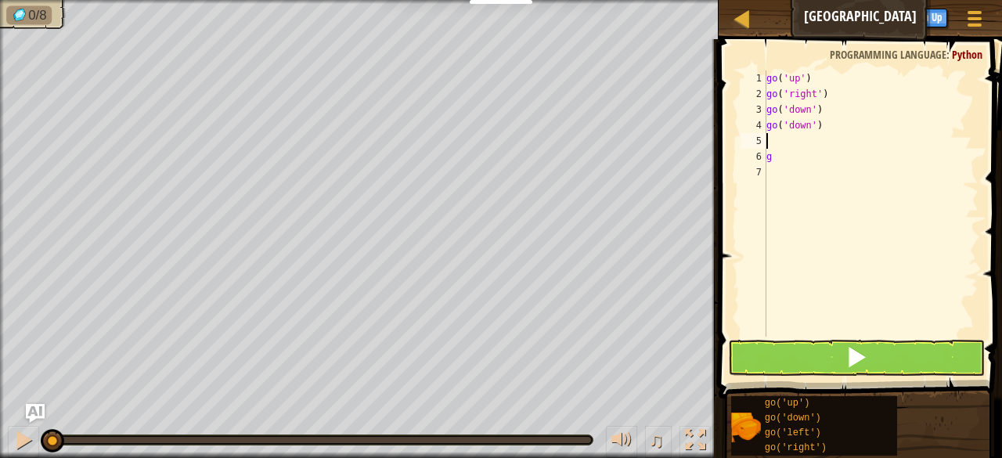
type textarea "g"
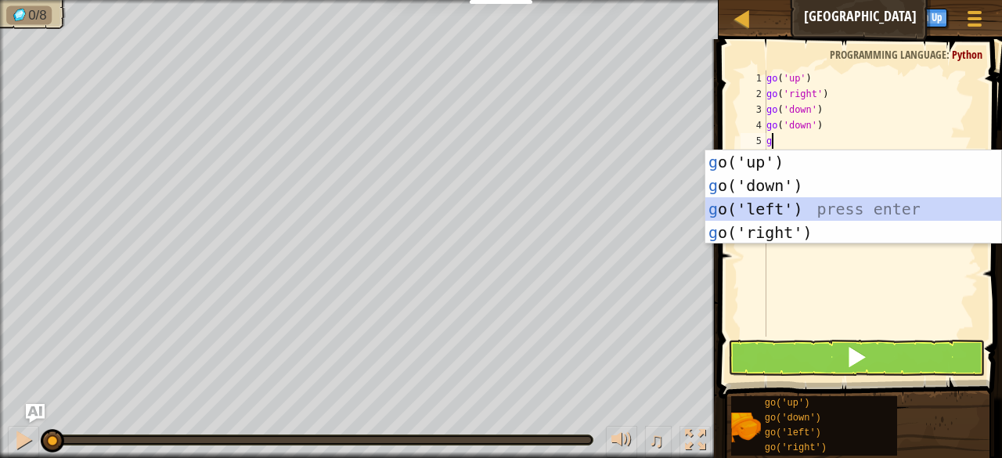
click at [770, 207] on div "g o('up') press enter g o('down') press enter g o('left') press enter g o('righ…" at bounding box center [854, 220] width 297 height 141
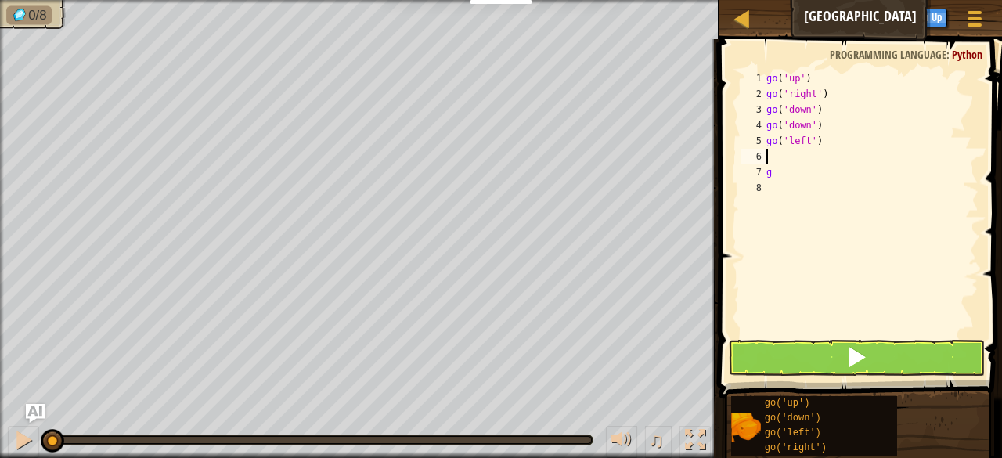
type textarea "g"
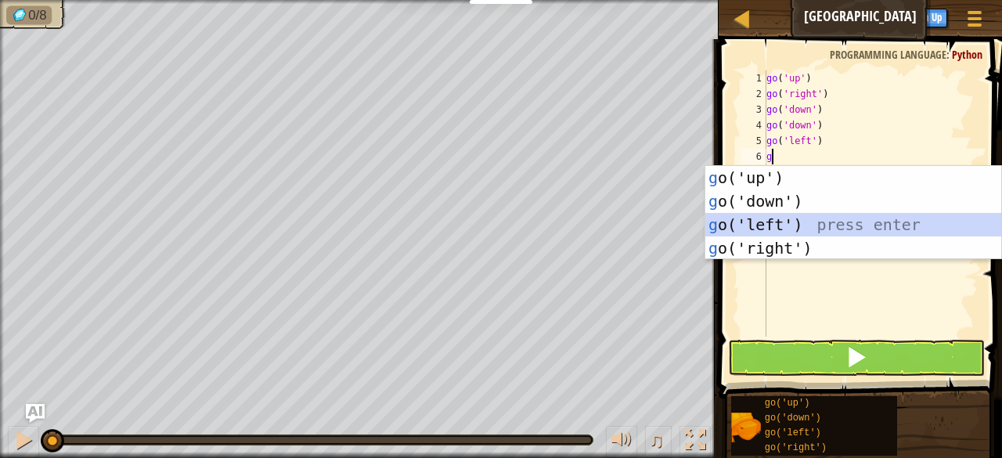
click at [740, 225] on div "g o('up') press enter g o('down') press enter g o('left') press enter g o('righ…" at bounding box center [854, 236] width 297 height 141
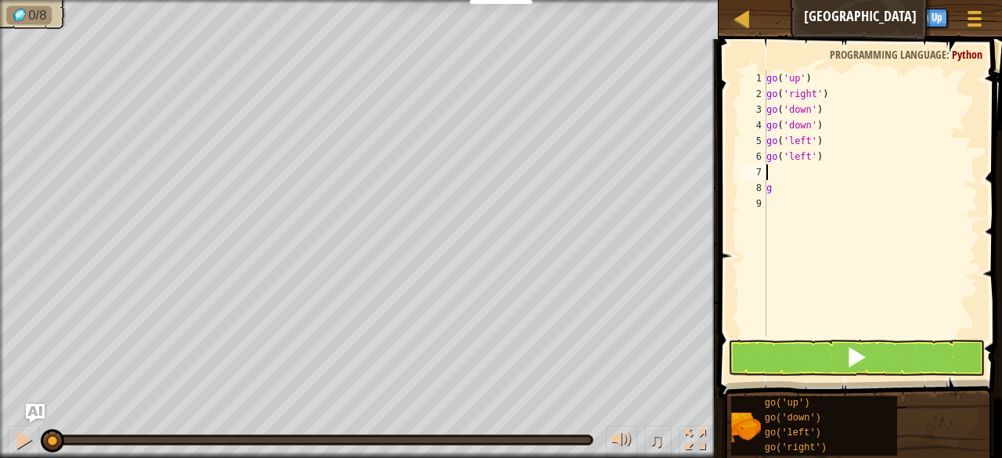
type textarea "g"
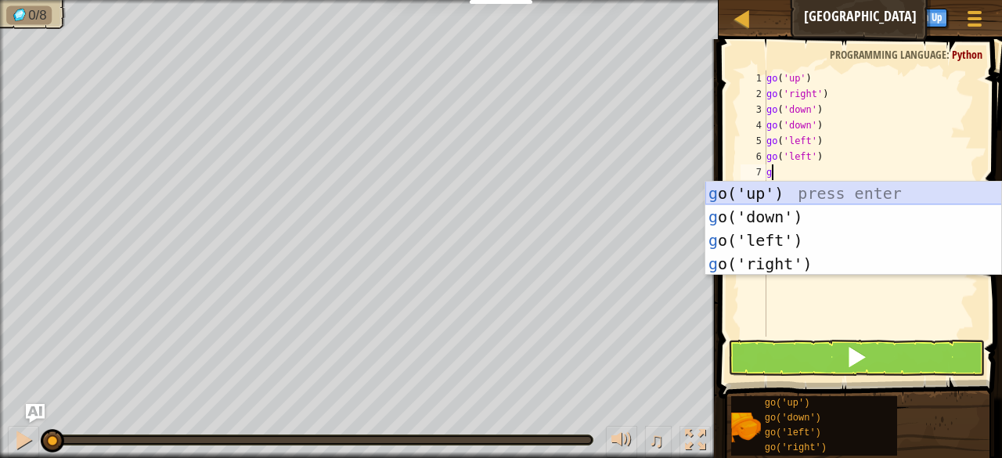
click at [800, 191] on div "g o('up') press enter g o('down') press enter g o('left') press enter g o('righ…" at bounding box center [854, 252] width 297 height 141
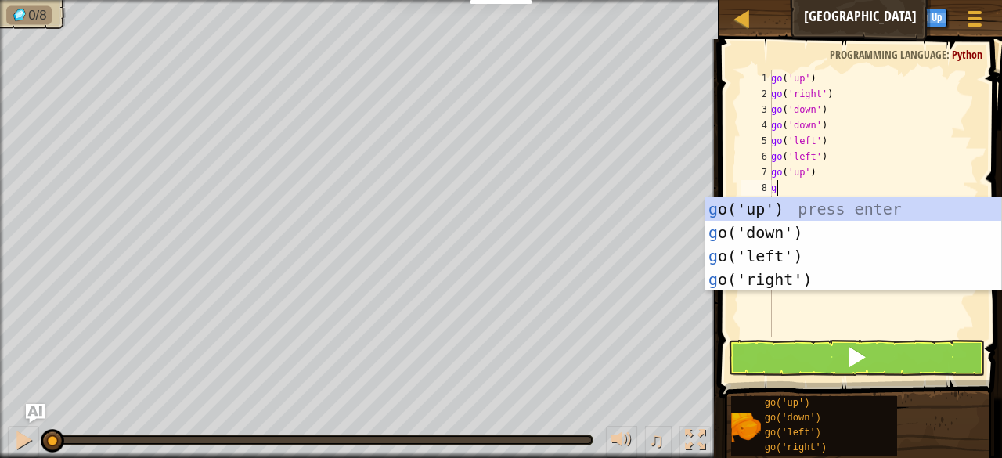
type textarea "g"
click at [840, 204] on div "g o('up') press enter g o('down') press enter g o('left') press enter g o('righ…" at bounding box center [854, 267] width 297 height 141
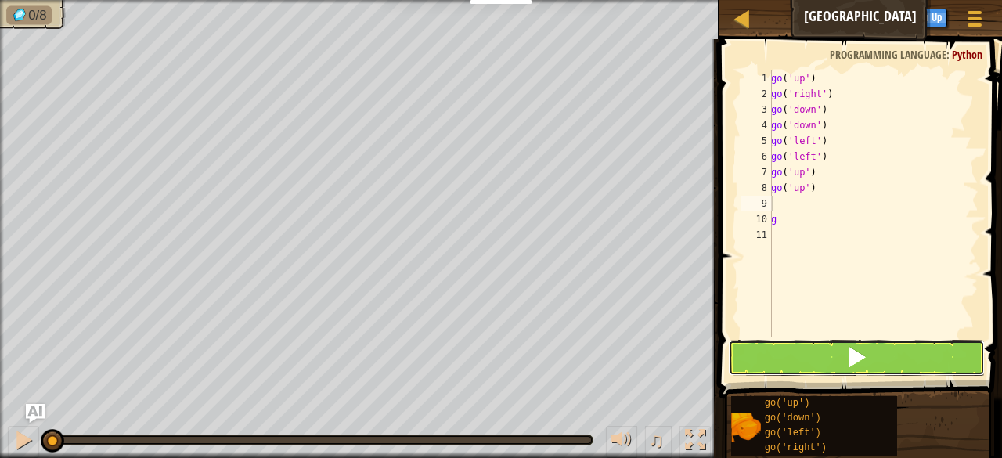
click at [871, 359] on button at bounding box center [856, 358] width 257 height 36
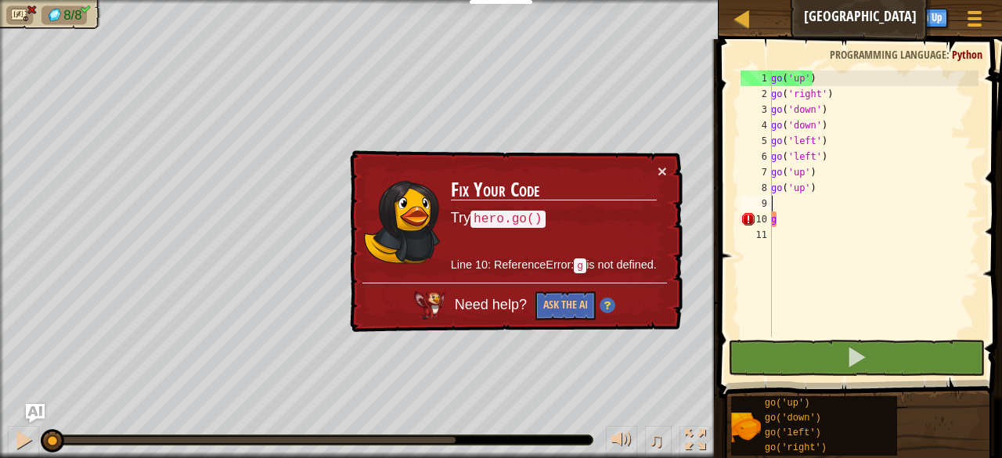
click at [839, 209] on div "go ( 'up' ) go ( 'right' ) go ( 'down' ) go ( 'down' ) go ( 'left' ) go ( 'left…" at bounding box center [873, 219] width 211 height 298
click at [833, 218] on div "go ( 'up' ) go ( 'right' ) go ( 'down' ) go ( 'down' ) go ( 'left' ) go ( 'left…" at bounding box center [873, 219] width 211 height 298
type textarea "g"
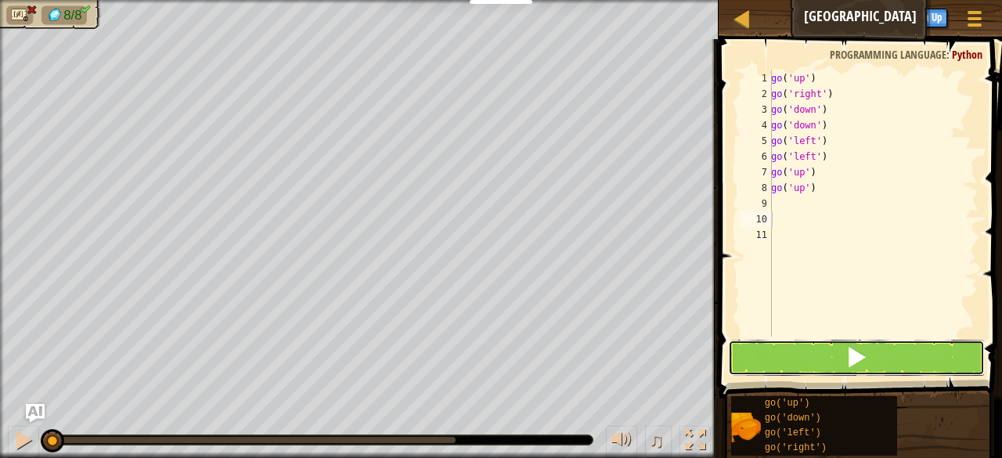
click at [764, 360] on button at bounding box center [856, 358] width 257 height 36
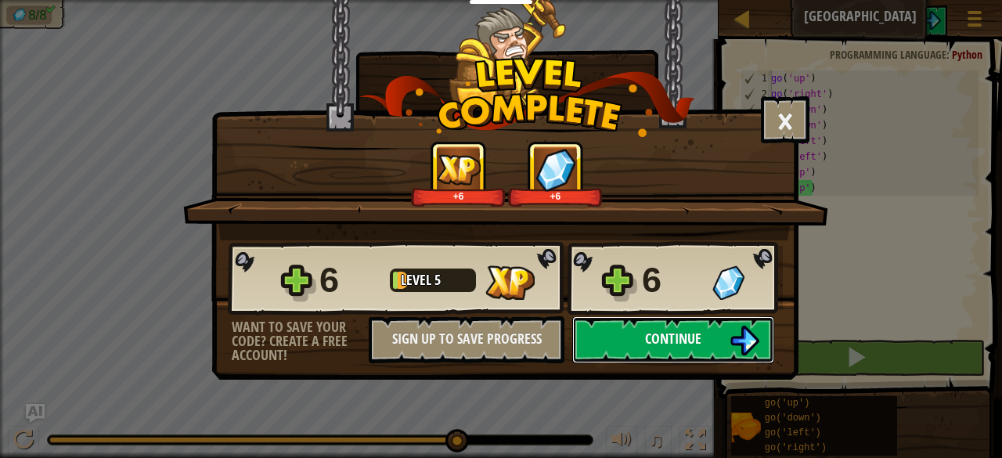
click at [737, 348] on img at bounding box center [745, 341] width 30 height 30
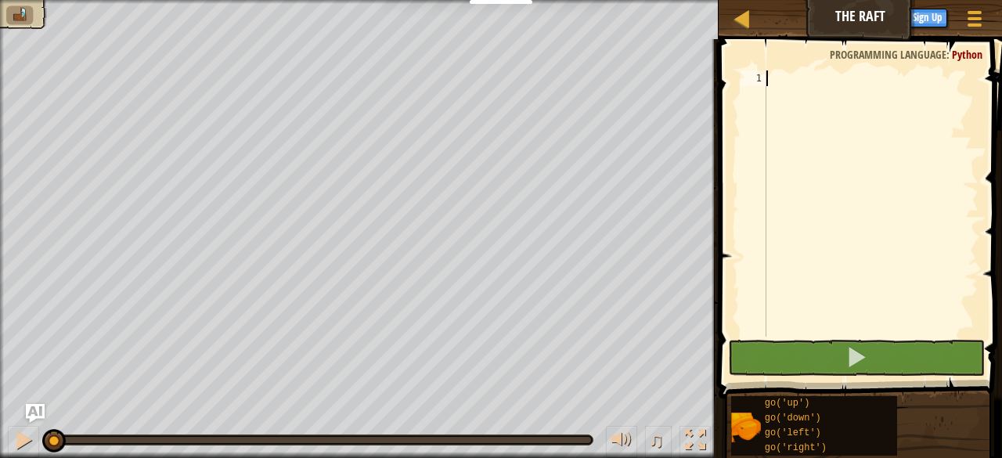
type textarea "g"
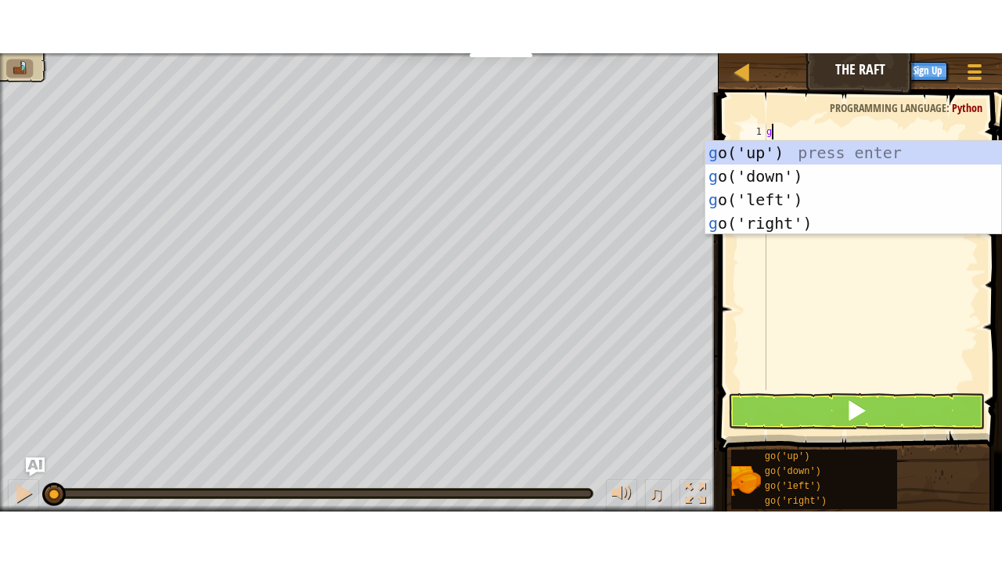
scroll to position [7, 0]
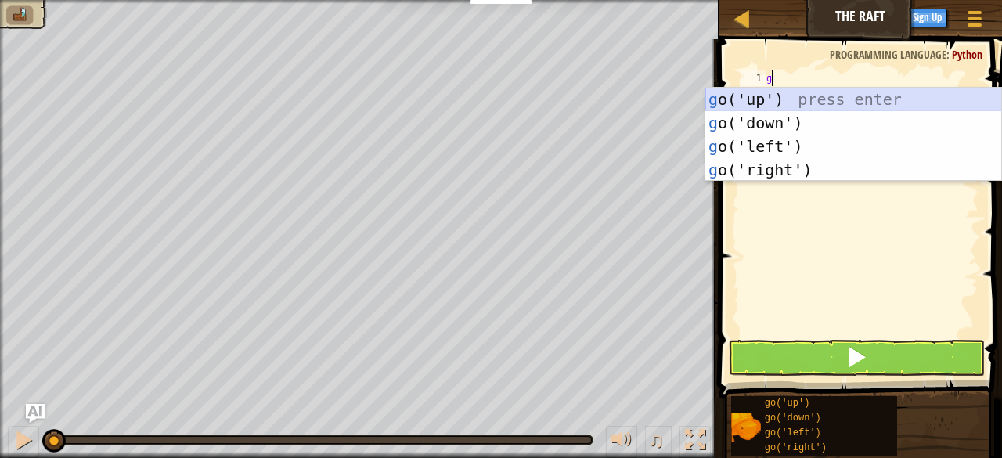
click at [882, 95] on div "g o('up') press enter g o('down') press enter g o('left') press enter g o('righ…" at bounding box center [854, 158] width 297 height 141
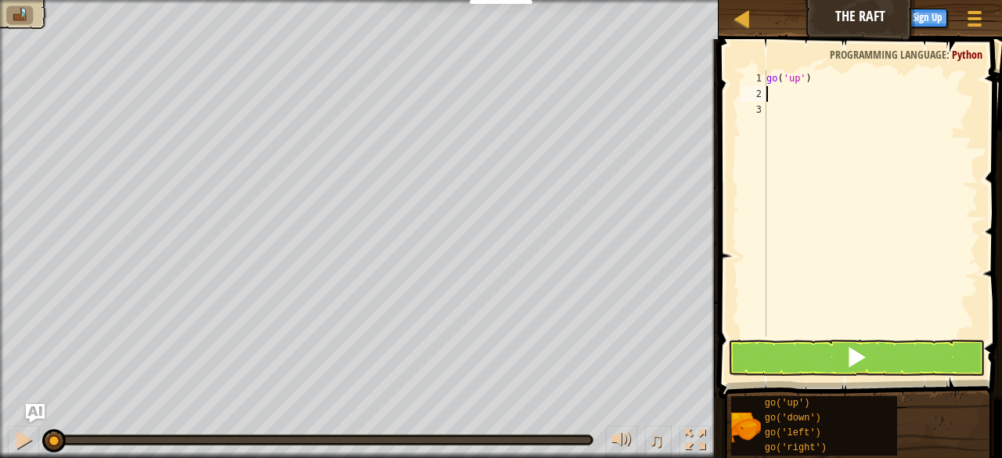
type textarea "g"
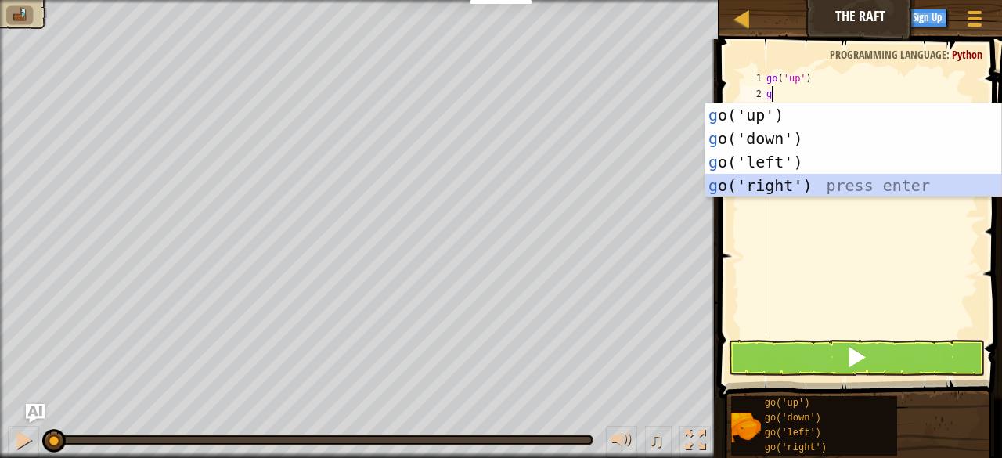
click at [850, 189] on div "g o('up') press enter g o('down') press enter g o('left') press enter g o('righ…" at bounding box center [854, 173] width 297 height 141
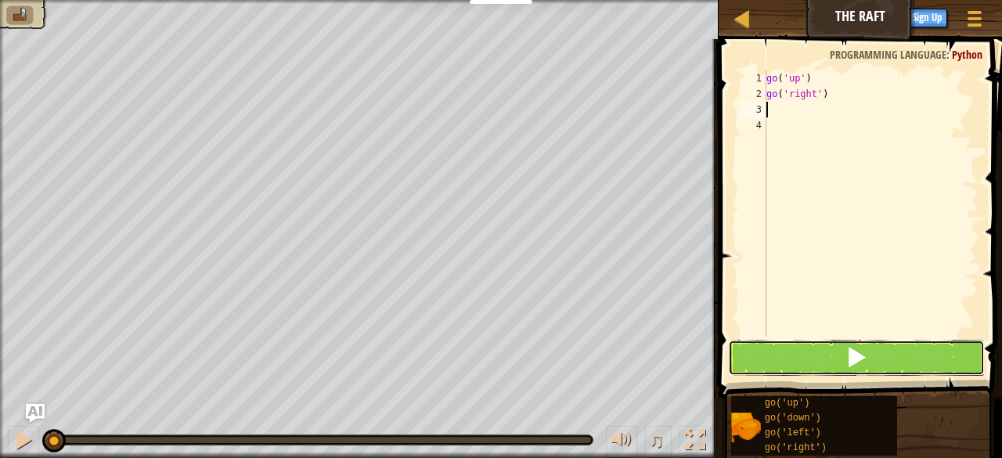
drag, startPoint x: 832, startPoint y: 356, endPoint x: 847, endPoint y: 352, distance: 14.6
click at [835, 356] on button at bounding box center [856, 358] width 257 height 36
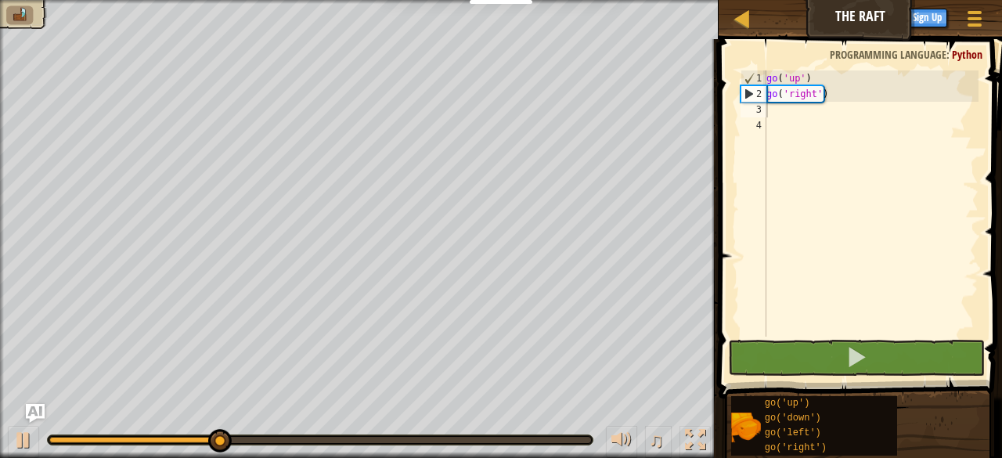
drag, startPoint x: 693, startPoint y: 446, endPoint x: 710, endPoint y: 511, distance: 68.0
click at [702, 445] on div at bounding box center [695, 440] width 20 height 20
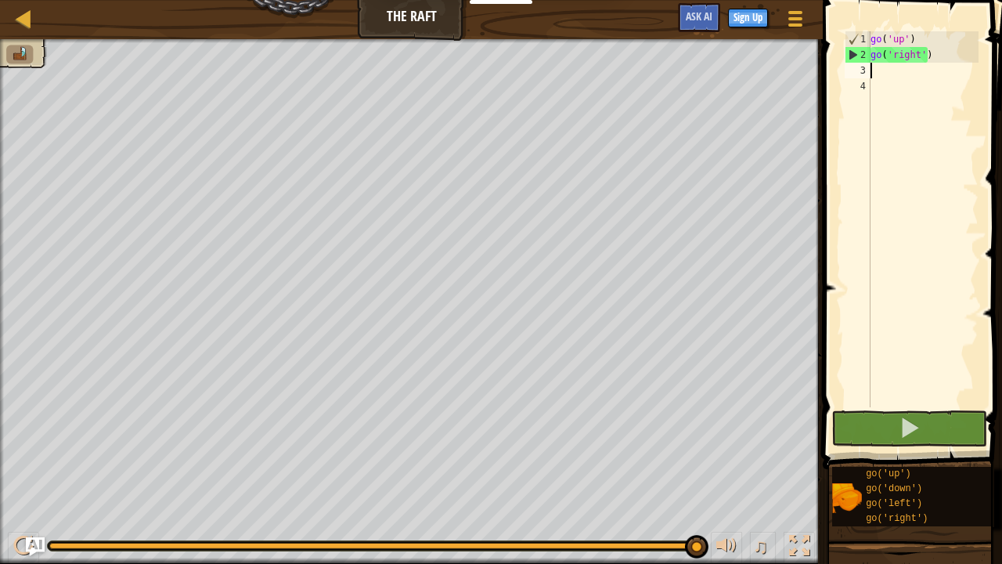
type textarea "g"
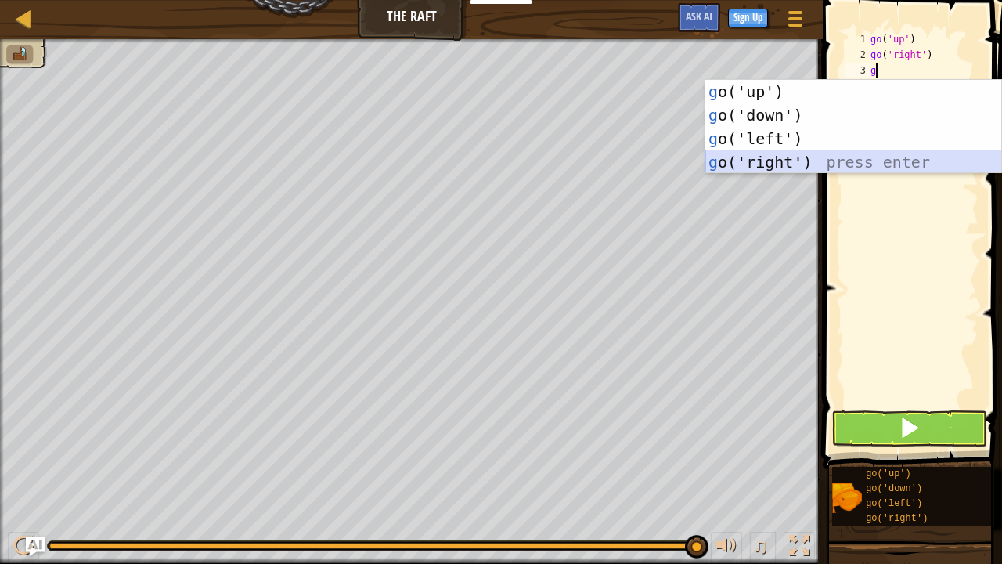
click at [793, 159] on div "g o('up') press enter g o('down') press enter g o('left') press enter g o('righ…" at bounding box center [854, 150] width 297 height 141
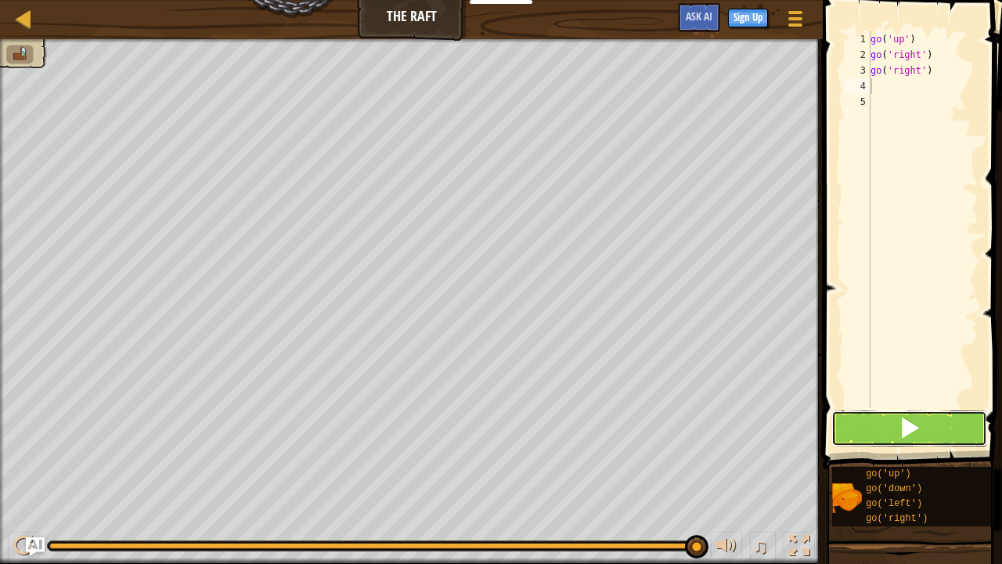
click at [949, 424] on button at bounding box center [910, 428] width 156 height 36
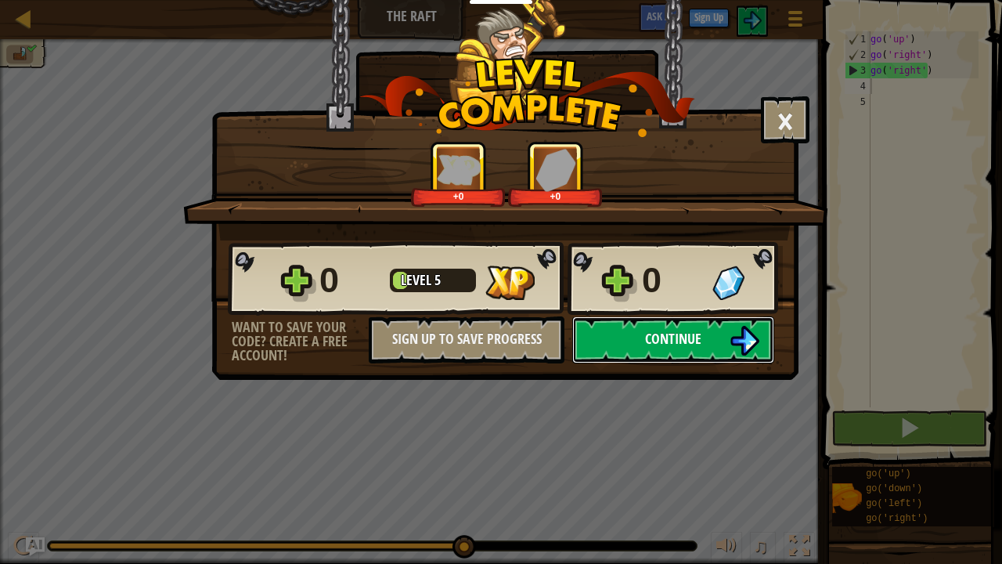
click at [670, 343] on span "Continue" at bounding box center [673, 339] width 56 height 20
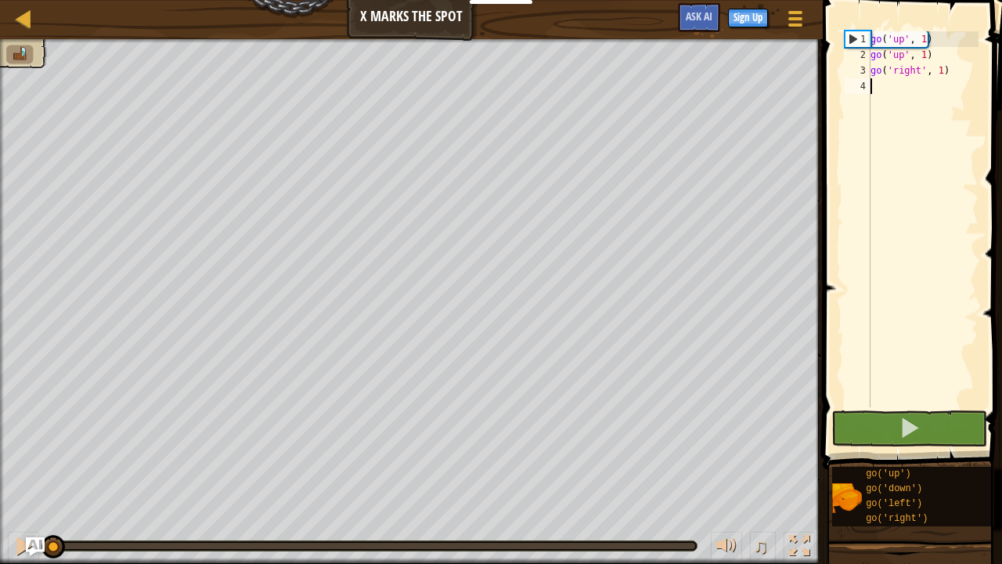
type textarea "g"
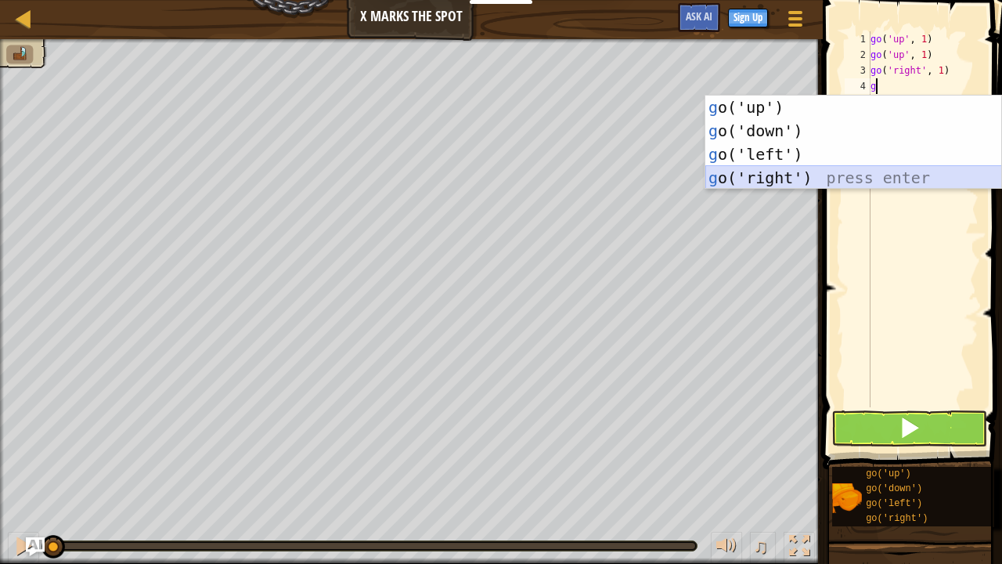
click at [778, 169] on div "g o('up') press enter g o('down') press enter g o('left') press enter g o('righ…" at bounding box center [854, 166] width 297 height 141
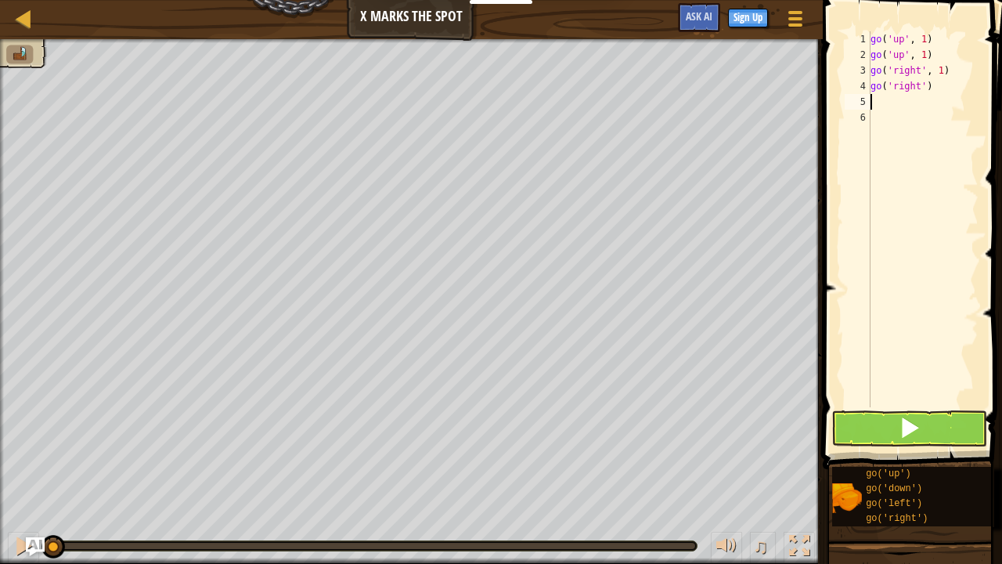
click at [931, 83] on div "go ( 'up' , 1 ) go ( 'up' , 1 ) go ( 'right' , 1 ) go ( 'right' )" at bounding box center [923, 234] width 111 height 407
click at [923, 85] on div "go ( 'up' , 1 ) go ( 'up' , 1 ) go ( 'right' , 1 ) go ( 'right' )" at bounding box center [923, 234] width 111 height 407
click at [947, 87] on div "go ( 'up' , 1 ) go ( 'up' , 1 ) go ( 'right' , 1 ) go ( 'right' )" at bounding box center [923, 234] width 111 height 407
type textarea "g"
drag, startPoint x: 937, startPoint y: 67, endPoint x: 950, endPoint y: 63, distance: 14.1
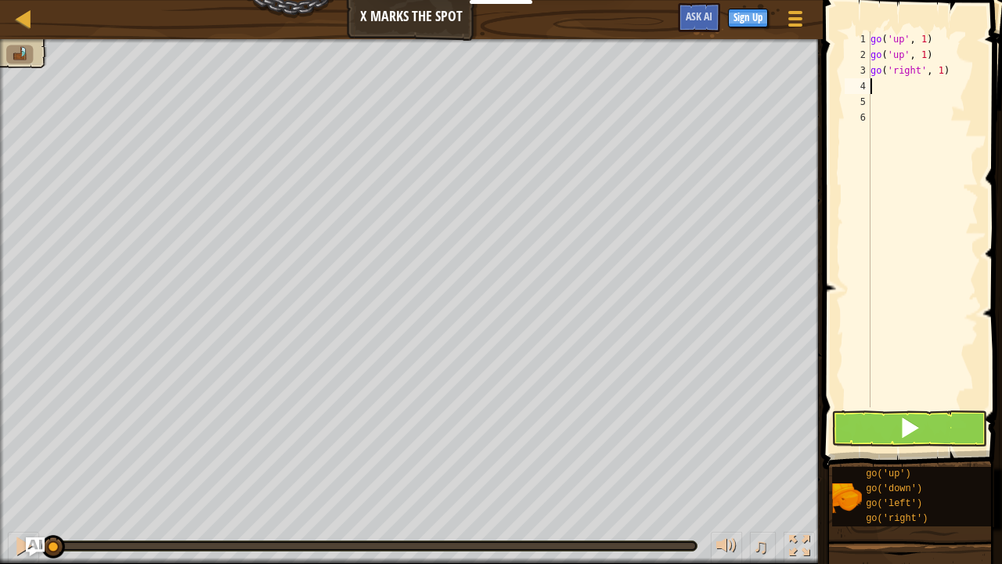
click at [941, 66] on div "go ( 'up' , 1 ) go ( 'up' , 1 ) go ( 'right' , 1 )" at bounding box center [923, 234] width 111 height 407
click at [954, 63] on div "go ( 'up' , 1 ) go ( 'up' , 1 ) go ( 'right' , 3 )" at bounding box center [923, 234] width 111 height 407
click at [963, 69] on div "go ( 'up' , 1 ) go ( 'up' , 1 ) go ( 'right' , 3 )" at bounding box center [923, 219] width 111 height 376
type textarea "go('right', 3)"
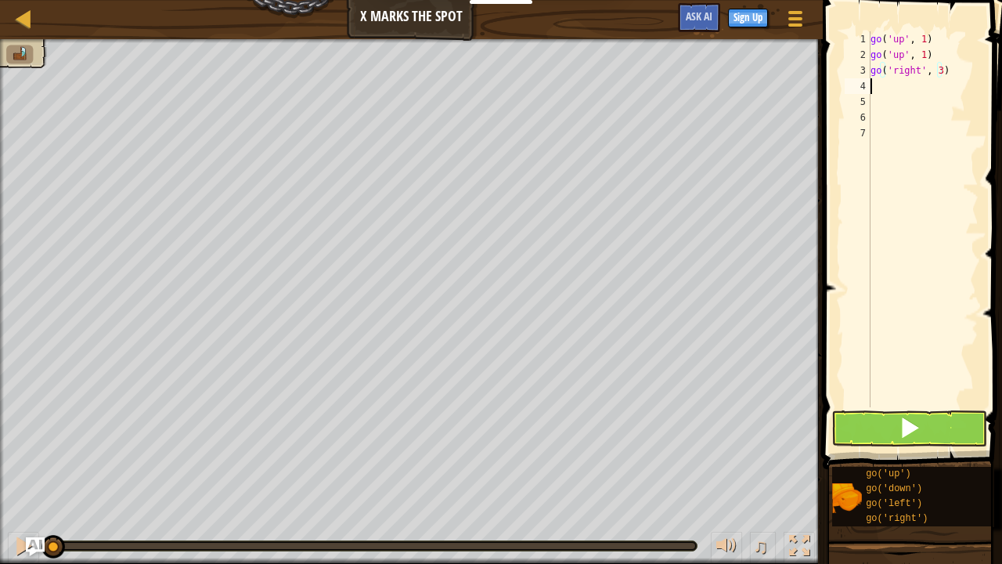
scroll to position [7, 0]
type textarea "g"
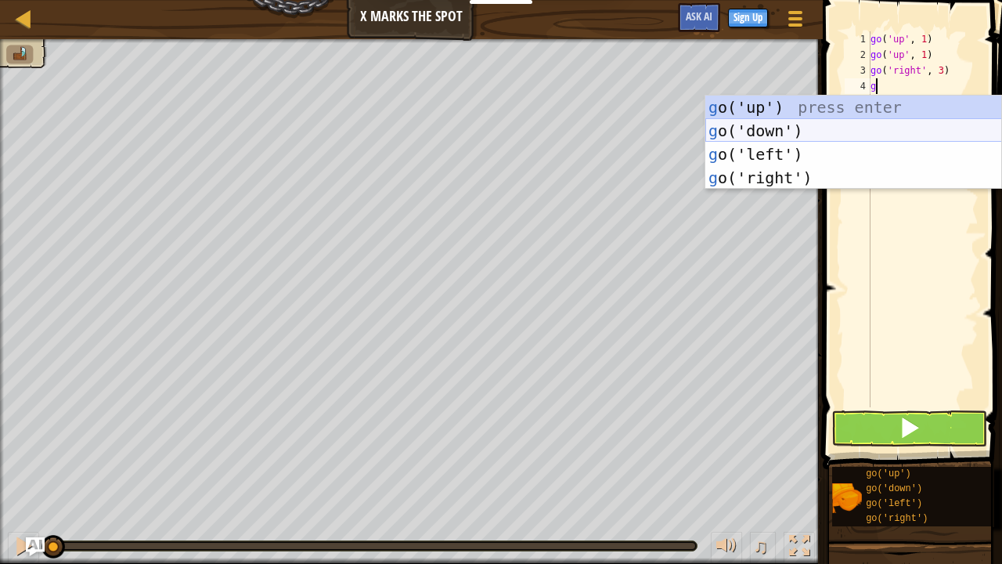
click at [866, 128] on div "g o('up') press enter g o('down') press enter g o('left') press enter g o('righ…" at bounding box center [854, 166] width 297 height 141
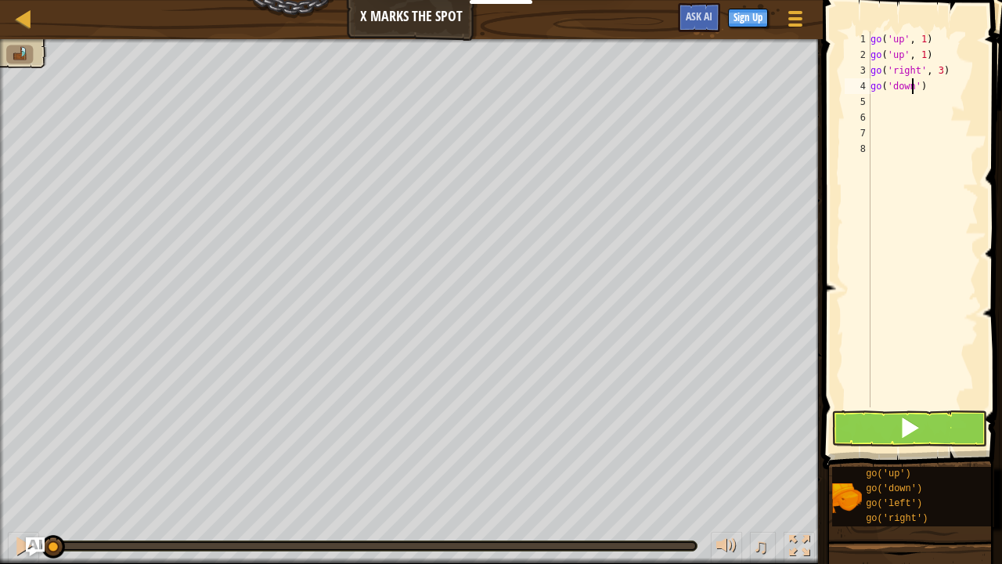
click at [913, 85] on div "go ( 'up' , 1 ) go ( 'up' , 1 ) go ( 'right' , 3 ) go ( 'down' )" at bounding box center [923, 234] width 111 height 407
click at [916, 83] on div "go ( 'up' , 1 ) go ( 'up' , 1 ) go ( 'right' , 3 ) go ( 'down' )" at bounding box center [923, 234] width 111 height 407
drag, startPoint x: 938, startPoint y: 427, endPoint x: 933, endPoint y: 417, distance: 10.5
click at [935, 425] on button at bounding box center [910, 428] width 156 height 36
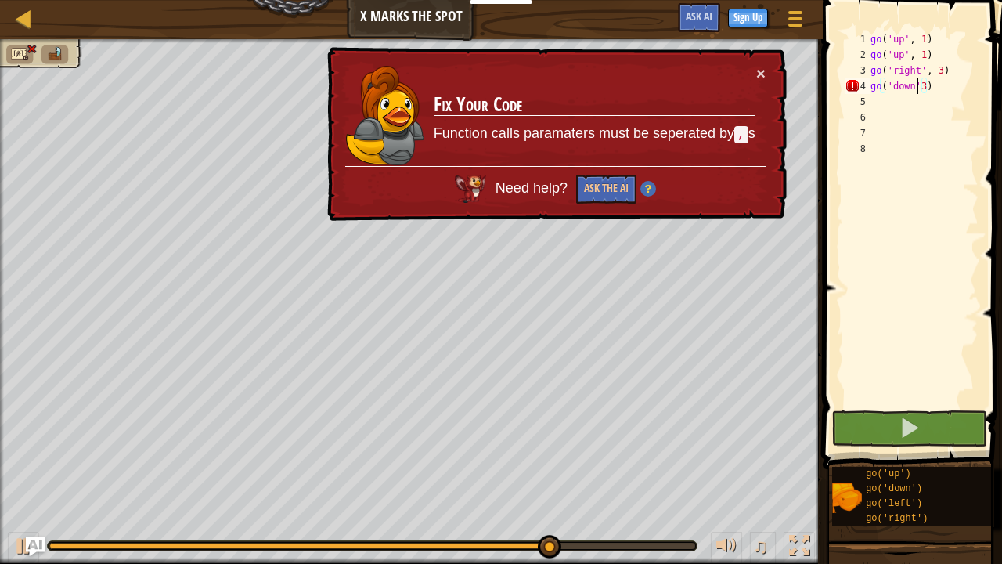
click at [916, 88] on div "go ( 'up' , 1 ) go ( 'up' , 1 ) go ( 'right' , 3 ) go ( 'down' 3 )" at bounding box center [923, 234] width 111 height 407
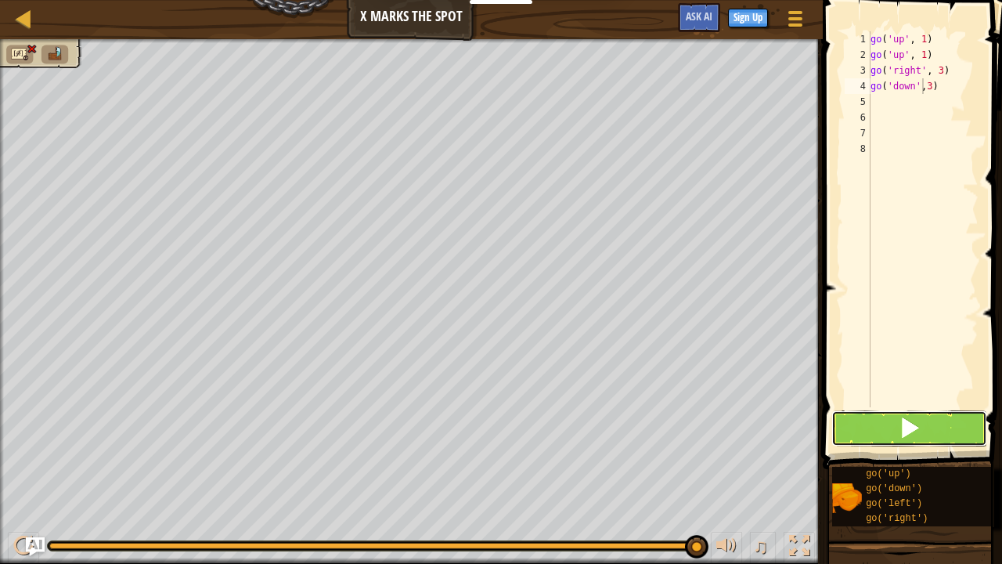
click at [942, 420] on button at bounding box center [910, 428] width 156 height 36
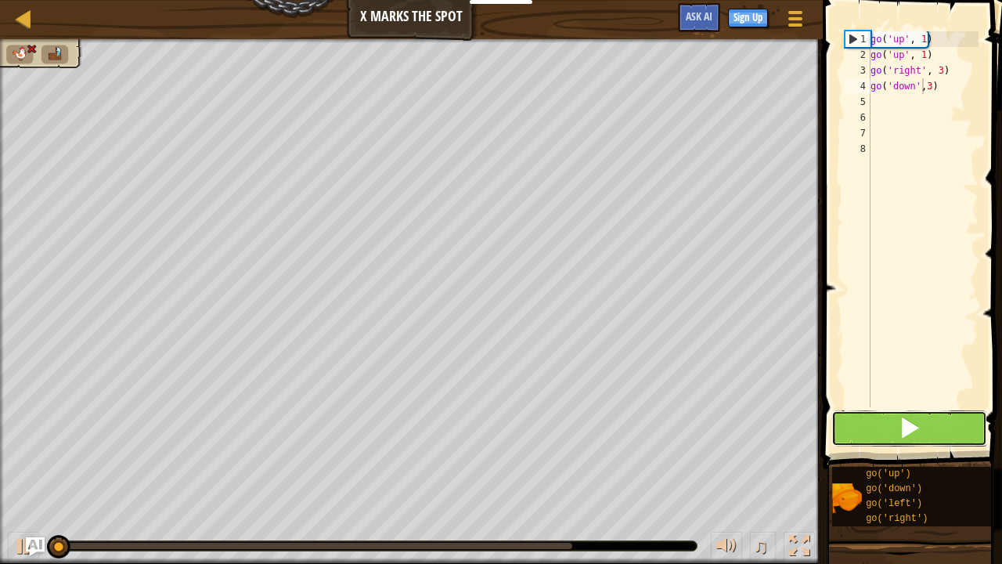
click at [949, 416] on button at bounding box center [910, 428] width 156 height 36
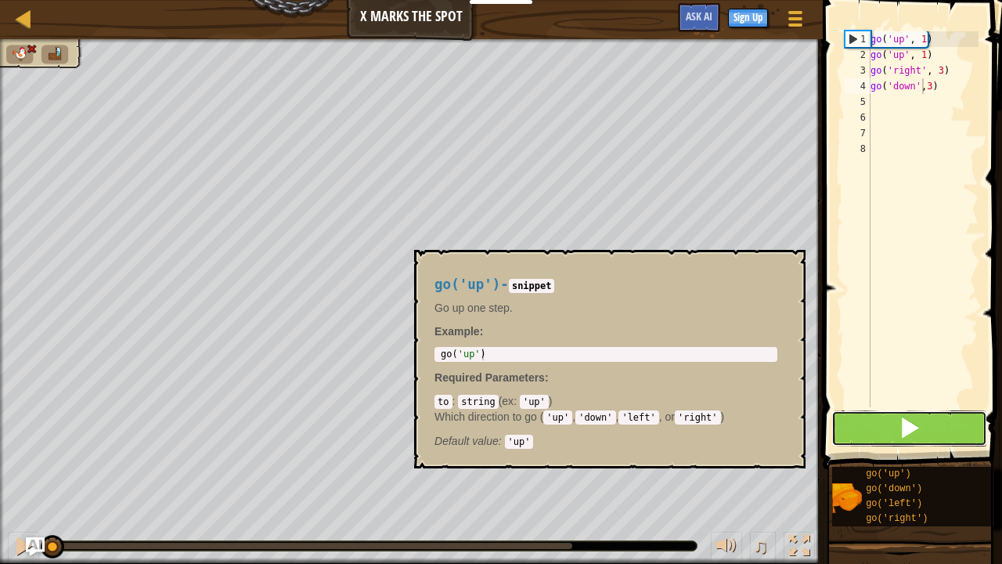
drag, startPoint x: 968, startPoint y: 467, endPoint x: 961, endPoint y: 430, distance: 37.5
click at [963, 434] on button at bounding box center [910, 428] width 156 height 36
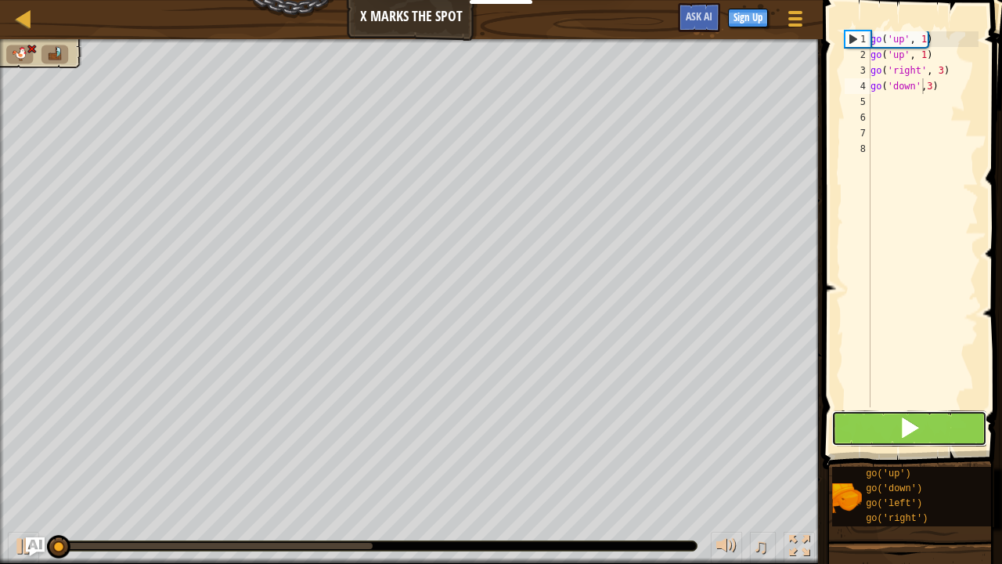
click at [953, 415] on button at bounding box center [910, 428] width 156 height 36
click at [959, 424] on button at bounding box center [910, 428] width 156 height 36
click at [964, 435] on button at bounding box center [910, 428] width 156 height 36
click at [966, 431] on button at bounding box center [910, 428] width 156 height 36
click at [963, 428] on button at bounding box center [910, 428] width 156 height 36
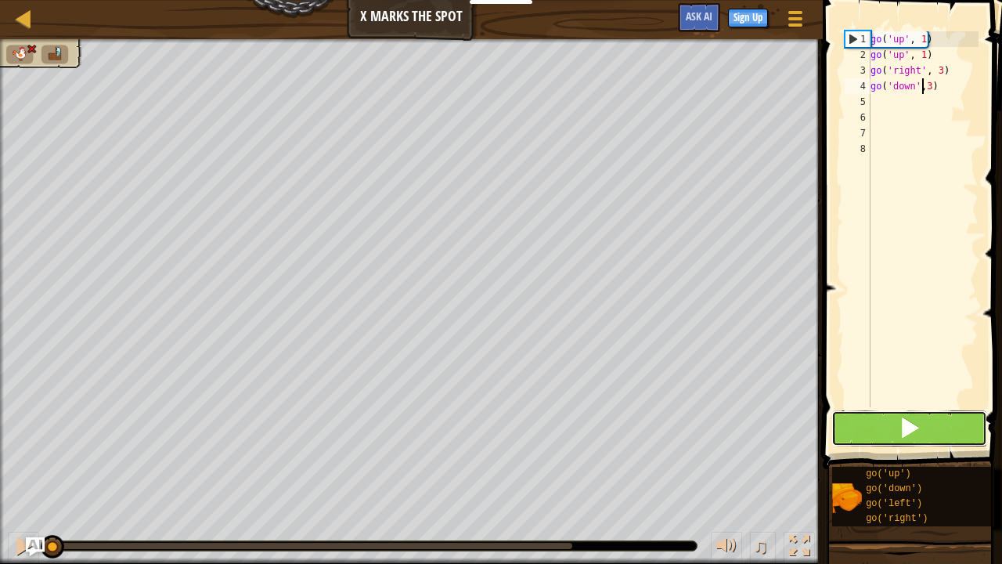
click at [963, 428] on button at bounding box center [910, 428] width 156 height 36
click at [962, 426] on button at bounding box center [910, 428] width 156 height 36
click at [962, 422] on button at bounding box center [910, 428] width 156 height 36
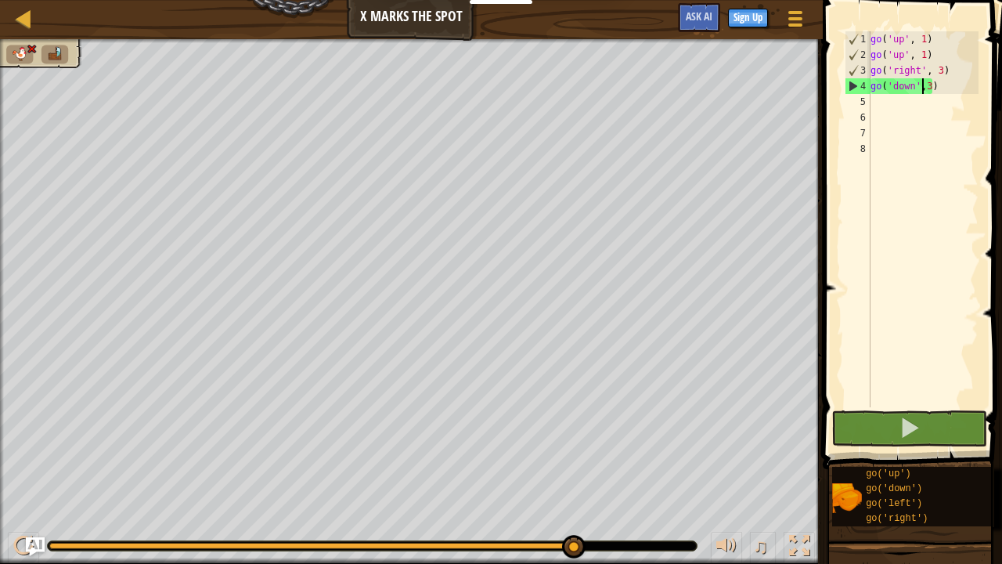
click at [926, 83] on div "go ( 'up' , 1 ) go ( 'up' , 1 ) go ( 'right' , 3 ) go ( 'down' , 3 )" at bounding box center [923, 234] width 111 height 407
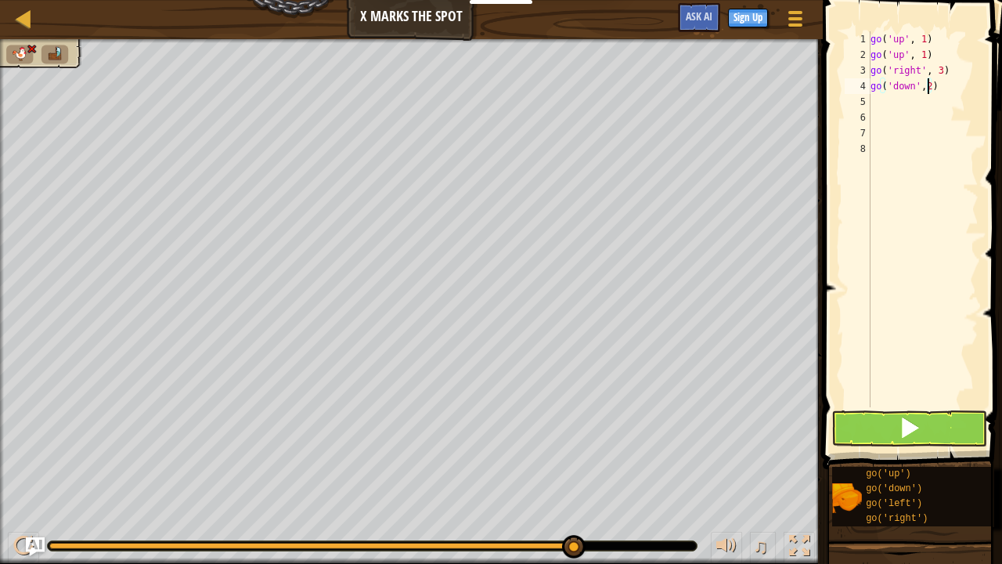
type textarea "go('down',2)"
click at [904, 430] on span at bounding box center [910, 428] width 22 height 22
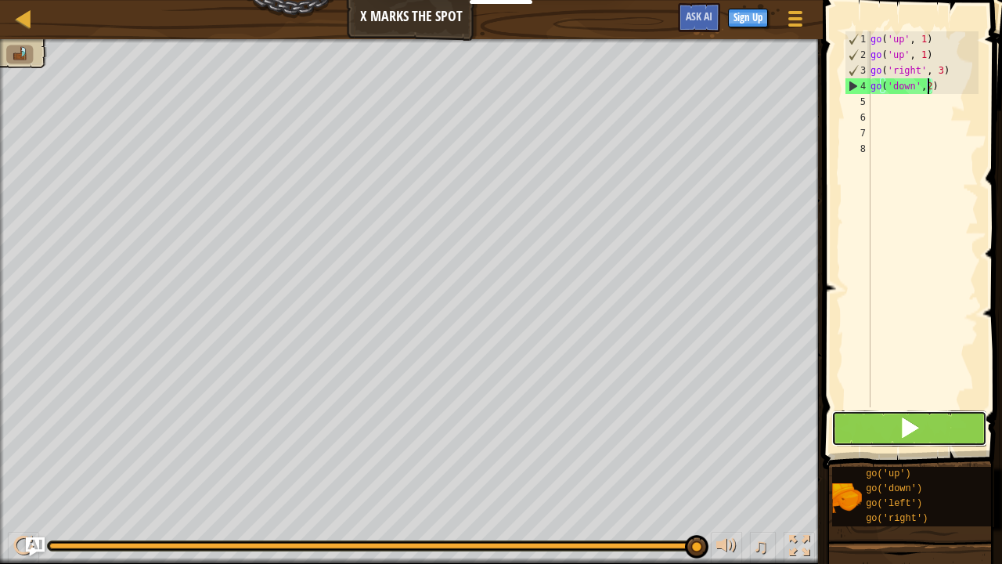
click at [919, 418] on button at bounding box center [910, 428] width 156 height 36
click at [954, 92] on div "go ( 'up' , 1 ) go ( 'up' , 1 ) go ( 'right' , 3 ) go ( 'down' , 2 )" at bounding box center [923, 234] width 111 height 407
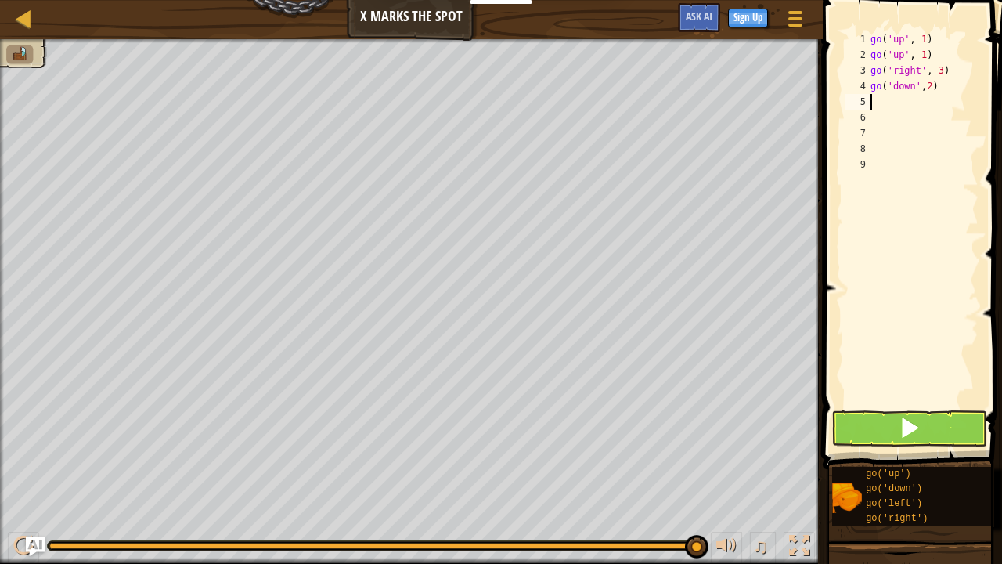
type textarea "g"
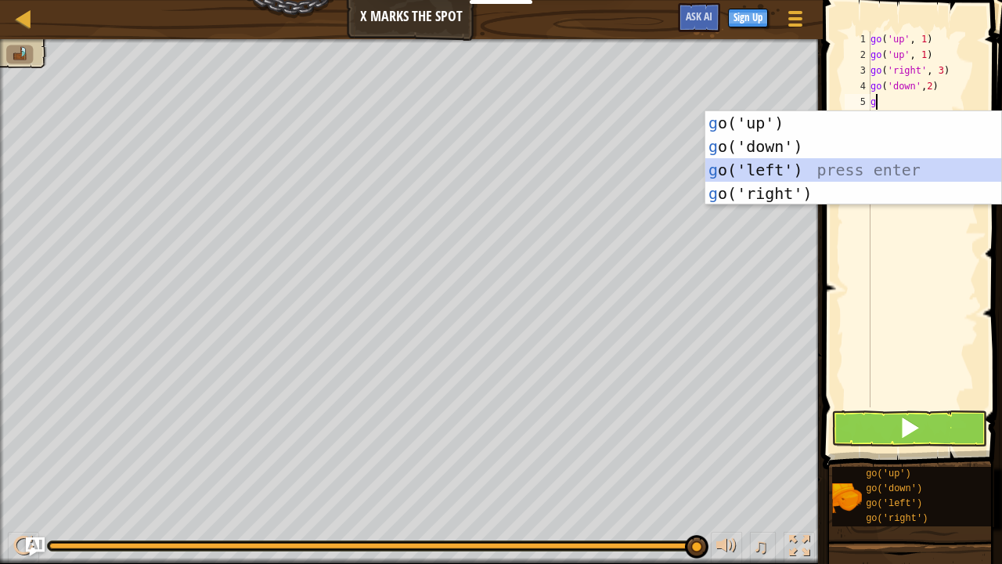
click at [803, 166] on div "g o('up') press enter g o('down') press enter g o('left') press enter g o('righ…" at bounding box center [854, 181] width 297 height 141
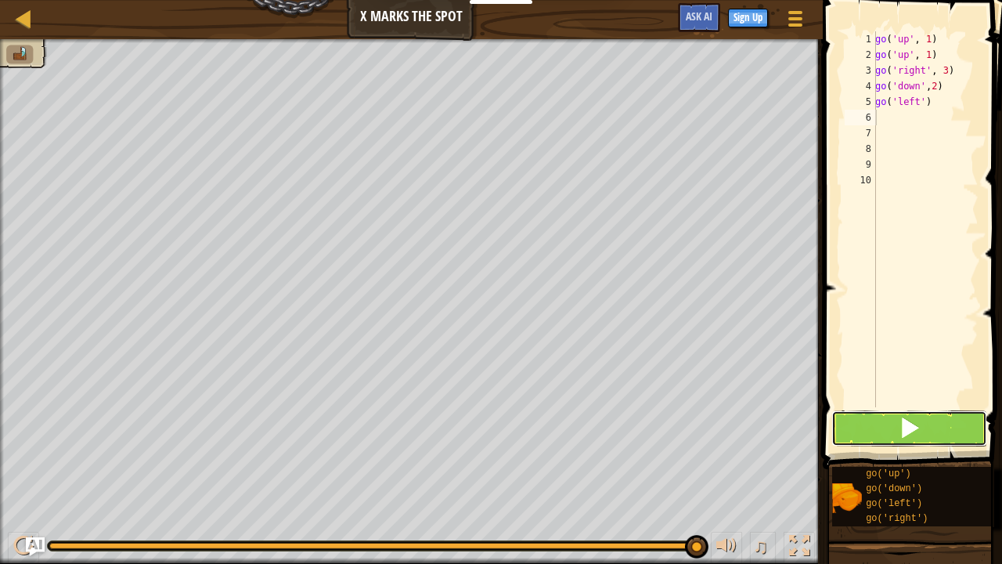
click at [900, 413] on button at bounding box center [910, 428] width 156 height 36
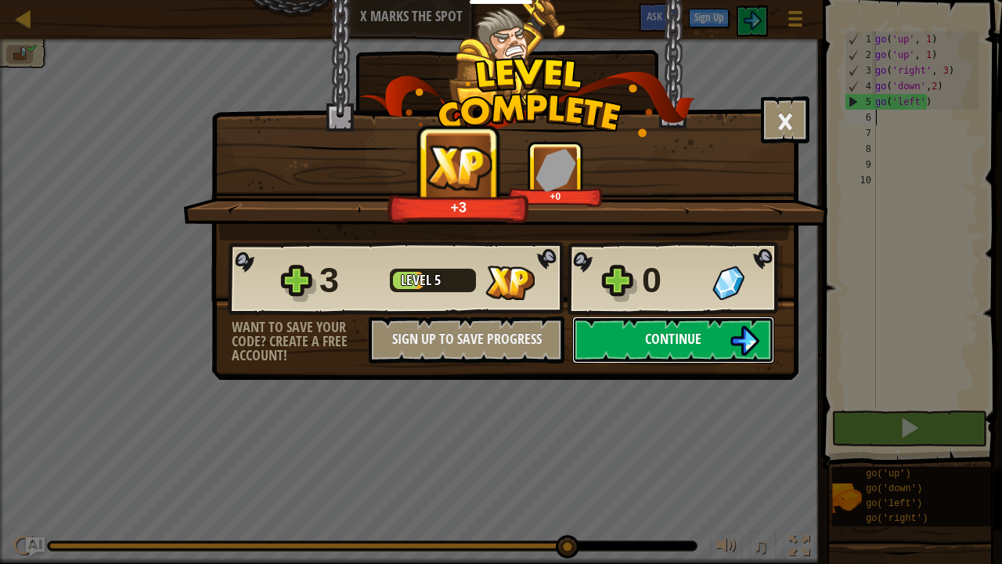
drag, startPoint x: 652, startPoint y: 341, endPoint x: 677, endPoint y: 352, distance: 27.0
click at [677, 352] on button "Continue" at bounding box center [673, 339] width 202 height 47
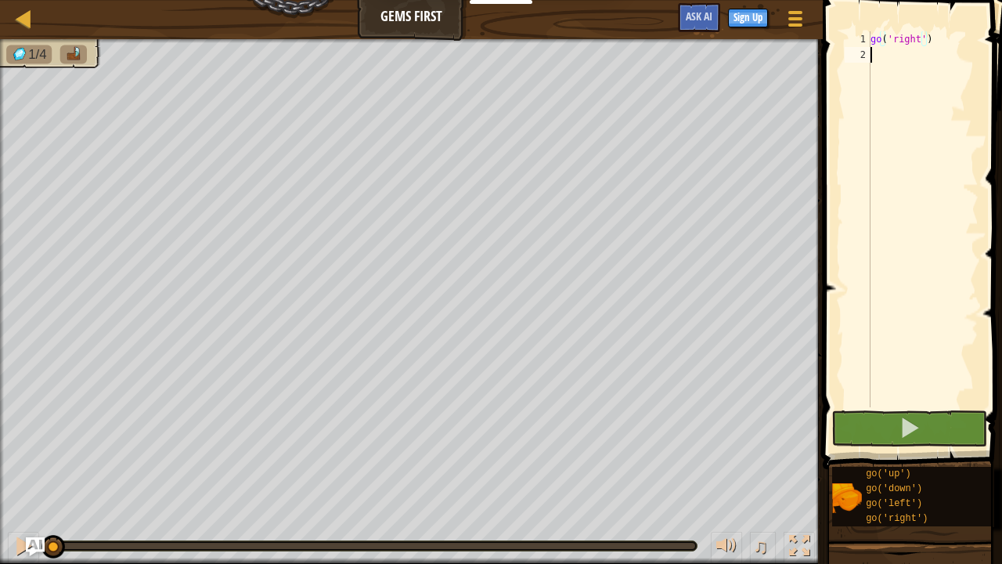
click at [895, 55] on div "go ( 'right' )" at bounding box center [923, 234] width 111 height 407
click at [26, 457] on div "Map Gems First Game Menu Sign Up Ask AI 1 ההההההההההההההההההההההההההההההההההההה…" at bounding box center [501, 282] width 1002 height 564
click at [30, 457] on img "Ask AI" at bounding box center [35, 546] width 20 height 20
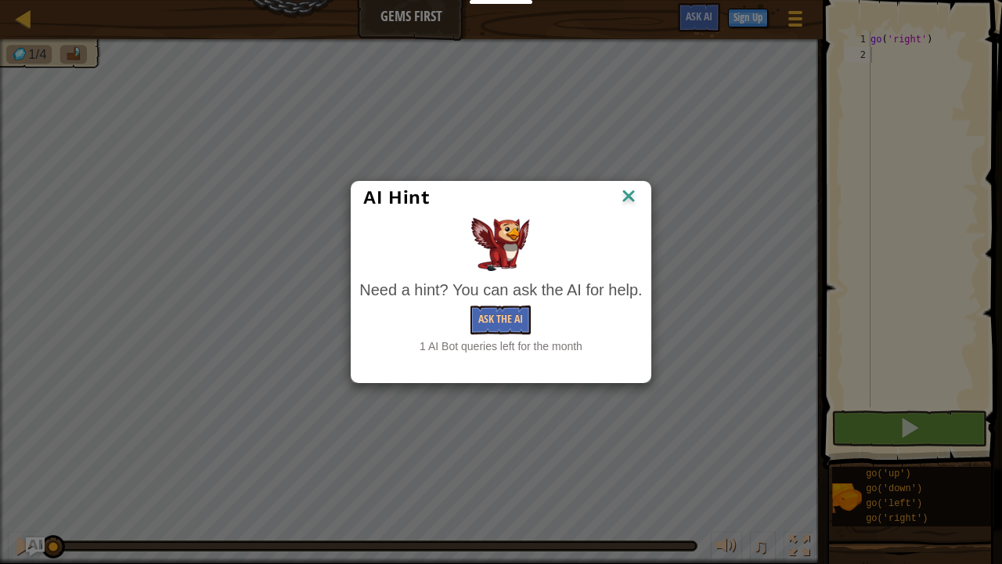
click at [630, 204] on img at bounding box center [629, 197] width 20 height 23
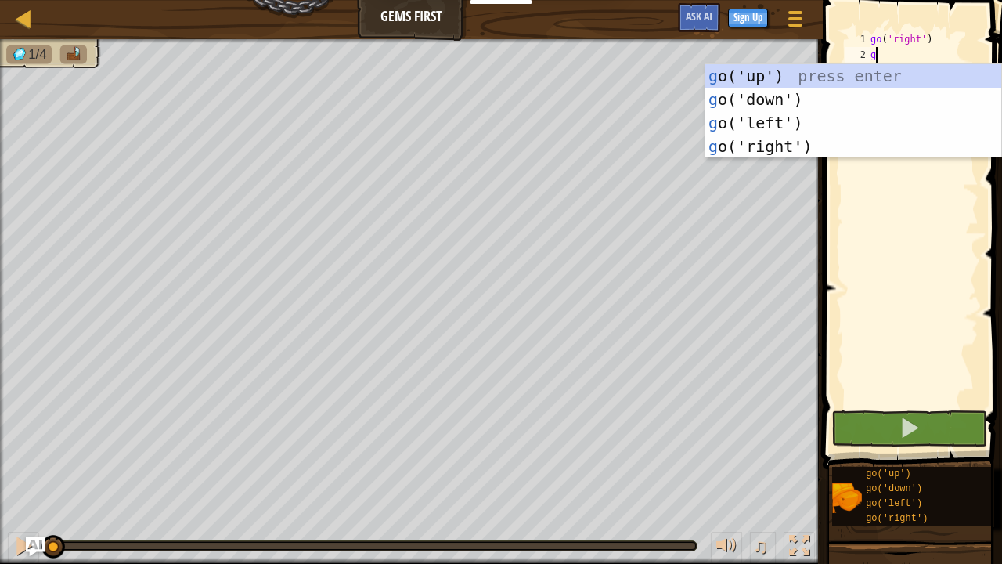
scroll to position [7, 0]
type textarea "go"
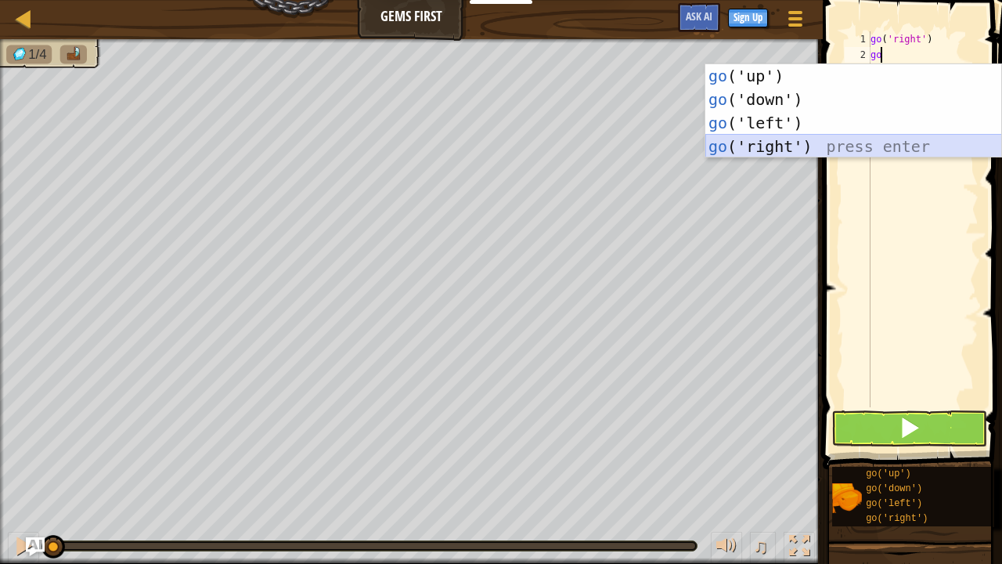
click at [847, 145] on div "go ('up') press enter go ('down') press enter go ('left') press enter go ('righ…" at bounding box center [854, 134] width 297 height 141
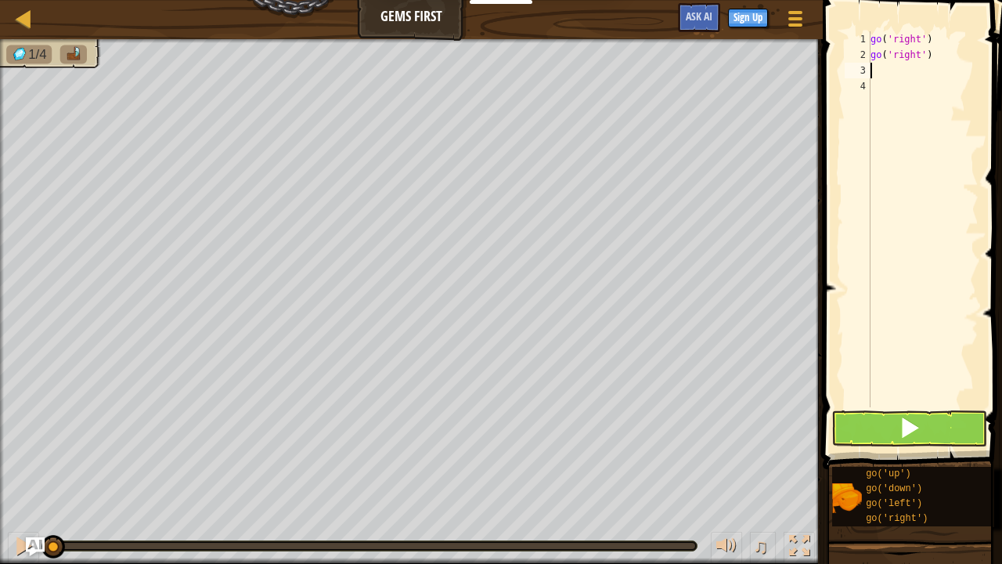
type textarea "g"
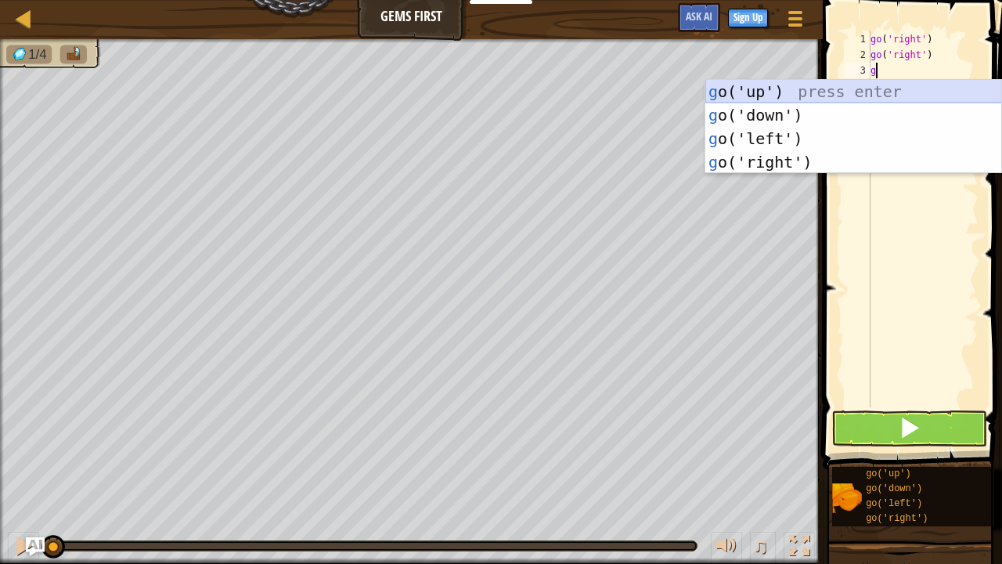
click at [753, 85] on div "g o('up') press enter g o('down') press enter g o('left') press enter g o('righ…" at bounding box center [854, 150] width 297 height 141
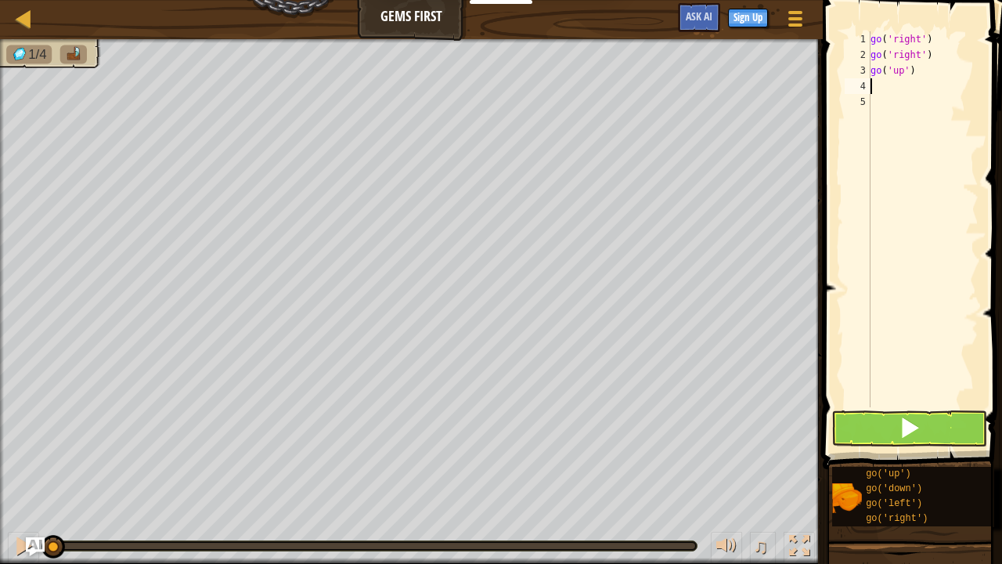
type textarea "g"
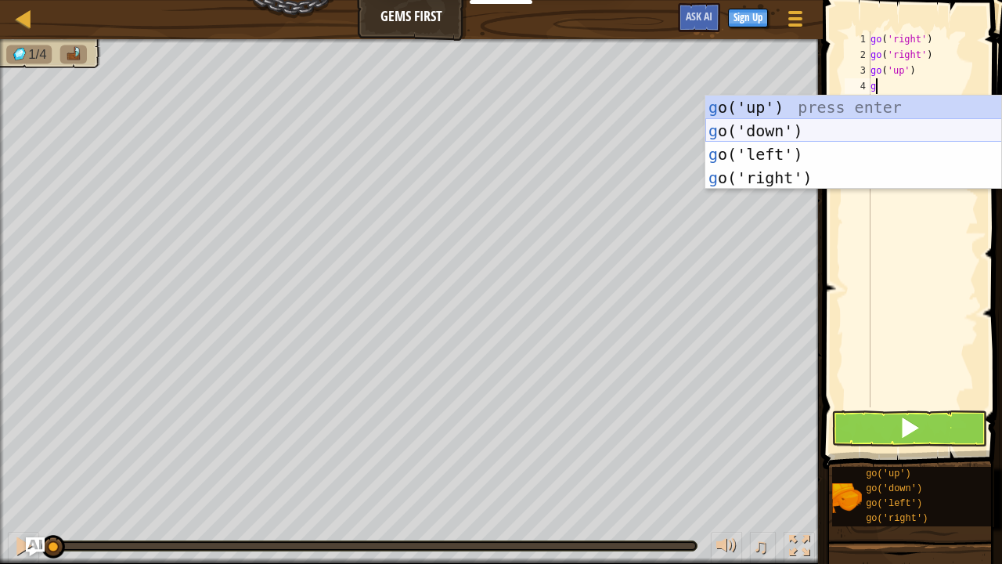
click at [738, 125] on div "g o('up') press enter g o('down') press enter g o('left') press enter g o('righ…" at bounding box center [854, 166] width 297 height 141
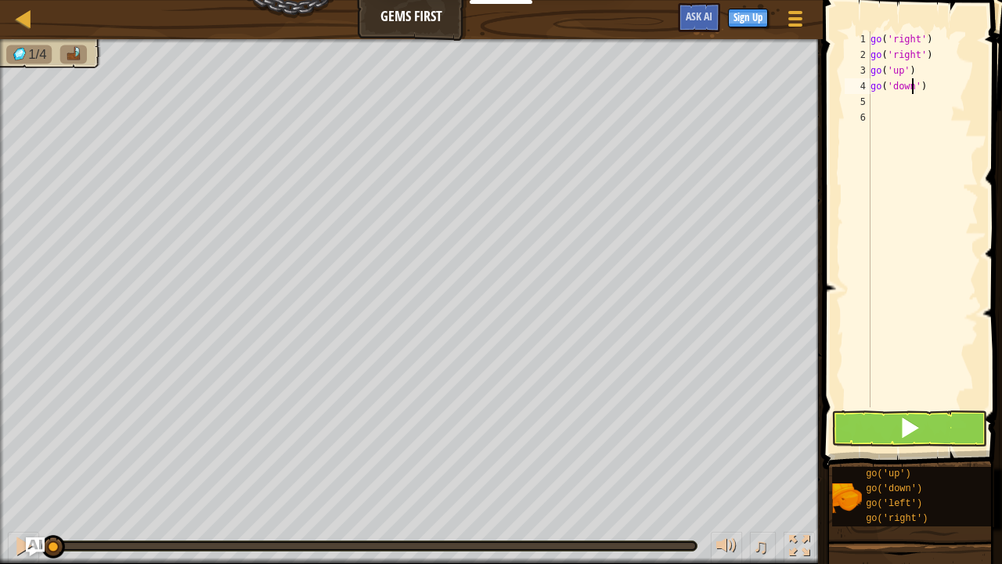
click at [913, 83] on div "go ( 'right' ) go ( 'right' ) go ( 'up' ) go ( 'down' )" at bounding box center [923, 234] width 111 height 407
click at [917, 85] on div "go ( 'right' ) go ( 'right' ) go ( 'up' ) go ( 'down' )" at bounding box center [923, 234] width 111 height 407
type textarea "go('down',2)"
click at [901, 430] on button at bounding box center [910, 428] width 156 height 36
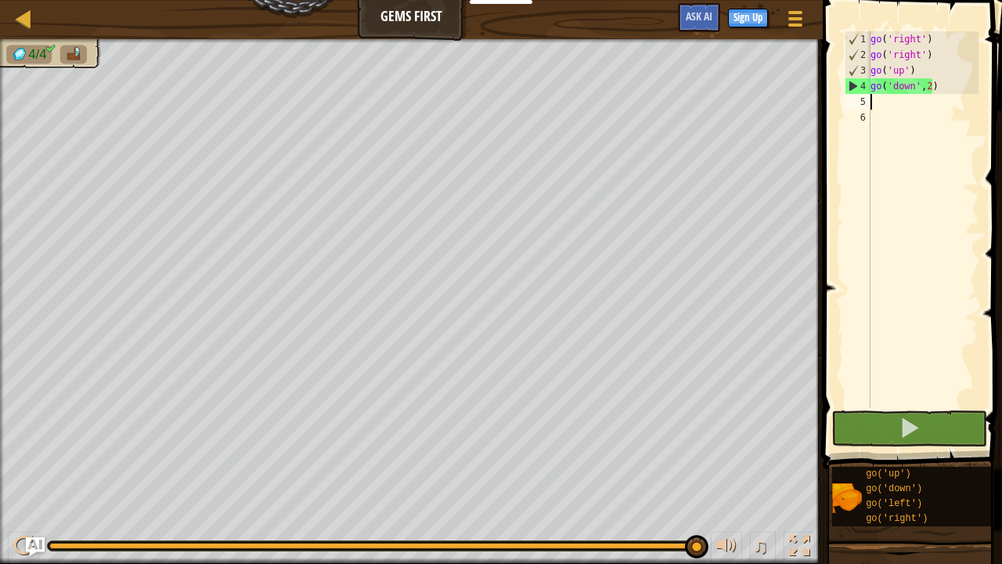
click at [887, 103] on div "go ( 'right' ) go ( 'right' ) go ( 'up' ) go ( 'down' , 2 )" at bounding box center [923, 234] width 111 height 407
type textarea "g"
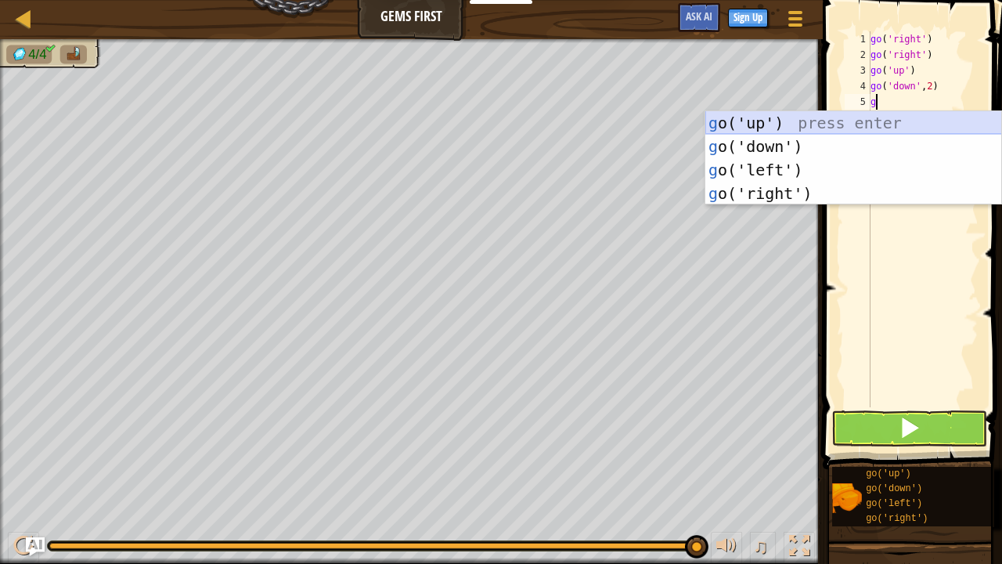
click at [780, 112] on div "g o('up') press enter g o('down') press enter g o('left') press enter g o('righ…" at bounding box center [854, 157] width 296 height 92
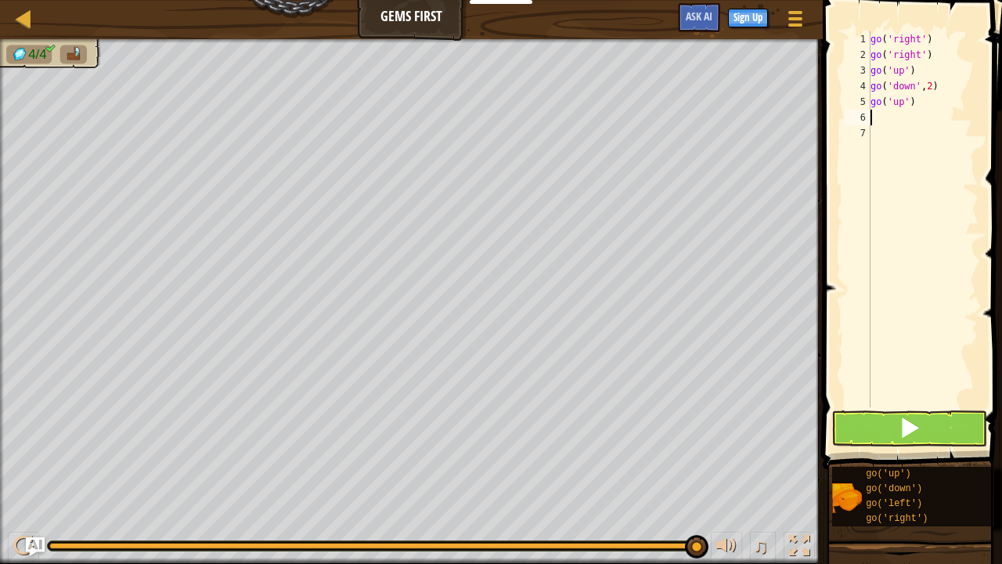
type textarea "g"
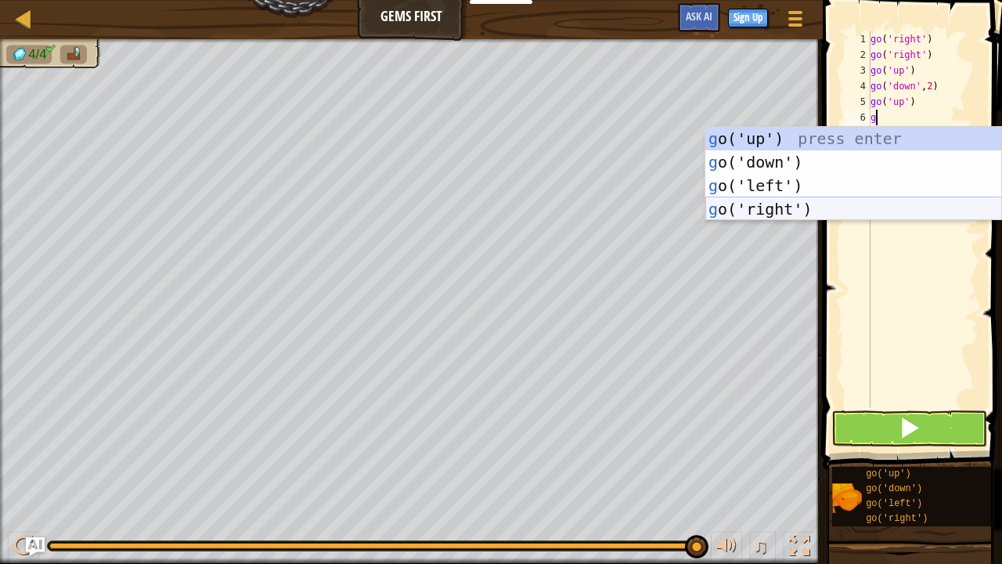
click at [747, 213] on div "g o('up') press enter g o('down') press enter g o('left') press enter g o('righ…" at bounding box center [854, 197] width 297 height 141
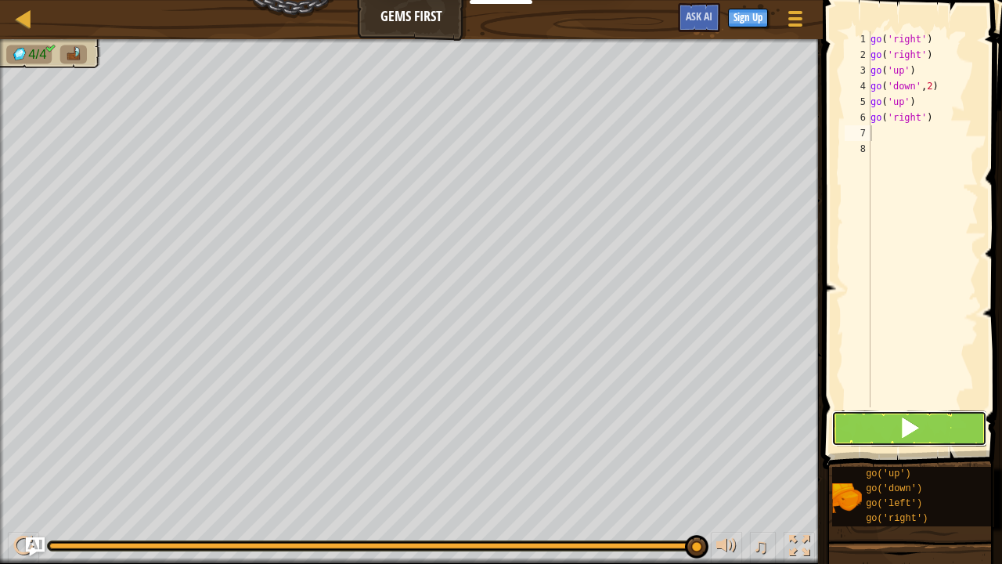
click at [876, 423] on button at bounding box center [910, 428] width 156 height 36
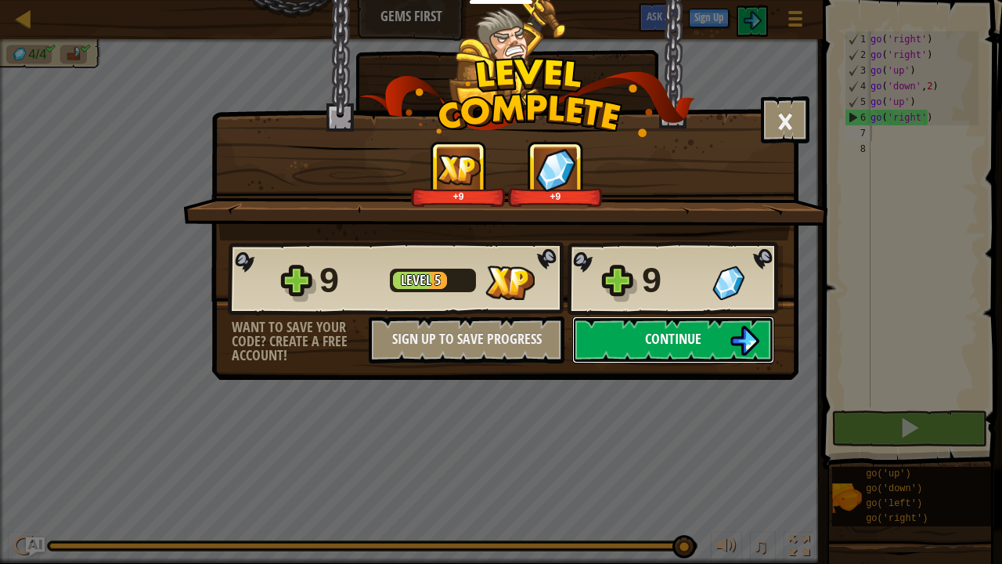
click at [706, 343] on button "Continue" at bounding box center [673, 339] width 202 height 47
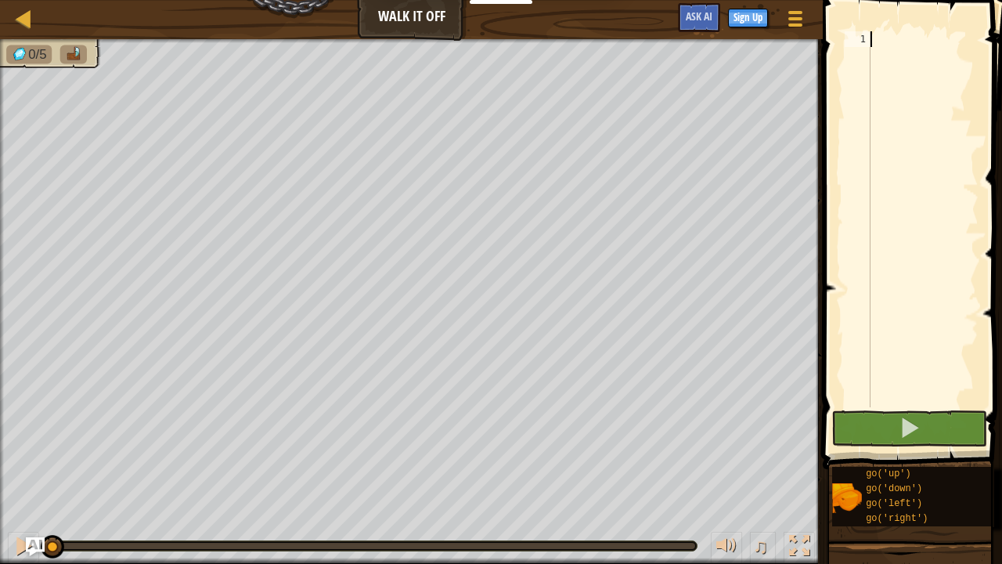
type textarea "g"
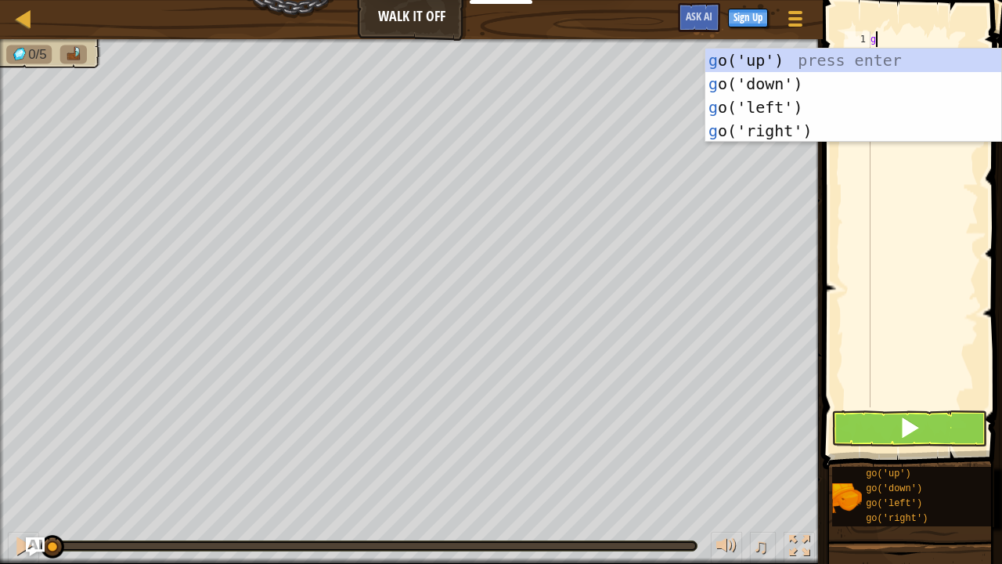
scroll to position [7, 0]
click at [764, 58] on div "g o('up') press enter g o('down') press enter g o('left') press enter g o('righ…" at bounding box center [854, 119] width 297 height 141
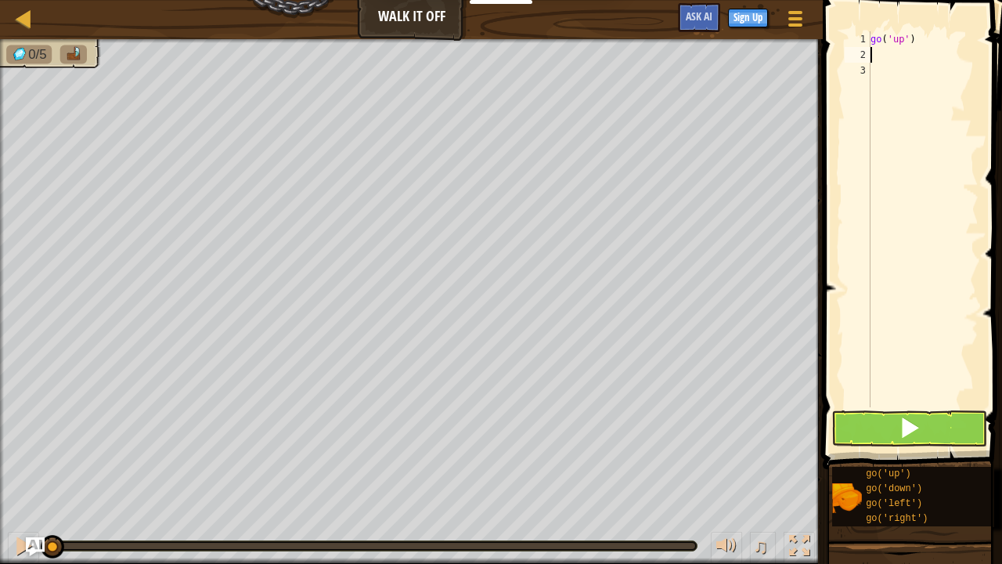
click at [902, 38] on div "go ( 'up' )" at bounding box center [923, 234] width 111 height 407
click at [906, 37] on div "go ( 'up' )" at bounding box center [923, 234] width 111 height 407
type textarea "go('up',3)"
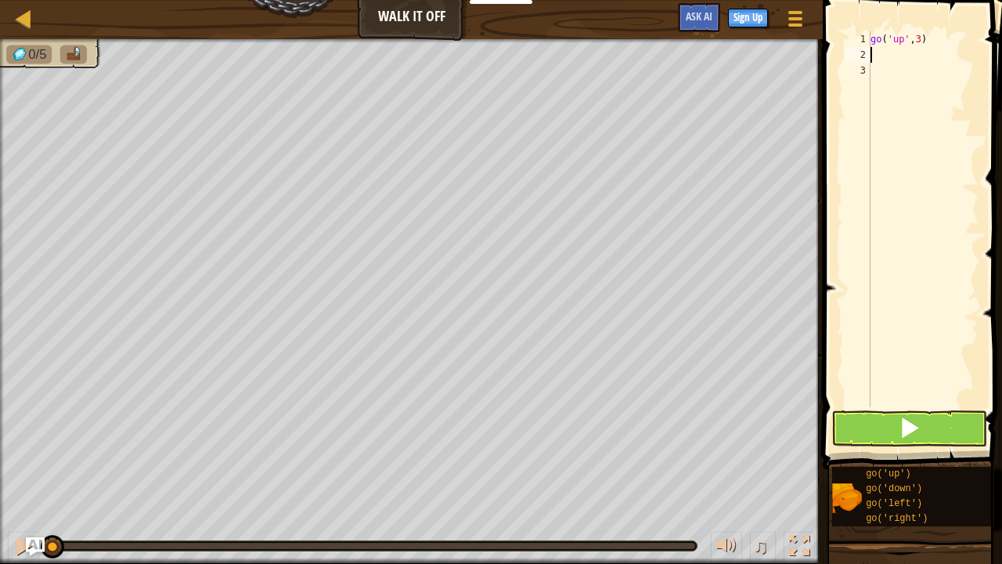
click at [883, 52] on div "go ( 'up' , 3 )" at bounding box center [923, 234] width 111 height 407
type textarea "g"
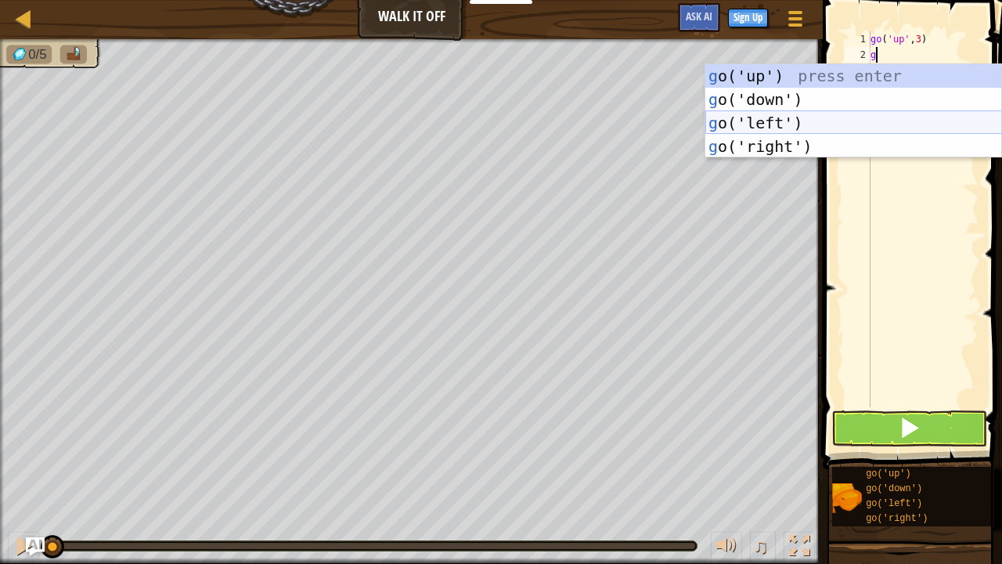
click at [778, 126] on div "g o('up') press enter g o('down') press enter g o('left') press enter g o('righ…" at bounding box center [854, 134] width 297 height 141
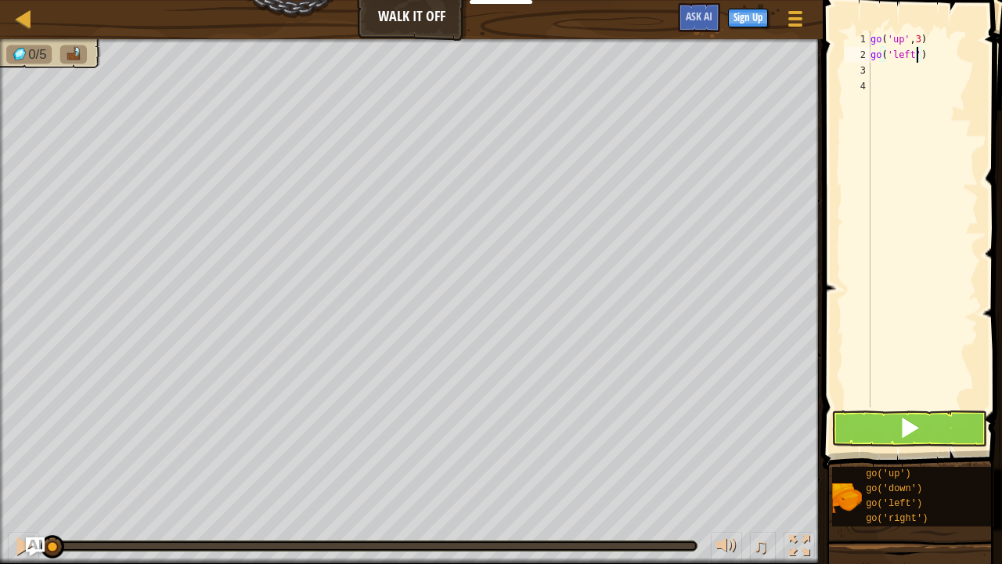
click at [916, 55] on div "go ( 'up' , 3 ) go ( 'left' )" at bounding box center [923, 234] width 111 height 407
type textarea "go('left',4)"
click at [893, 70] on div "go ( 'up' , 3 ) go ( 'left' , 4 )" at bounding box center [923, 234] width 111 height 407
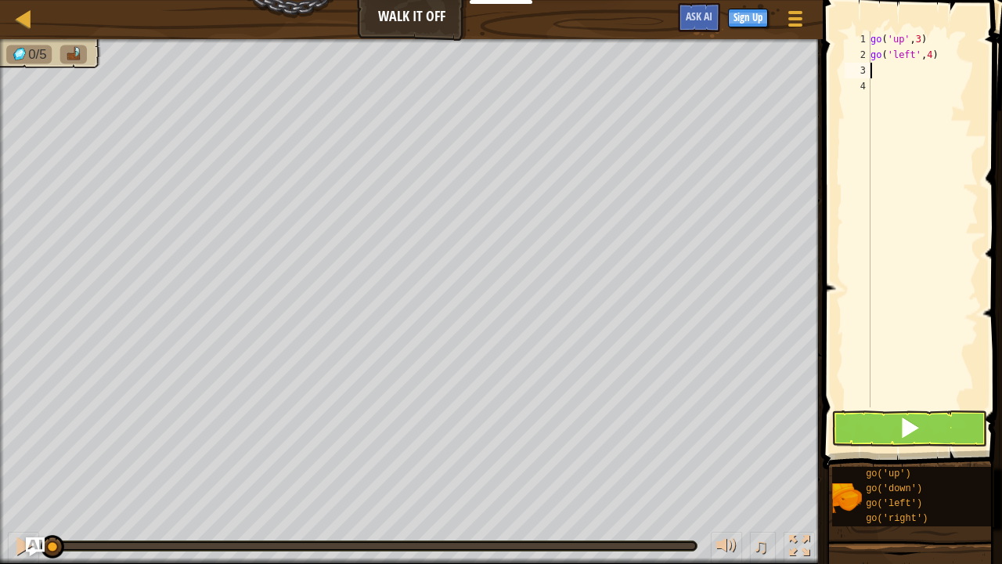
type textarea "g"
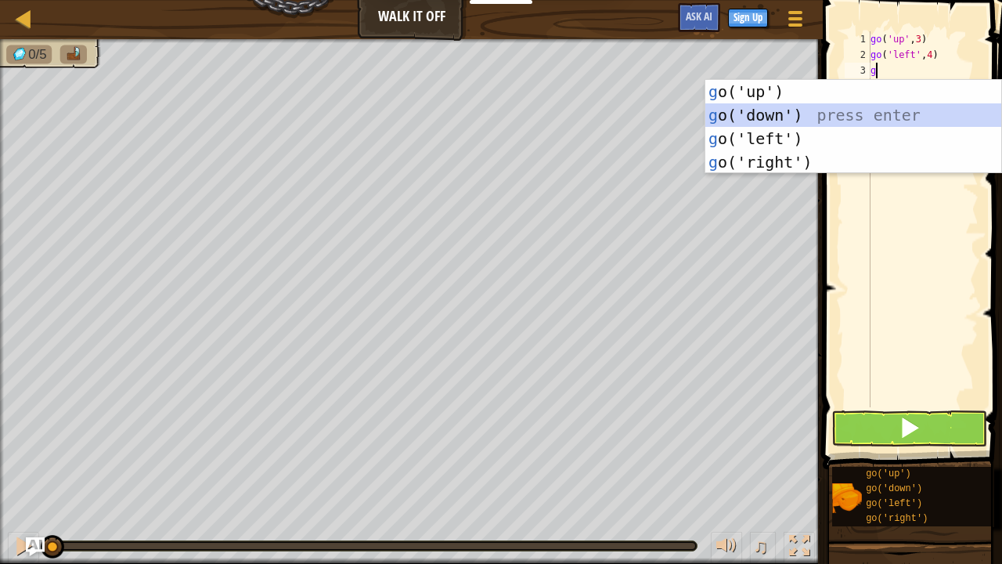
click at [772, 114] on div "g o('up') press enter g o('down') press enter g o('left') press enter g o('righ…" at bounding box center [854, 150] width 297 height 141
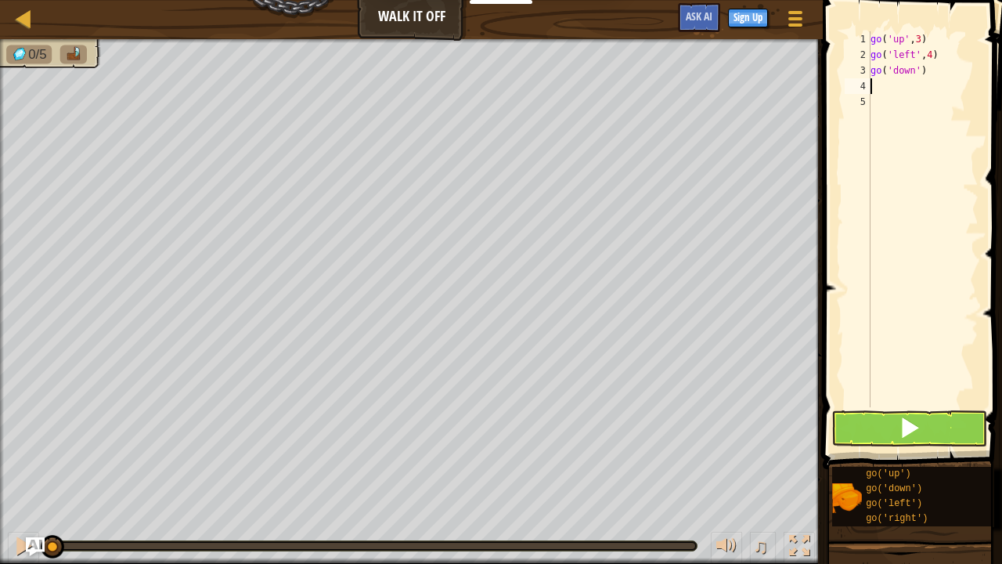
click at [918, 67] on div "go ( 'up' , 3 ) go ( 'left' , 4 ) go ( 'down' )" at bounding box center [923, 234] width 111 height 407
click at [863, 418] on button at bounding box center [910, 428] width 156 height 36
click at [869, 429] on button at bounding box center [910, 428] width 156 height 36
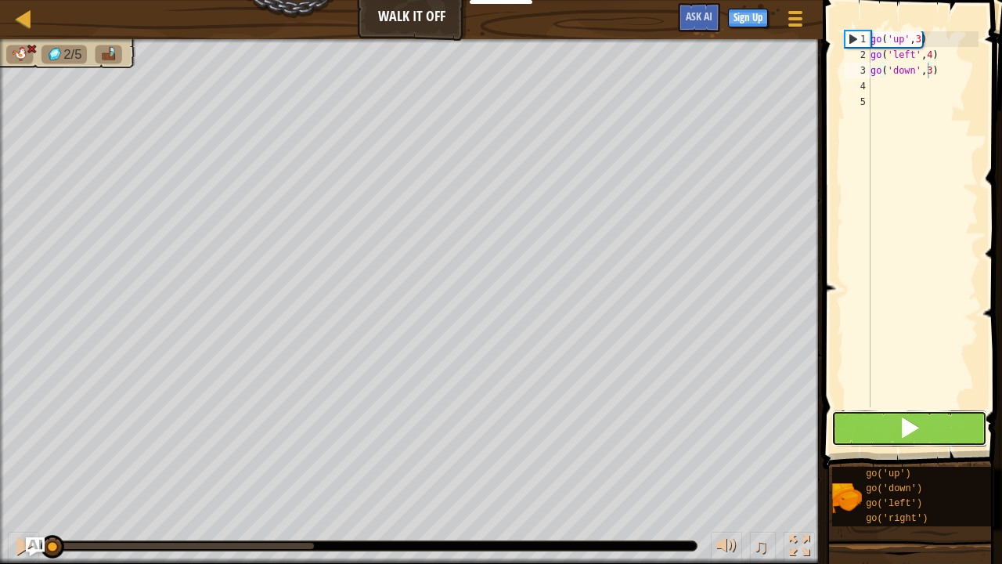
click at [869, 429] on button at bounding box center [910, 428] width 156 height 36
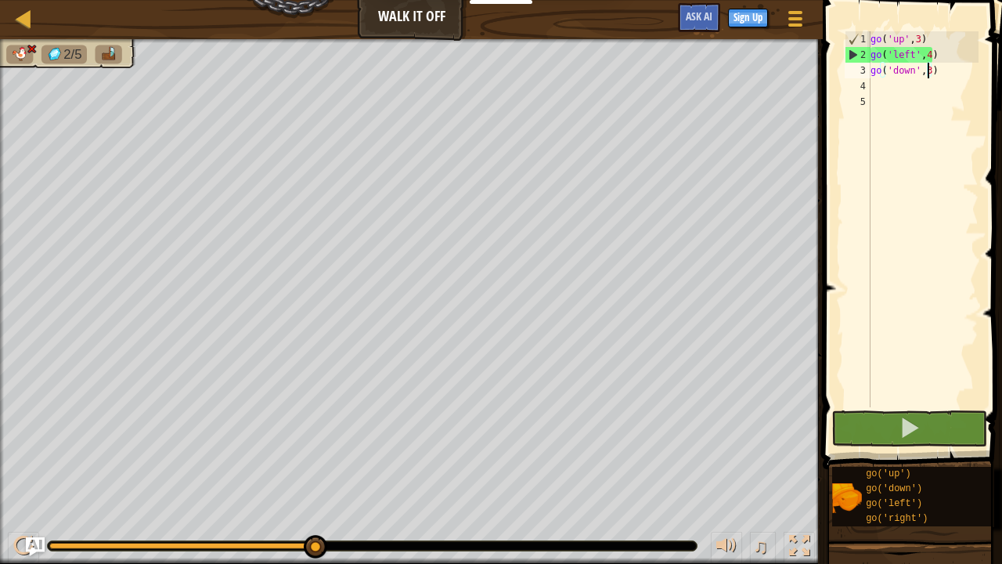
click at [927, 52] on div "go ( 'up' , 3 ) go ( 'left' , 4 ) go ( 'down' , 3 )" at bounding box center [923, 234] width 111 height 407
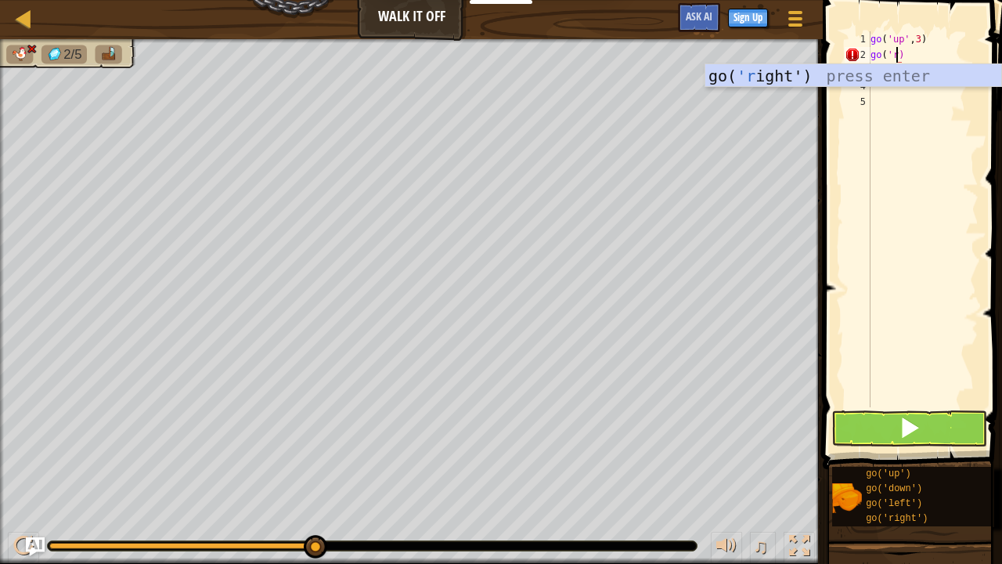
click at [951, 73] on div "go( 'r ight') press enter" at bounding box center [854, 99] width 297 height 70
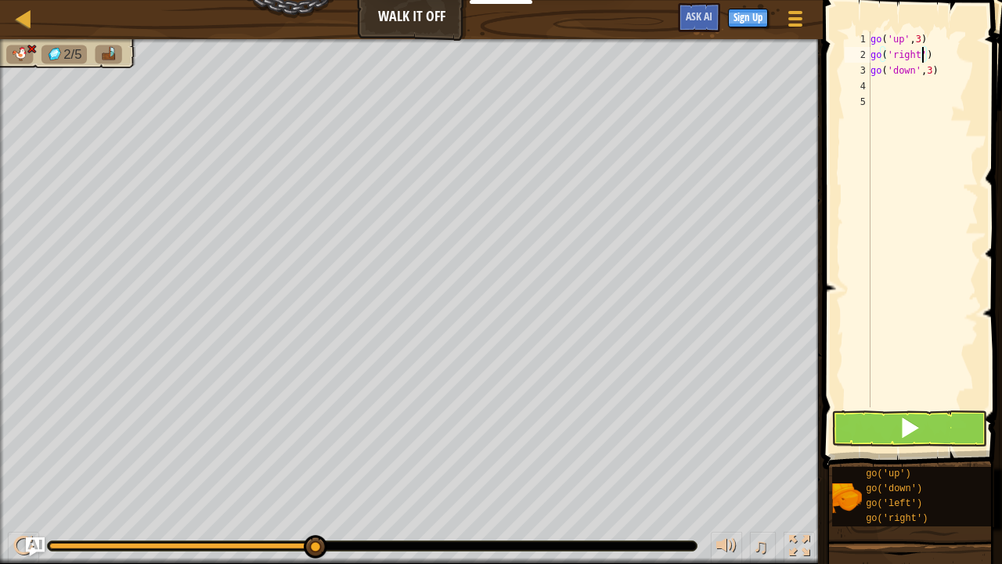
drag, startPoint x: 921, startPoint y: 51, endPoint x: 972, endPoint y: 34, distance: 53.5
click at [926, 47] on div "go ( 'up' , 3 ) go ( 'right' ) go ( 'down' , 3 )" at bounding box center [923, 234] width 111 height 407
click at [919, 56] on div "go ( 'up' , 3 ) go ( 'right' ) go ( 'down' , 3 )" at bounding box center [923, 234] width 111 height 407
click at [923, 52] on div "go ( 'up' , 3 ) go ( 'right' ) go ( 'down' , 3 )" at bounding box center [923, 234] width 111 height 407
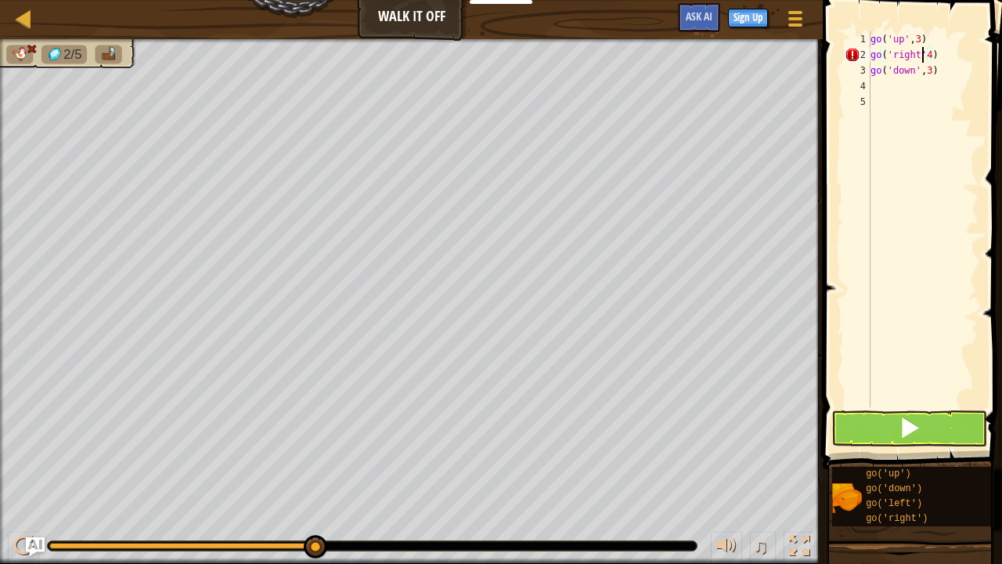
drag, startPoint x: 922, startPoint y: 55, endPoint x: 940, endPoint y: 51, distance: 18.4
click at [924, 55] on div "go ( 'up' , 3 ) go ( 'right' 4 ) go ( 'down' , 3 )" at bounding box center [923, 234] width 111 height 407
type textarea "go('right',4)"
drag, startPoint x: 940, startPoint y: 432, endPoint x: 948, endPoint y: 434, distance: 8.8
click at [944, 434] on button at bounding box center [910, 428] width 156 height 36
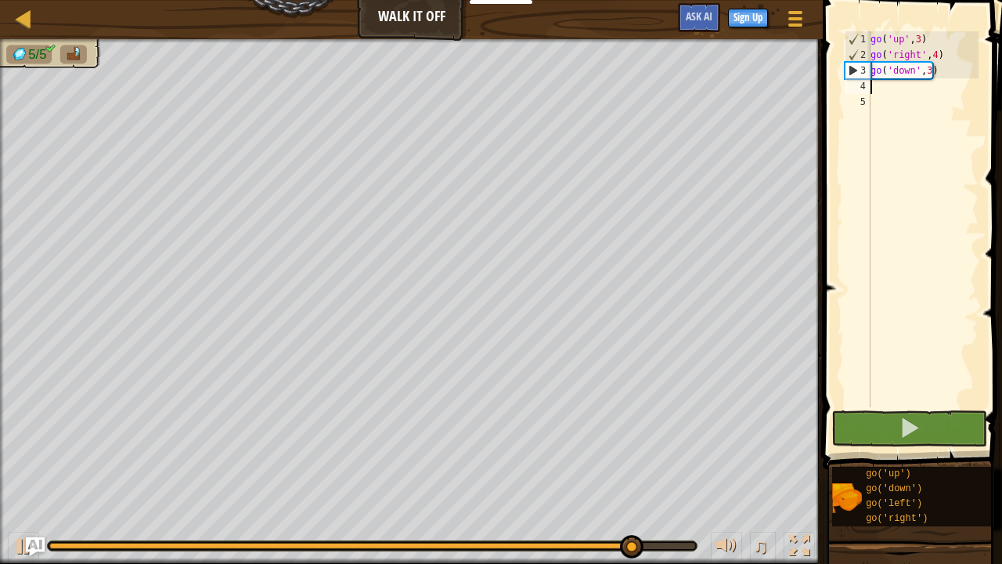
click at [882, 88] on div "go ( 'up' , 3 ) go ( 'right' , 4 ) go ( 'down' , 3 )" at bounding box center [923, 234] width 111 height 407
type textarea "g"
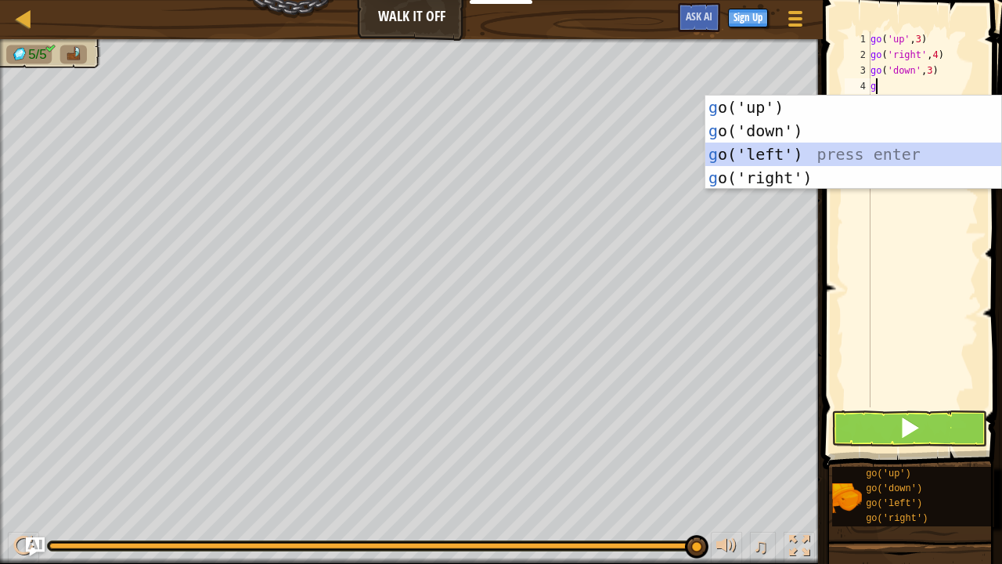
click at [729, 157] on div "g o('up') press enter g o('down') press enter g o('left') press enter g o('righ…" at bounding box center [854, 166] width 297 height 141
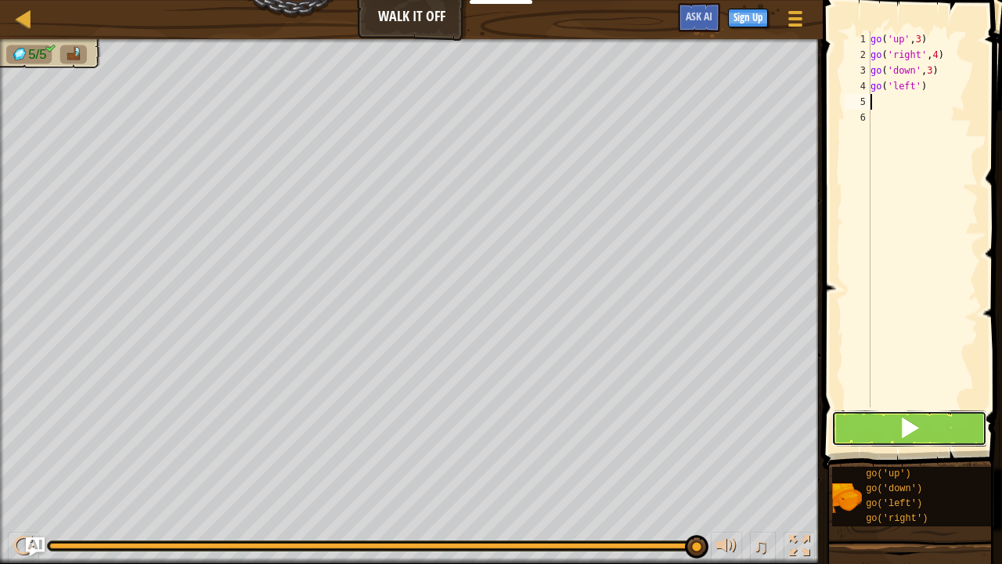
drag, startPoint x: 886, startPoint y: 428, endPoint x: 895, endPoint y: 424, distance: 9.2
click at [891, 425] on button at bounding box center [910, 428] width 156 height 36
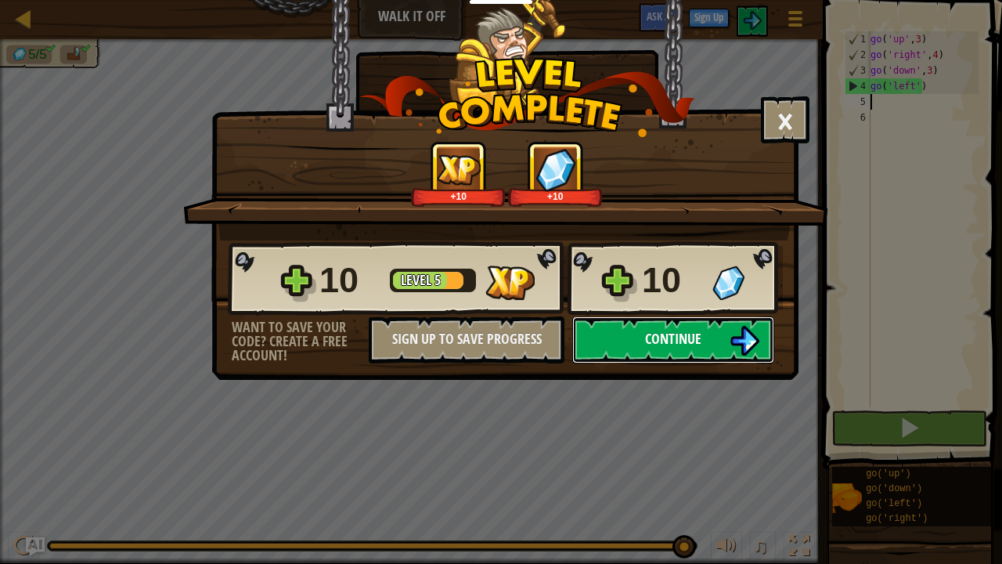
click at [609, 330] on button "Continue" at bounding box center [673, 339] width 202 height 47
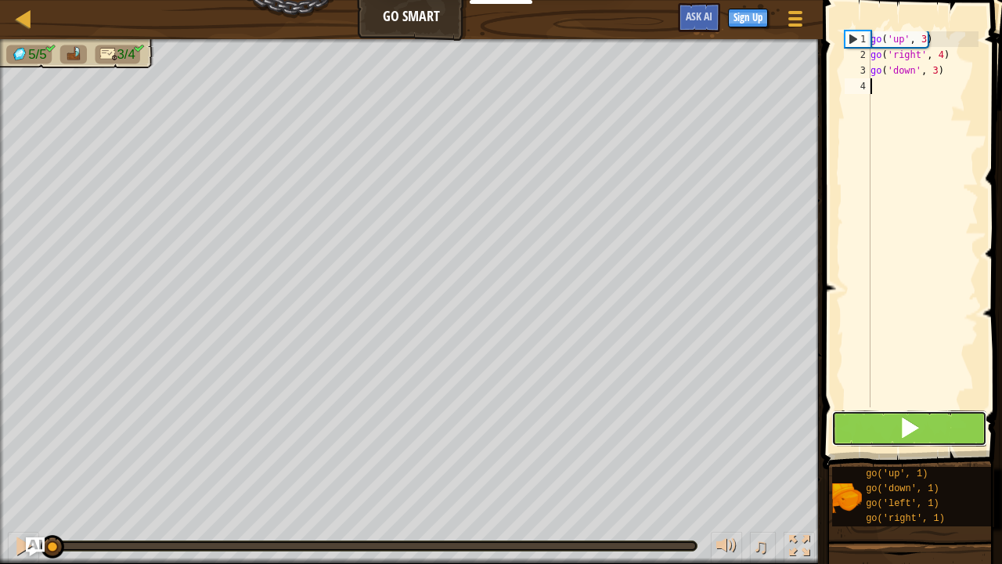
click at [884, 425] on button at bounding box center [910, 428] width 156 height 36
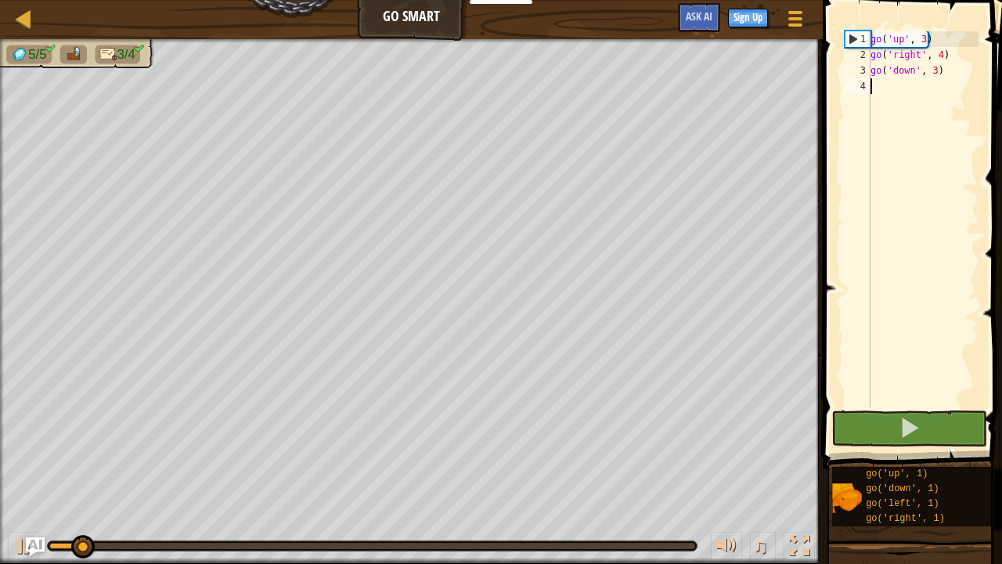
type textarea "g"
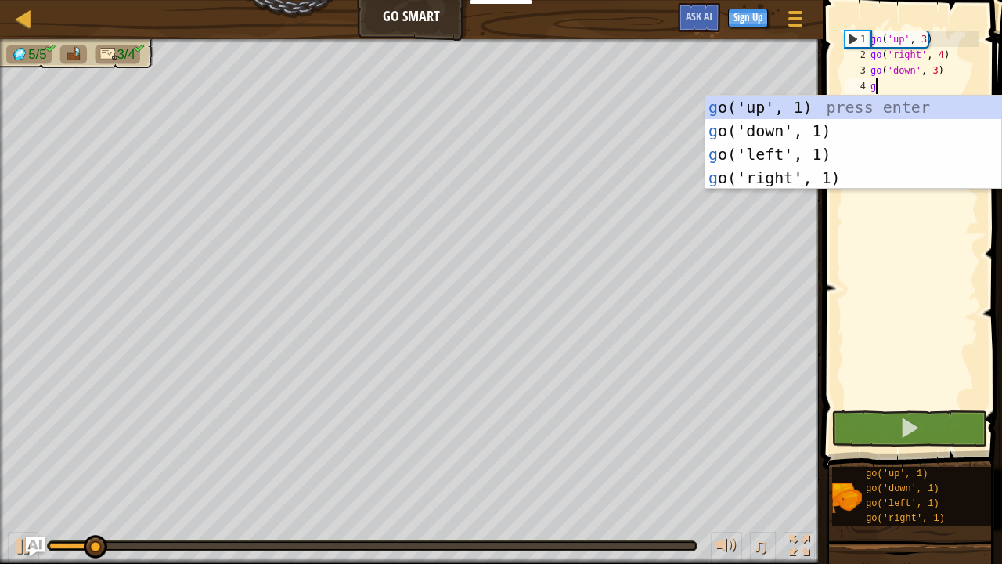
scroll to position [7, 0]
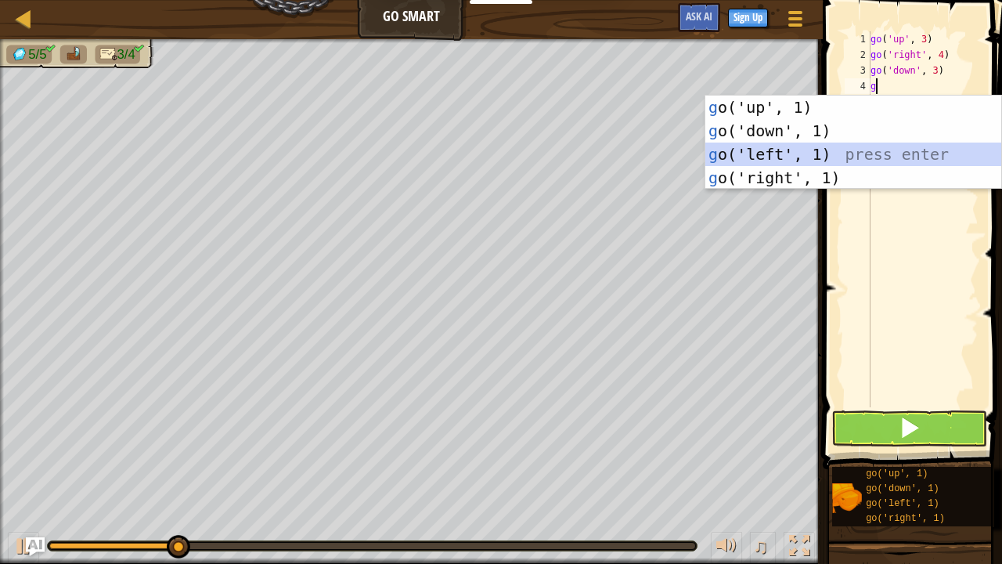
click at [786, 153] on div "g o('up', 1) press enter g o('down', 1) press enter g o('left', 1) press enter …" at bounding box center [854, 166] width 297 height 141
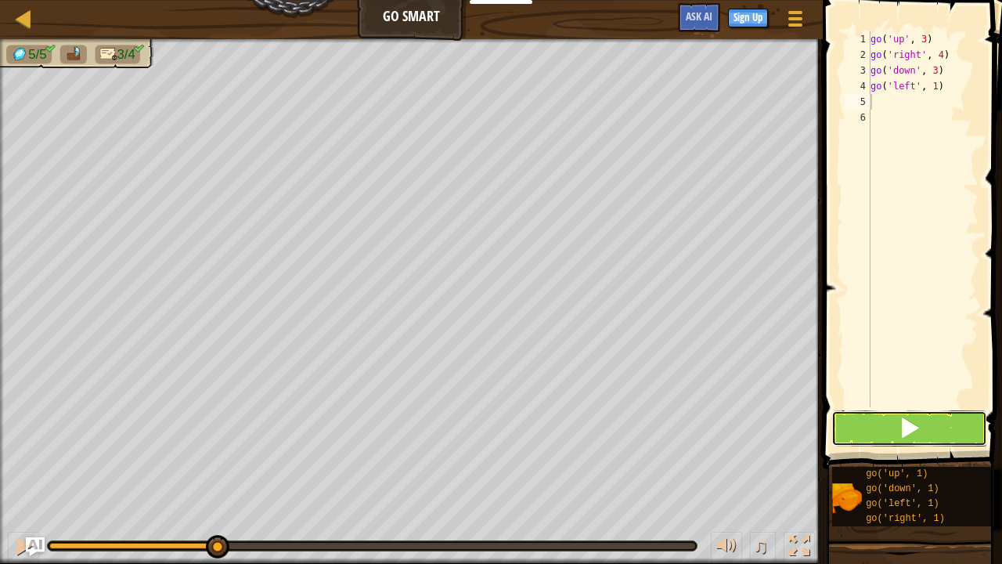
click at [912, 438] on span at bounding box center [910, 428] width 22 height 22
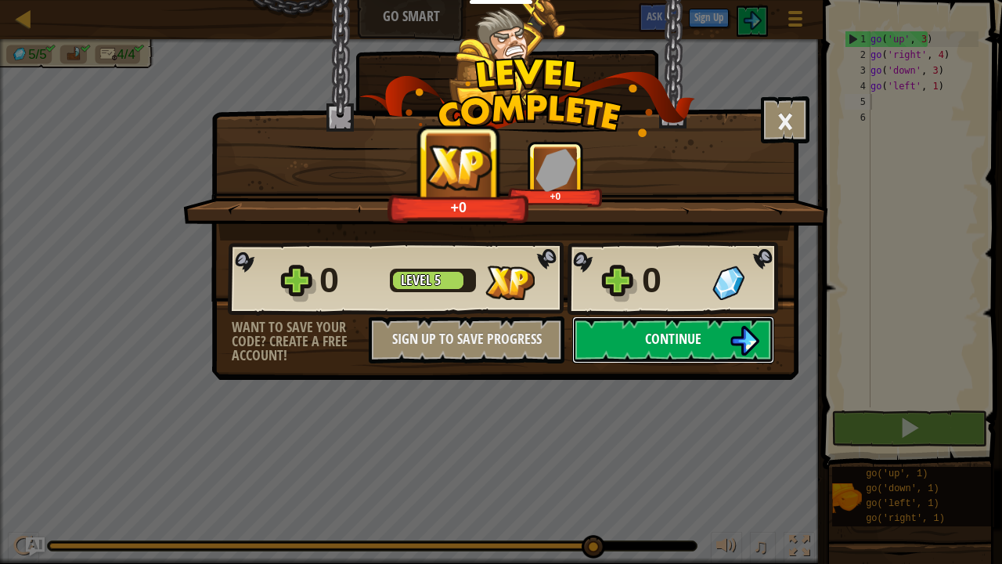
click at [682, 335] on span "Continue" at bounding box center [673, 339] width 56 height 20
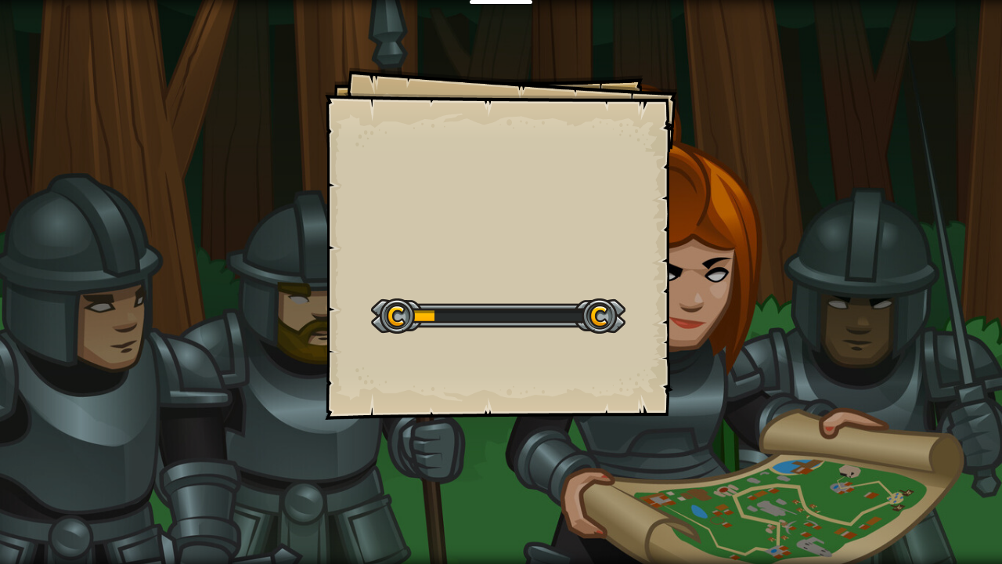
drag, startPoint x: 682, startPoint y: 335, endPoint x: 686, endPoint y: 343, distance: 8.8
click at [686, 343] on div "Goals Start Level Error loading from server. Try refreshing the page. You'll ne…" at bounding box center [501, 282] width 1002 height 564
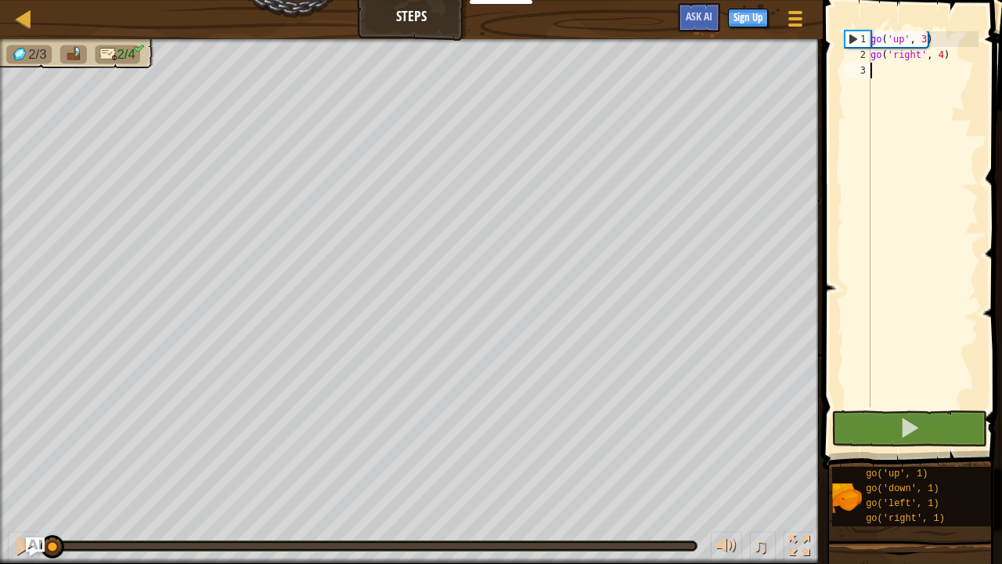
type textarea "g"
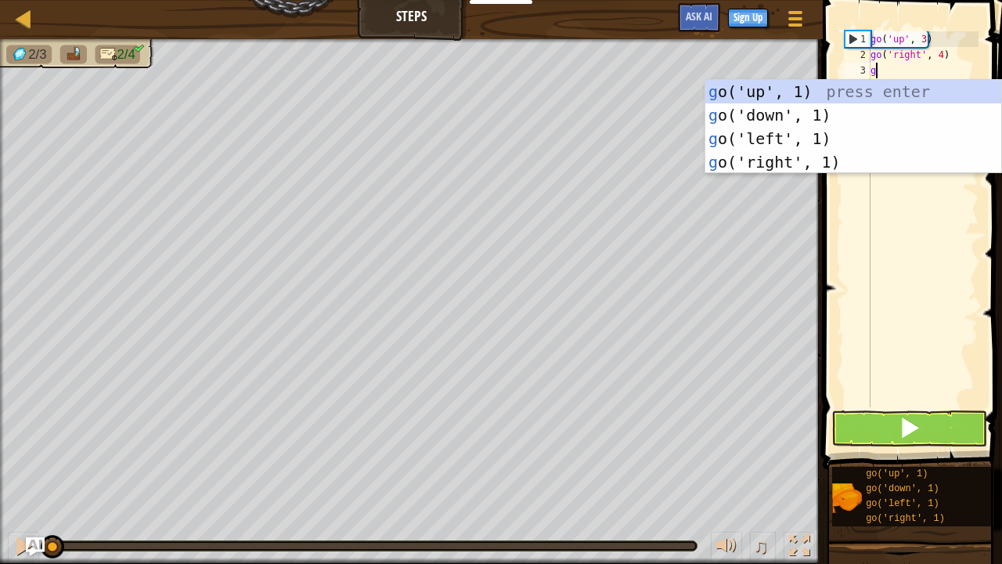
scroll to position [7, 0]
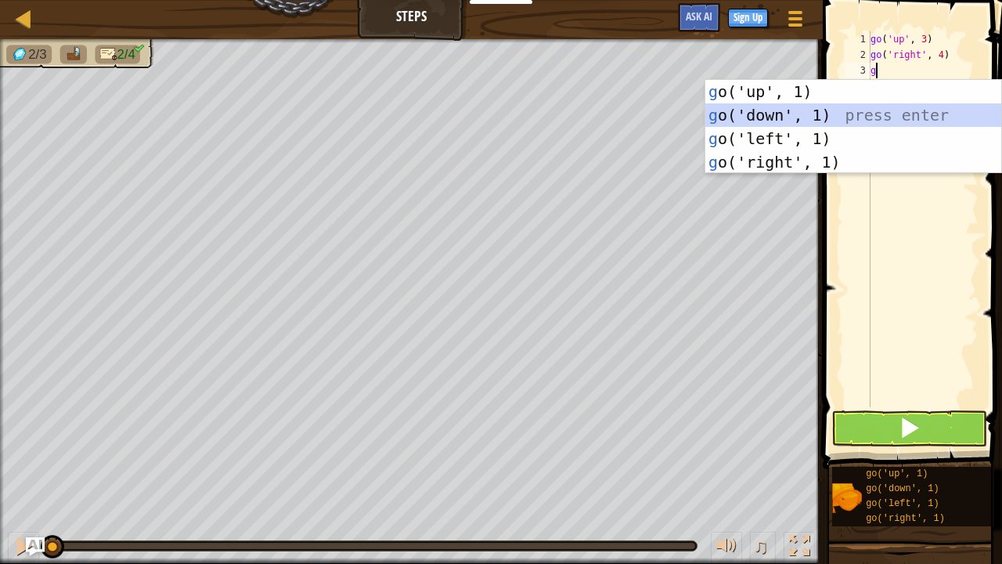
click at [759, 117] on div "g o('up', 1) press enter g o('down', 1) press enter g o('left', 1) press enter …" at bounding box center [854, 150] width 297 height 141
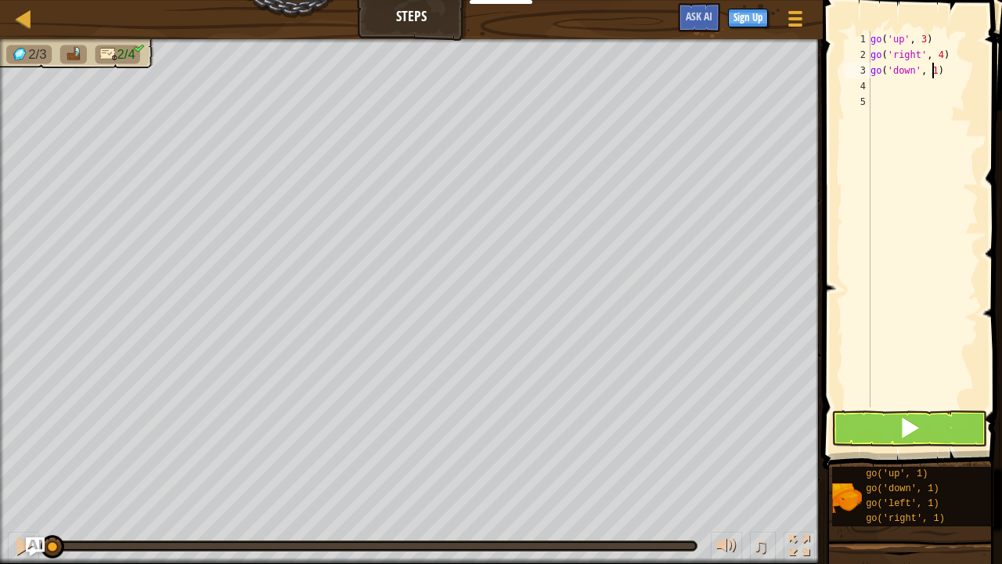
click at [932, 70] on div "go ( 'up' , 3 ) go ( 'right' , 4 ) go ( 'down' , 1 )" at bounding box center [923, 234] width 111 height 407
type textarea "go('down', 3)"
click at [878, 80] on div "go ( 'up' , 3 ) go ( 'right' , 4 ) go ( 'down' , 3 )" at bounding box center [923, 234] width 111 height 407
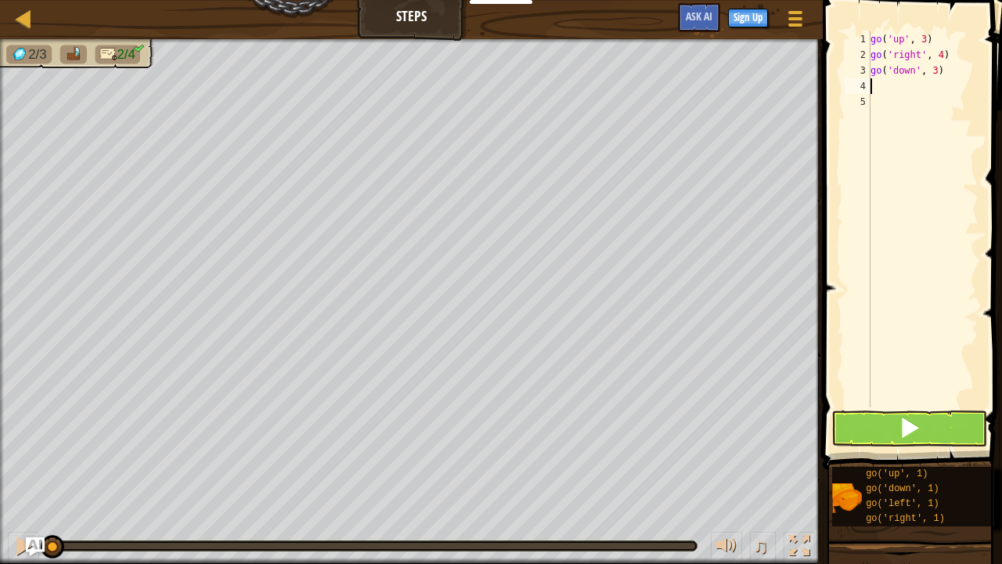
type textarea "g"
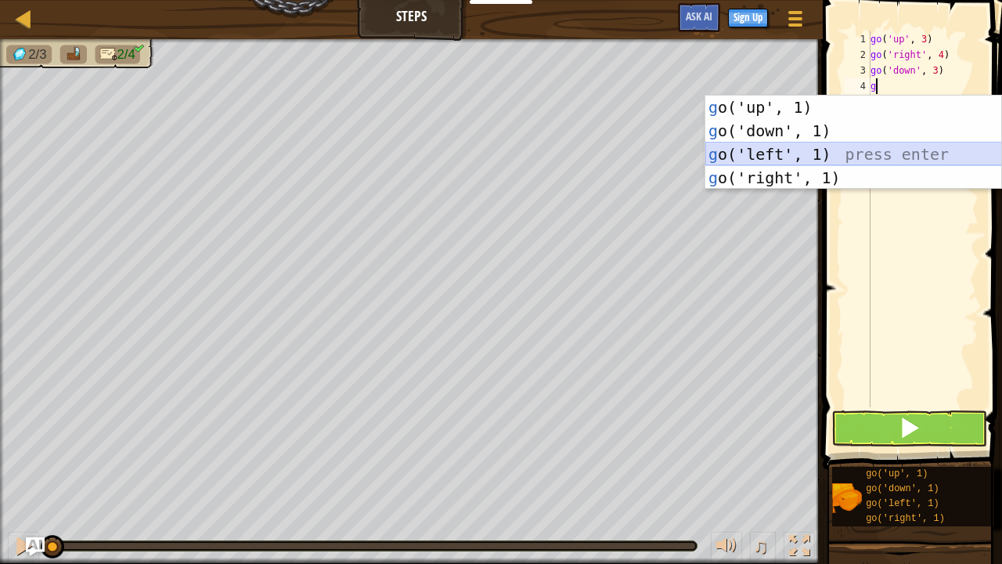
click at [782, 157] on div "g o('up', 1) press enter g o('down', 1) press enter g o('left', 1) press enter …" at bounding box center [854, 166] width 297 height 141
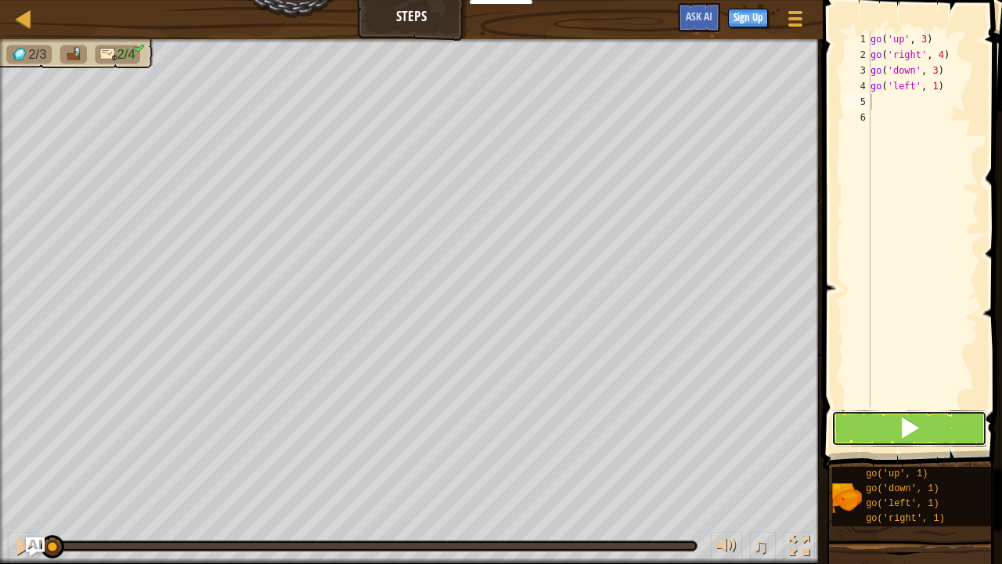
click at [894, 426] on button at bounding box center [910, 428] width 156 height 36
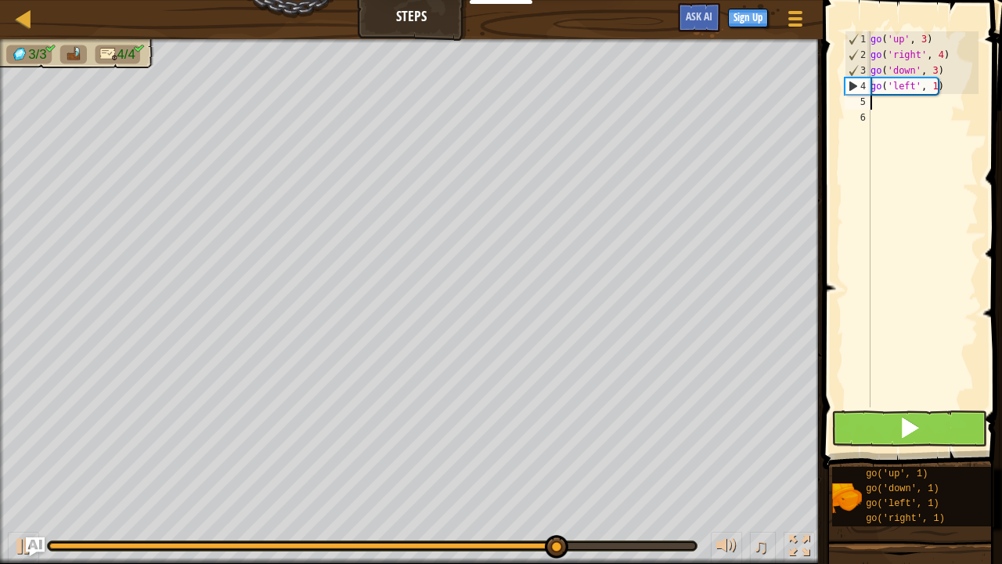
type textarea "g"
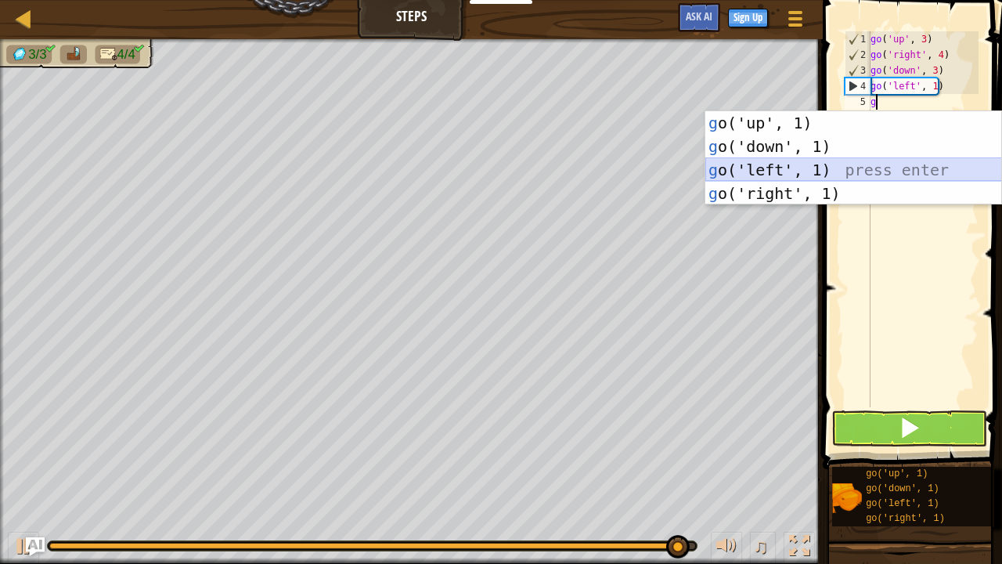
click at [785, 172] on div "g o('up', 1) press enter g o('down', 1) press enter g o('left', 1) press enter …" at bounding box center [854, 181] width 297 height 141
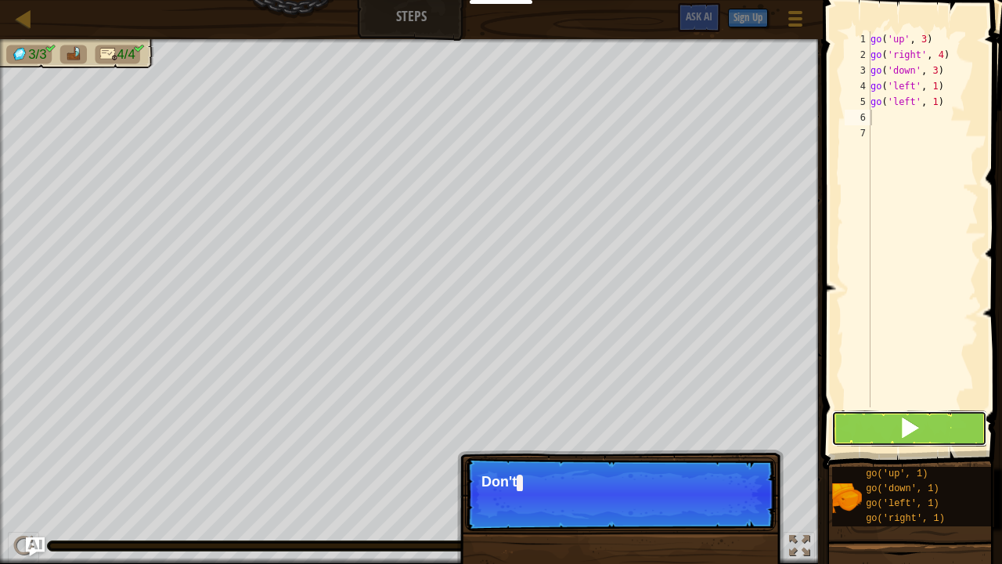
click at [902, 430] on span at bounding box center [910, 428] width 22 height 22
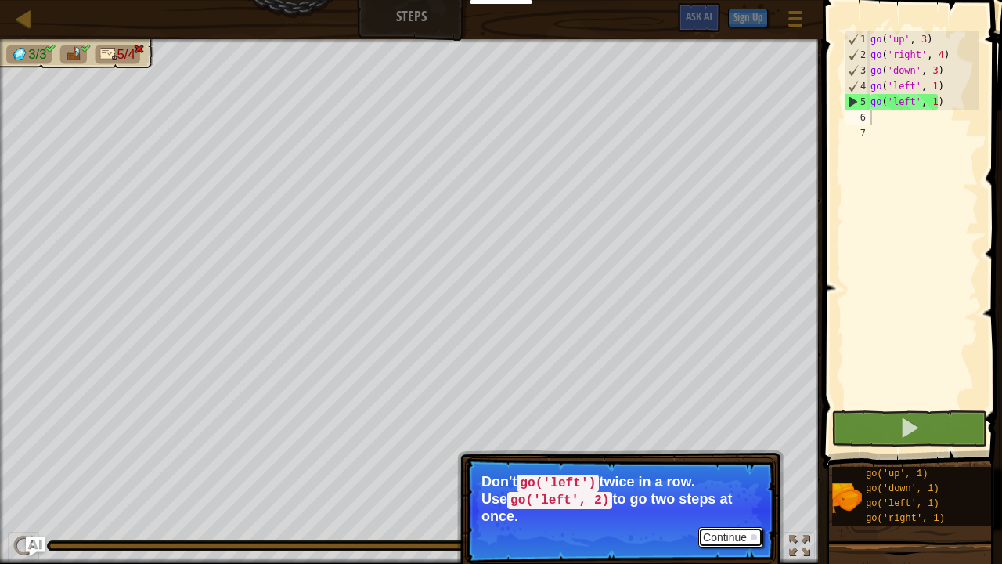
click at [724, 457] on button "Continue" at bounding box center [731, 537] width 65 height 20
